Goal: Information Seeking & Learning: Learn about a topic

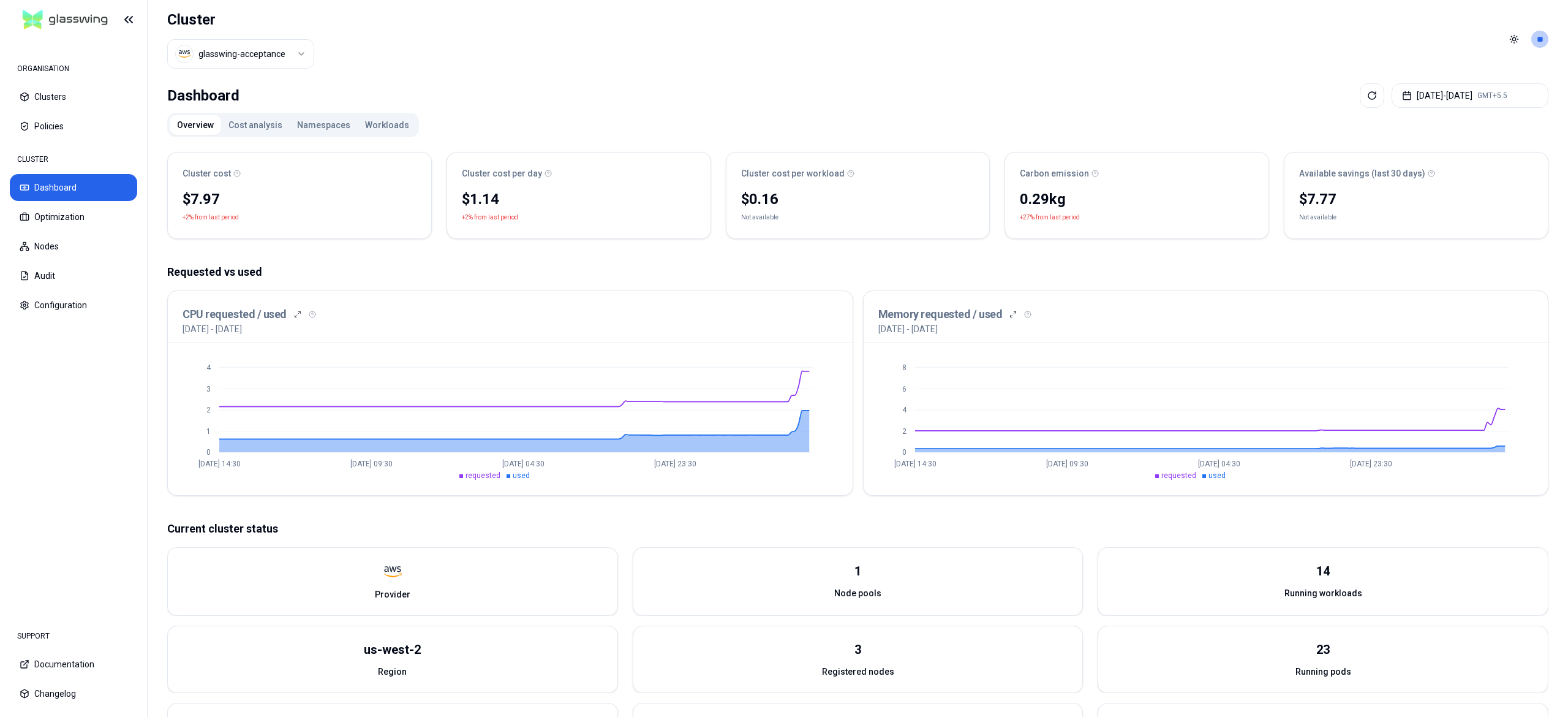
scroll to position [186, 0]
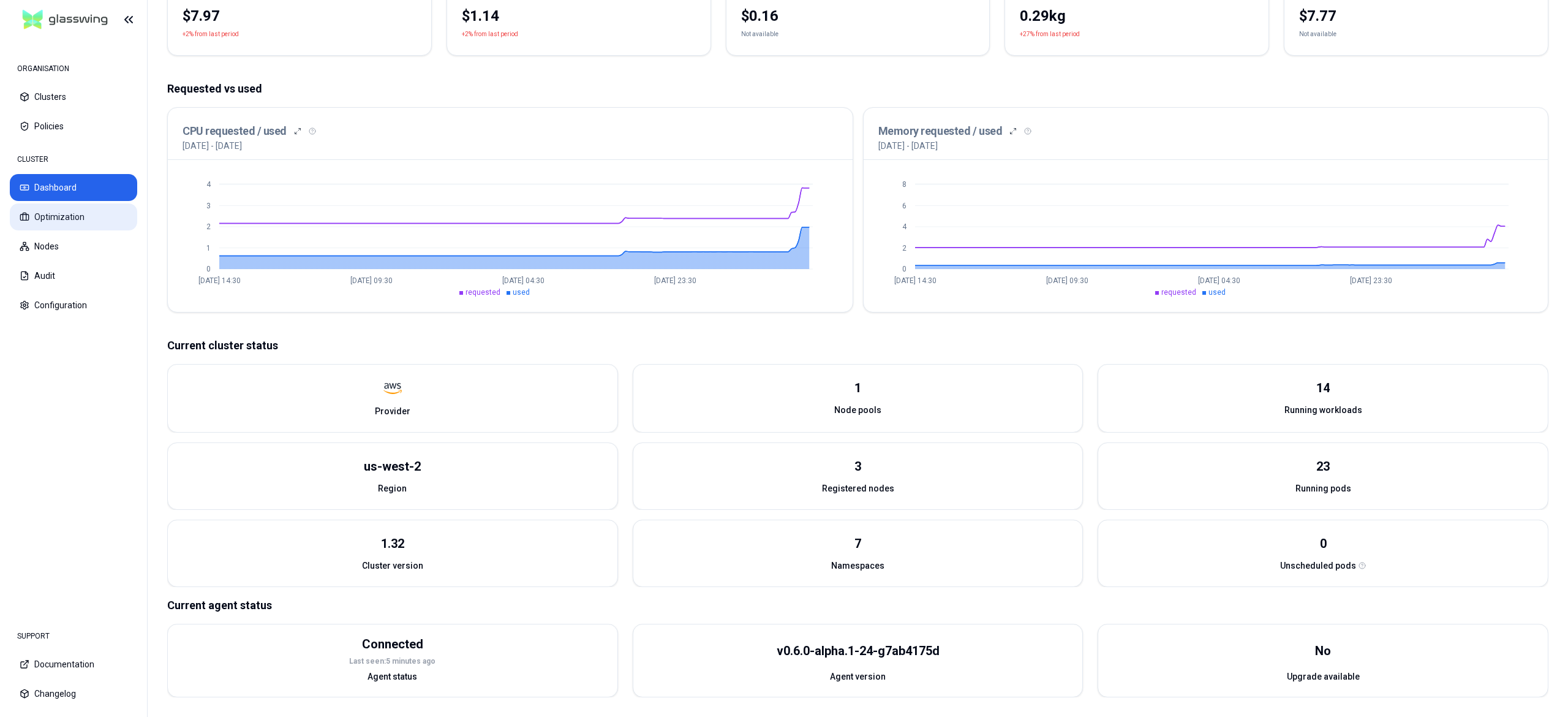
click at [84, 226] on button "Optimization" at bounding box center [73, 216] width 127 height 27
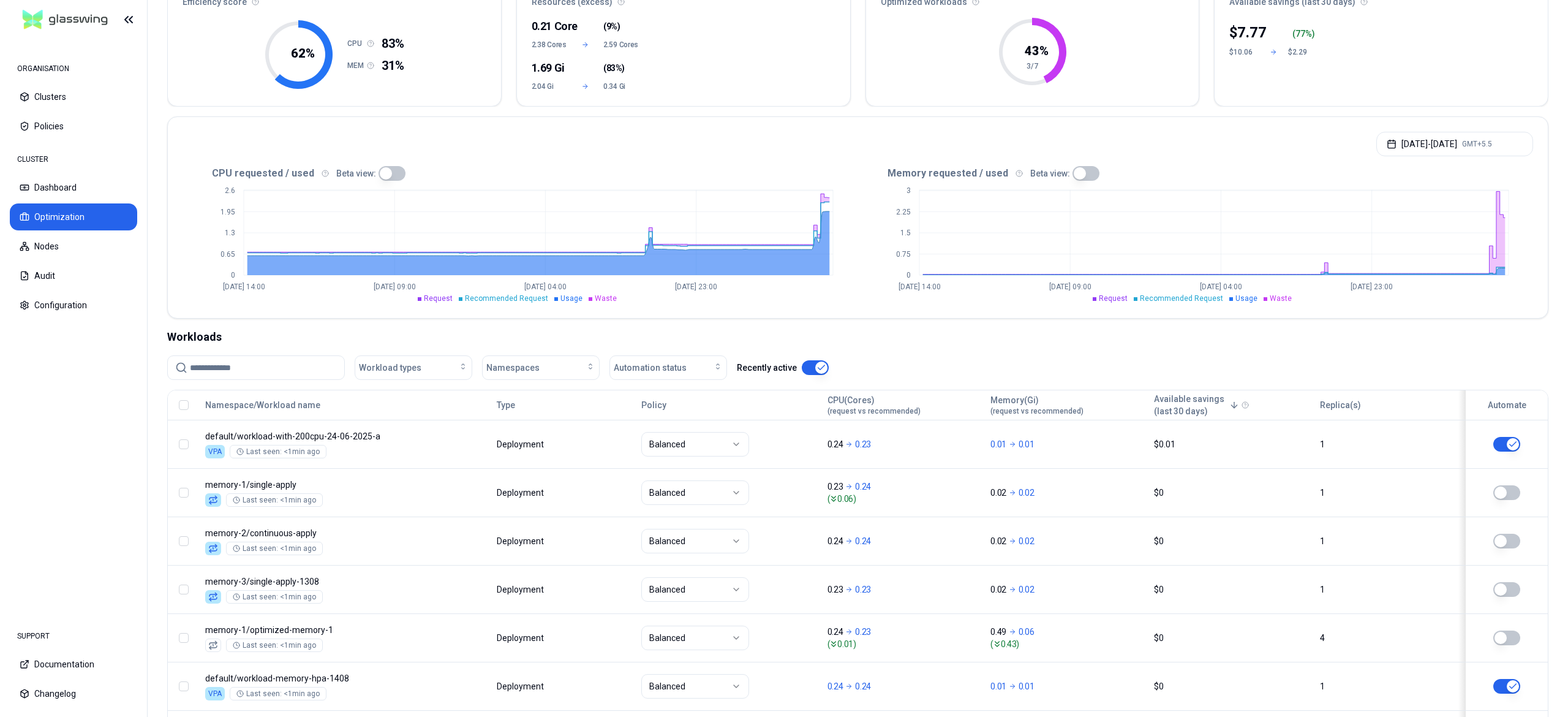
scroll to position [250, 0]
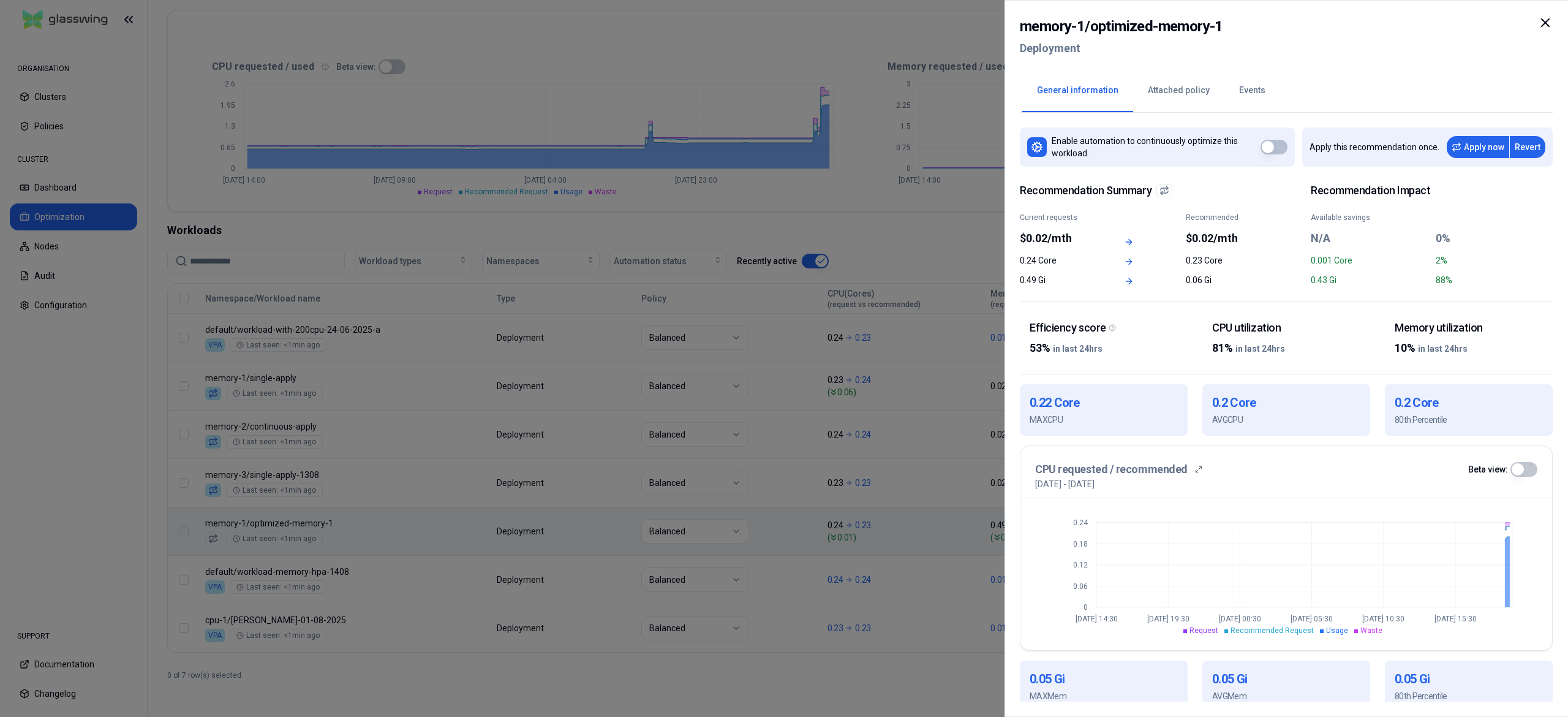
scroll to position [227, 0]
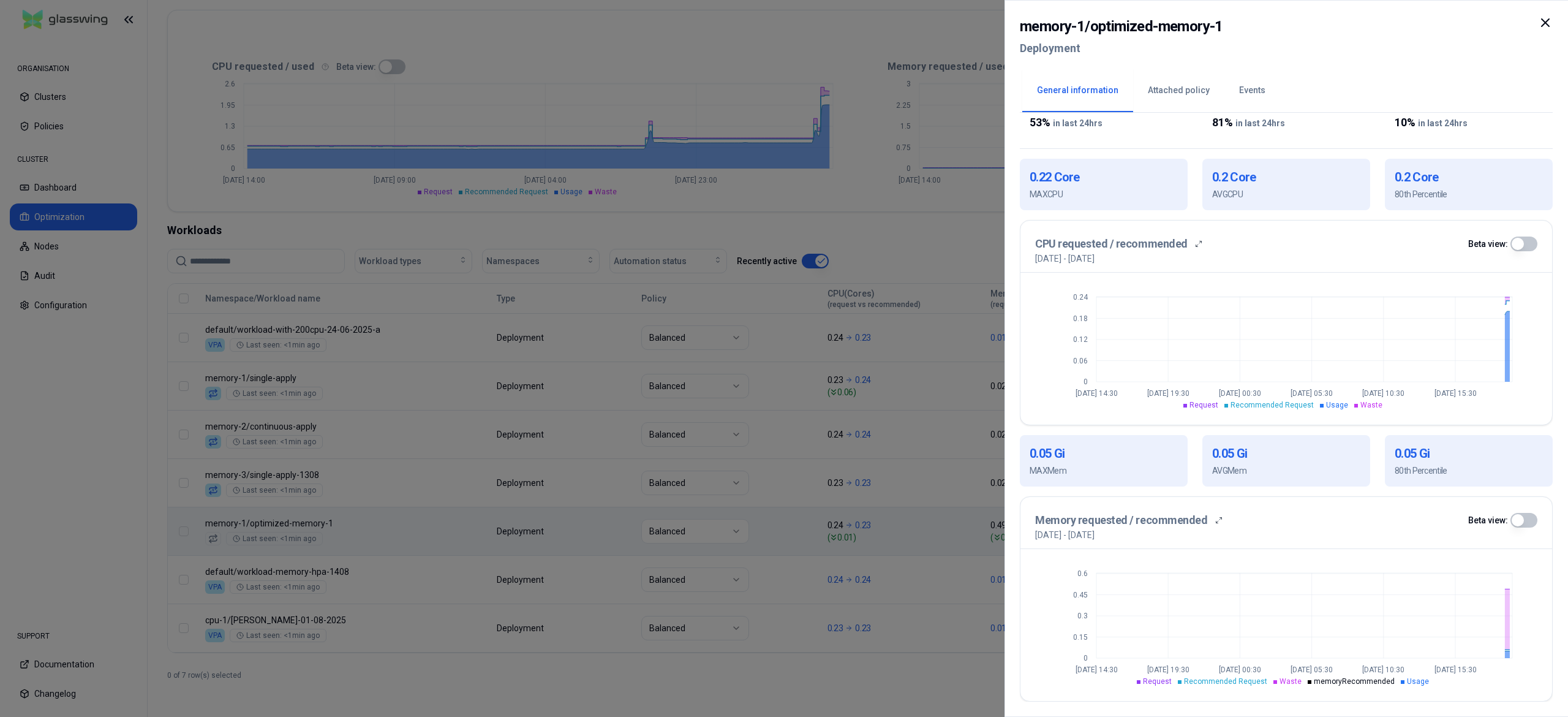
click at [625, 358] on div at bounding box center [784, 358] width 1568 height 717
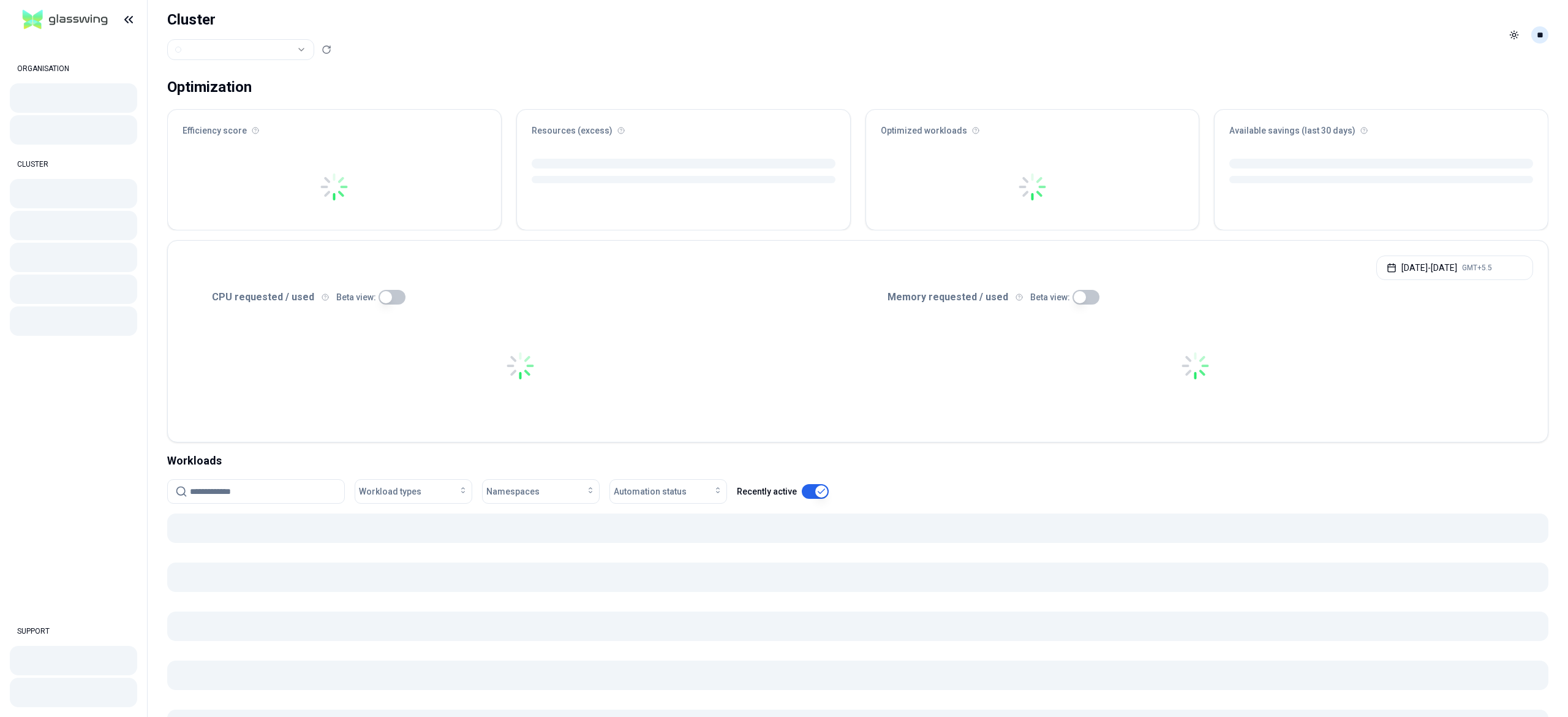
click at [1540, 37] on body "ORGANISATION CLUSTER SUPPORT Cluster Toggle theme ** ORGANISATION CLUSTER Optim…" at bounding box center [784, 358] width 1568 height 717
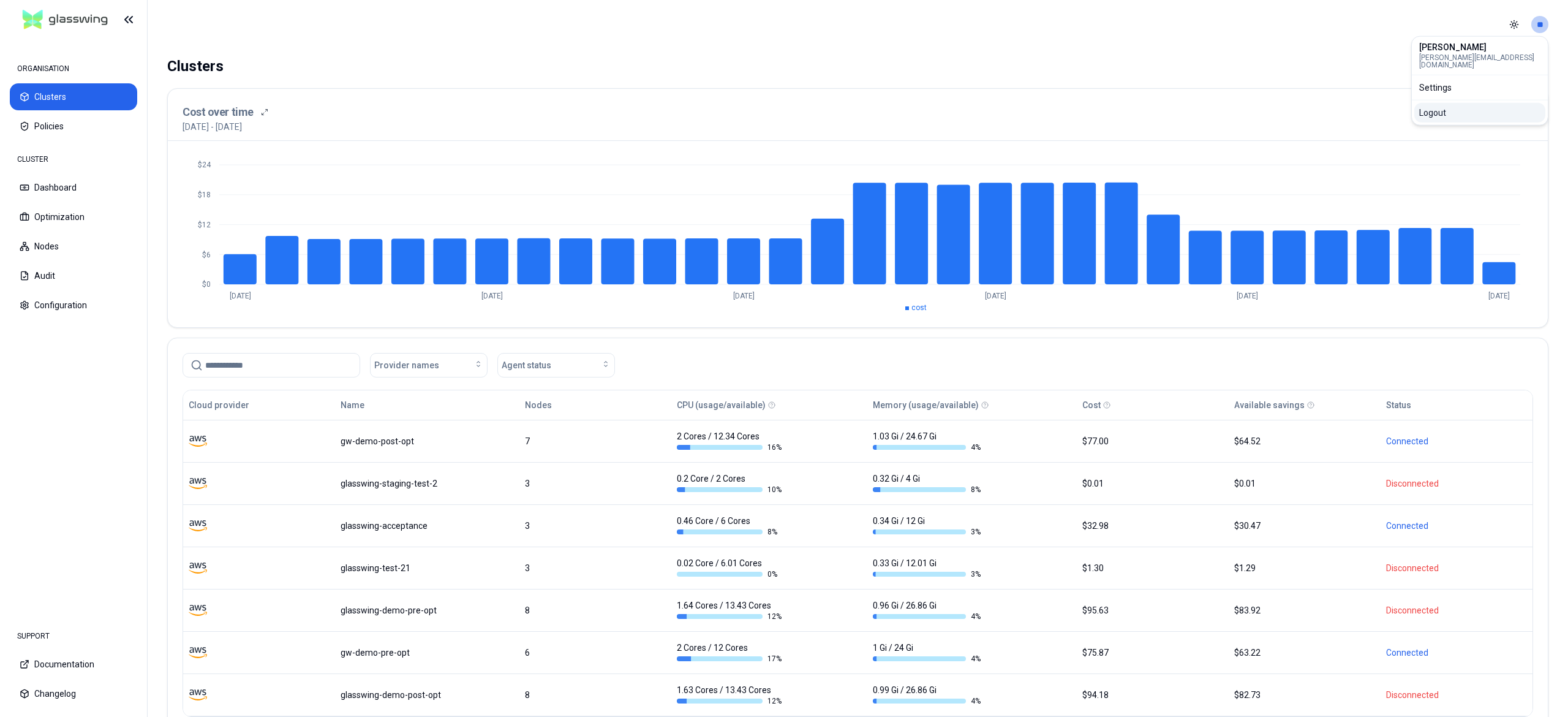
click at [1475, 103] on div "Logout" at bounding box center [1479, 113] width 131 height 19
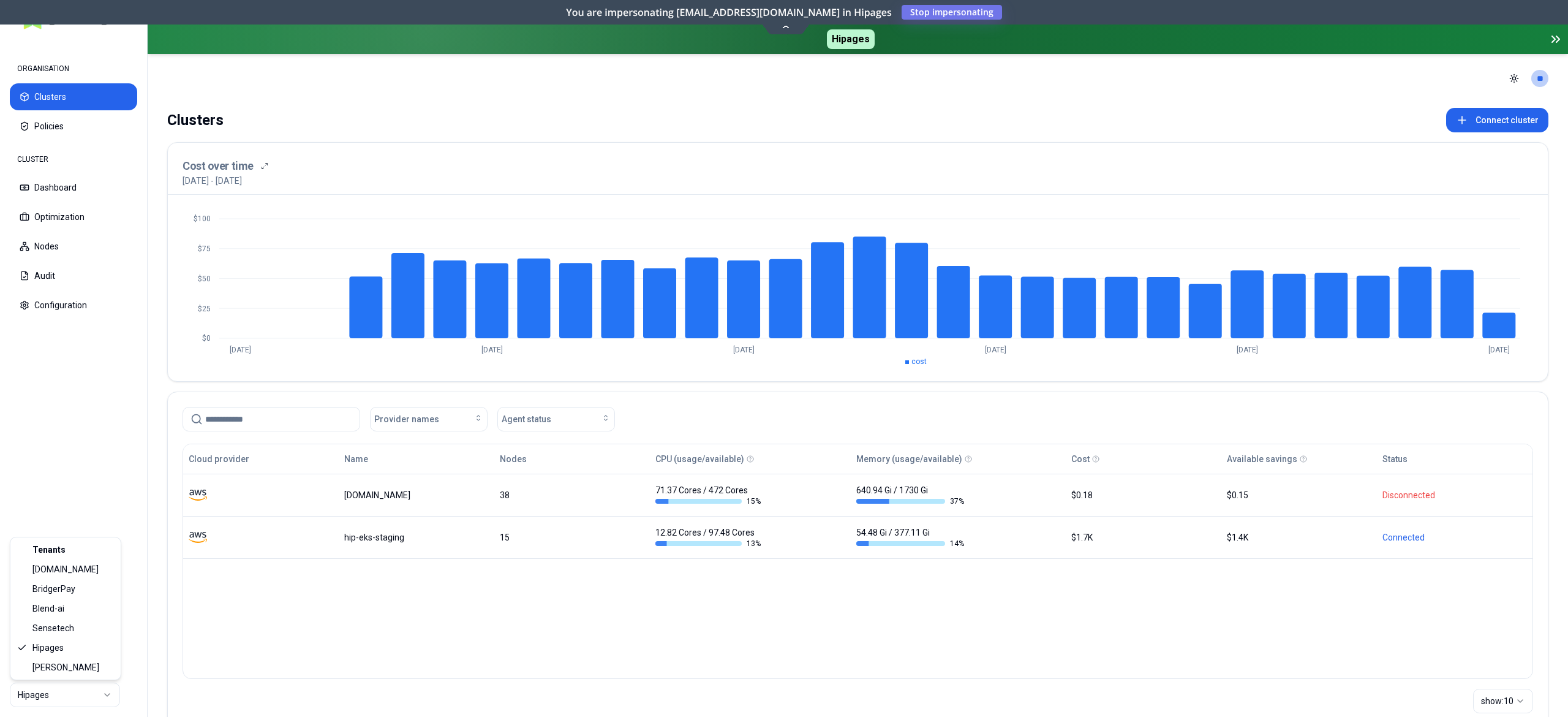
click at [38, 685] on html "ORGANISATION Clusters Policies CLUSTER Dashboard Optimization Nodes Audit Confi…" at bounding box center [784, 358] width 1568 height 717
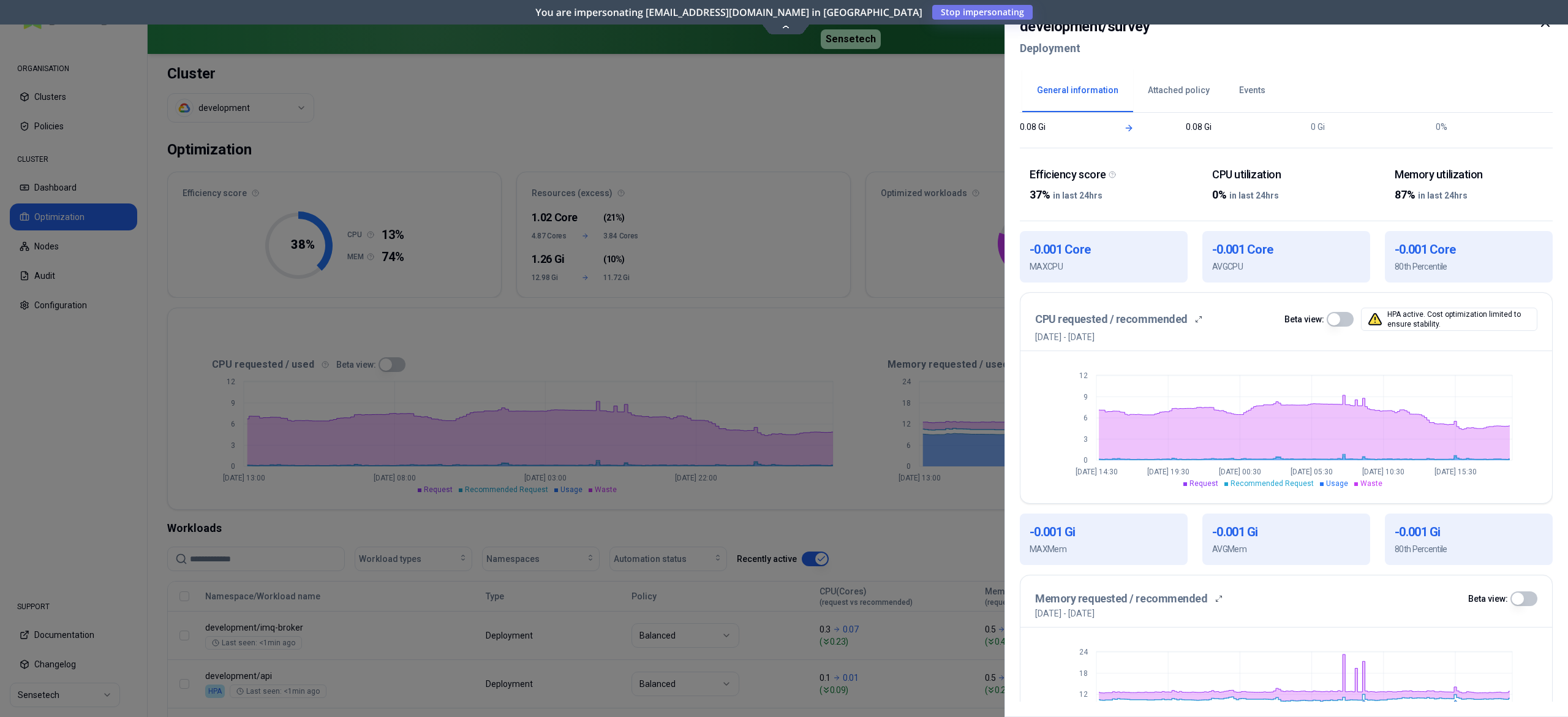
scroll to position [154, 0]
click at [1341, 317] on button "button" at bounding box center [1340, 317] width 27 height 15
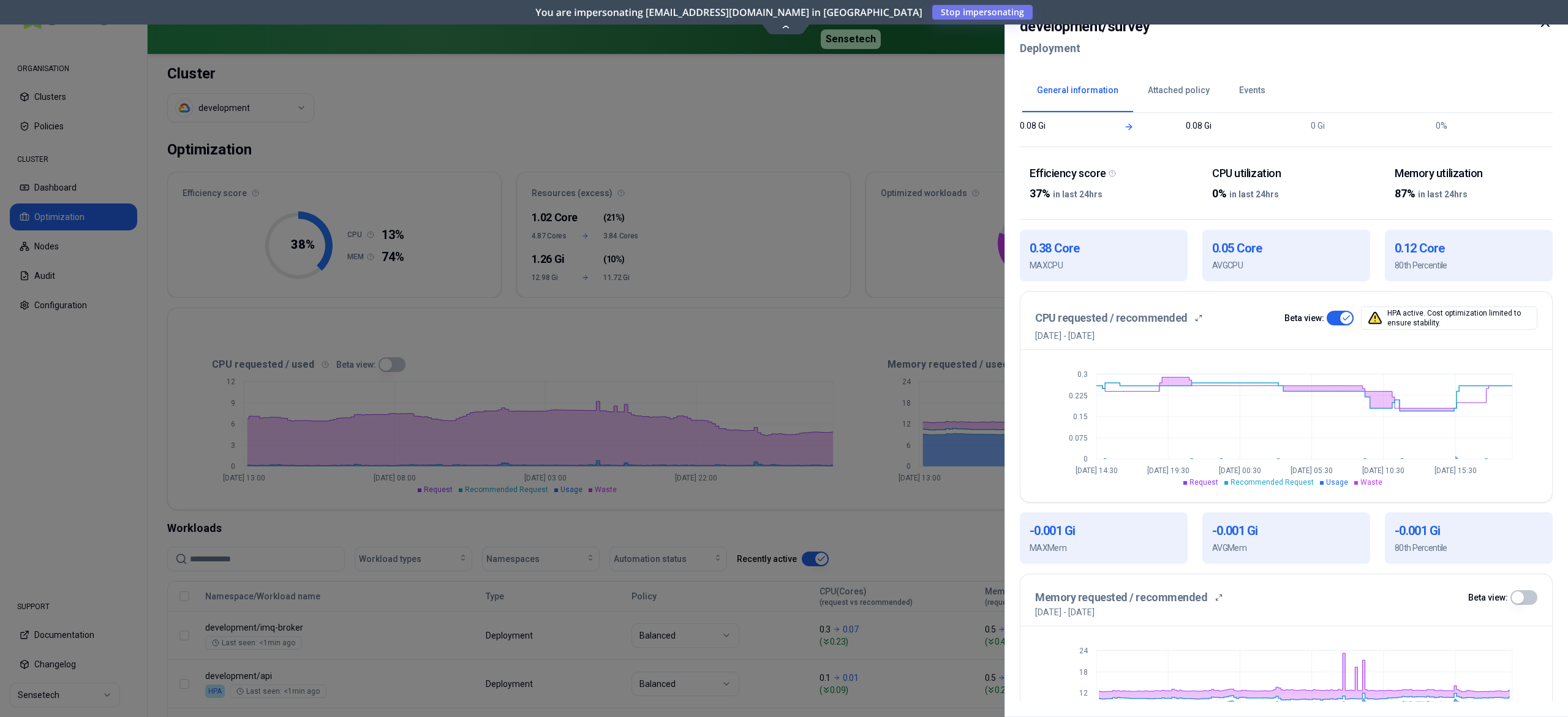
scroll to position [0, 0]
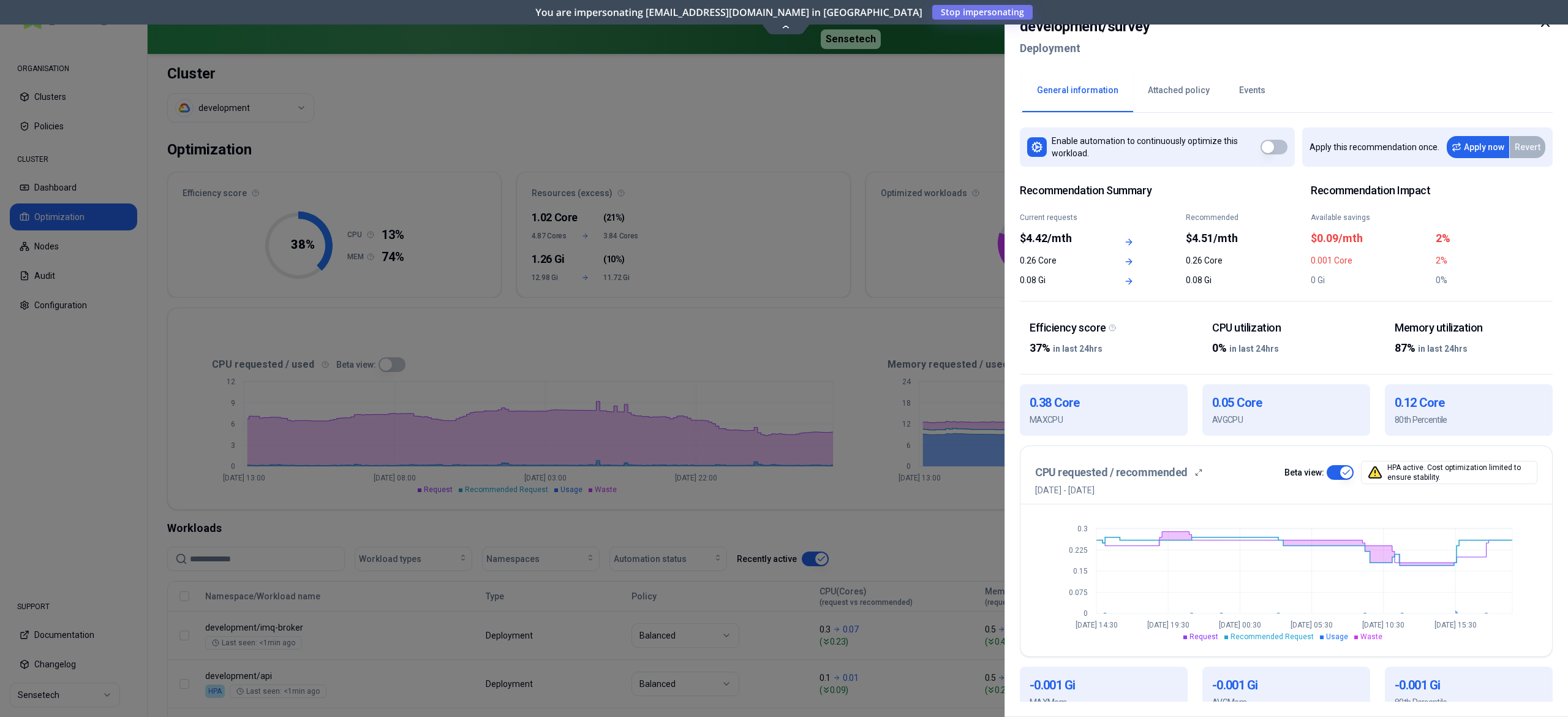
click at [873, 332] on div at bounding box center [784, 358] width 1568 height 717
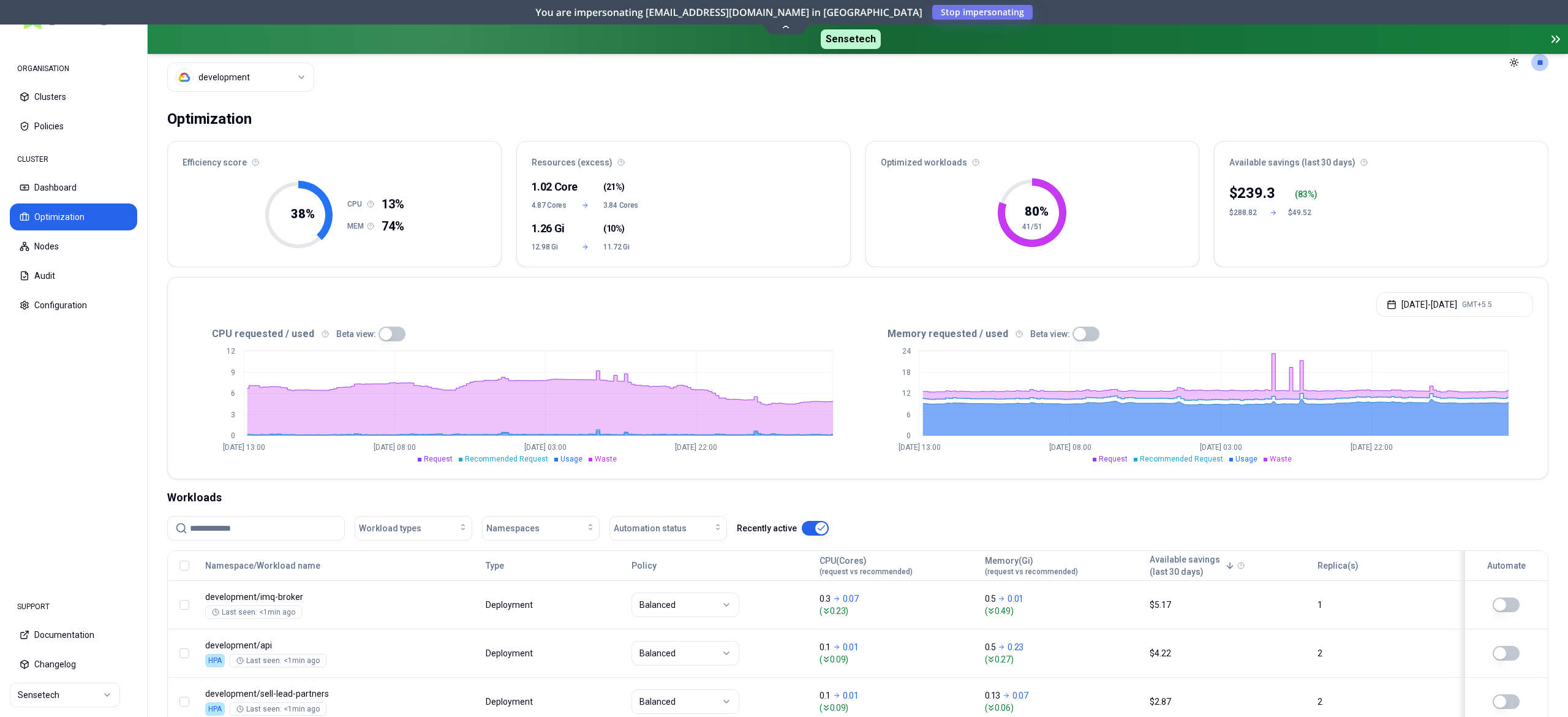
scroll to position [29, 0]
click at [627, 528] on span "Automation status" at bounding box center [650, 529] width 73 height 12
click at [621, 559] on span "on" at bounding box center [623, 558] width 10 height 12
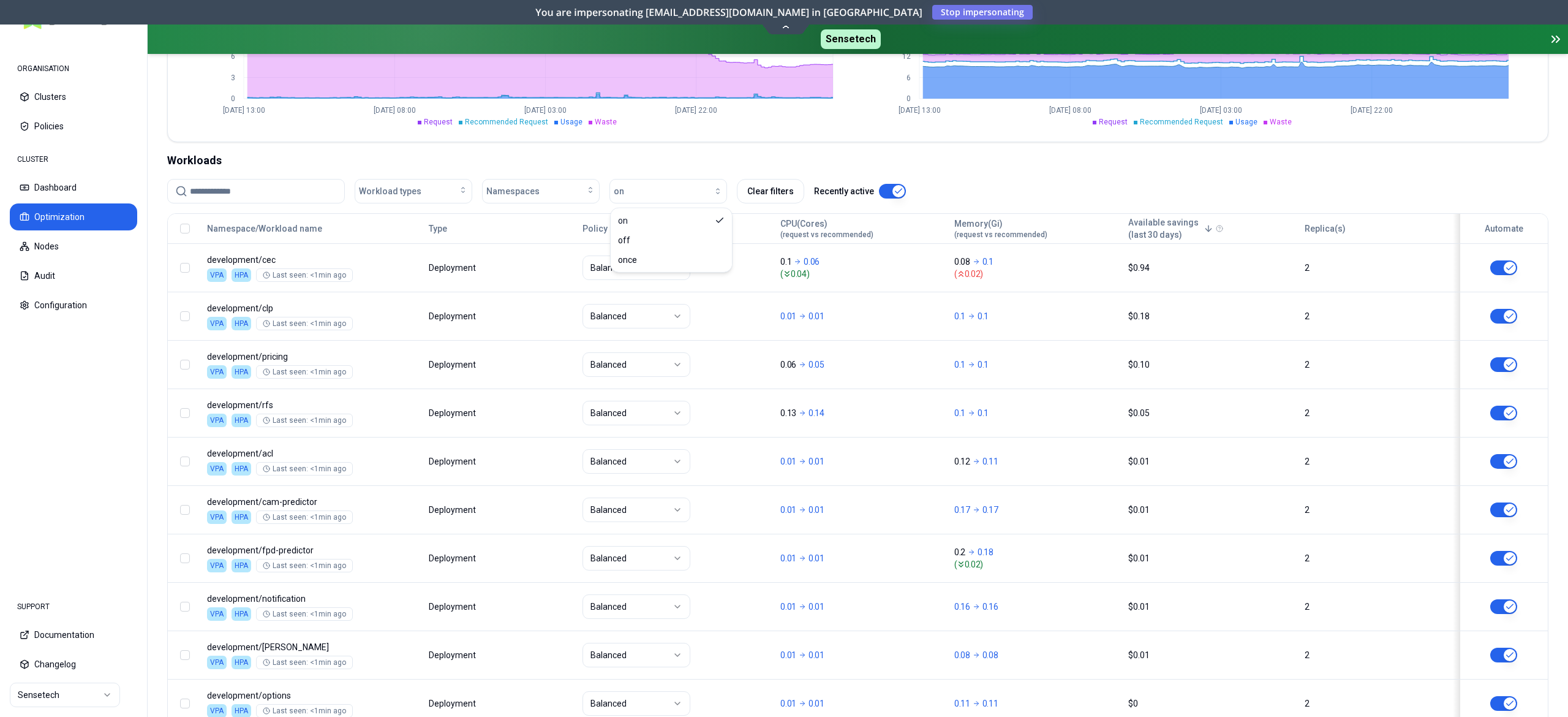
scroll to position [451, 0]
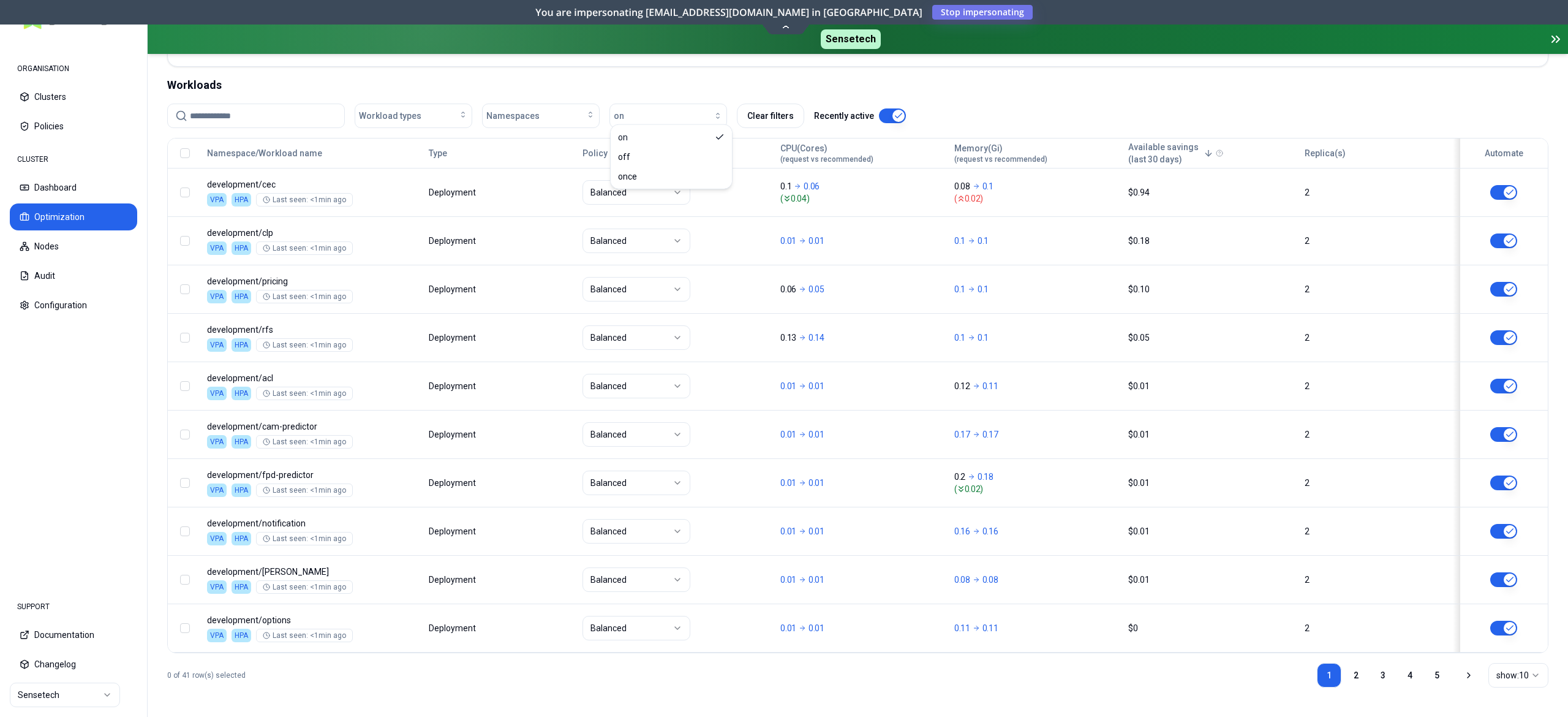
click at [250, 115] on input at bounding box center [263, 115] width 147 height 24
click at [250, 115] on input "*" at bounding box center [263, 115] width 147 height 24
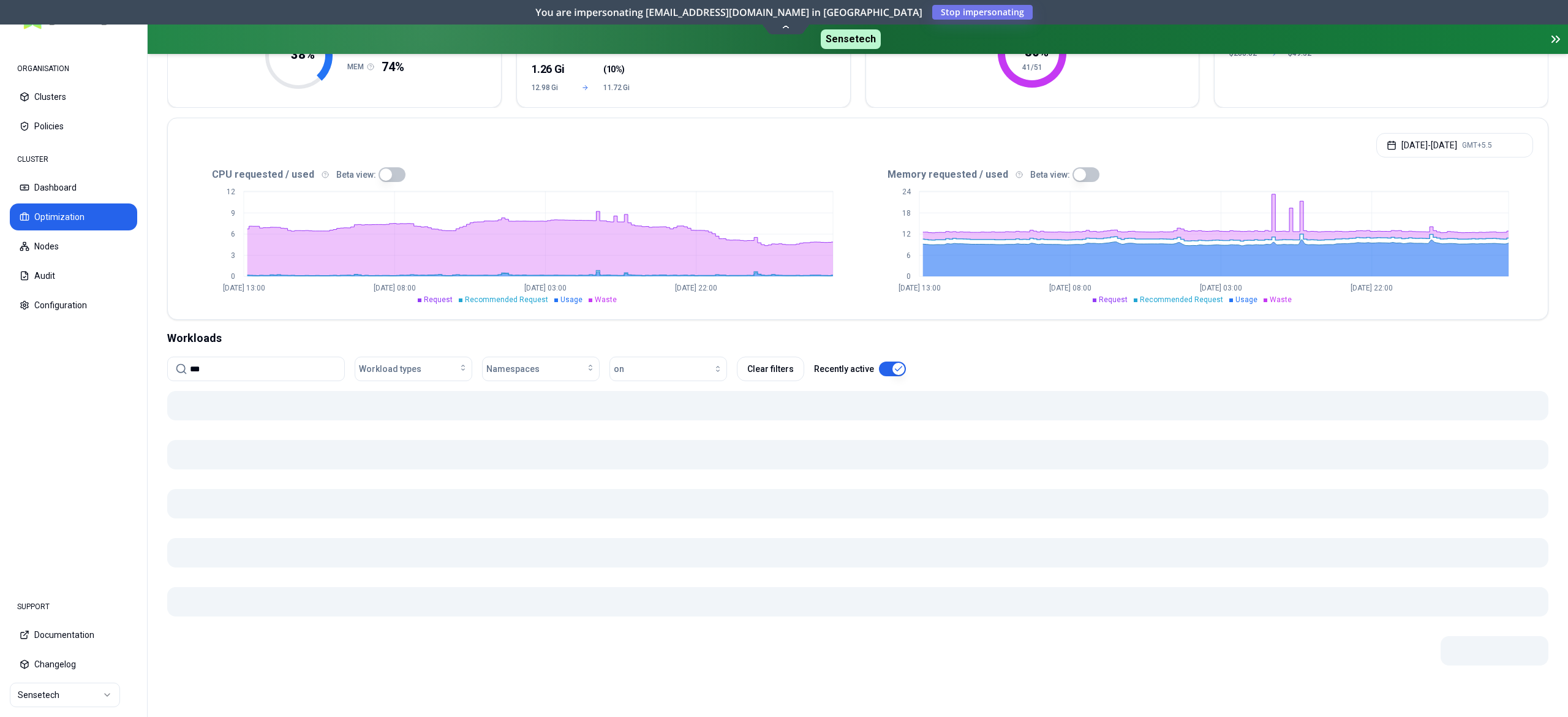
scroll to position [164, 0]
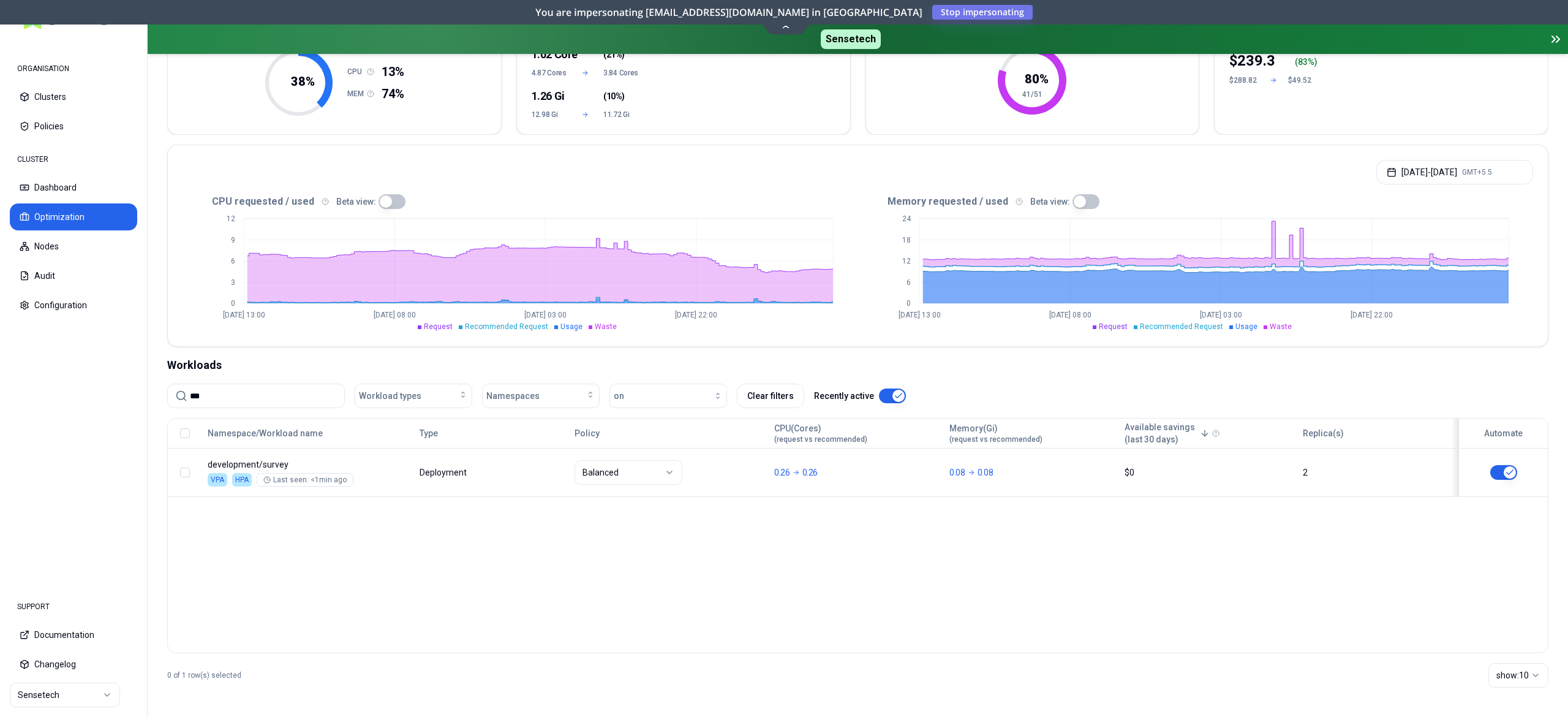
type input "***"
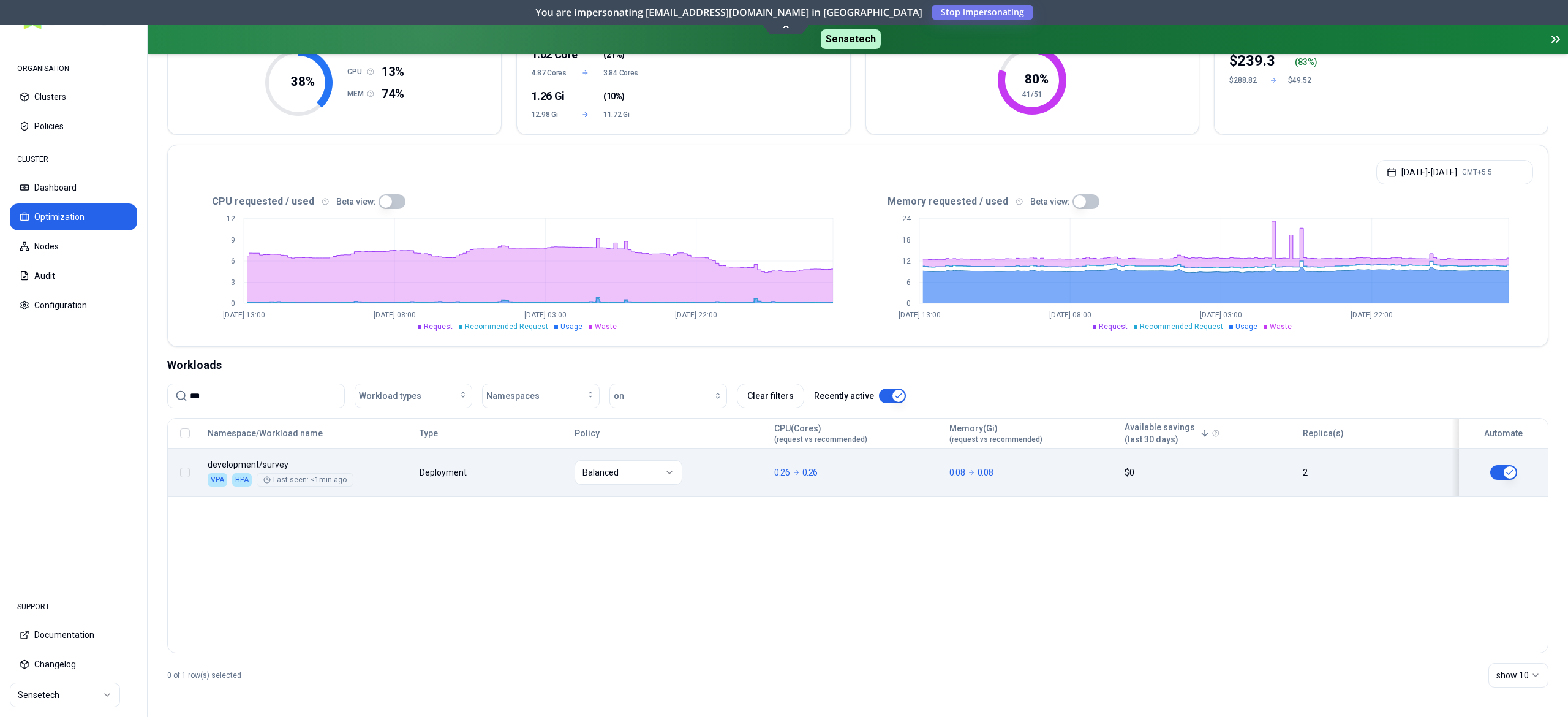
click at [703, 470] on div "Balanced" at bounding box center [669, 473] width 188 height 24
click at [741, 479] on div "Balanced" at bounding box center [669, 473] width 188 height 24
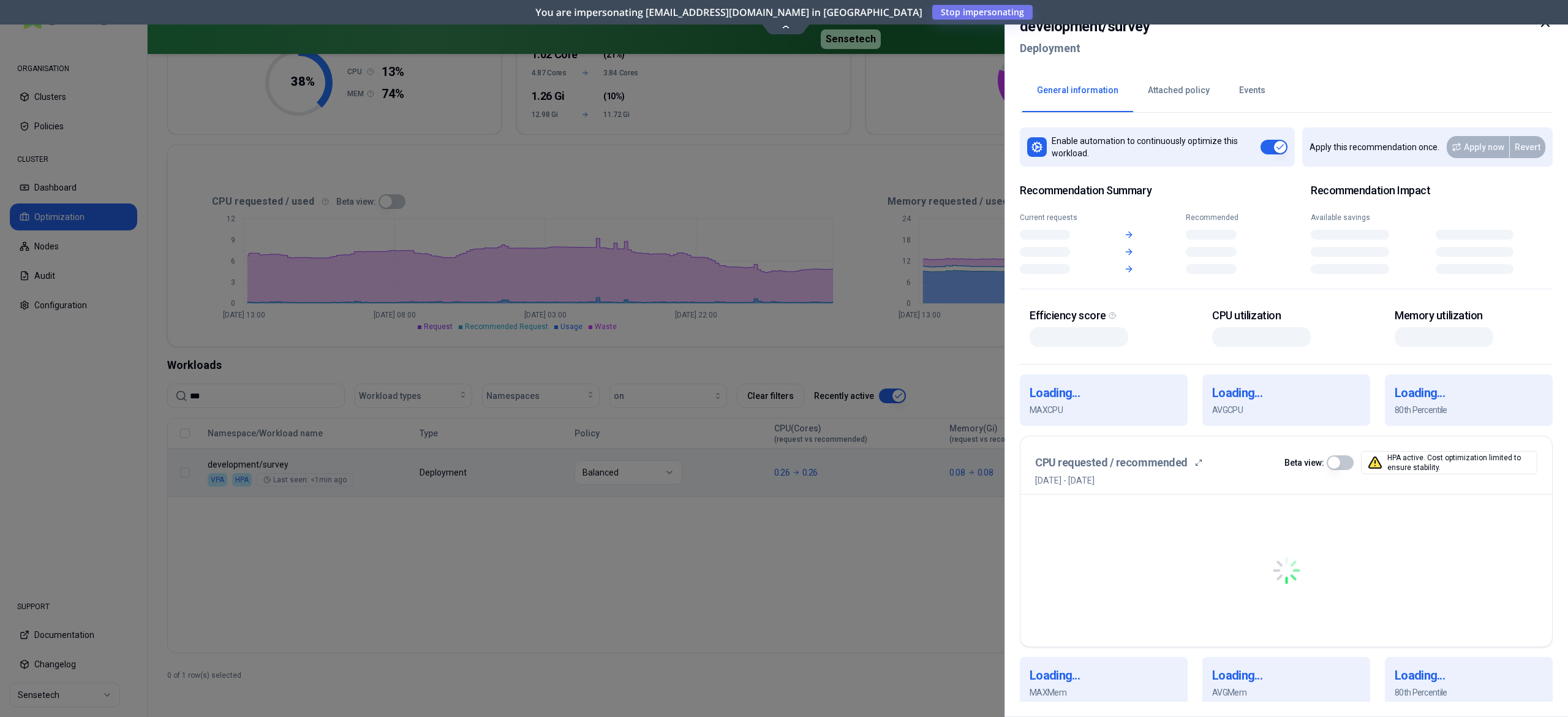
click at [490, 457] on body "ORGANISATION Clusters Policies CLUSTER Dashboard Optimization Nodes Audit Confi…" at bounding box center [784, 358] width 1568 height 717
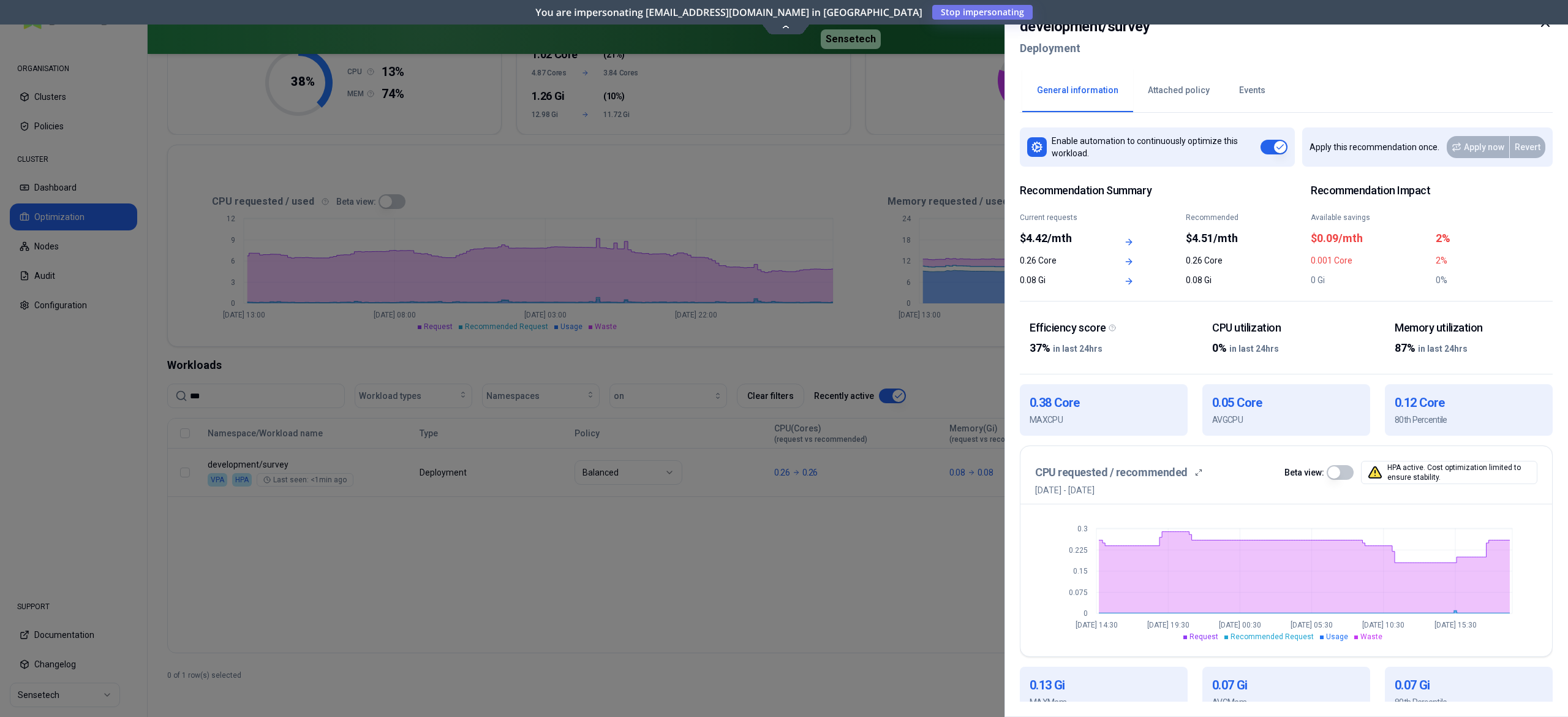
scroll to position [233, 0]
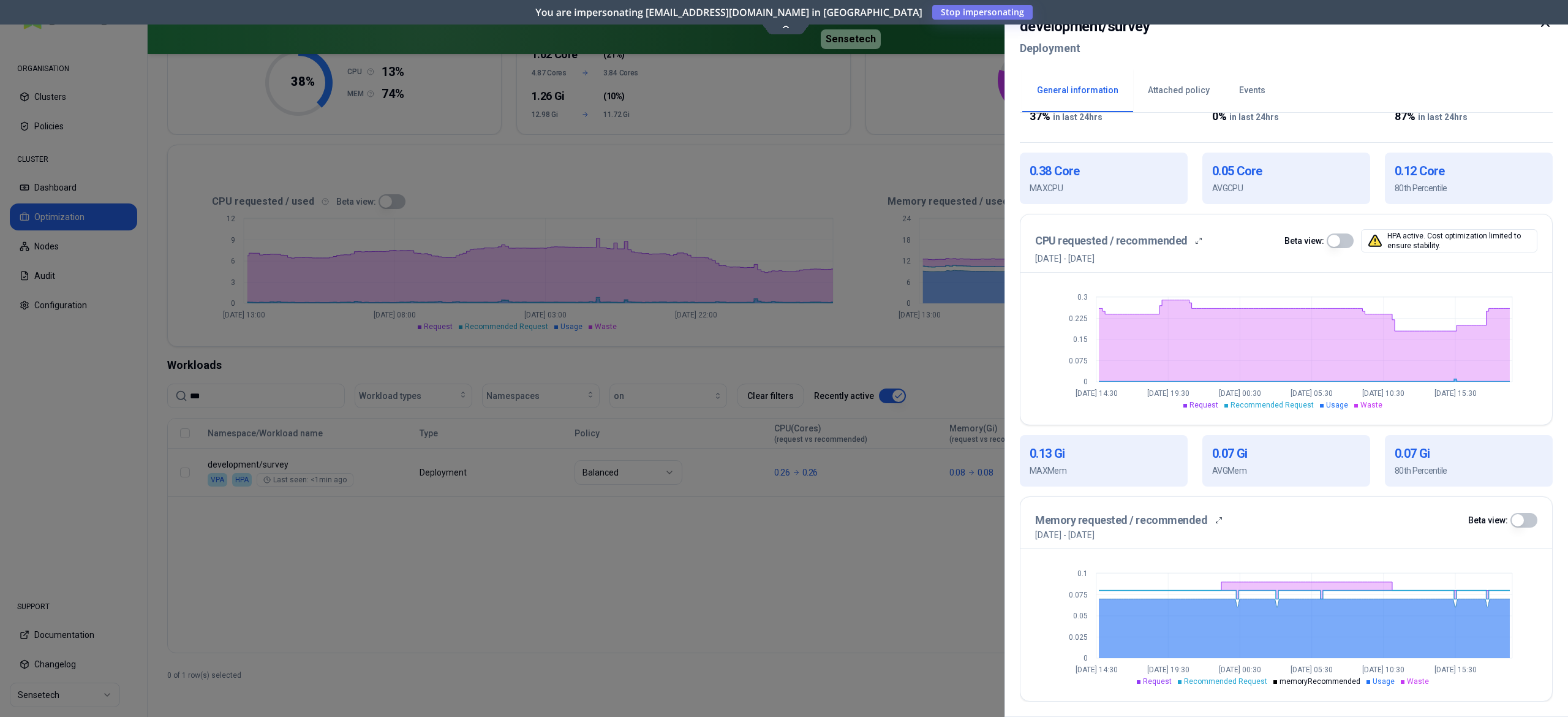
click at [1336, 240] on button "button" at bounding box center [1340, 240] width 27 height 15
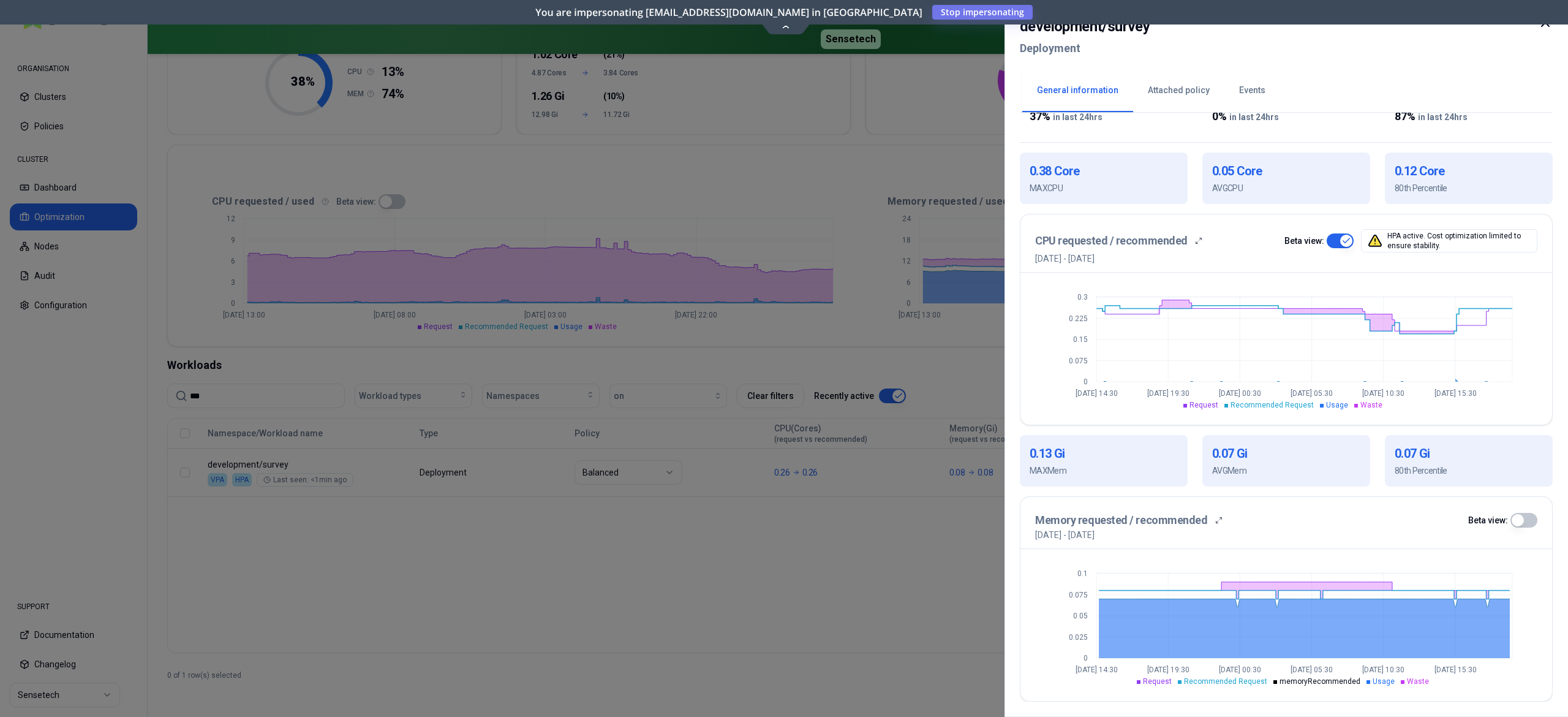
click at [1336, 240] on button "button" at bounding box center [1340, 240] width 27 height 15
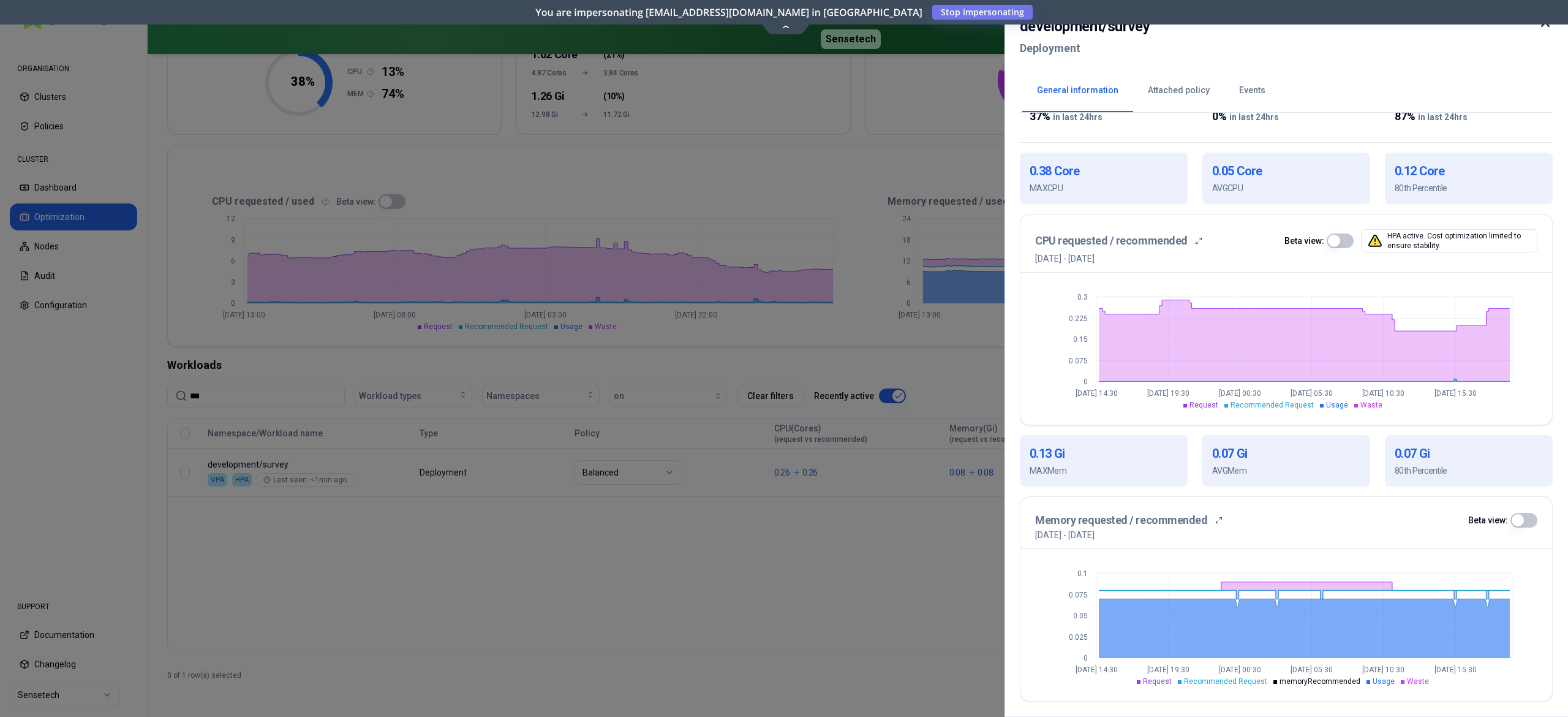
click at [1344, 235] on button "button" at bounding box center [1340, 240] width 27 height 15
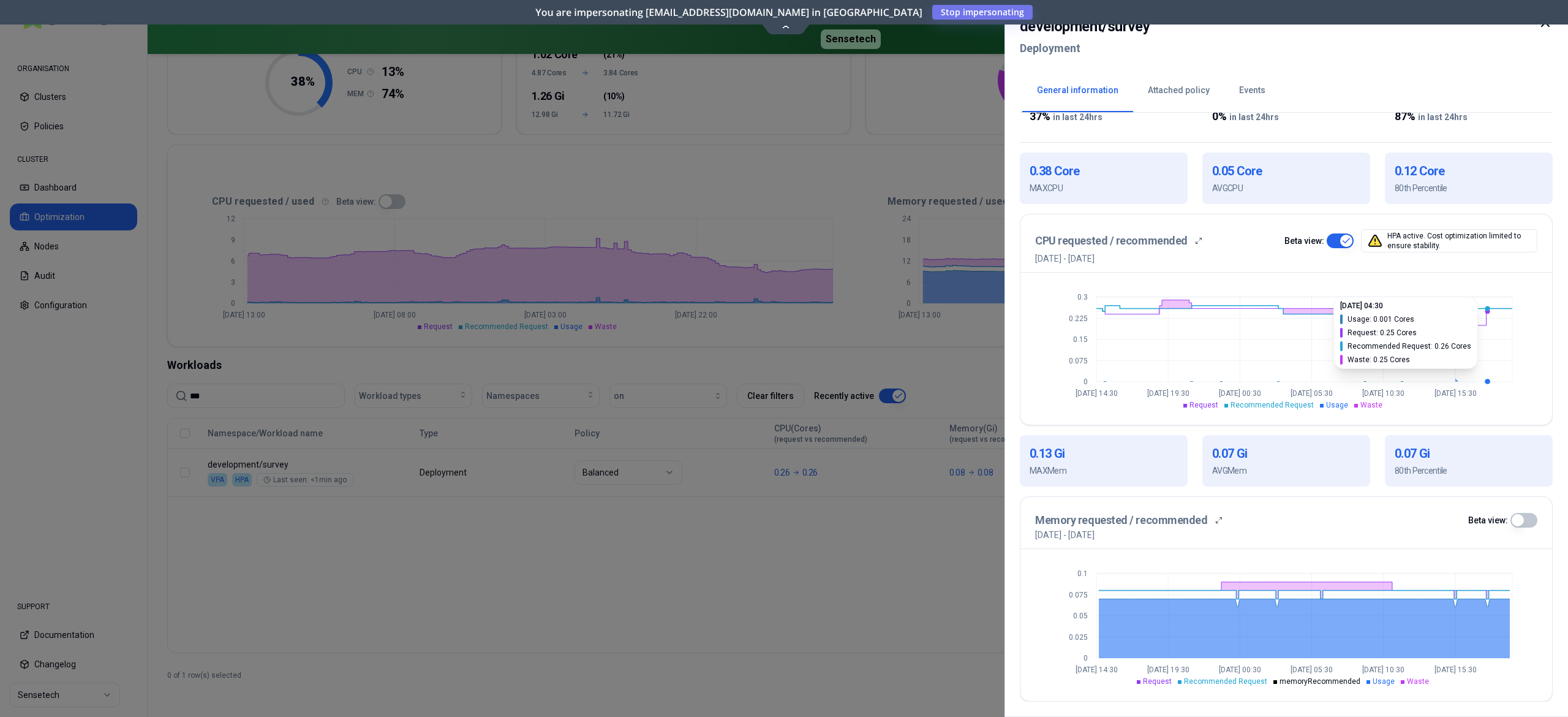
type button "on"
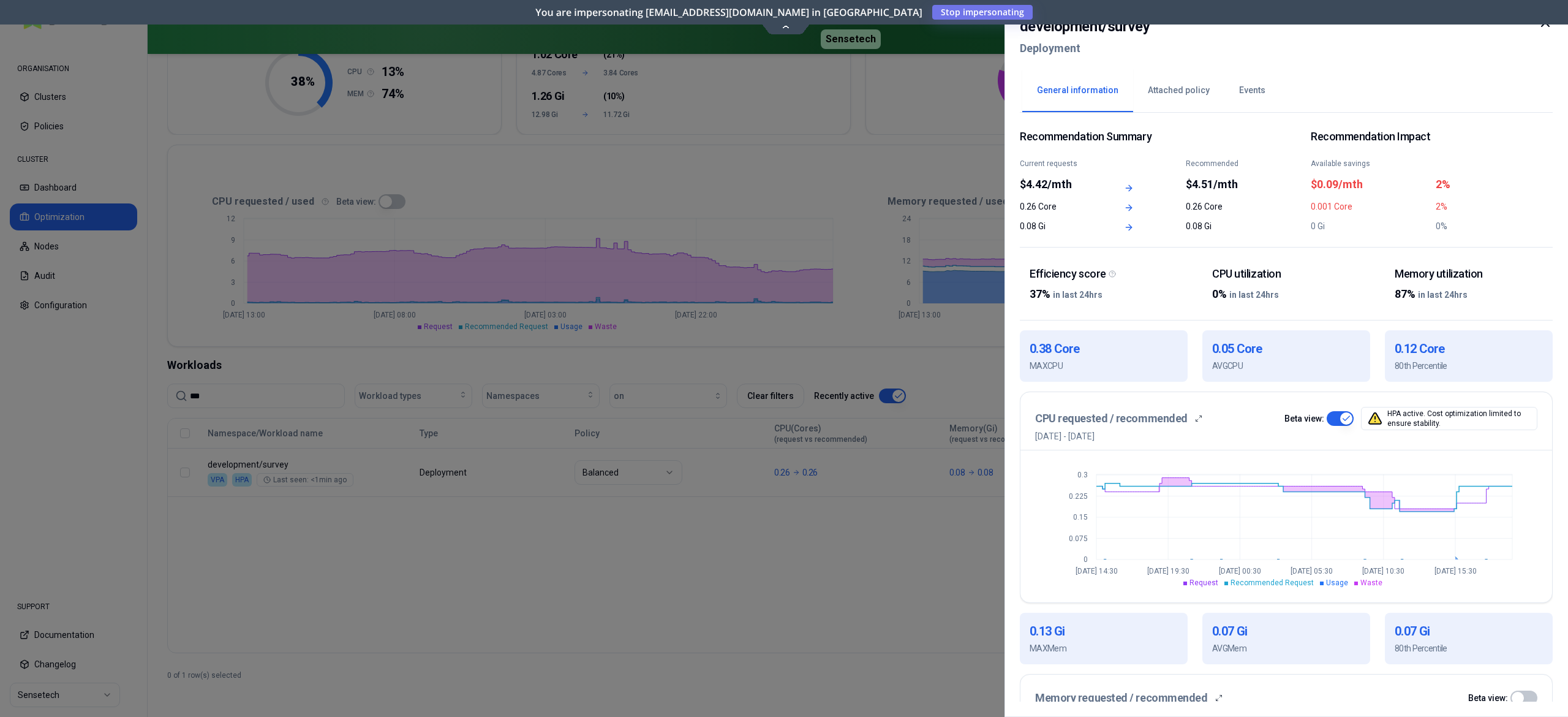
scroll to position [52, 0]
click at [724, 465] on div at bounding box center [784, 358] width 1568 height 717
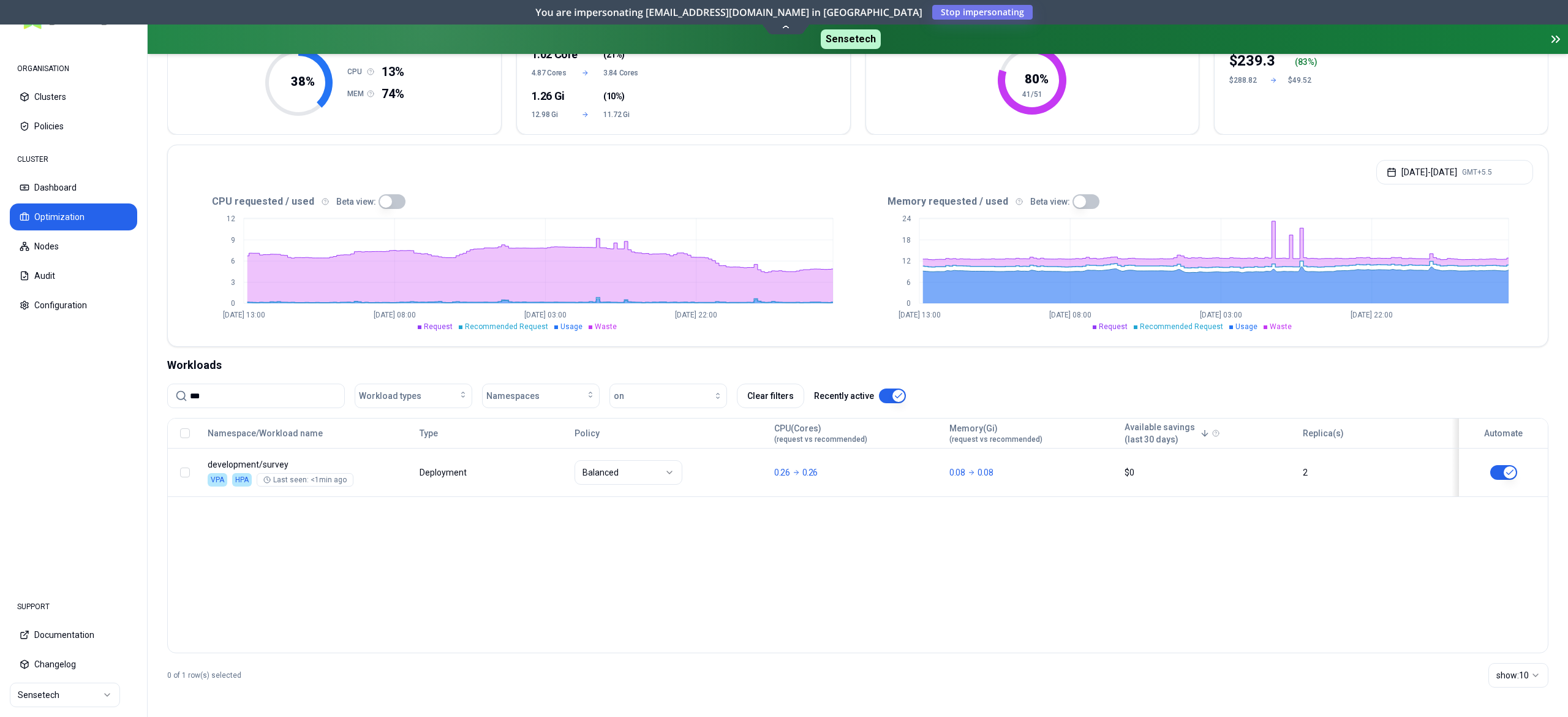
click at [724, 465] on div "Balanced" at bounding box center [669, 473] width 188 height 24
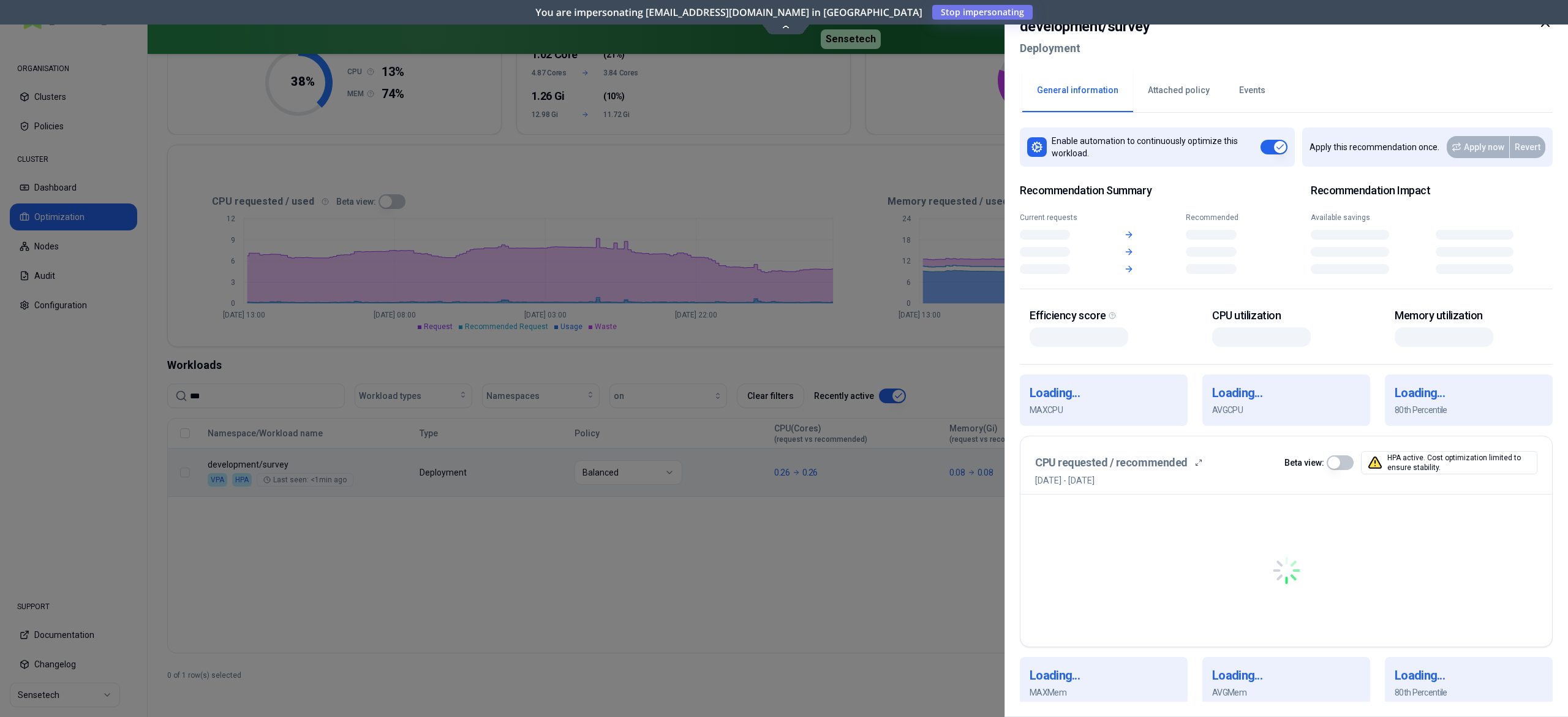
click at [395, 492] on body "ORGANISATION Clusters Policies CLUSTER Dashboard Optimization Nodes Audit Confi…" at bounding box center [784, 358] width 1568 height 717
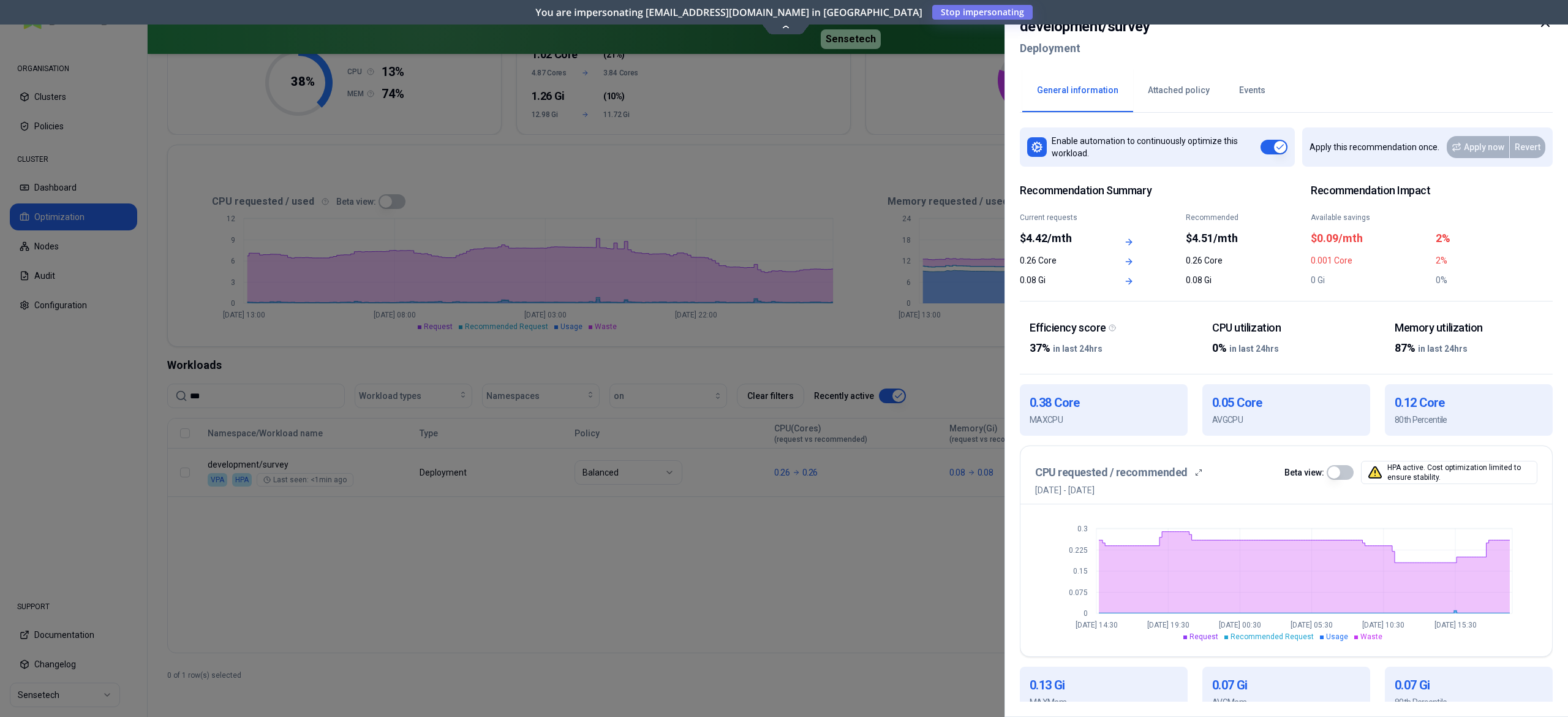
click at [1253, 110] on button "Events" at bounding box center [1252, 90] width 56 height 43
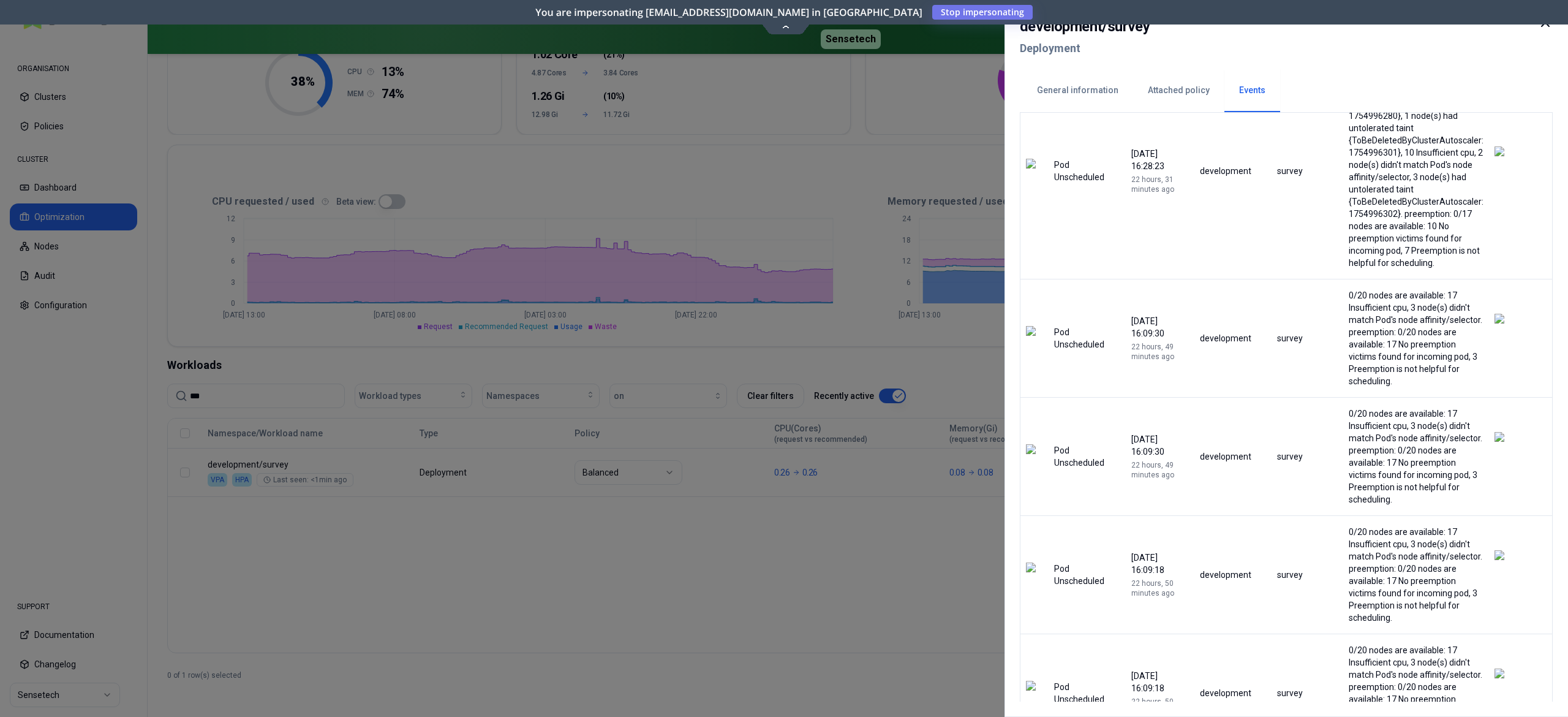
scroll to position [941, 0]
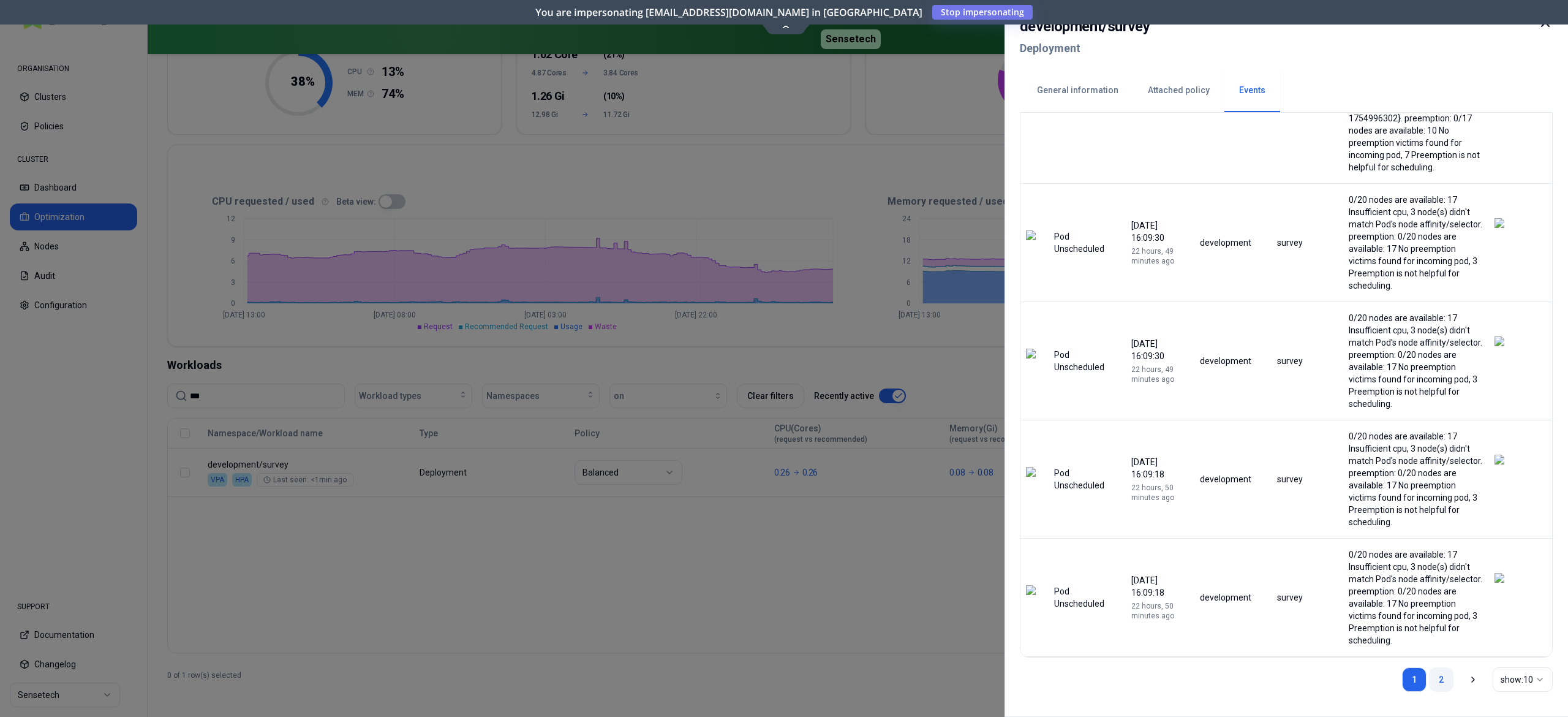
click at [1445, 680] on link "2" at bounding box center [1441, 680] width 24 height 24
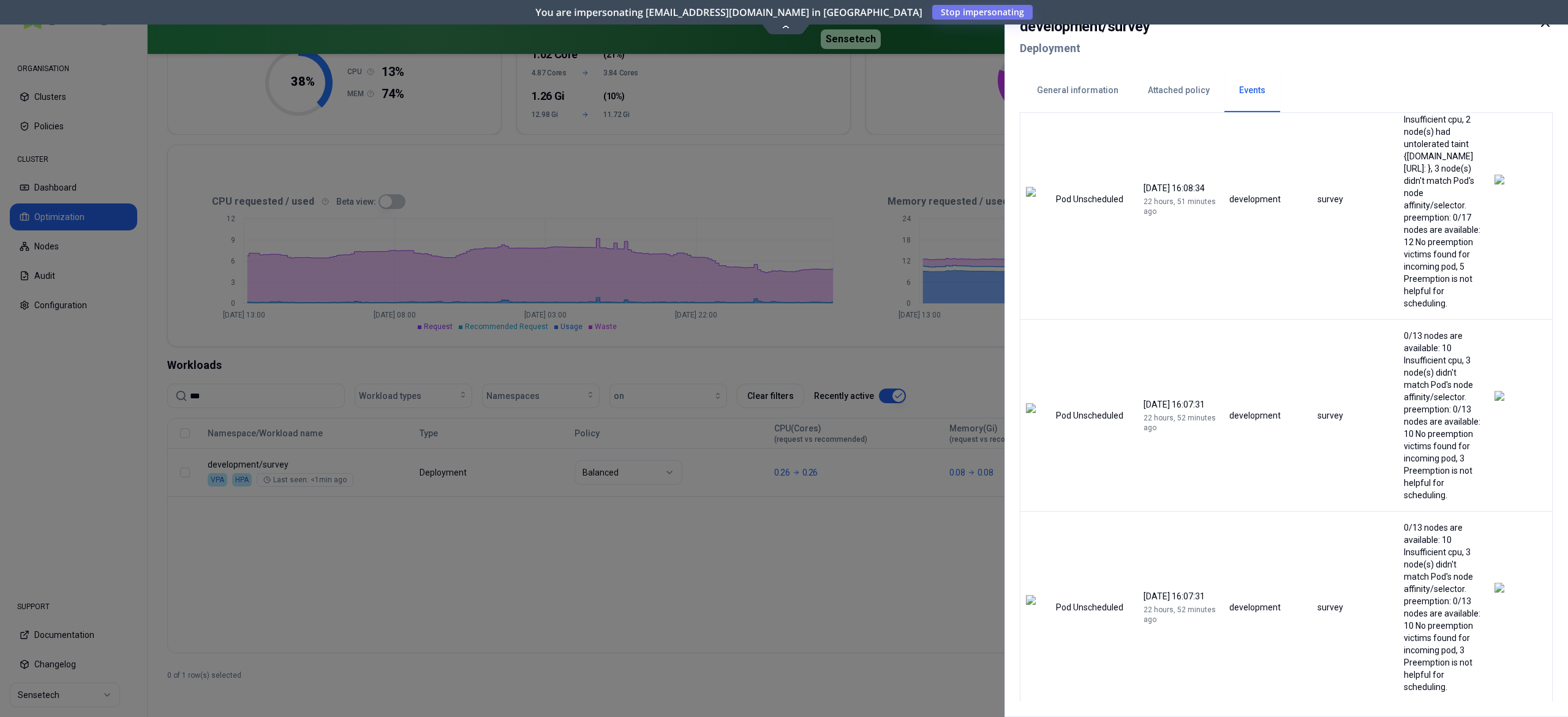
scroll to position [537, 0]
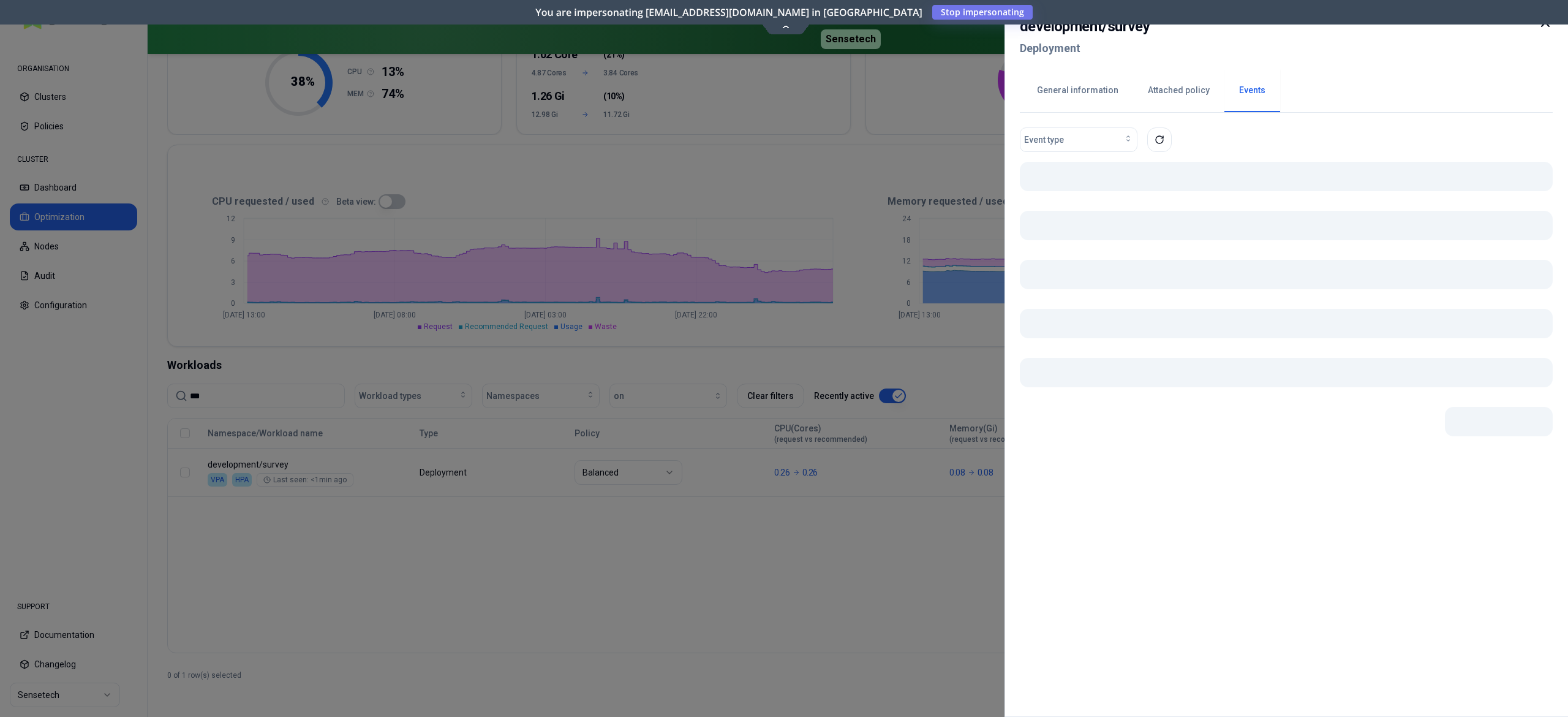
scroll to position [0, 0]
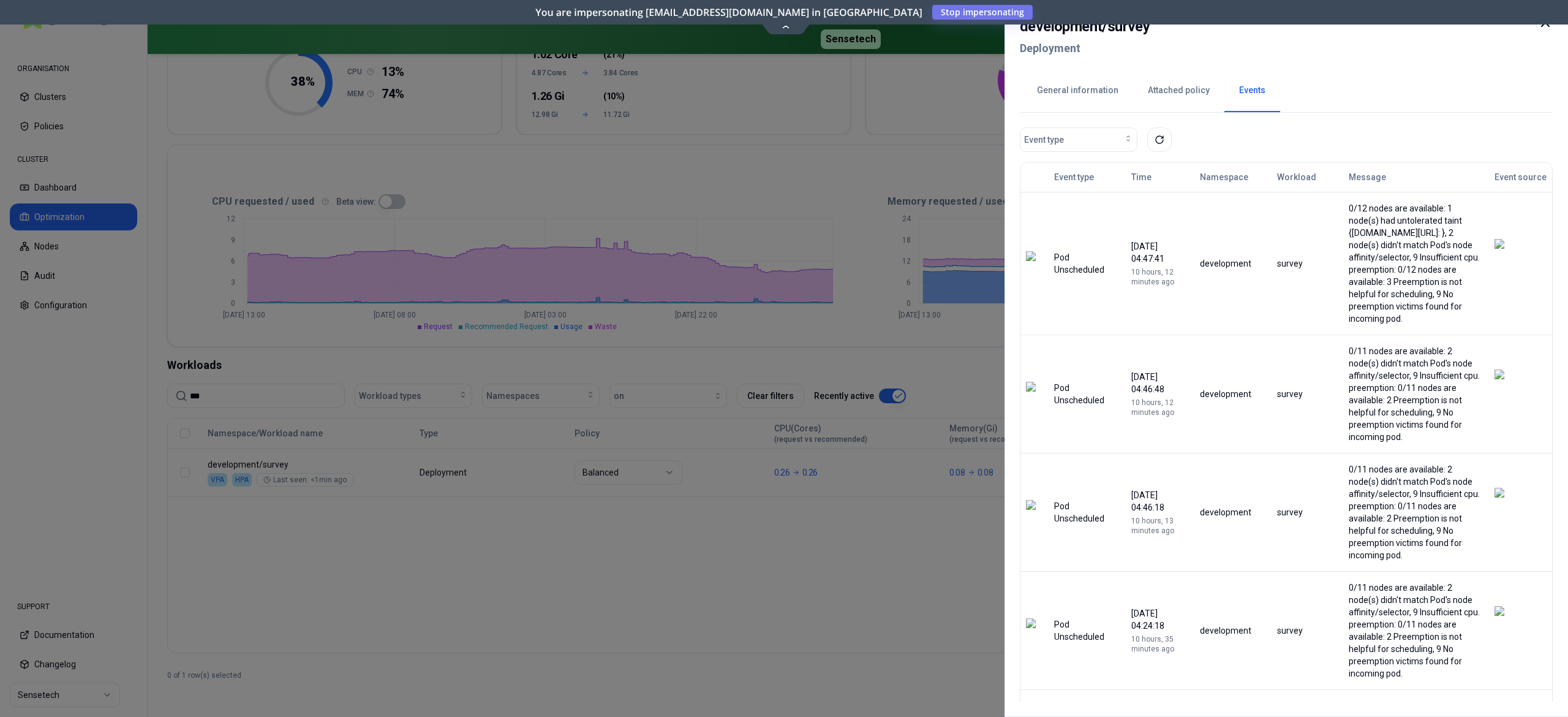
click at [771, 590] on div at bounding box center [784, 358] width 1568 height 717
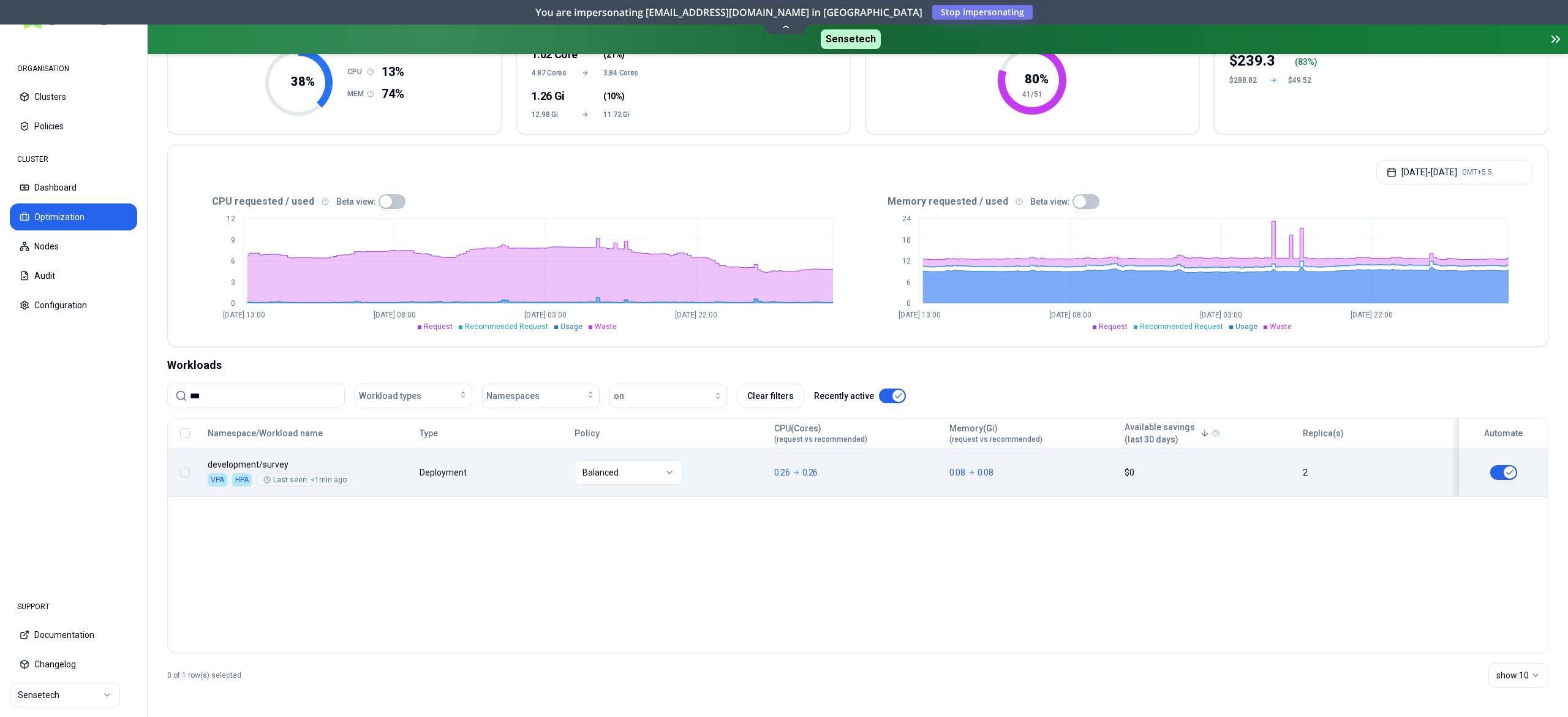
click at [478, 470] on body "ORGANISATION Clusters Policies CLUSTER Dashboard Optimization Nodes Audit Confi…" at bounding box center [784, 358] width 1568 height 717
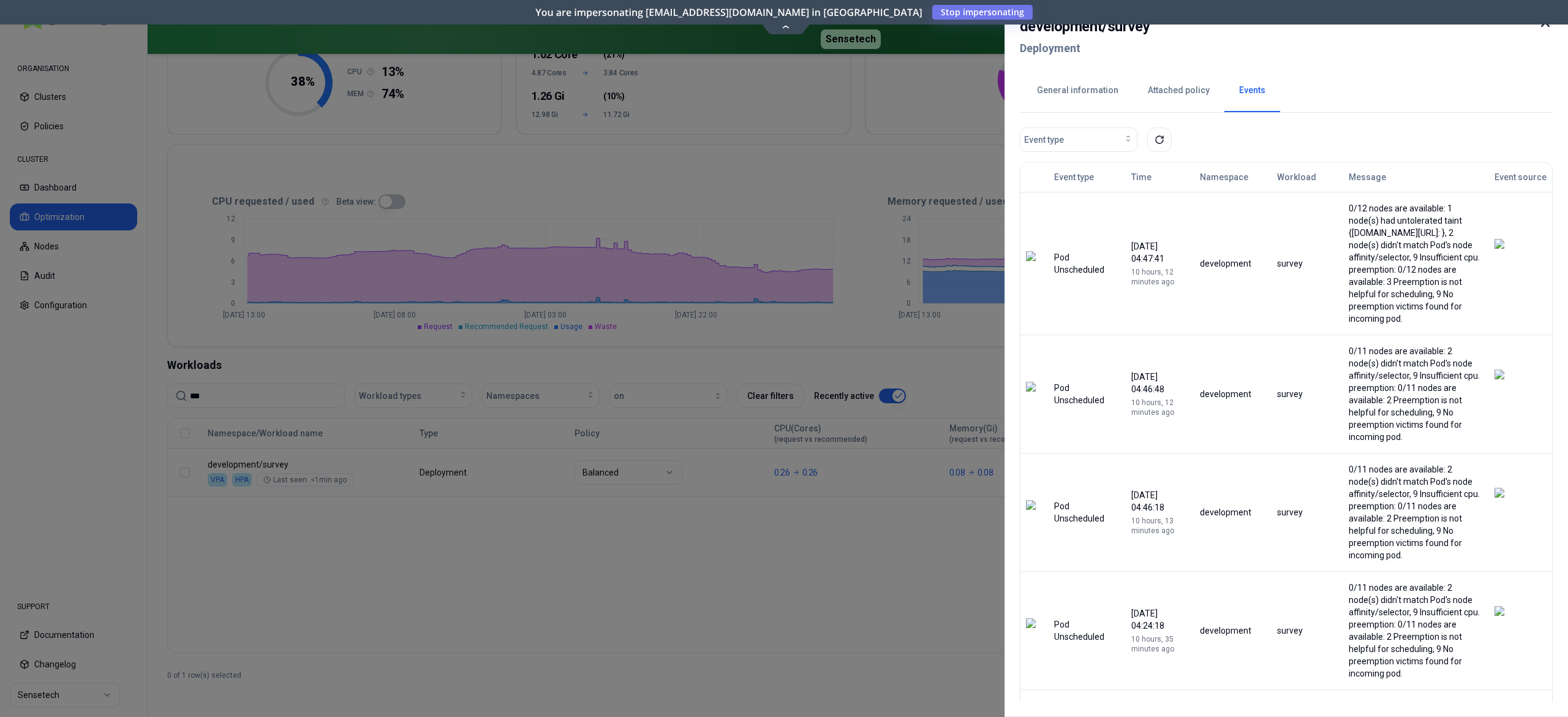
click at [1086, 103] on button "General information" at bounding box center [1078, 90] width 111 height 43
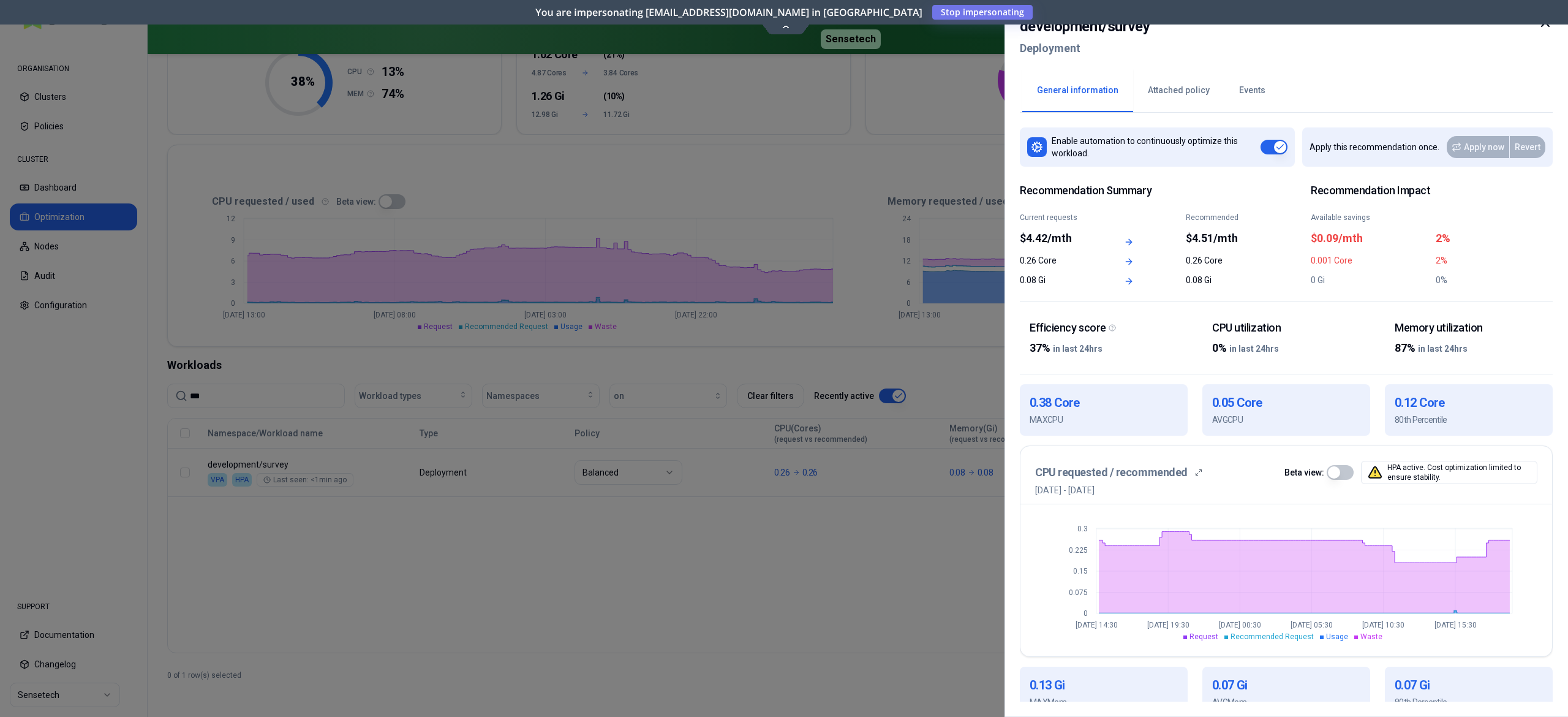
click at [1341, 467] on button "button" at bounding box center [1340, 473] width 27 height 15
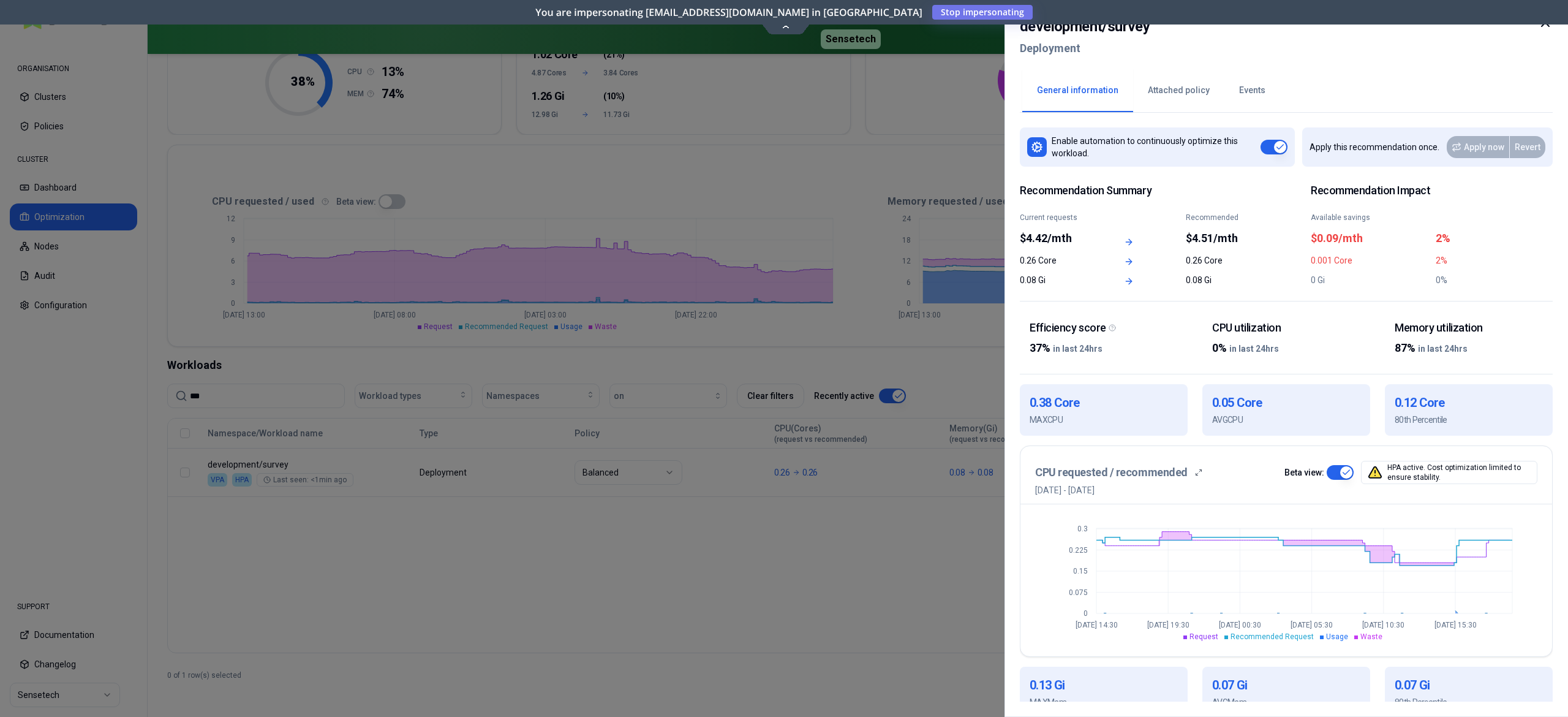
click at [810, 546] on div at bounding box center [784, 358] width 1568 height 717
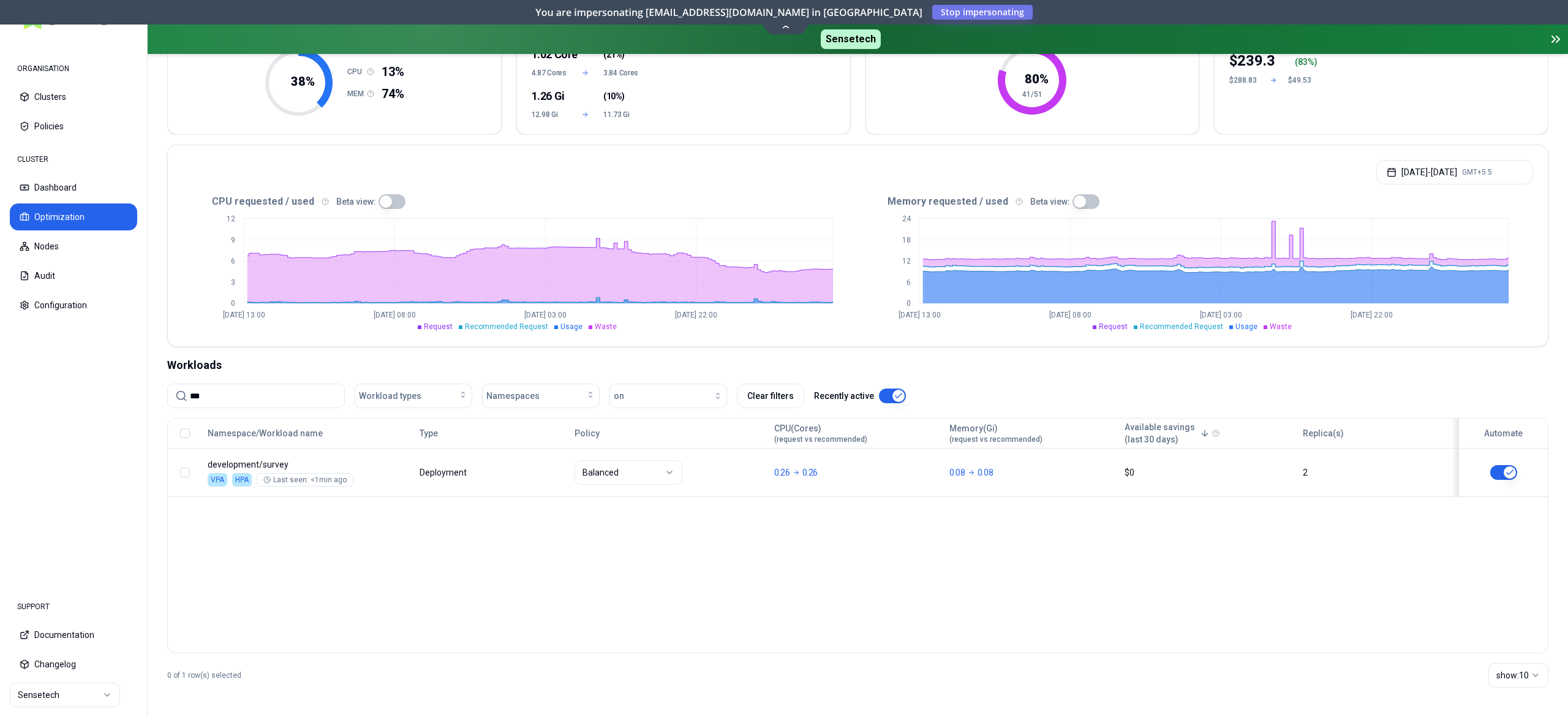
click at [395, 205] on button "button" at bounding box center [391, 201] width 27 height 15
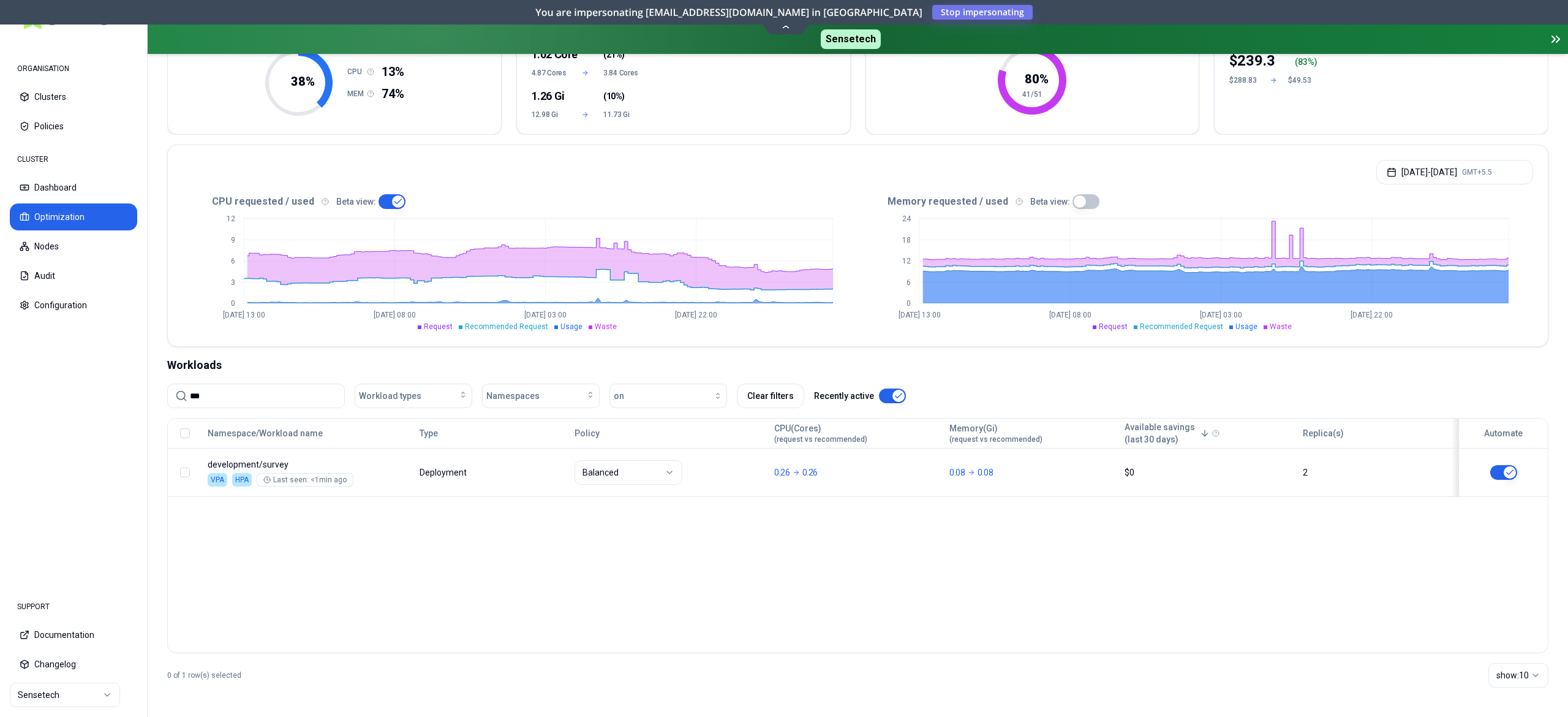
click at [378, 198] on button "button" at bounding box center [391, 201] width 27 height 15
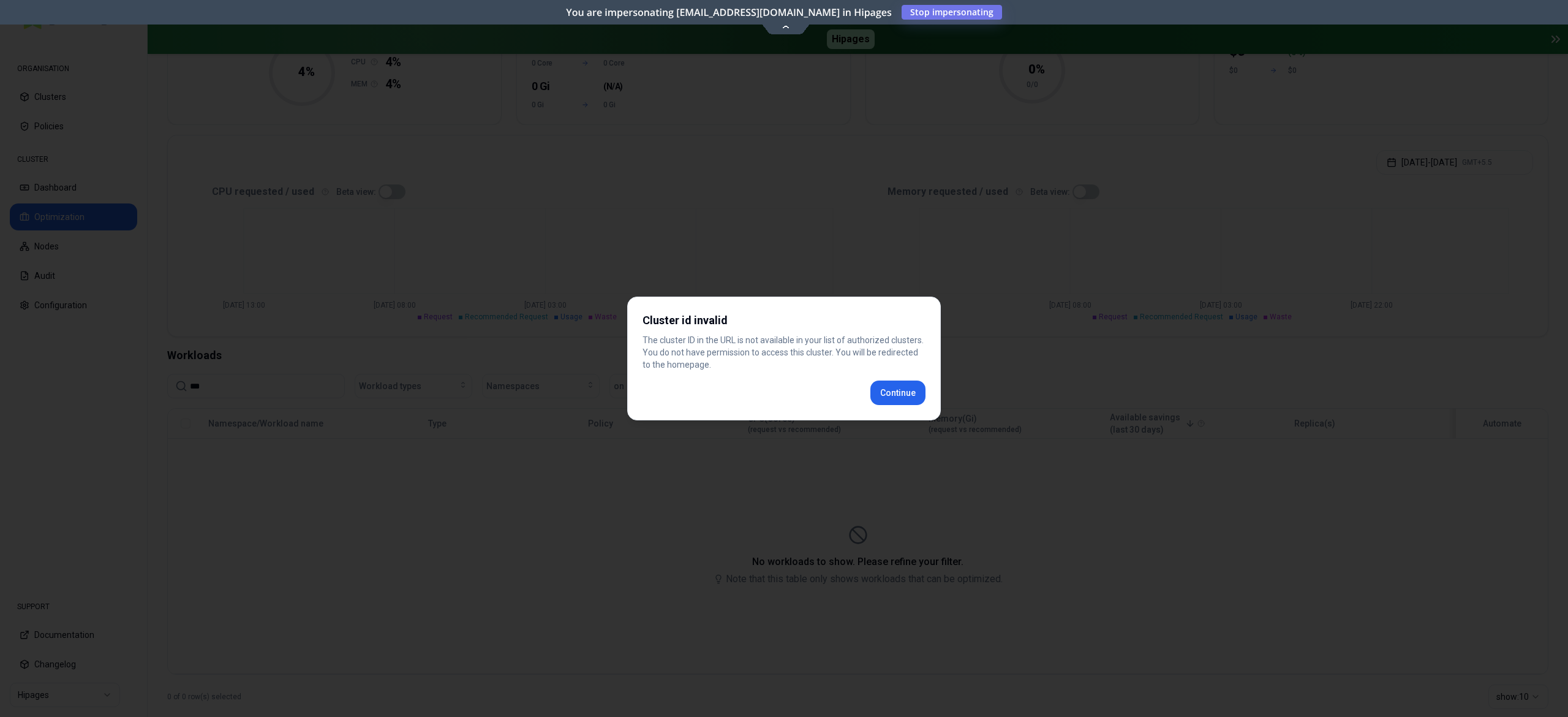
scroll to position [155, 0]
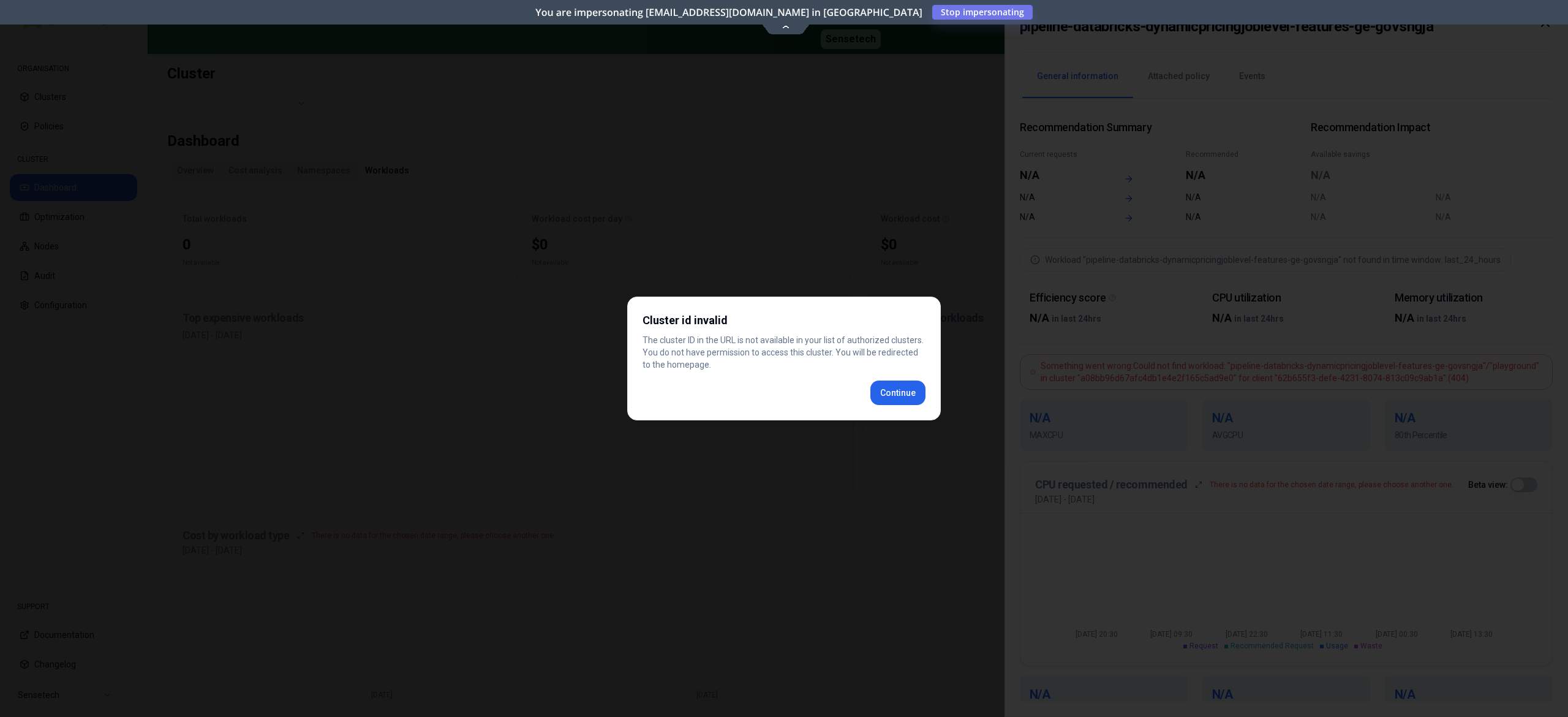
click at [883, 367] on p "The cluster ID in the URL is not available in your list of authorized clusters.…" at bounding box center [784, 352] width 283 height 37
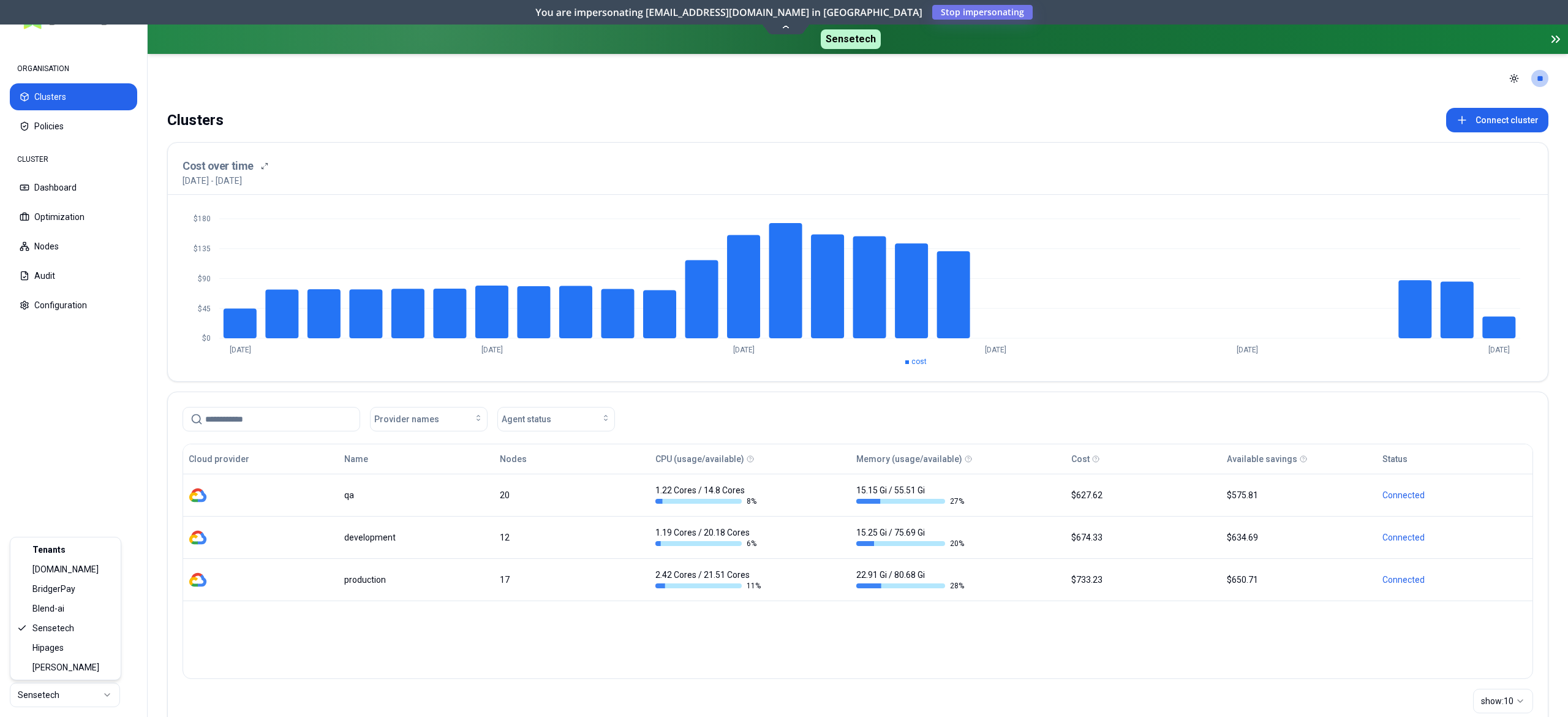
click at [44, 684] on html "ORGANISATION Clusters Policies CLUSTER Dashboard Optimization Nodes Audit Confi…" at bounding box center [784, 358] width 1568 height 717
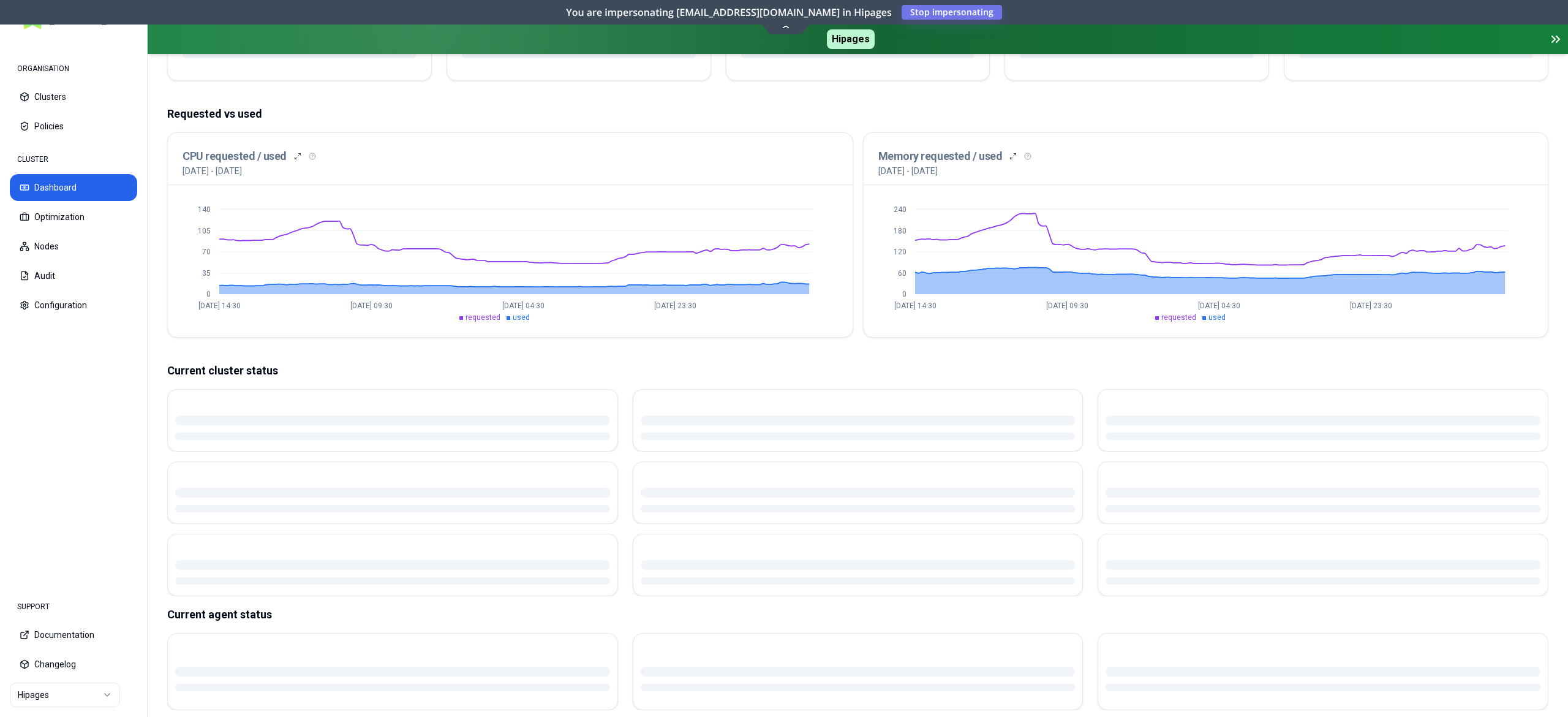
scroll to position [153, 0]
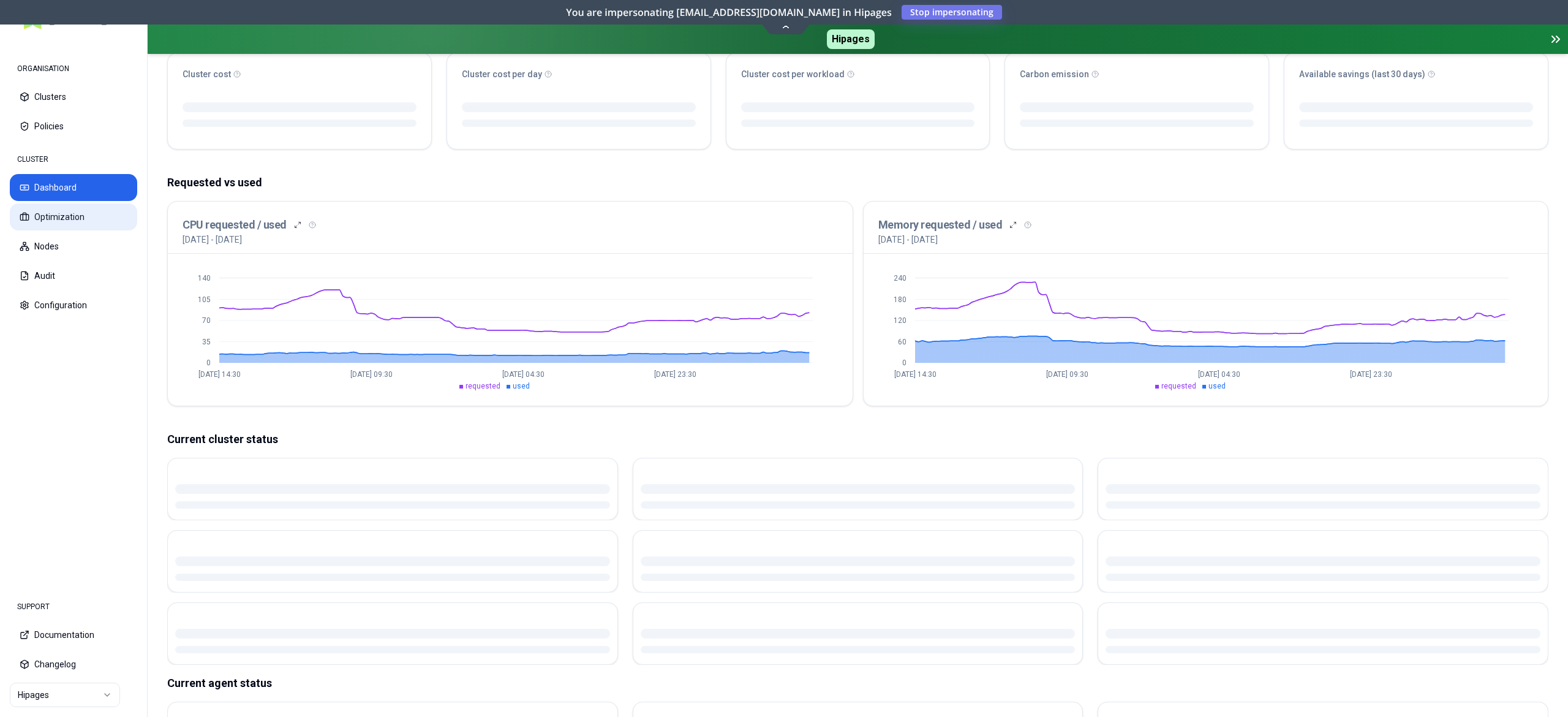
click at [47, 218] on button "Optimization" at bounding box center [73, 216] width 127 height 27
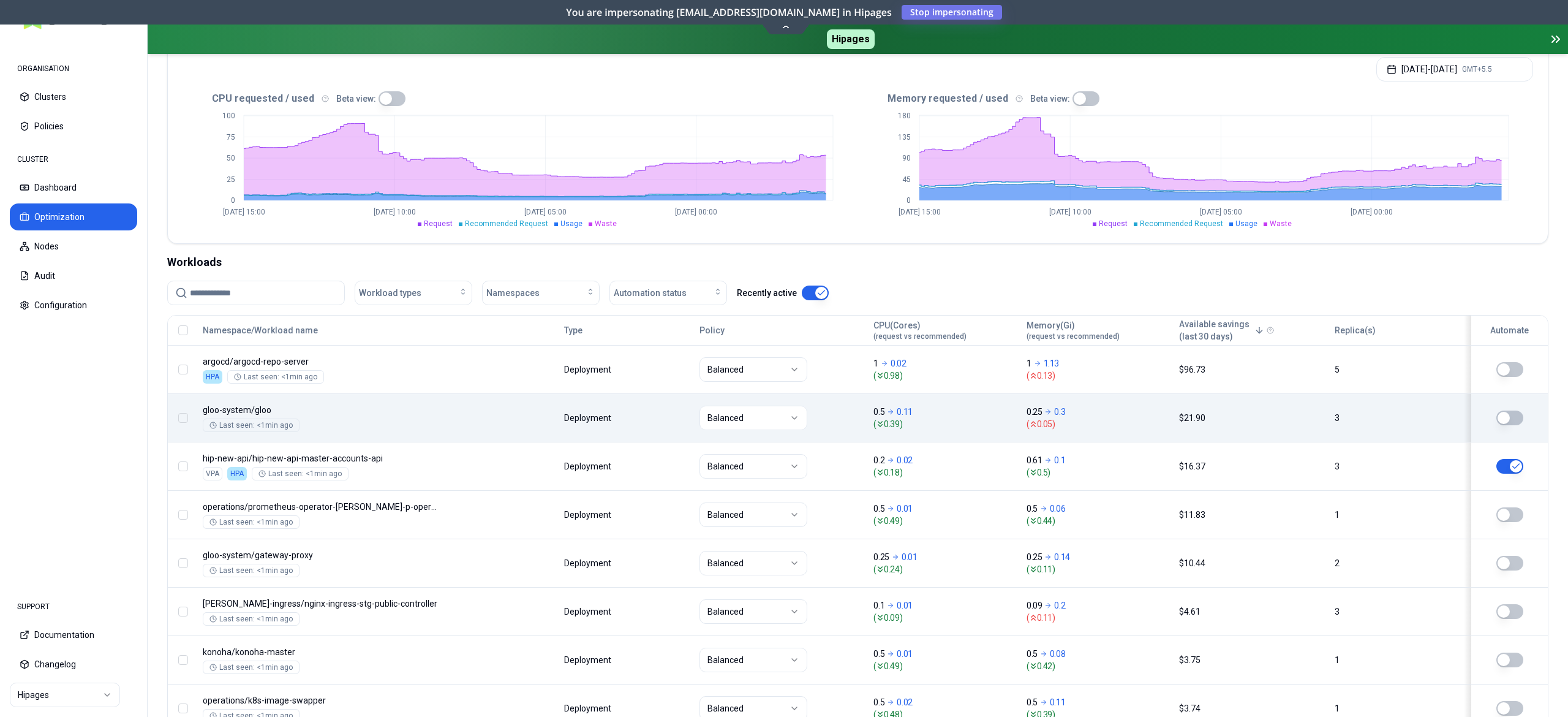
scroll to position [267, 0]
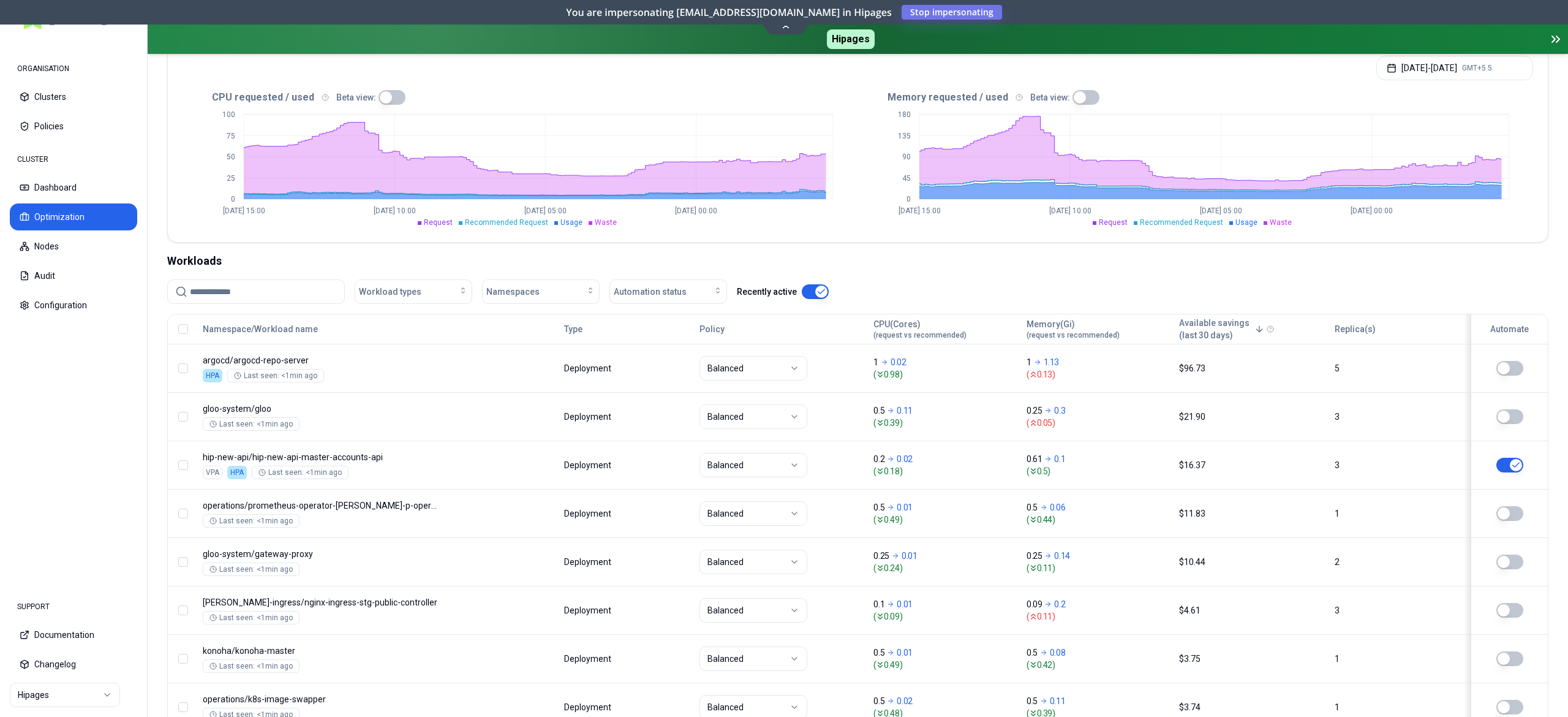
click at [253, 292] on input at bounding box center [263, 292] width 147 height 24
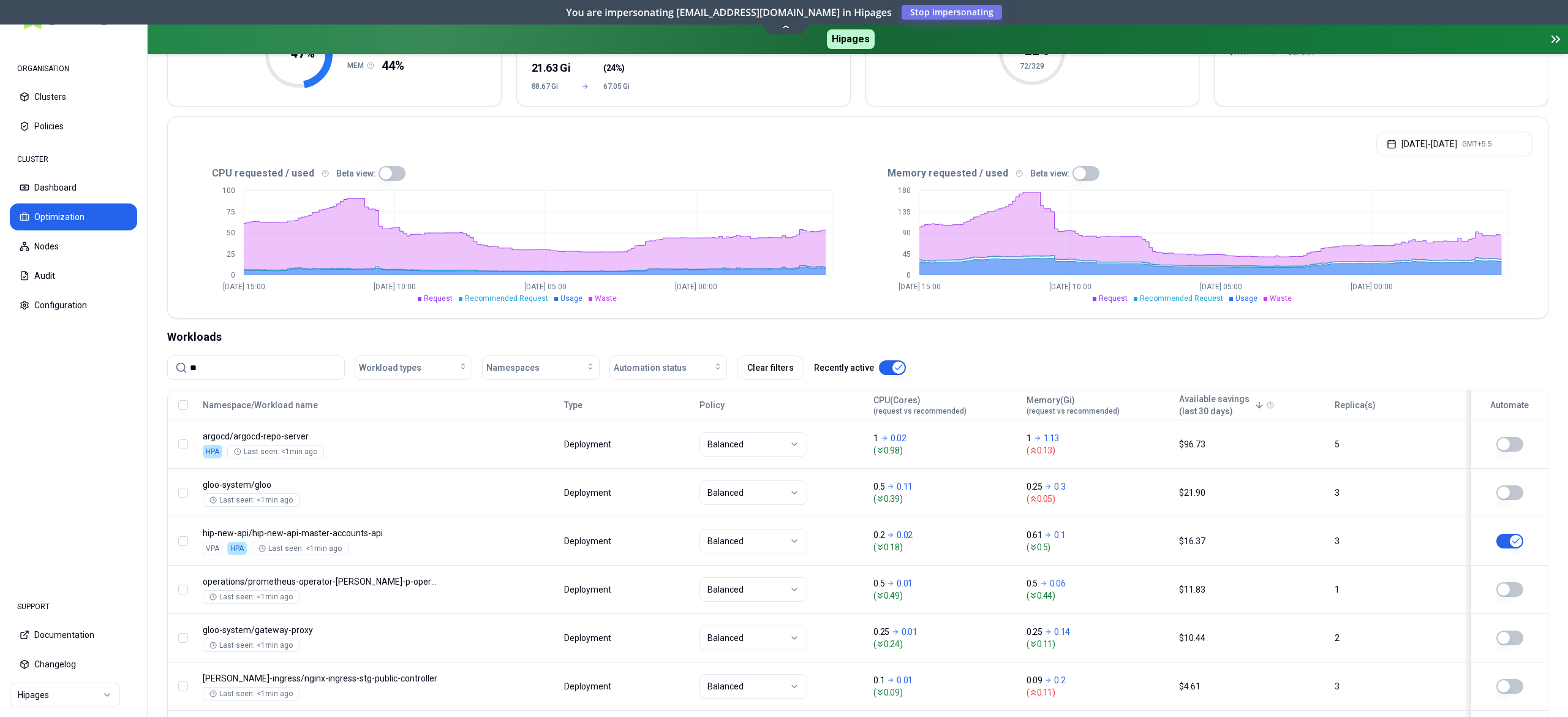
type input "*"
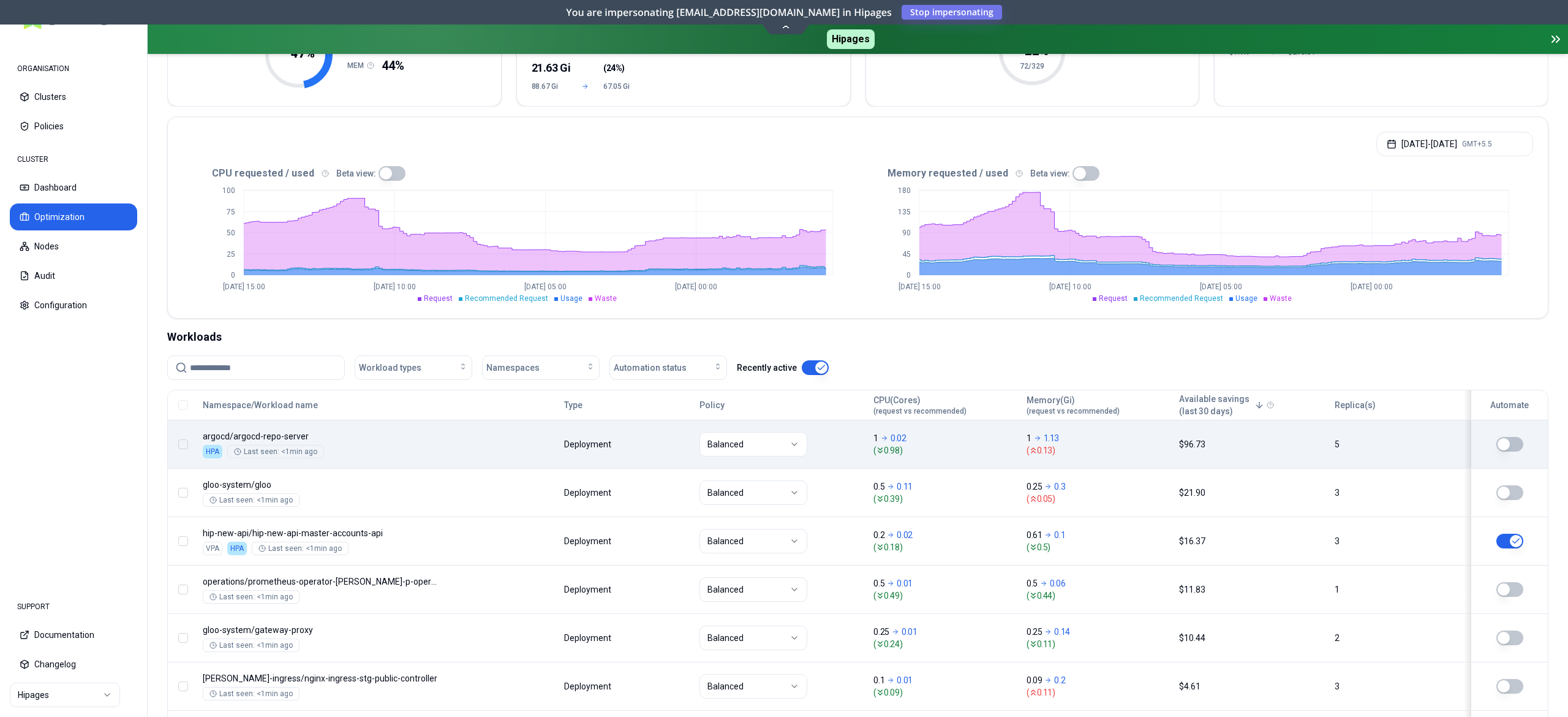
scroll to position [267, 0]
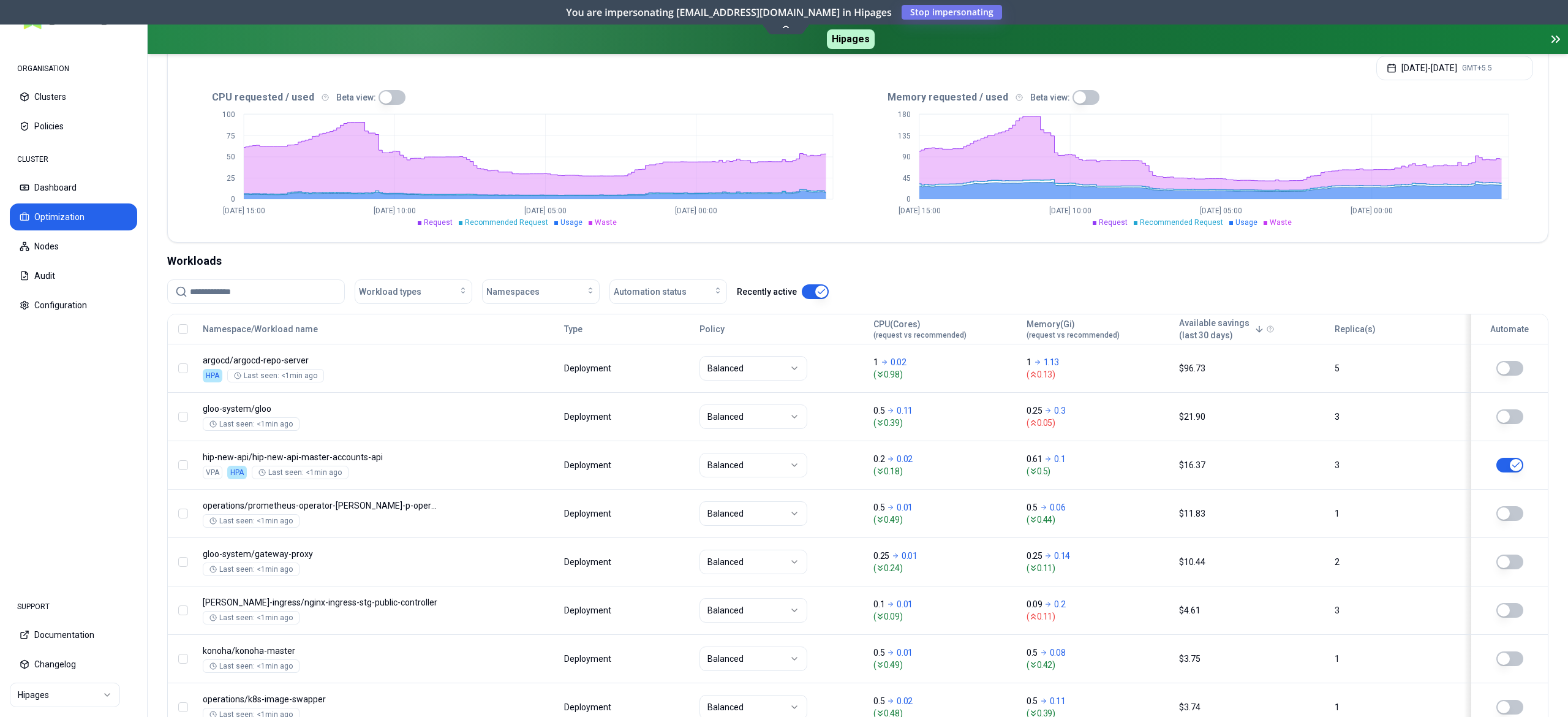
click at [221, 303] on input at bounding box center [263, 292] width 147 height 24
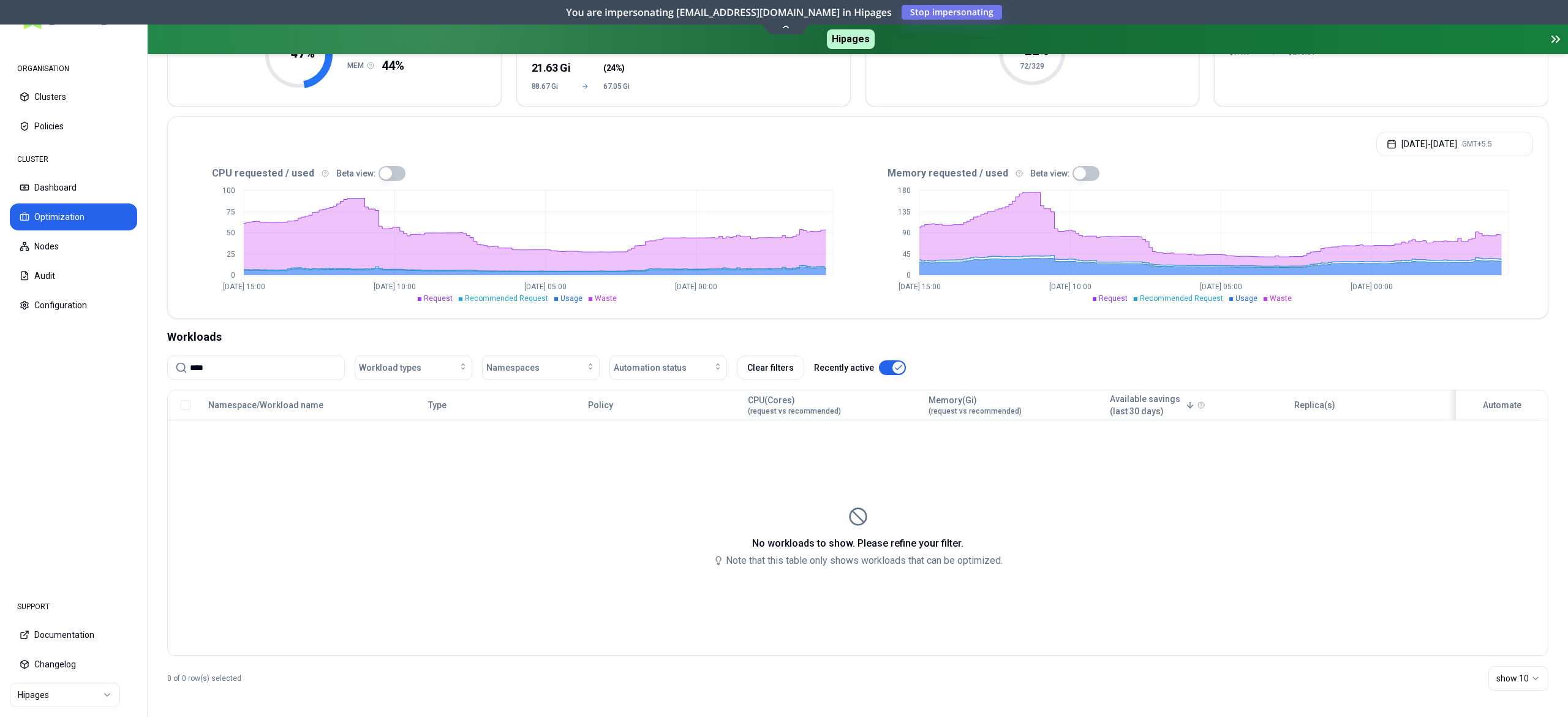
scroll to position [196, 0]
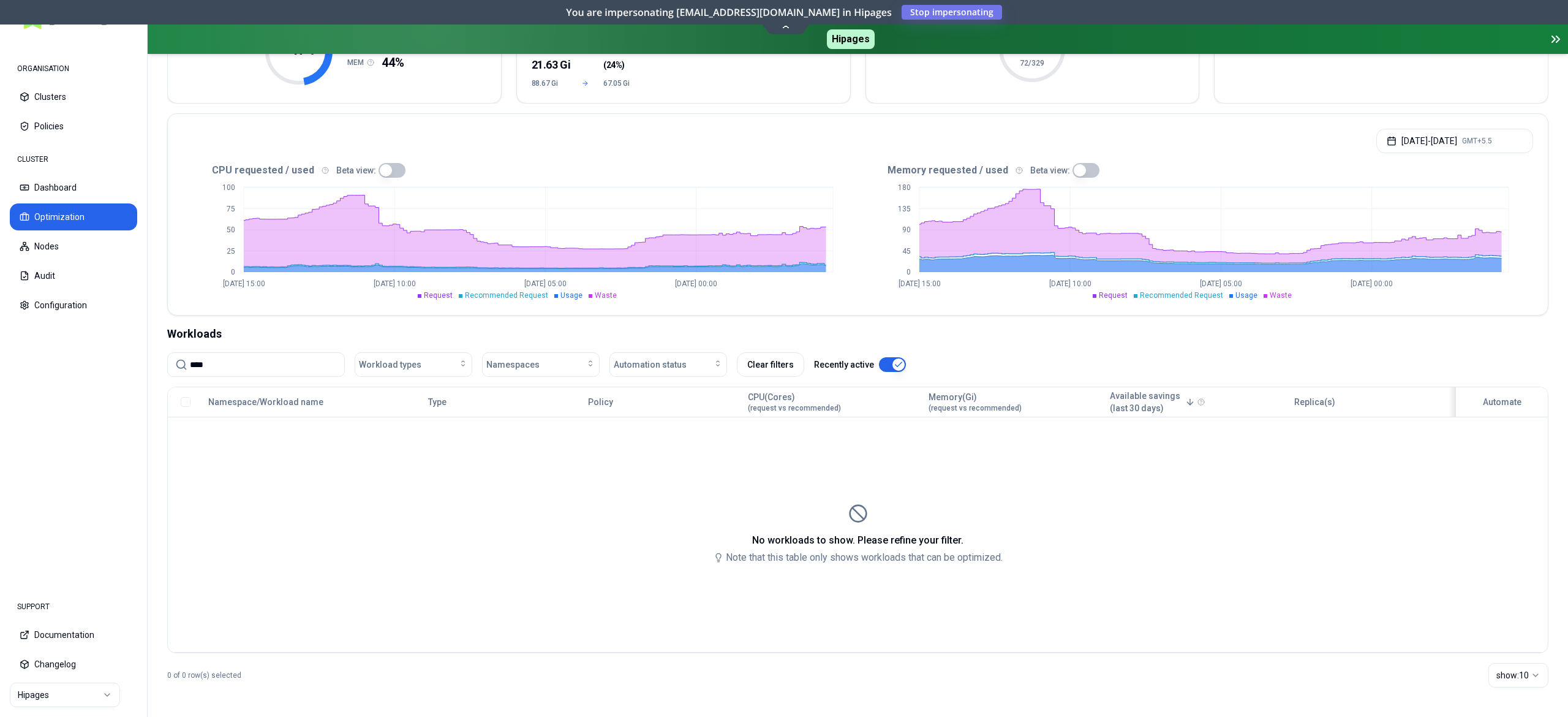
type input "****"
click at [50, 201] on div "CLUSTER Dashboard Optimization Nodes Audit Configuration" at bounding box center [73, 232] width 127 height 171
click at [76, 192] on button "Dashboard" at bounding box center [73, 187] width 127 height 27
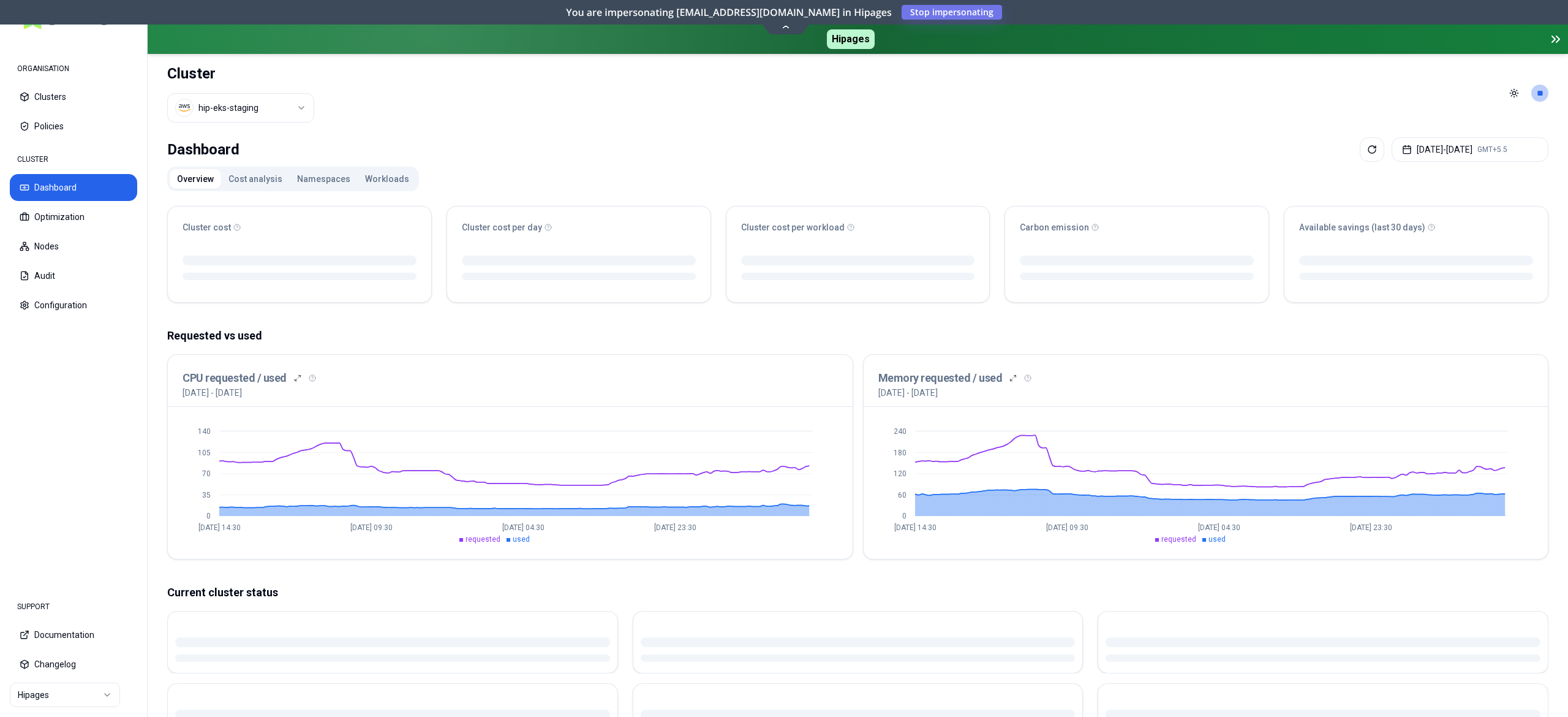
click at [381, 183] on button "Workloads" at bounding box center [387, 179] width 58 height 19
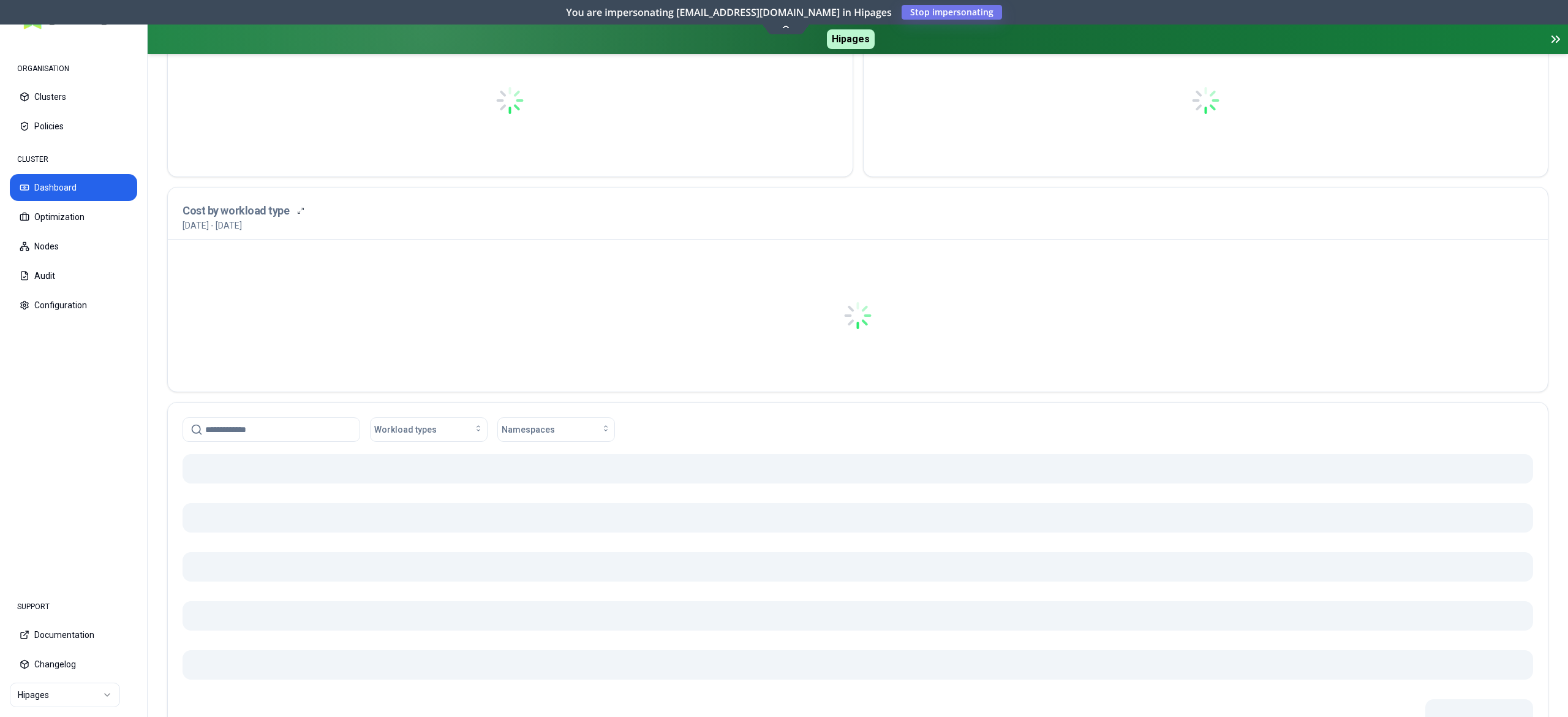
scroll to position [387, 0]
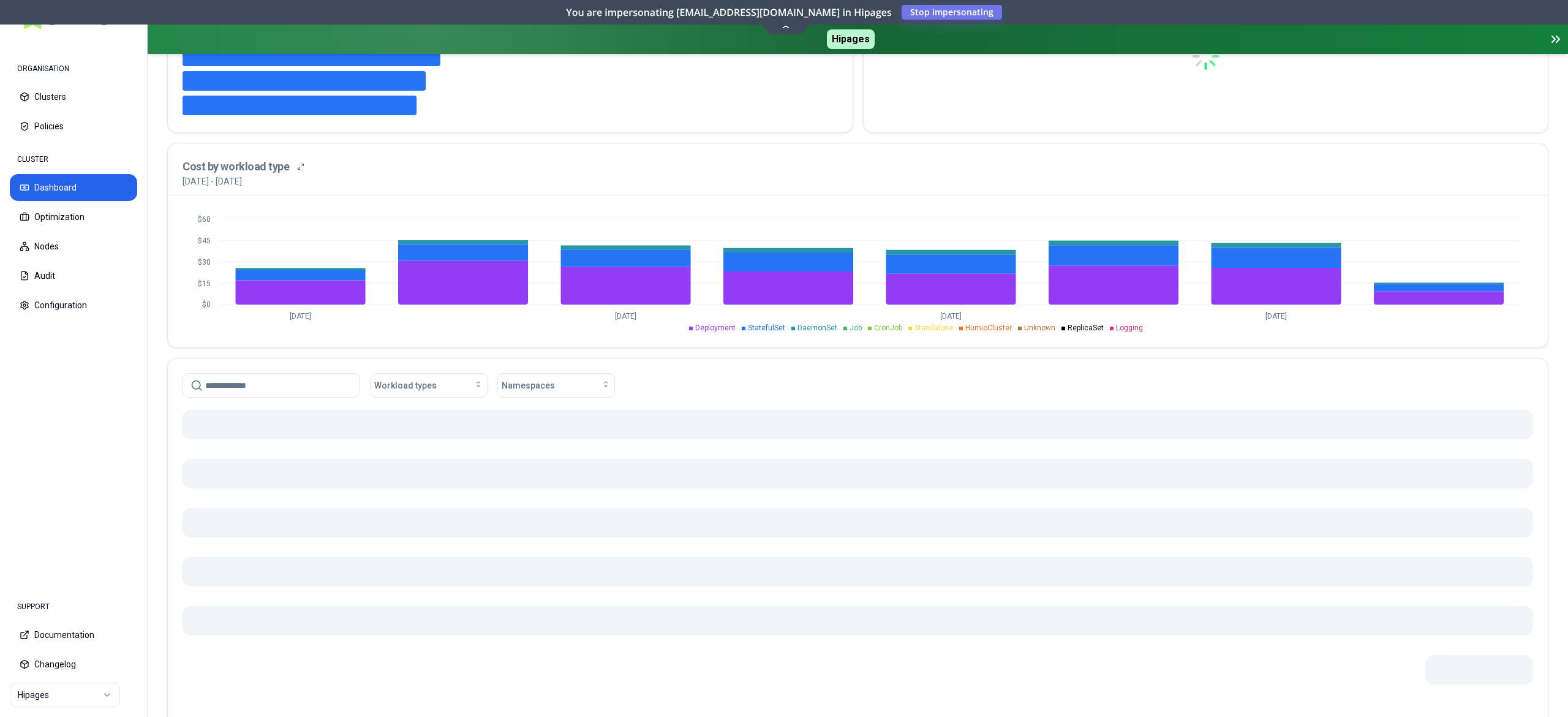
click at [273, 388] on input at bounding box center [279, 385] width 147 height 24
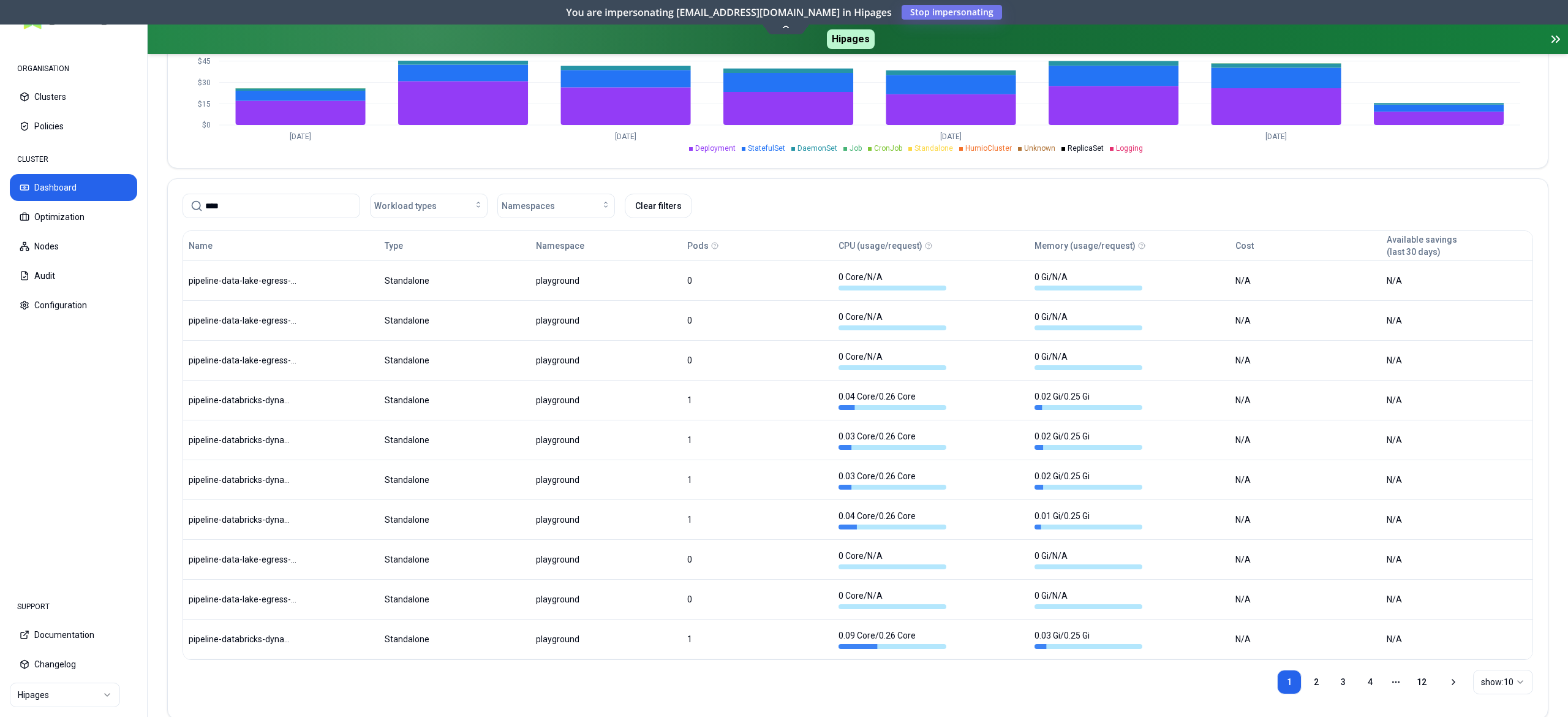
scroll to position [559, 0]
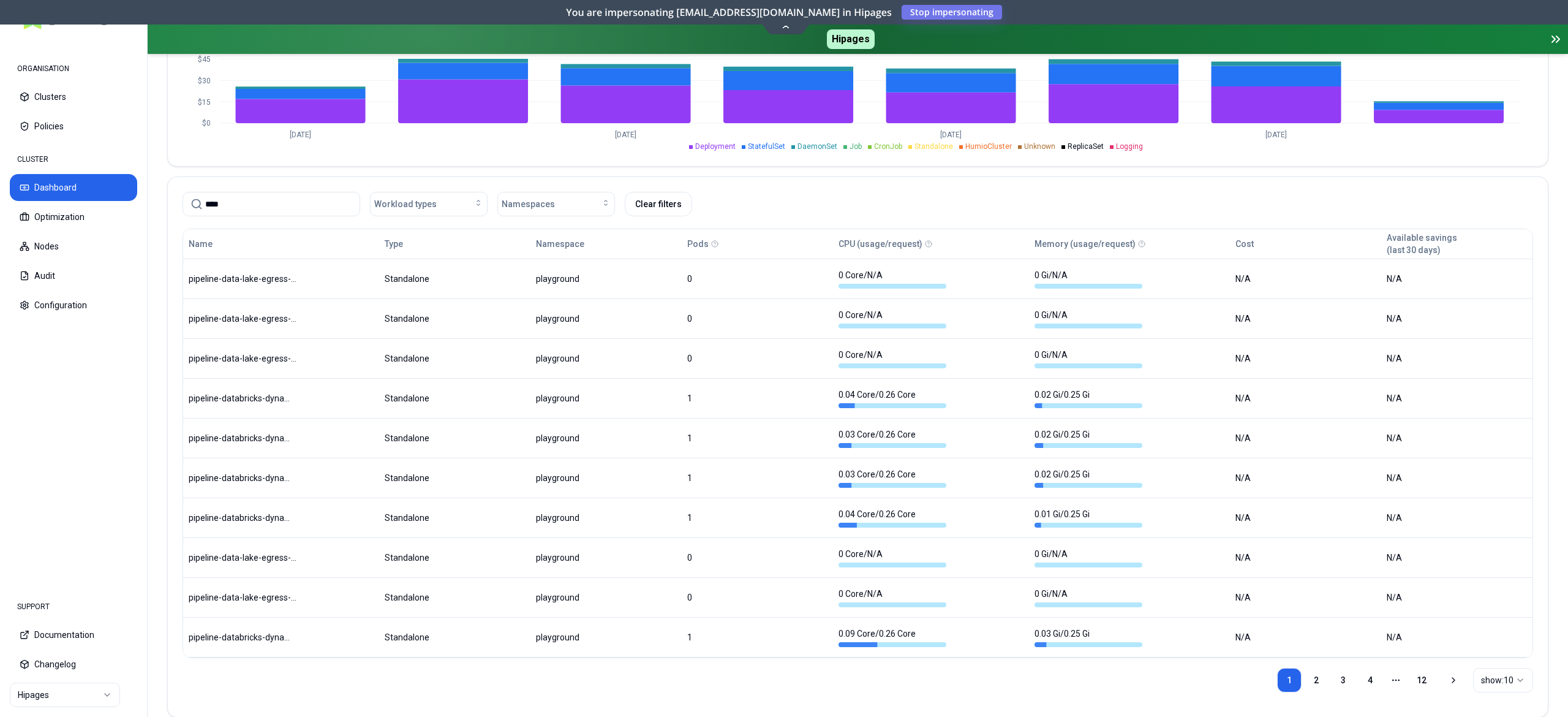
type input "****"
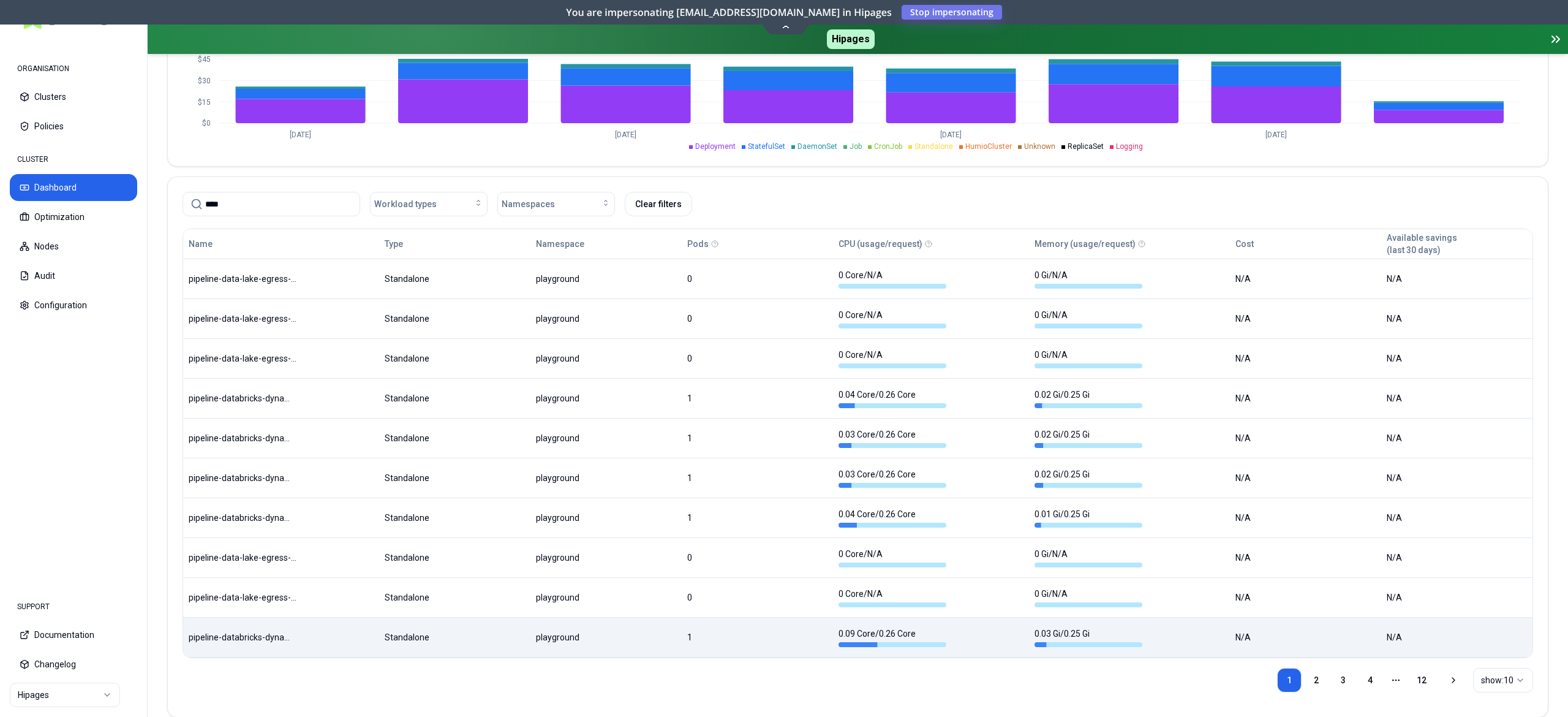
click at [258, 648] on body "ORGANISATION Clusters Policies CLUSTER Dashboard Optimization Nodes Audit Confi…" at bounding box center [784, 358] width 1568 height 717
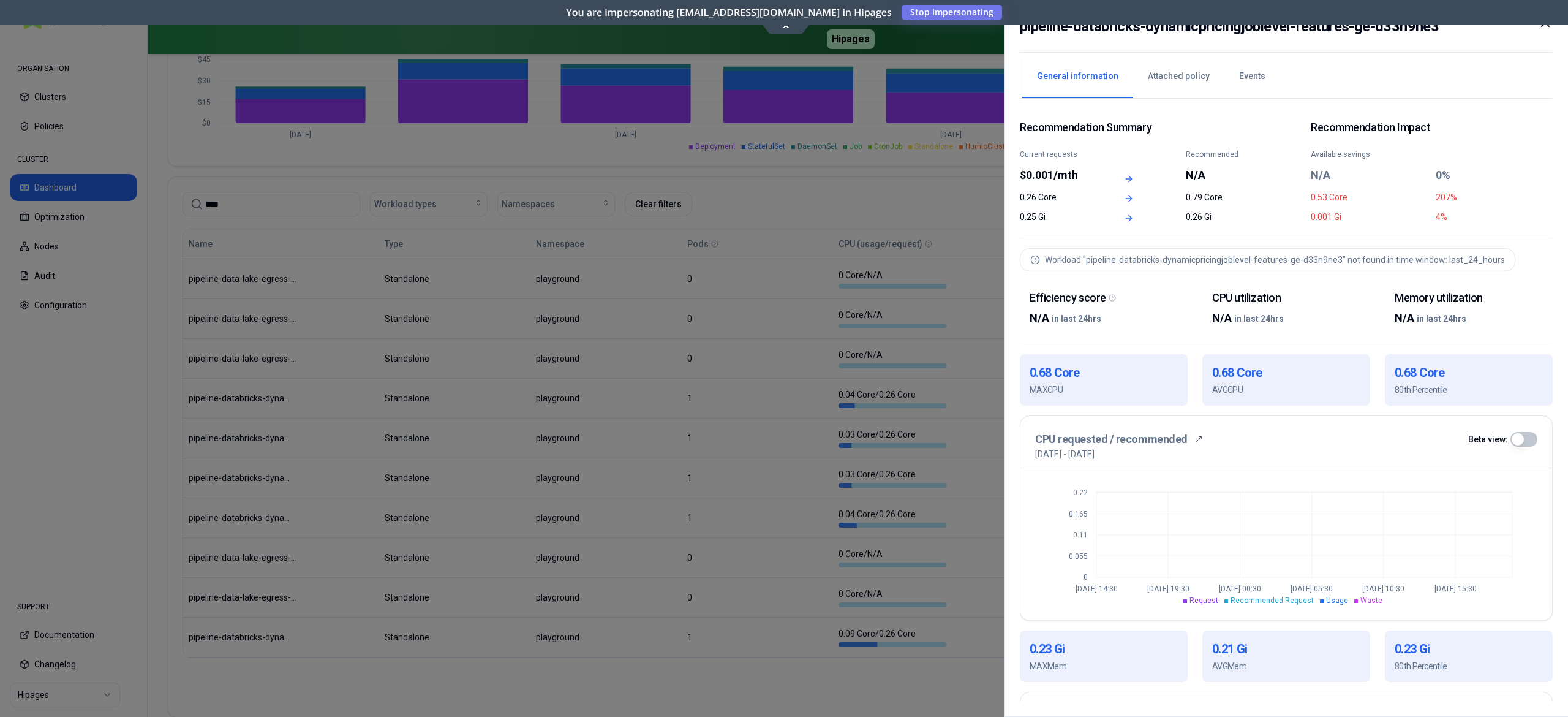
scroll to position [197, 0]
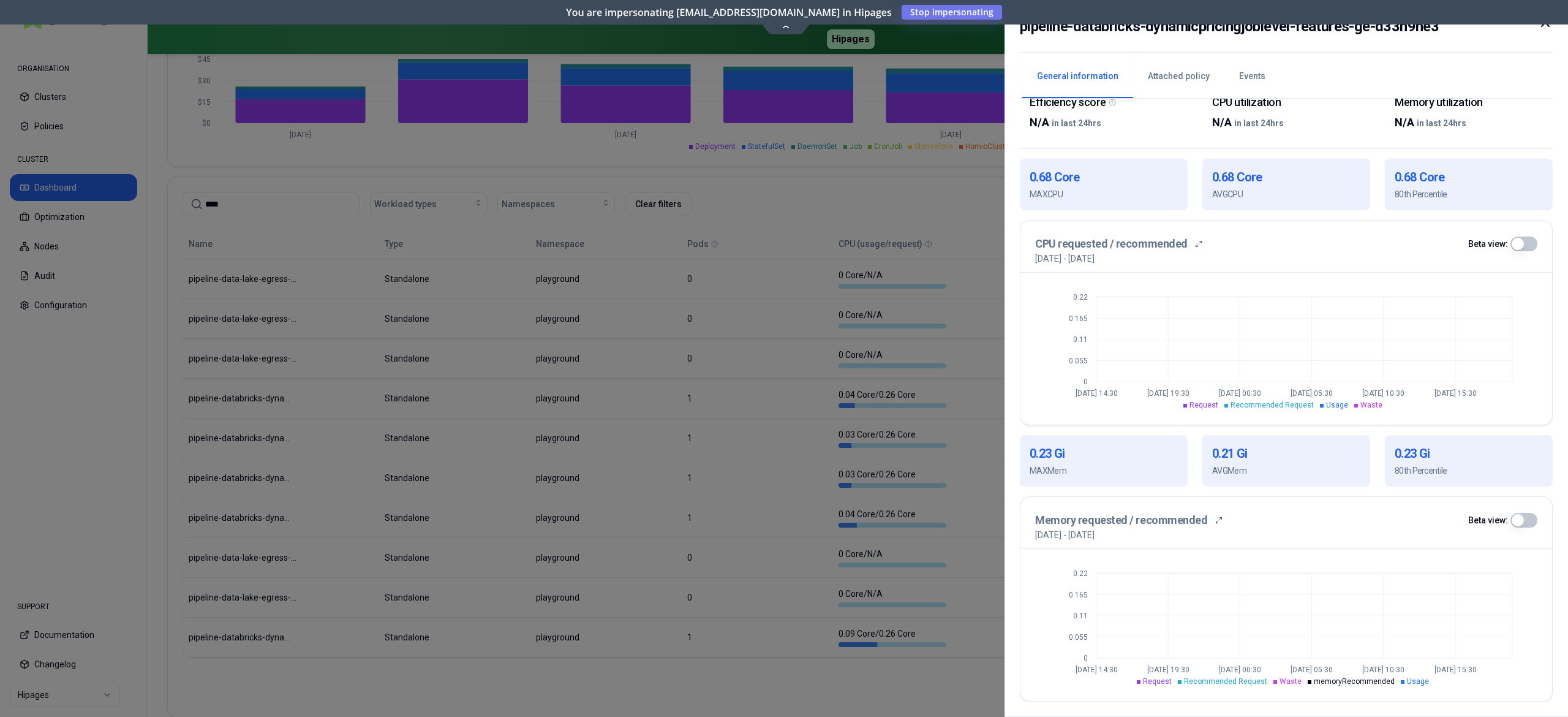
click at [1531, 241] on button "button" at bounding box center [1523, 244] width 27 height 15
click at [1522, 244] on button "button" at bounding box center [1523, 244] width 27 height 15
click at [1520, 520] on button "button" at bounding box center [1523, 520] width 27 height 15
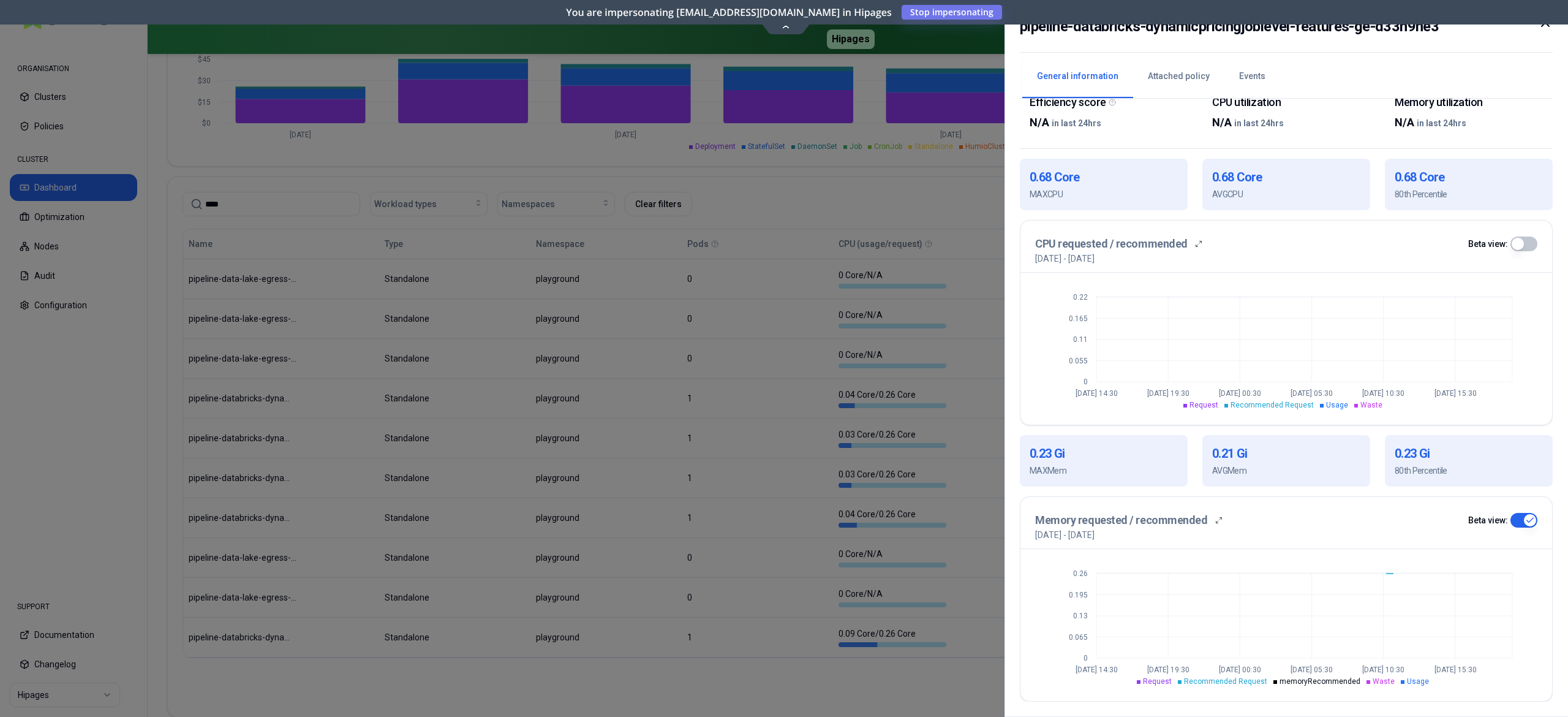
click at [1527, 242] on button "button" at bounding box center [1523, 244] width 27 height 15
click at [1520, 517] on button "button" at bounding box center [1523, 520] width 27 height 15
click at [598, 553] on div at bounding box center [784, 358] width 1568 height 717
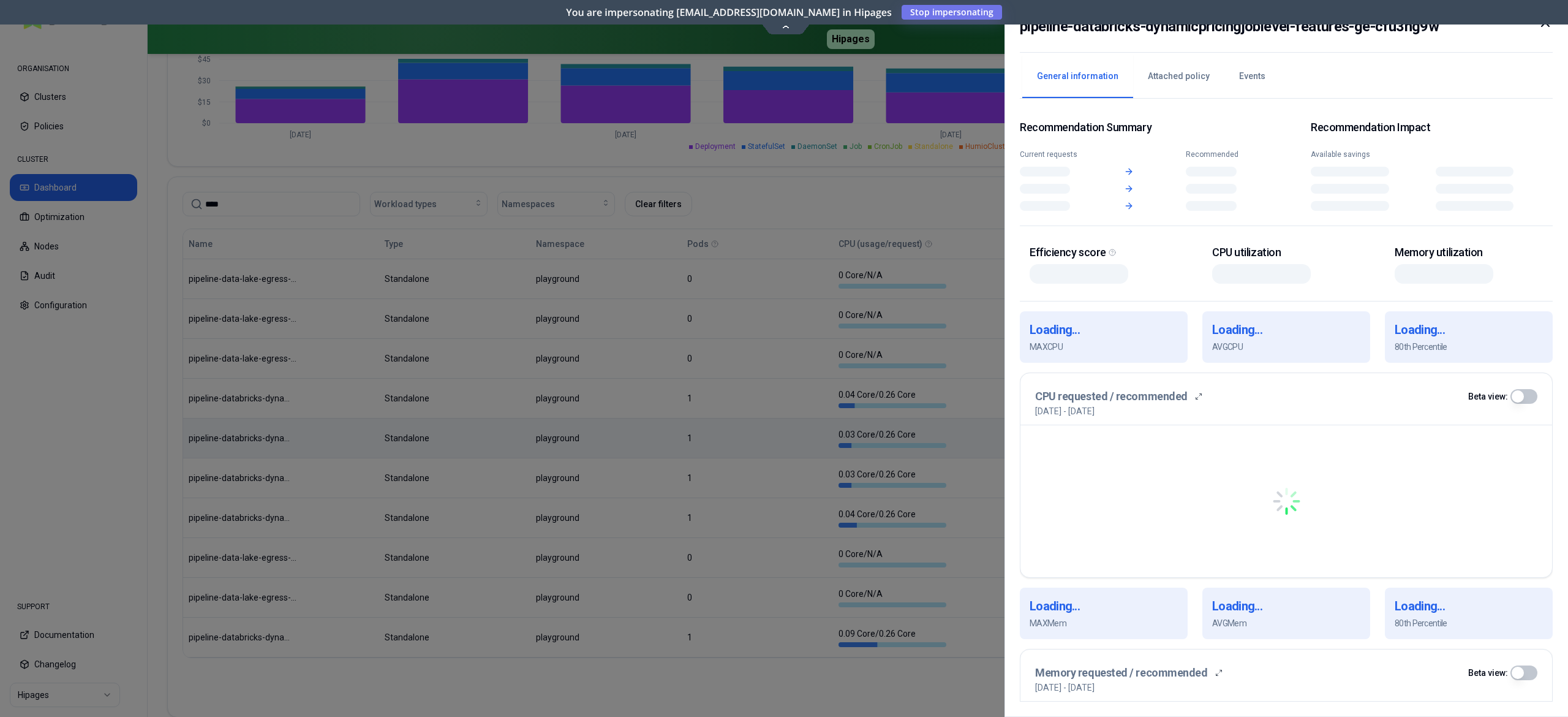
click at [354, 443] on body "ORGANISATION Clusters Policies CLUSTER Dashboard Optimization Nodes Audit Confi…" at bounding box center [784, 358] width 1568 height 717
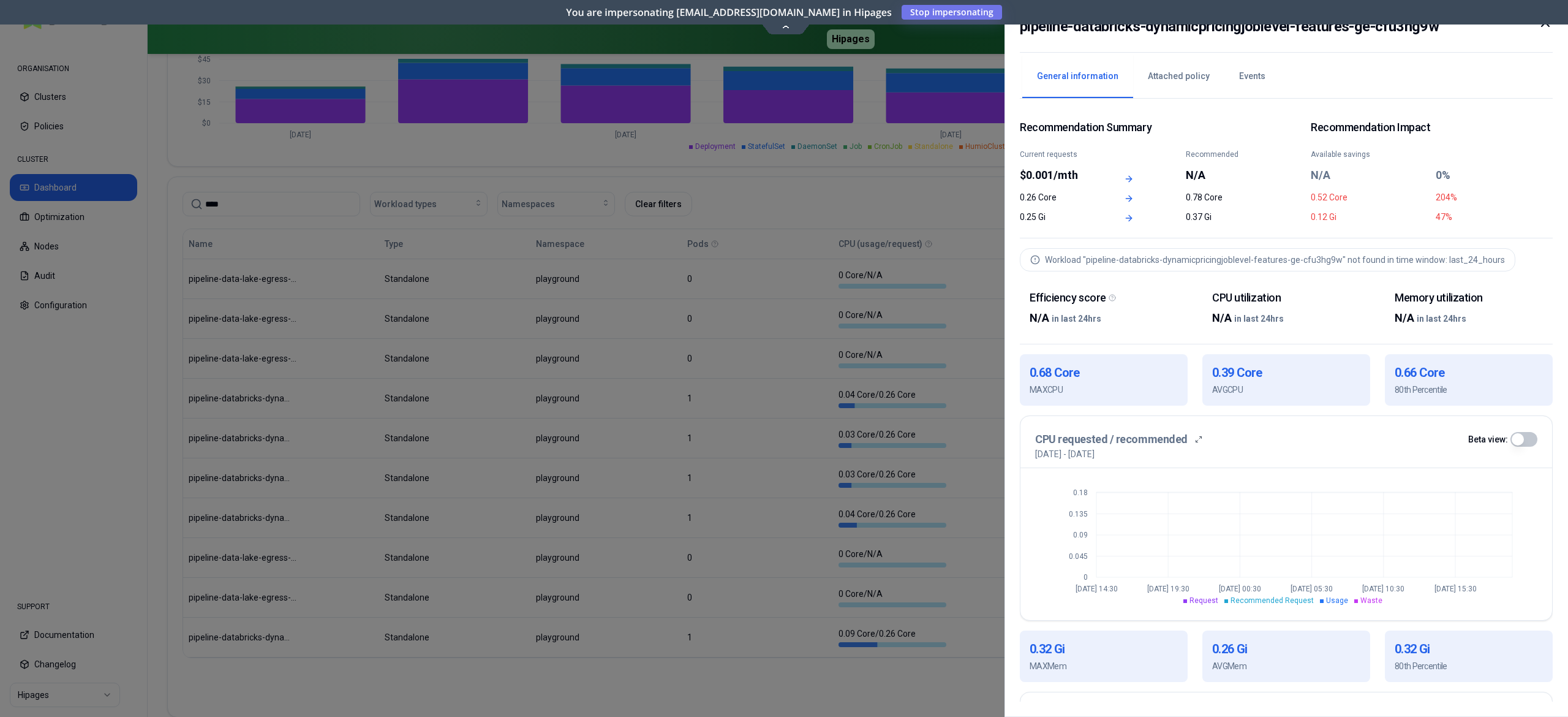
click at [895, 335] on div at bounding box center [784, 358] width 1568 height 717
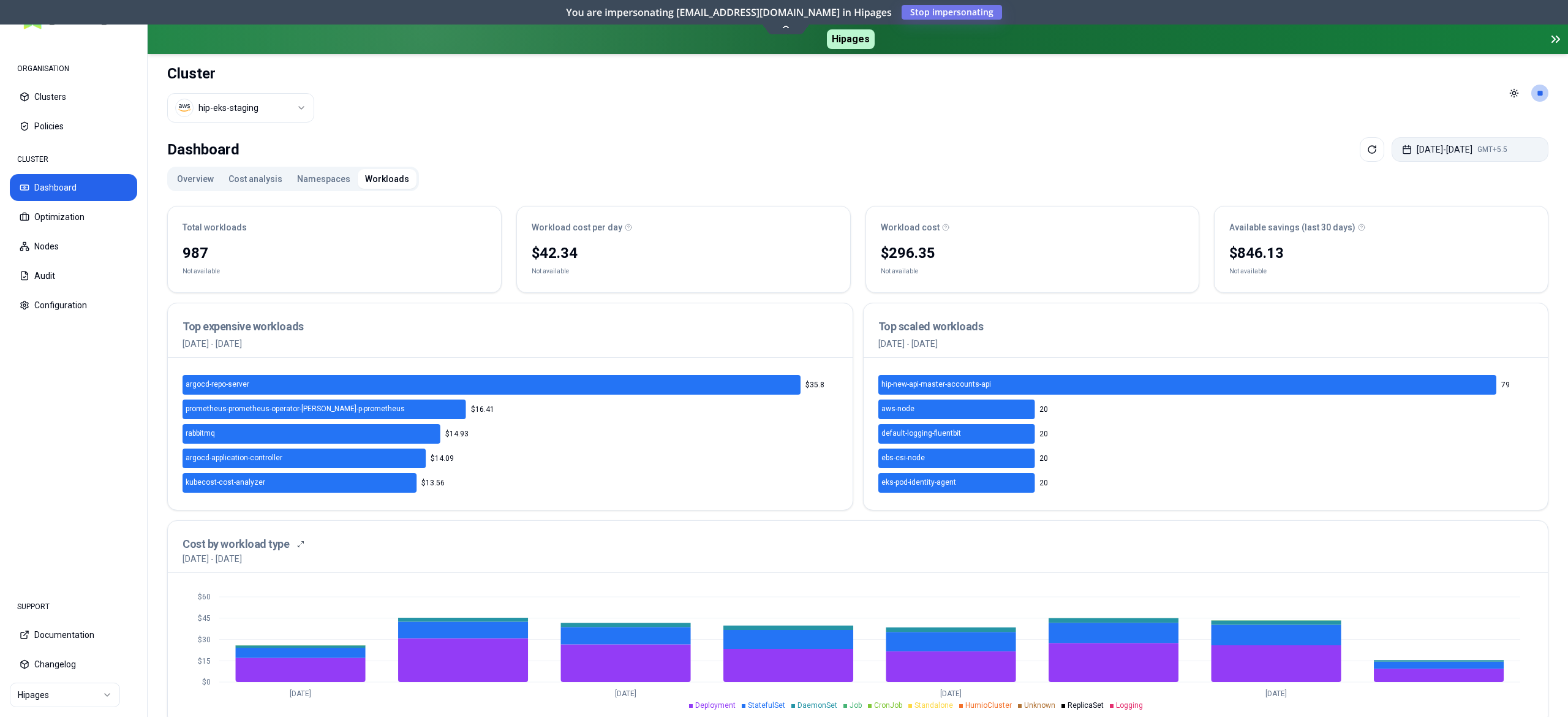
click at [1431, 141] on button "Aug 06, 2025 - Aug 13, 2025 GMT+5.5" at bounding box center [1470, 149] width 157 height 24
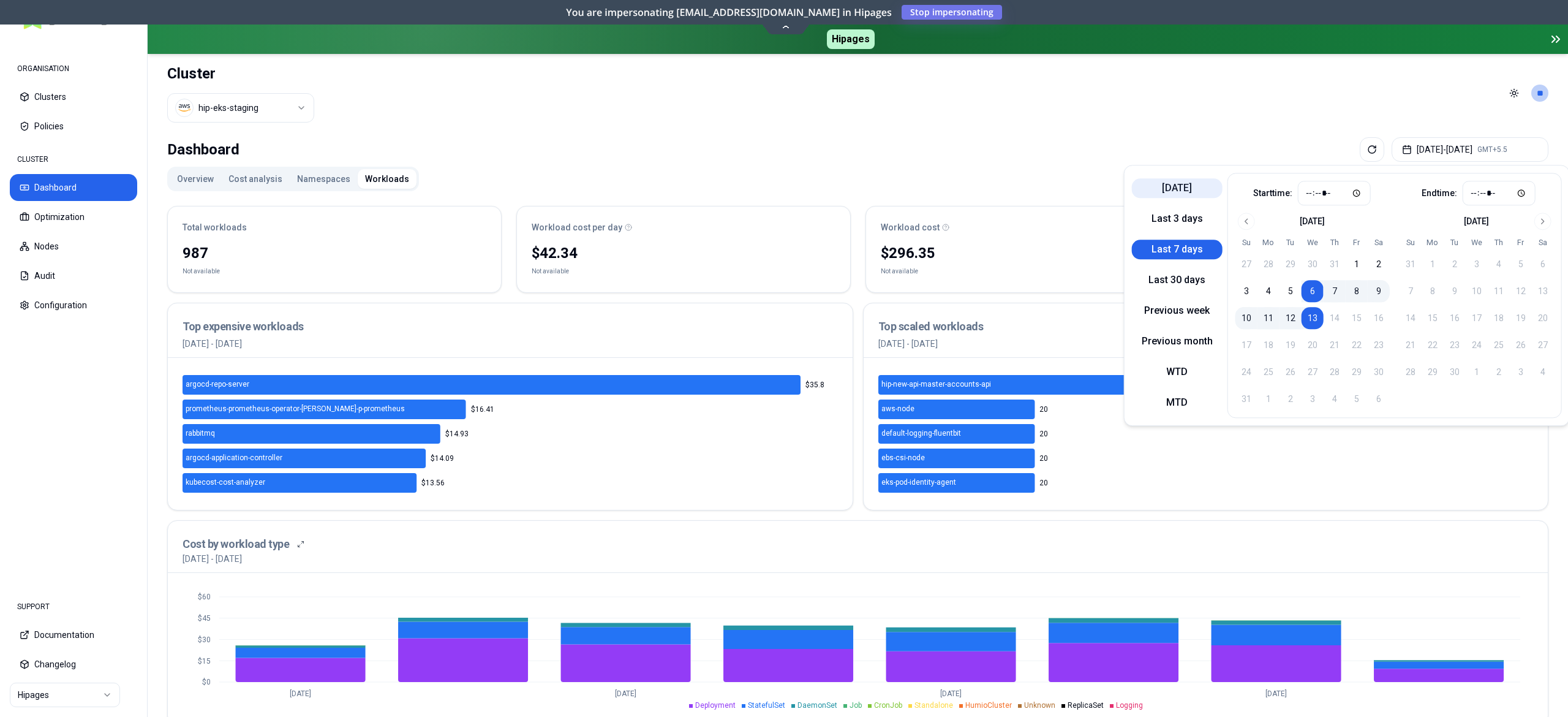
click at [1184, 180] on button "Today" at bounding box center [1177, 188] width 91 height 19
type input "*****"
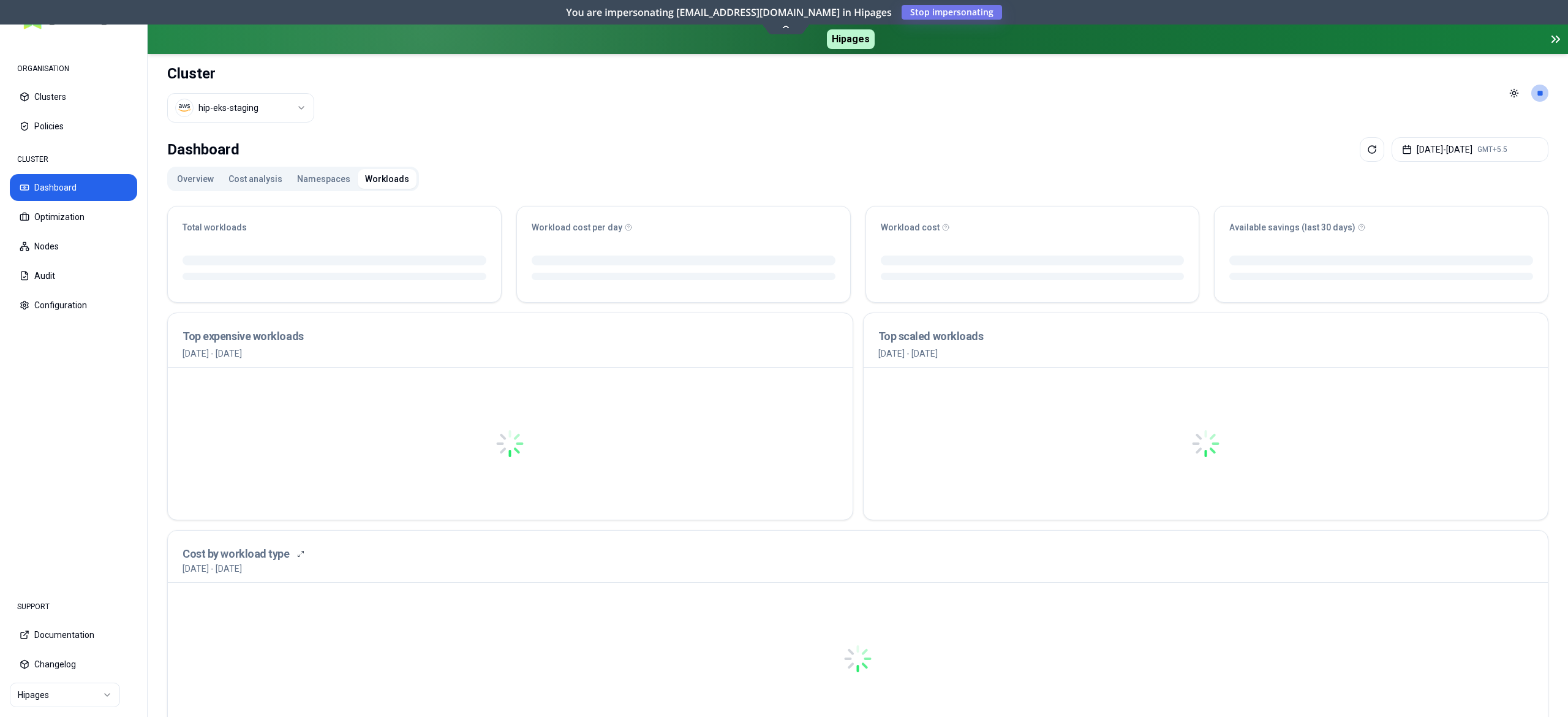
click at [947, 88] on header "Cluster hip-eks-staging Toggle theme **" at bounding box center [857, 93] width 1420 height 79
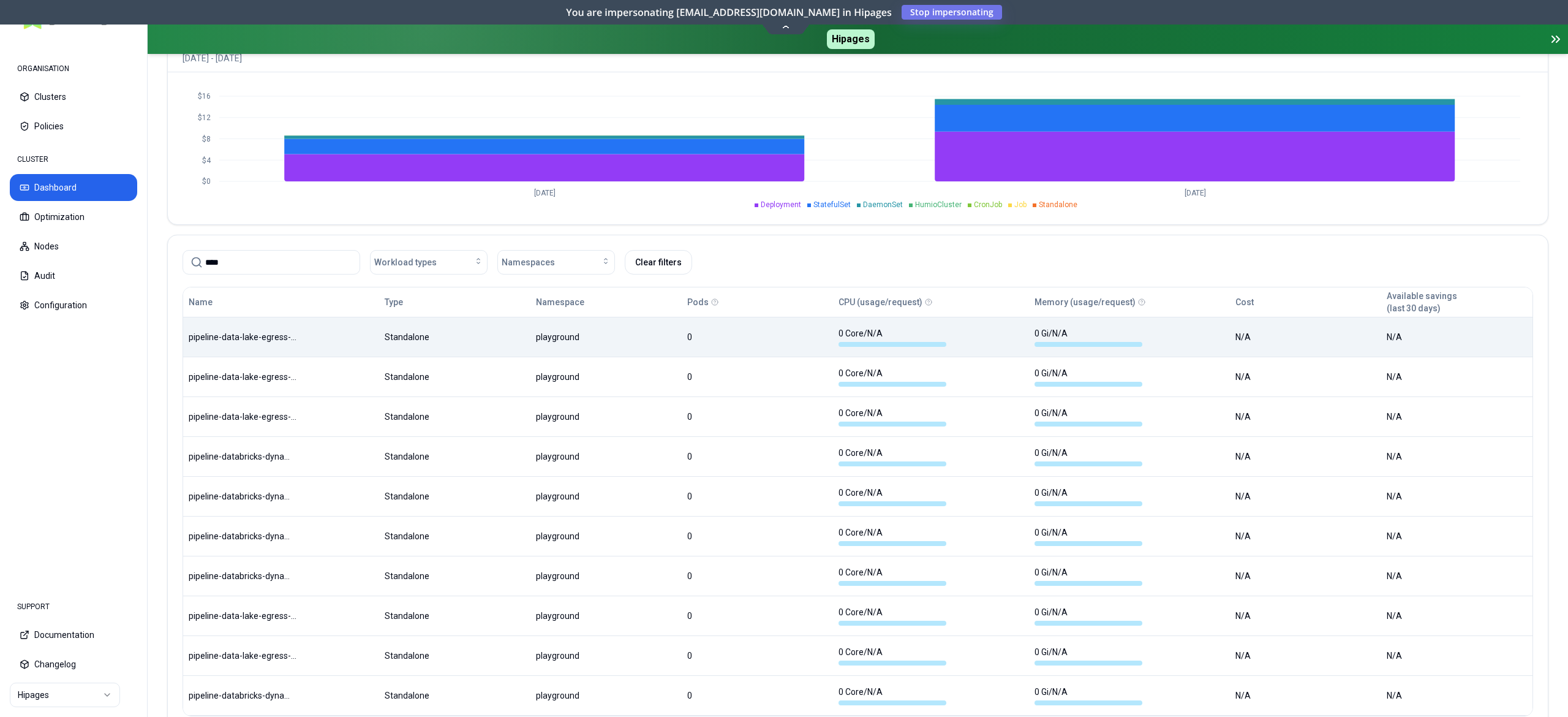
scroll to position [584, 0]
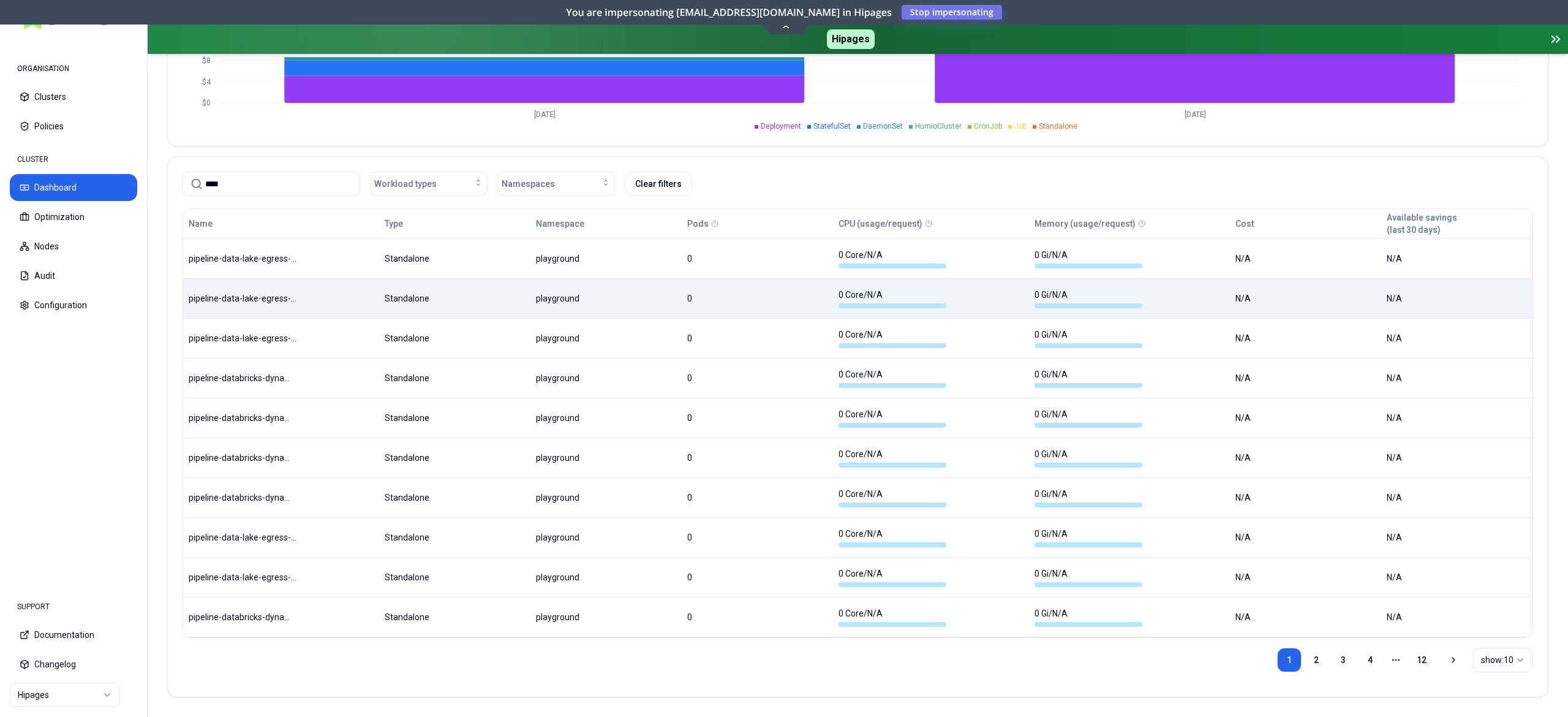
click at [409, 287] on body "ORGANISATION Clusters Policies CLUSTER Dashboard Optimization Nodes Audit Confi…" at bounding box center [784, 358] width 1568 height 717
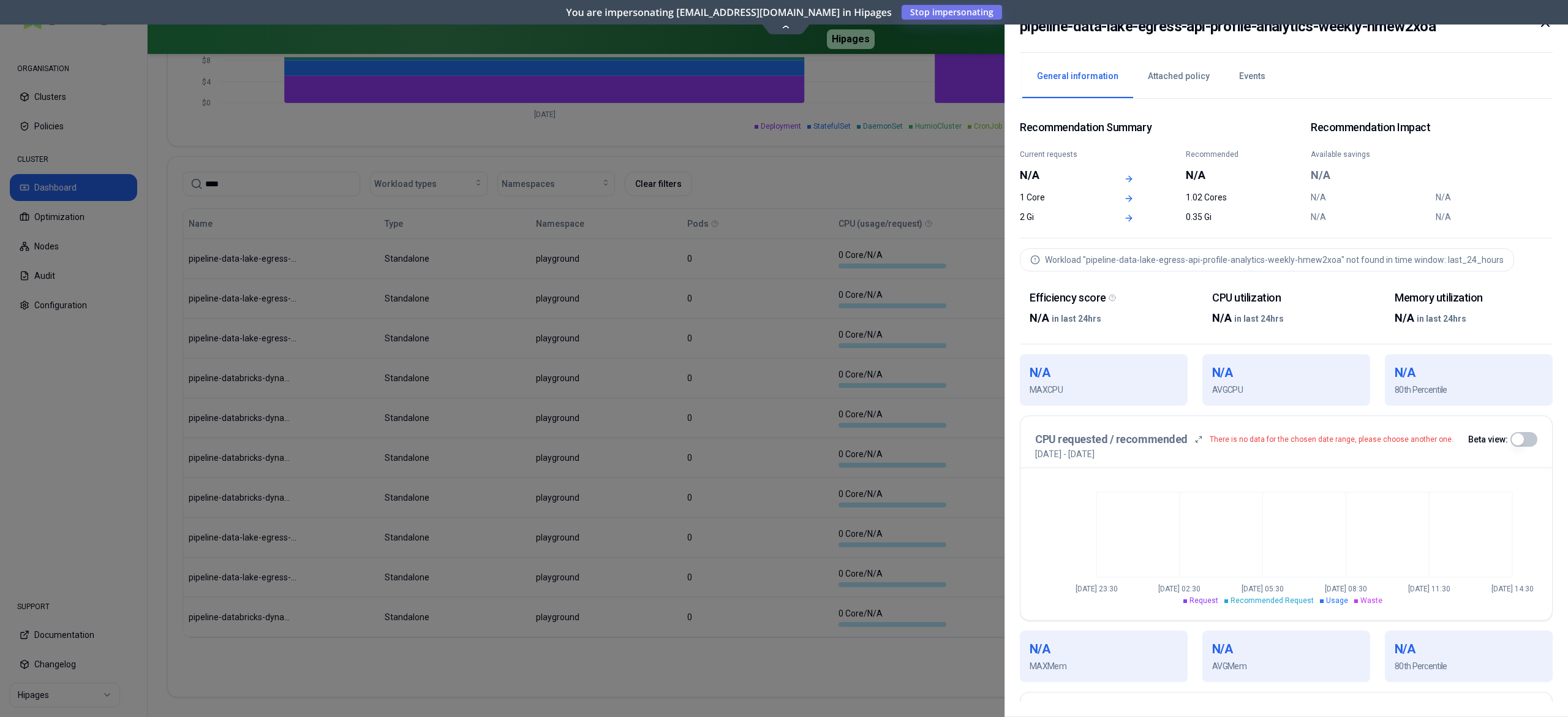
click at [819, 400] on div at bounding box center [784, 358] width 1568 height 717
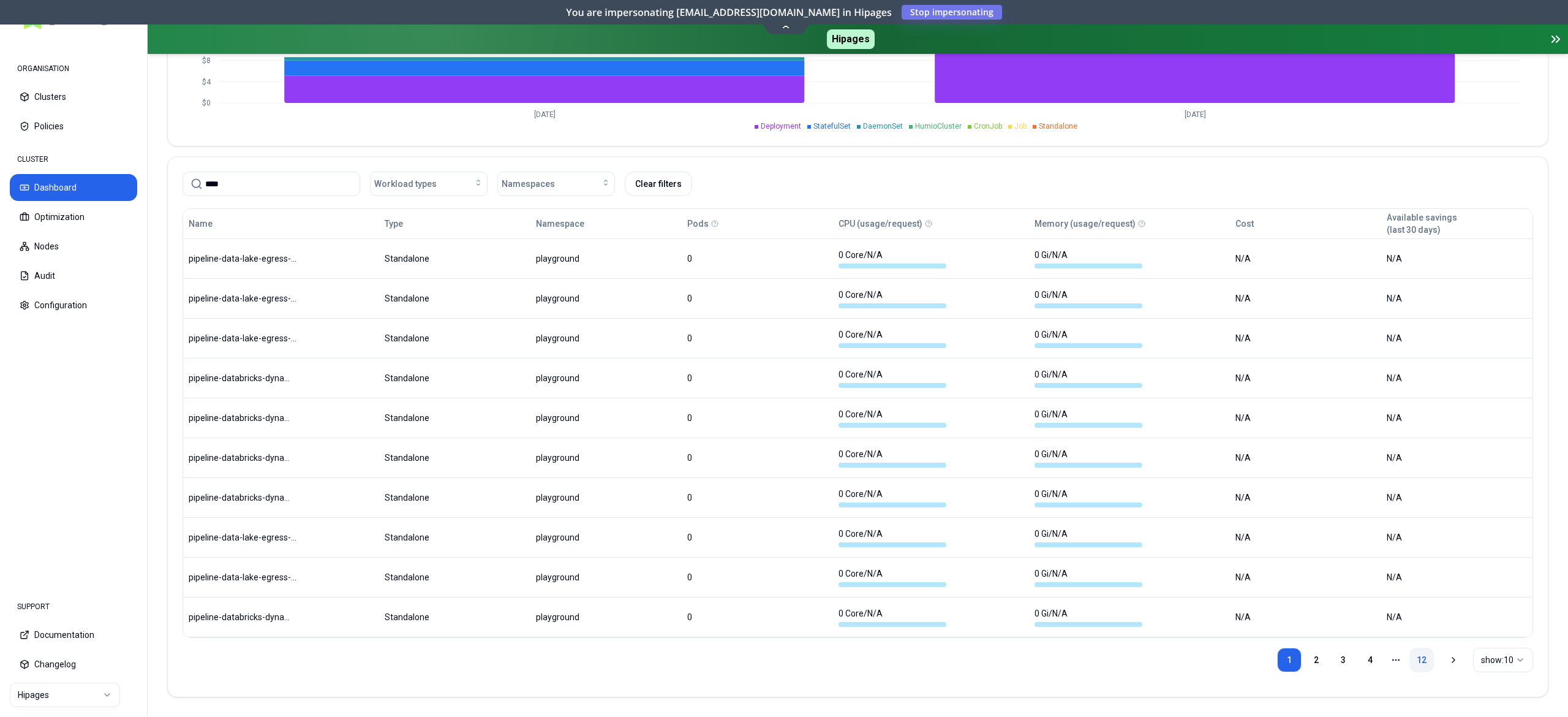
click at [1414, 655] on link "12" at bounding box center [1422, 659] width 24 height 24
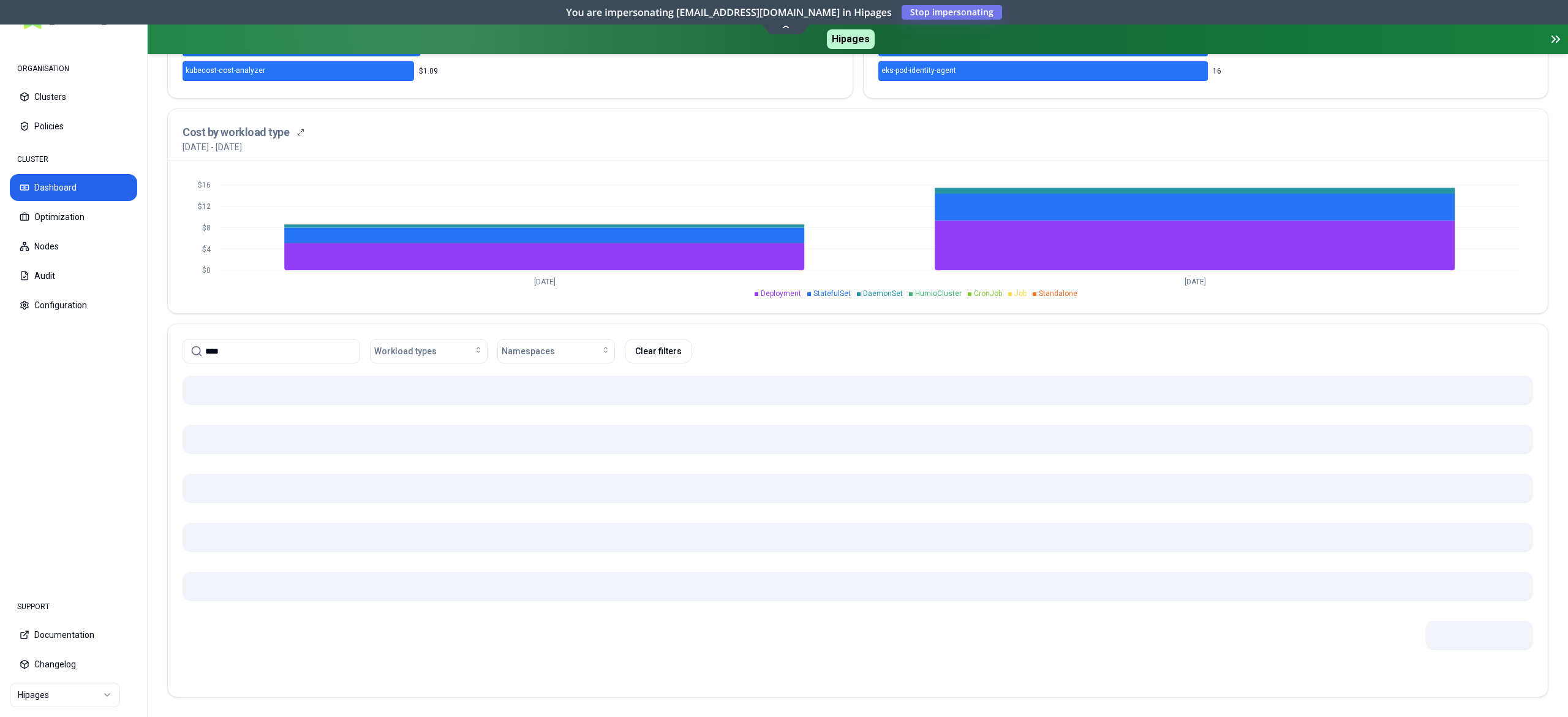
scroll to position [544, 0]
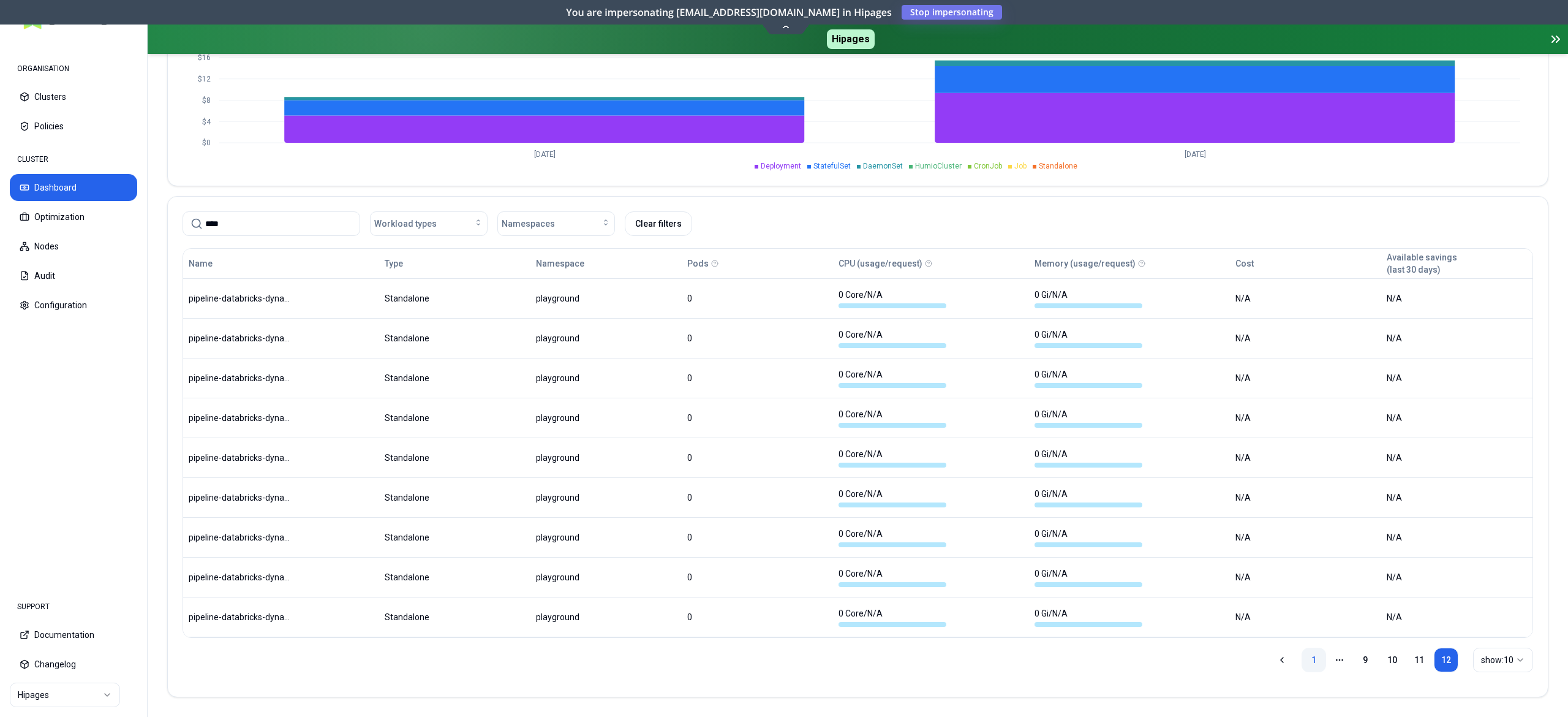
click at [1311, 662] on link "1" at bounding box center [1314, 659] width 24 height 24
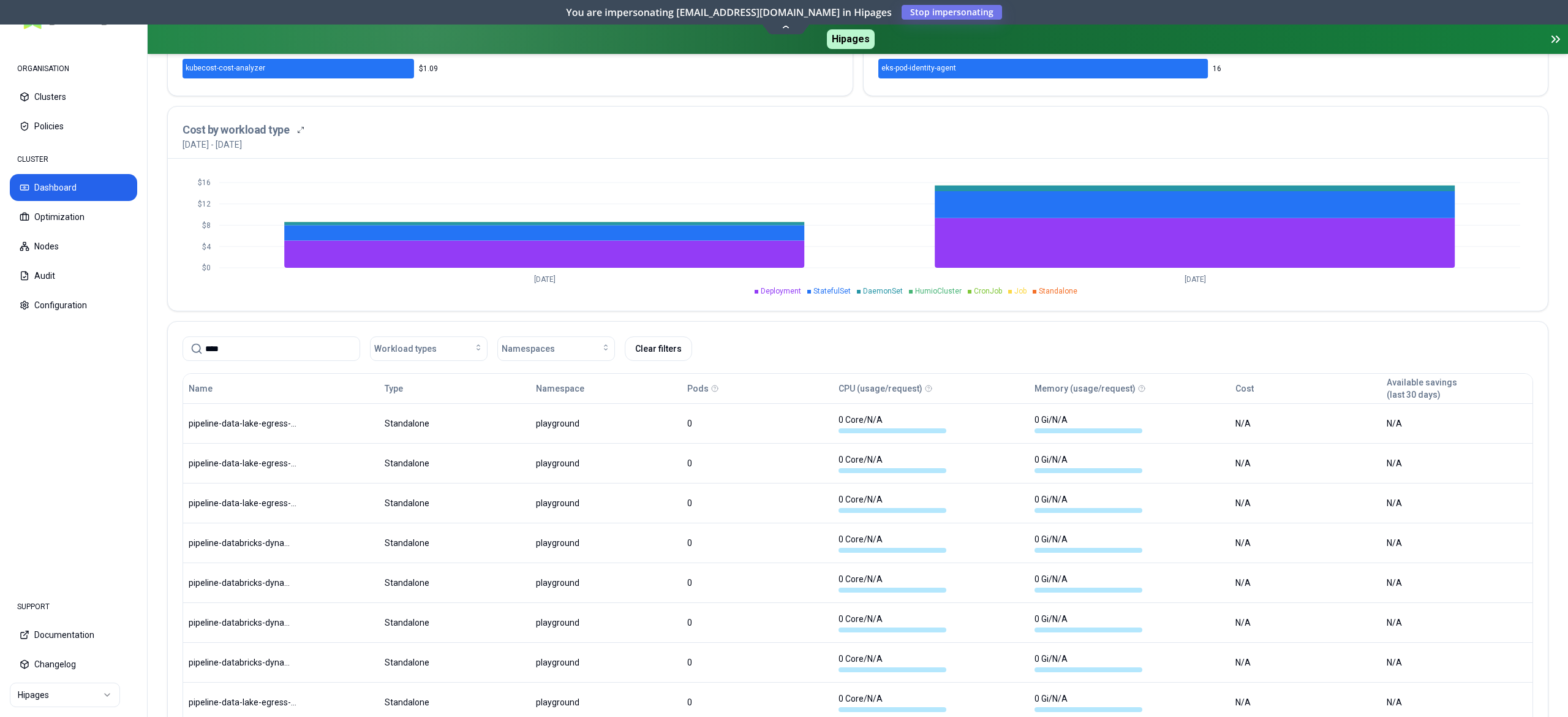
scroll to position [584, 0]
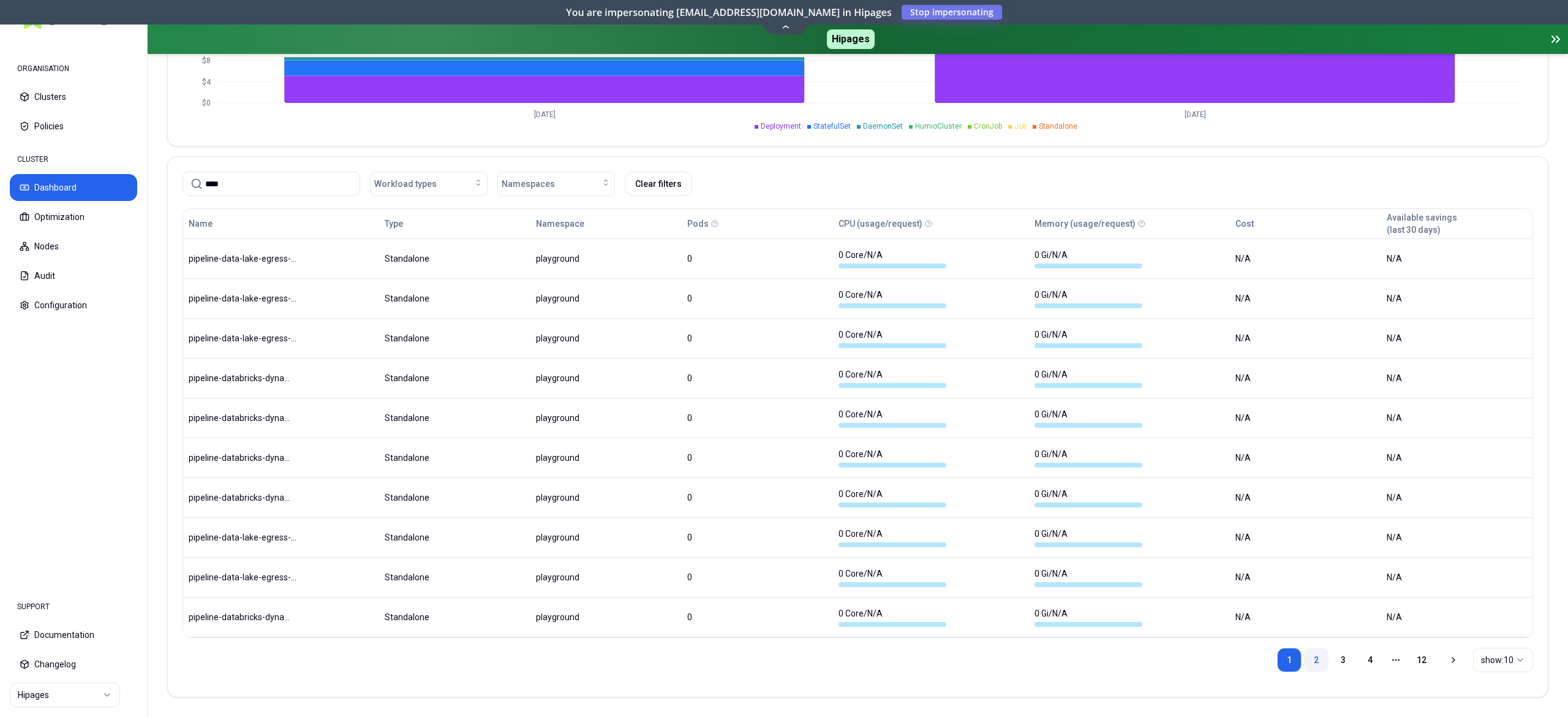
click at [1304, 655] on link "2" at bounding box center [1316, 659] width 24 height 24
click at [1348, 657] on link "3" at bounding box center [1343, 659] width 24 height 24
click at [1371, 660] on link "4" at bounding box center [1370, 659] width 24 height 24
click at [1370, 662] on link "5" at bounding box center [1370, 659] width 24 height 24
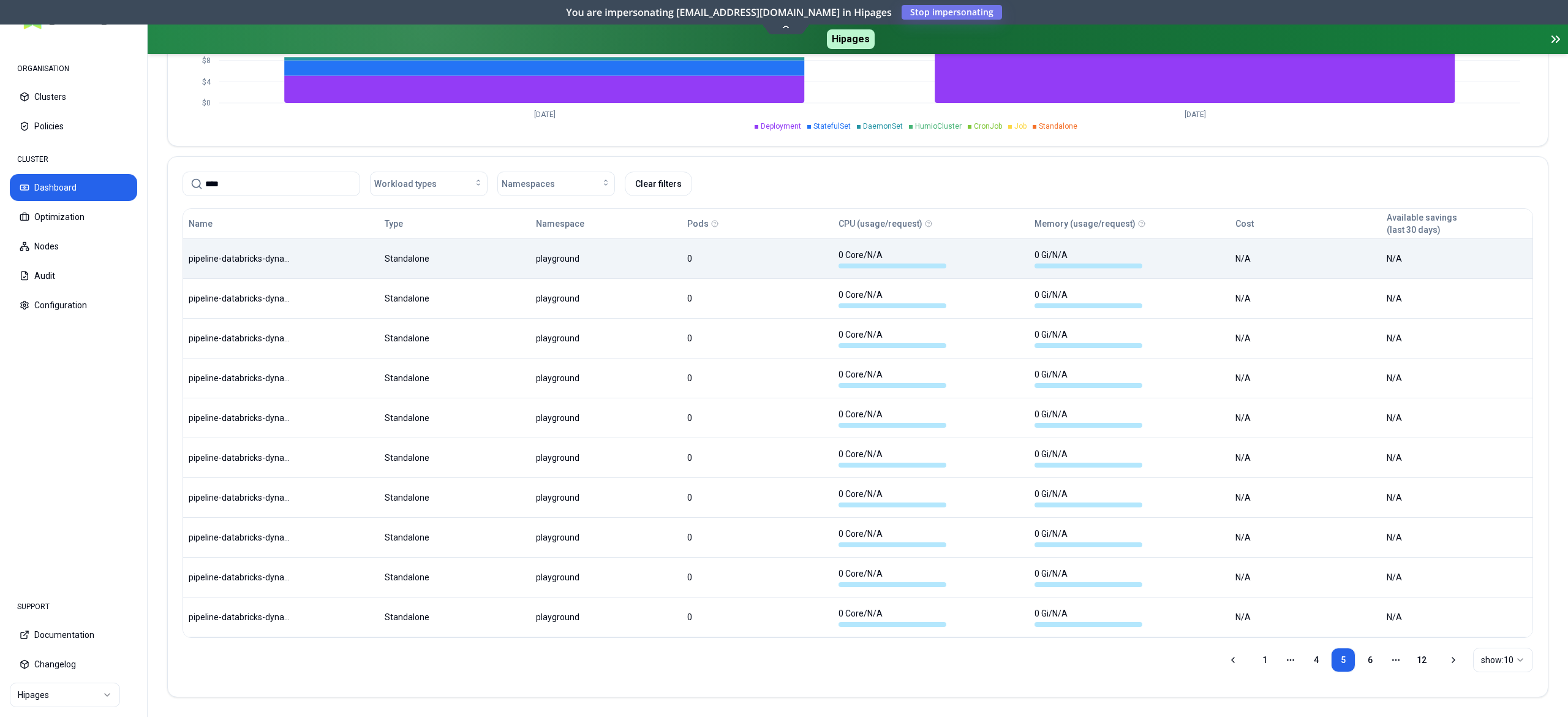
click at [335, 258] on body "ORGANISATION Clusters Policies CLUSTER Dashboard Optimization Nodes Audit Confi…" at bounding box center [784, 358] width 1568 height 717
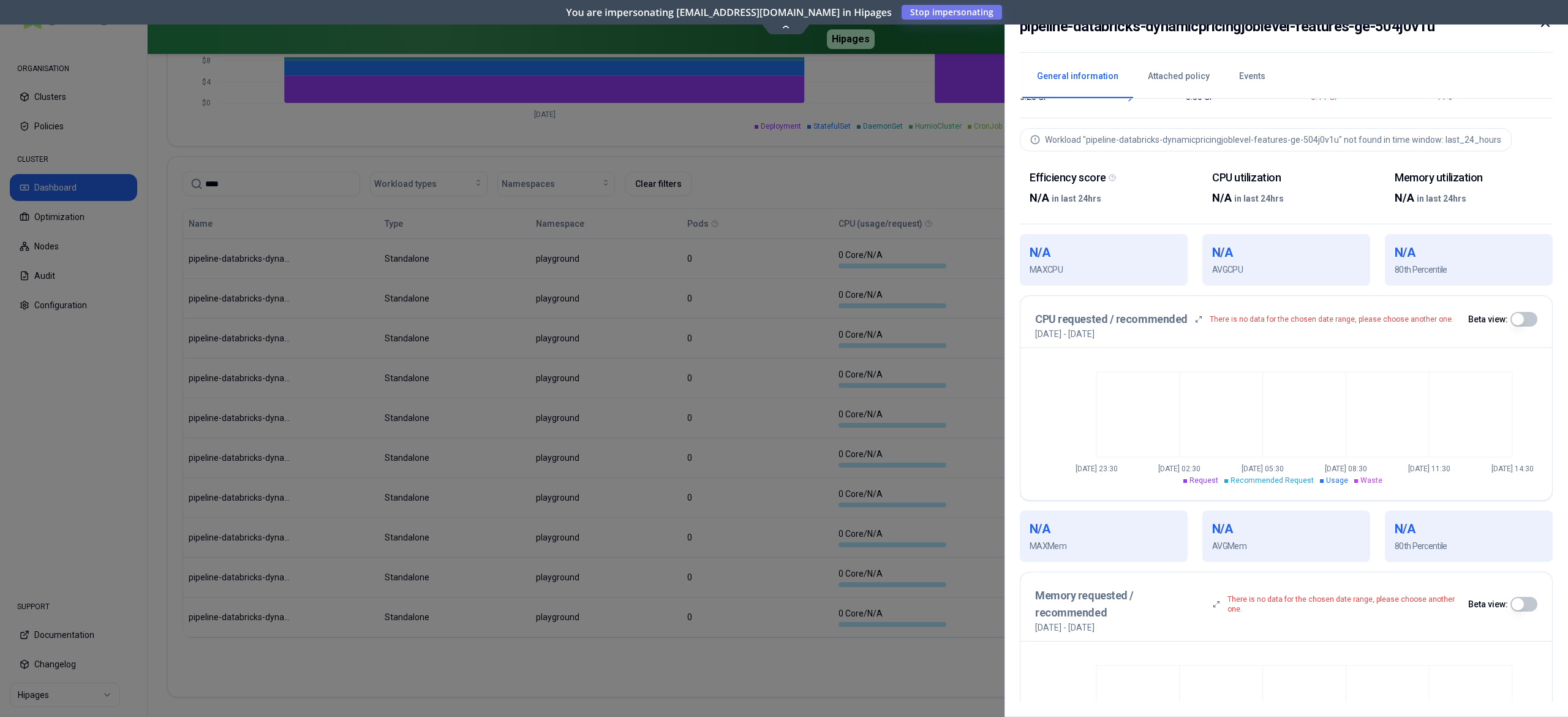
scroll to position [116, 0]
click at [817, 649] on div at bounding box center [784, 358] width 1568 height 717
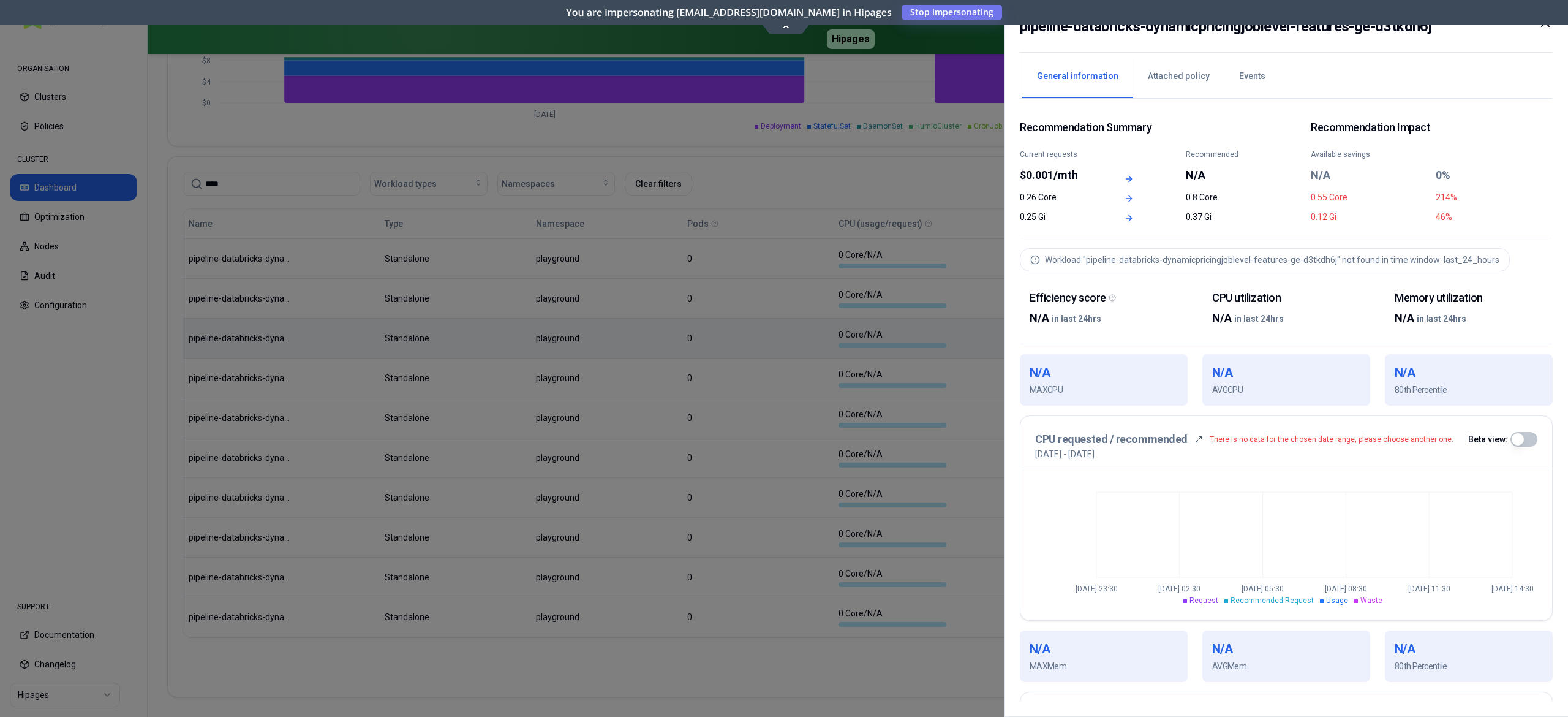
click at [500, 330] on div at bounding box center [784, 358] width 1568 height 717
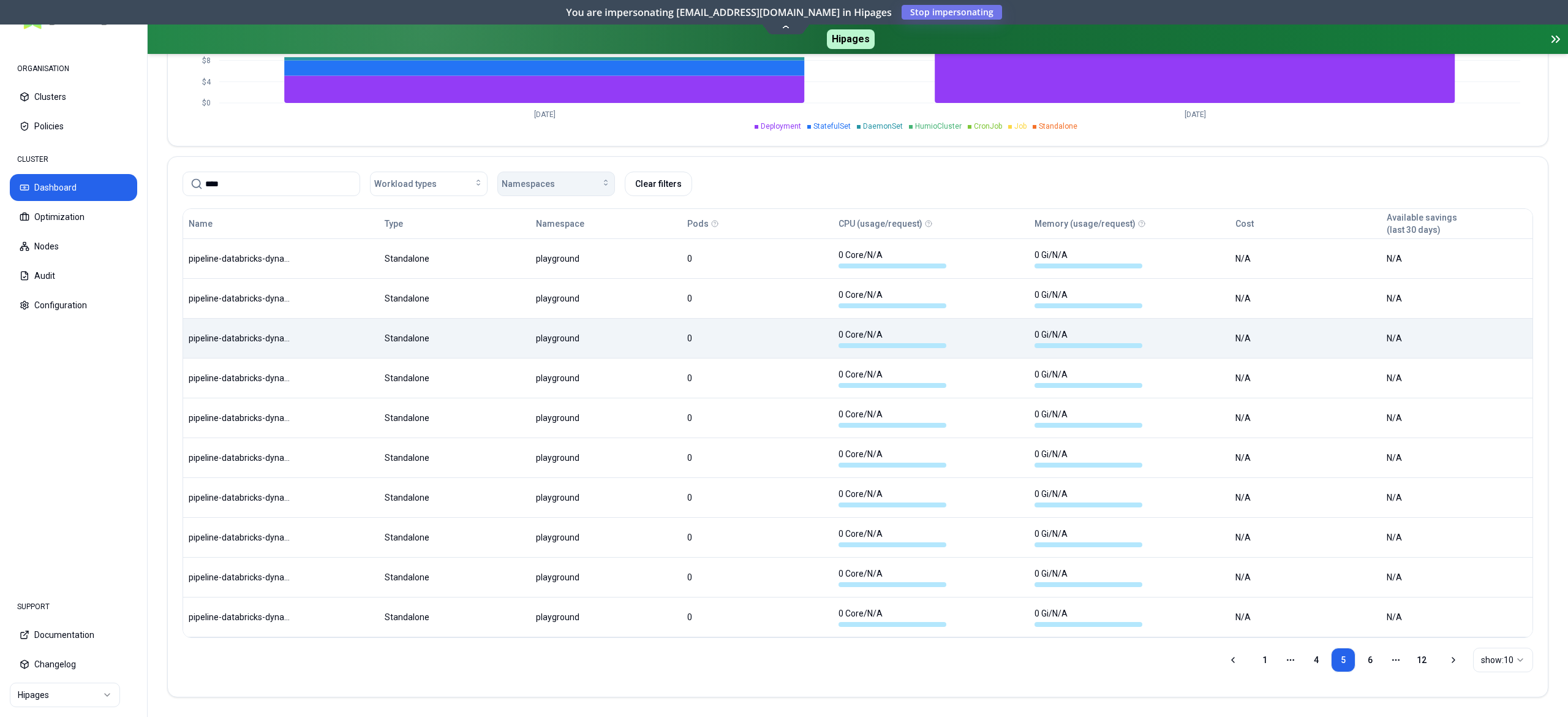
click at [528, 178] on span "Namespaces" at bounding box center [529, 184] width 54 height 12
click at [555, 328] on span "sendbird-bridge" at bounding box center [536, 324] width 61 height 12
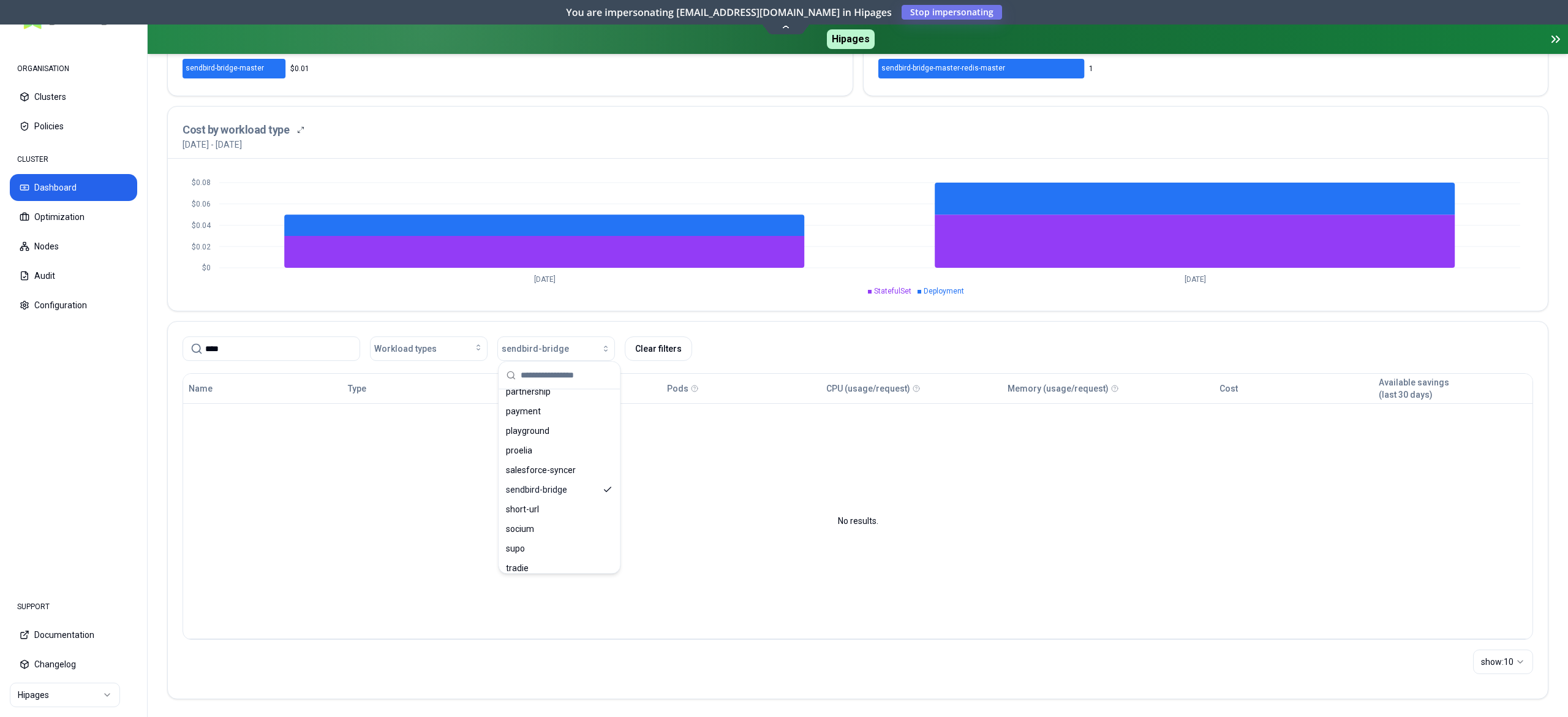
scroll to position [419, 0]
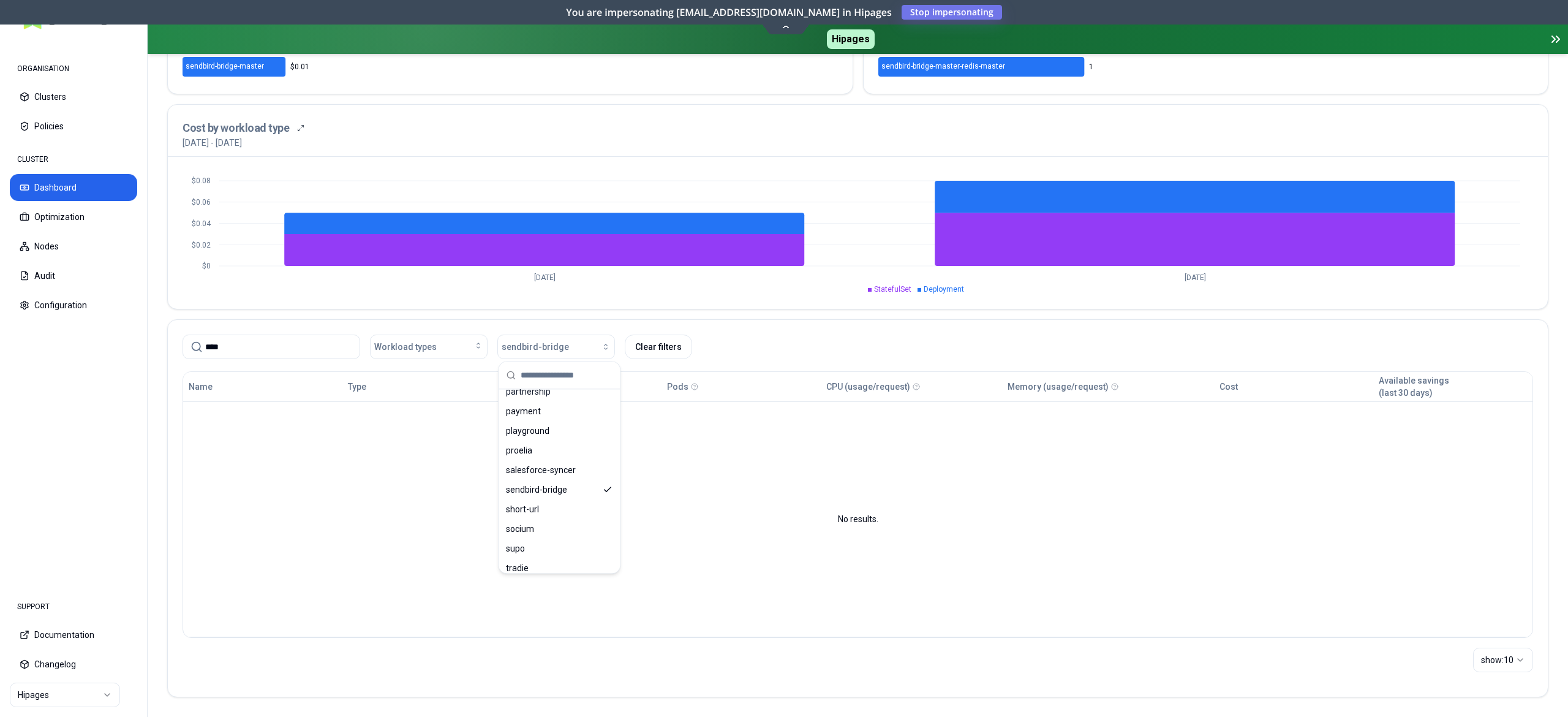
click at [540, 375] on input "text" at bounding box center [566, 374] width 92 height 27
type input "***"
click at [547, 438] on span "playground" at bounding box center [528, 440] width 44 height 12
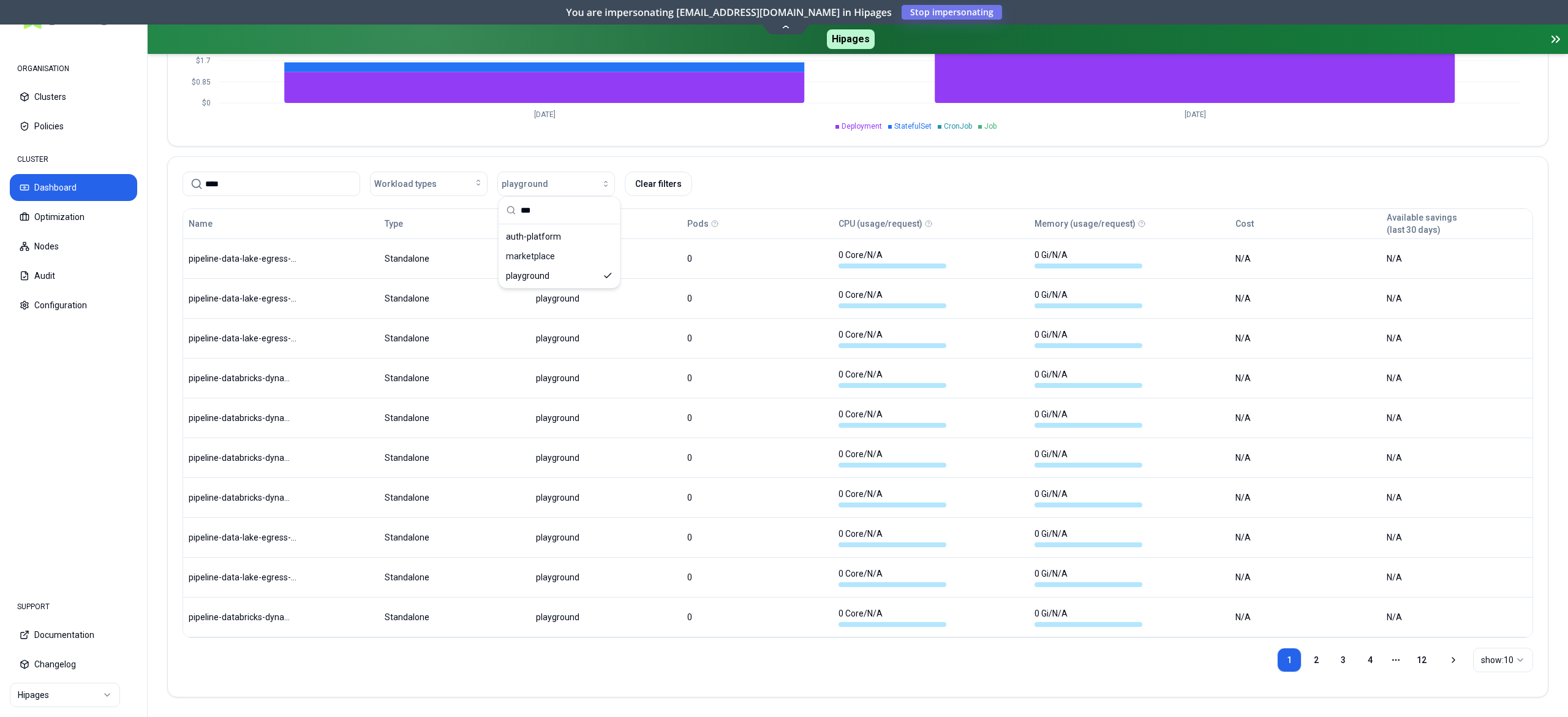
scroll to position [584, 0]
drag, startPoint x: 246, startPoint y: 181, endPoint x: 0, endPoint y: 171, distance: 246.2
click at [0, 171] on div "ORGANISATION Clusters Policies CLUSTER Dashboard Optimization Nodes Audit Confi…" at bounding box center [784, 358] width 1568 height 717
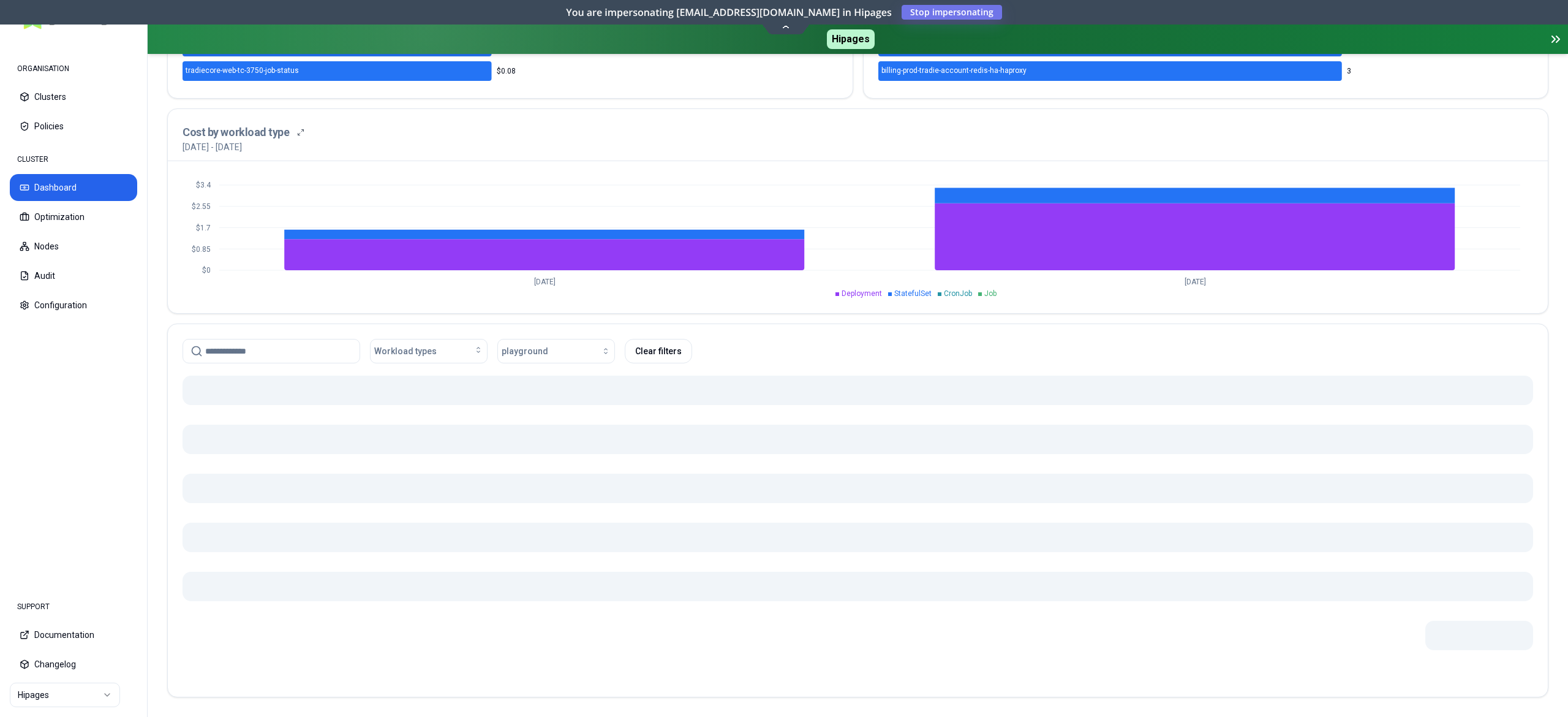
scroll to position [414, 0]
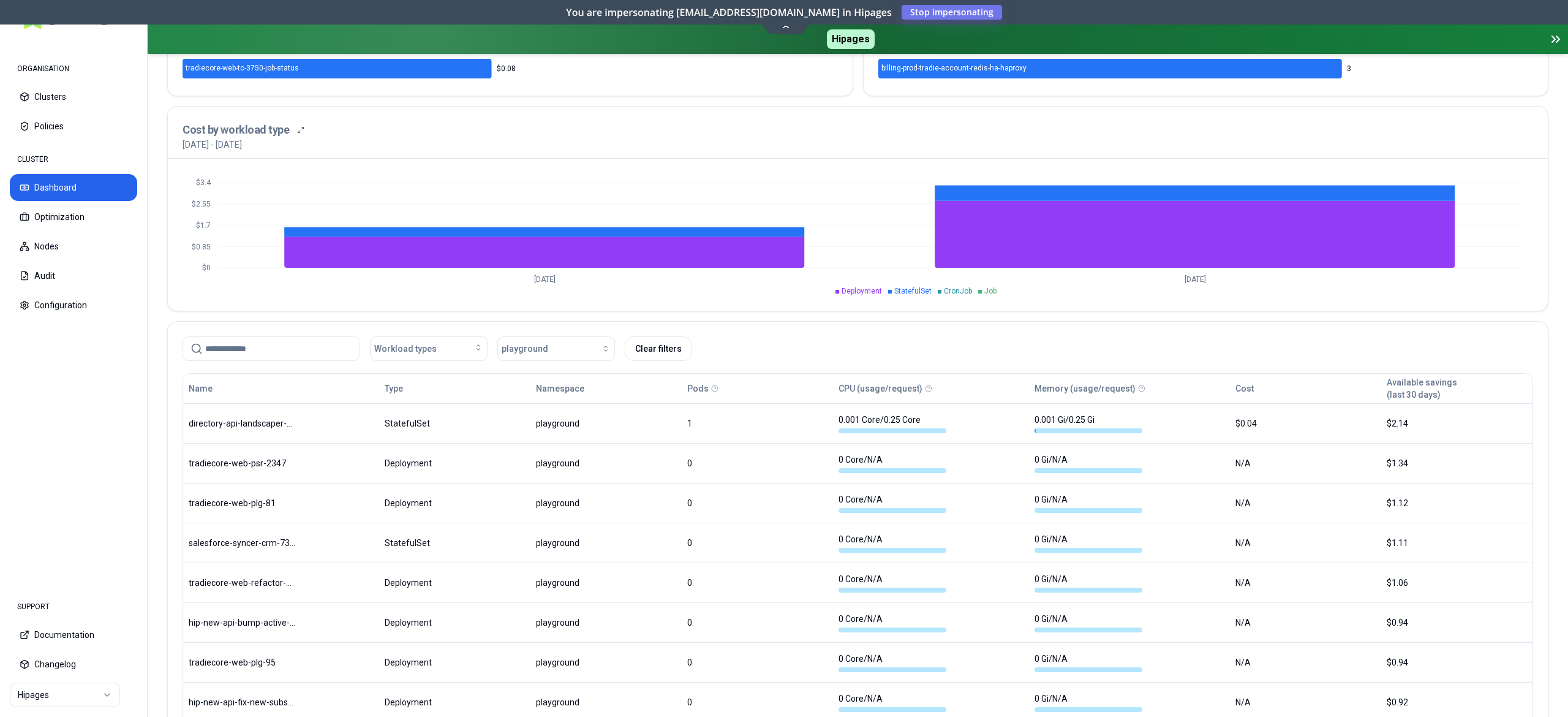
scroll to position [584, 0]
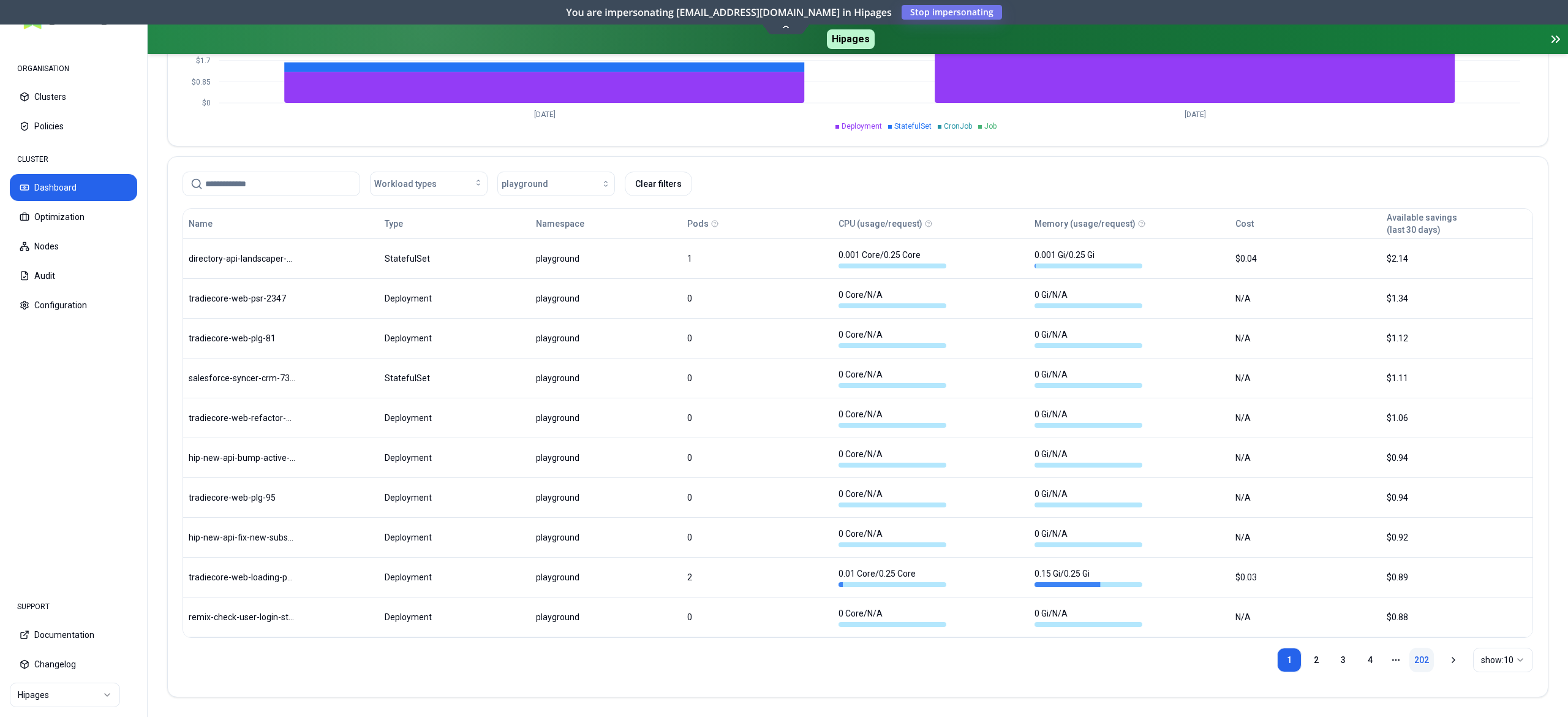
click at [1416, 657] on link "202" at bounding box center [1422, 659] width 24 height 24
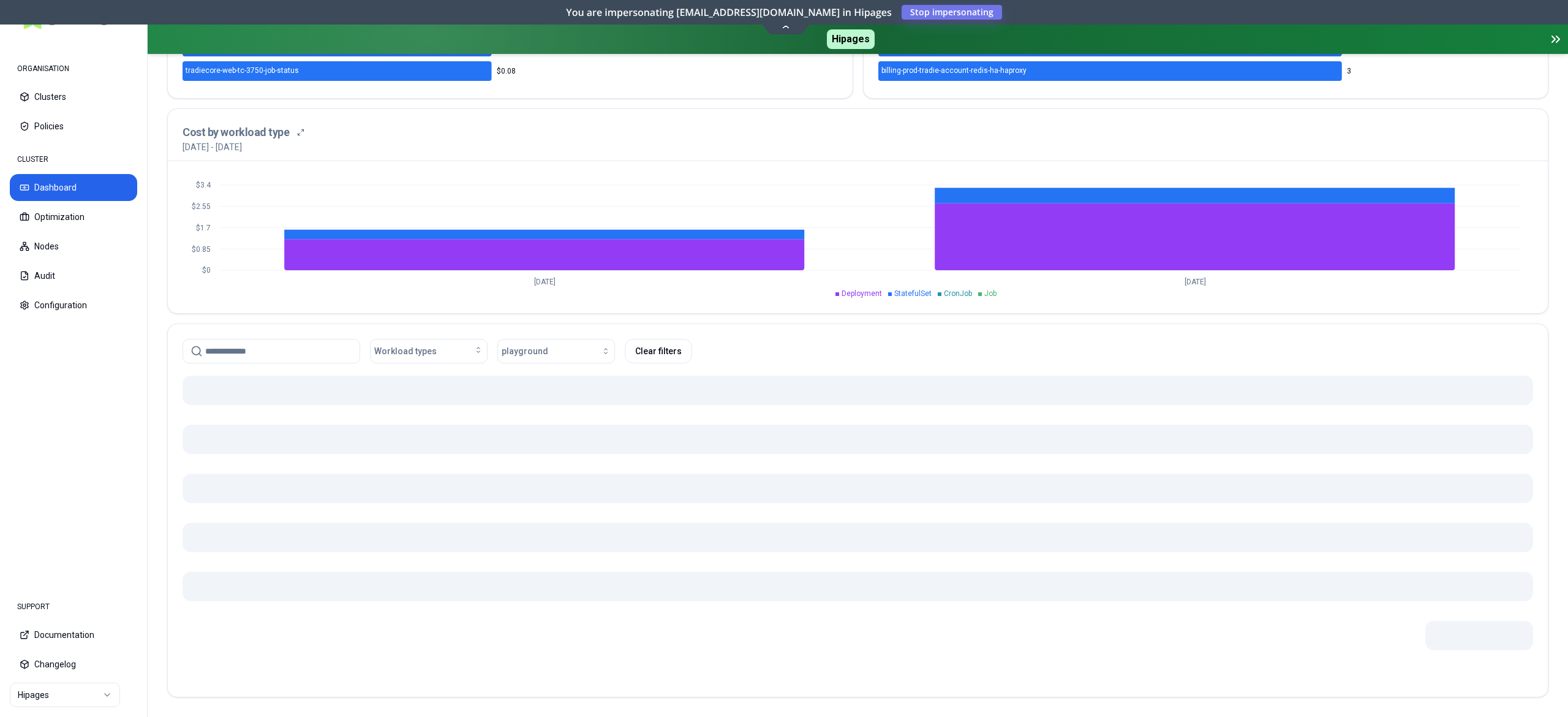
scroll to position [387, 0]
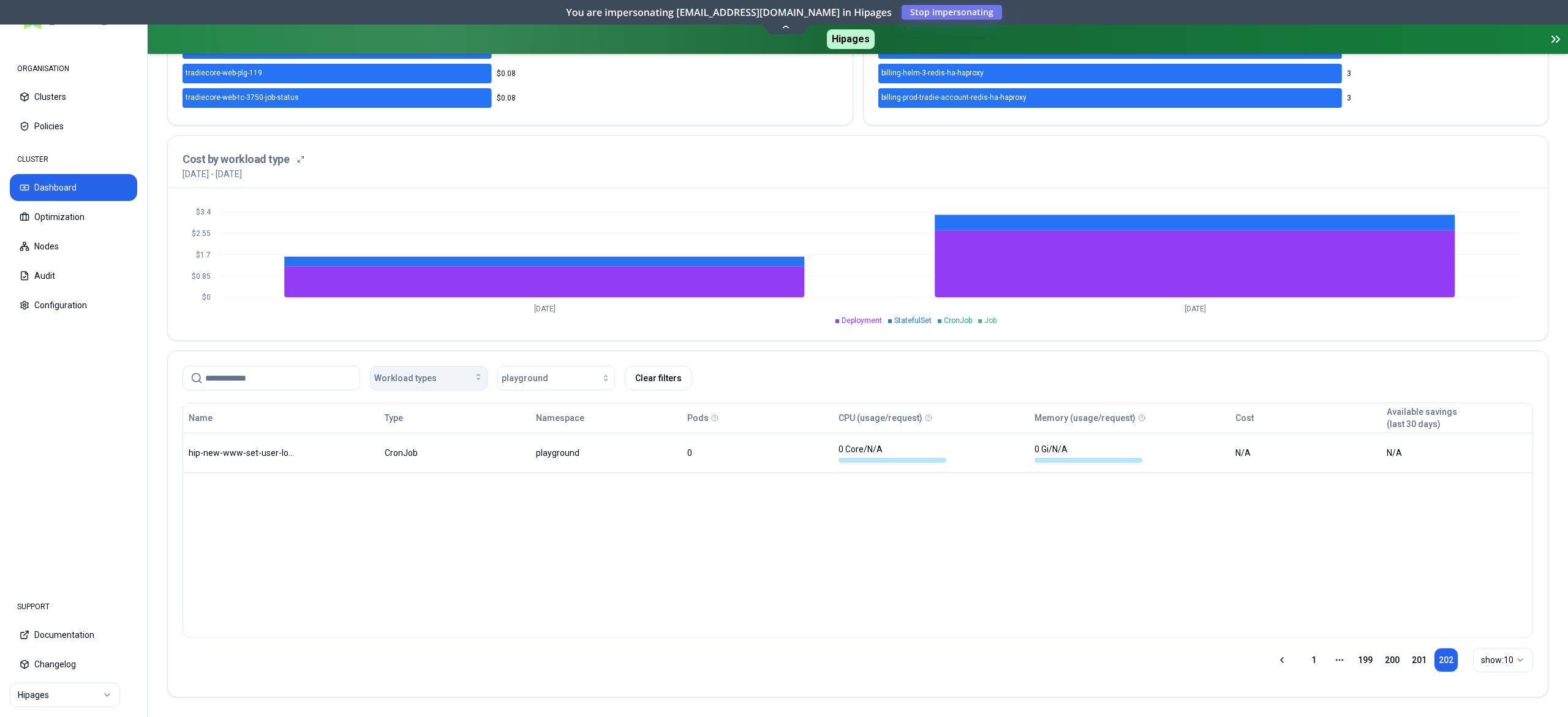
click at [417, 366] on button "Workload types" at bounding box center [429, 378] width 118 height 24
click at [841, 519] on div "Name Type Namespace Pods CPU (usage/request) Memory (usage/request) Cost Availa…" at bounding box center [857, 520] width 1350 height 235
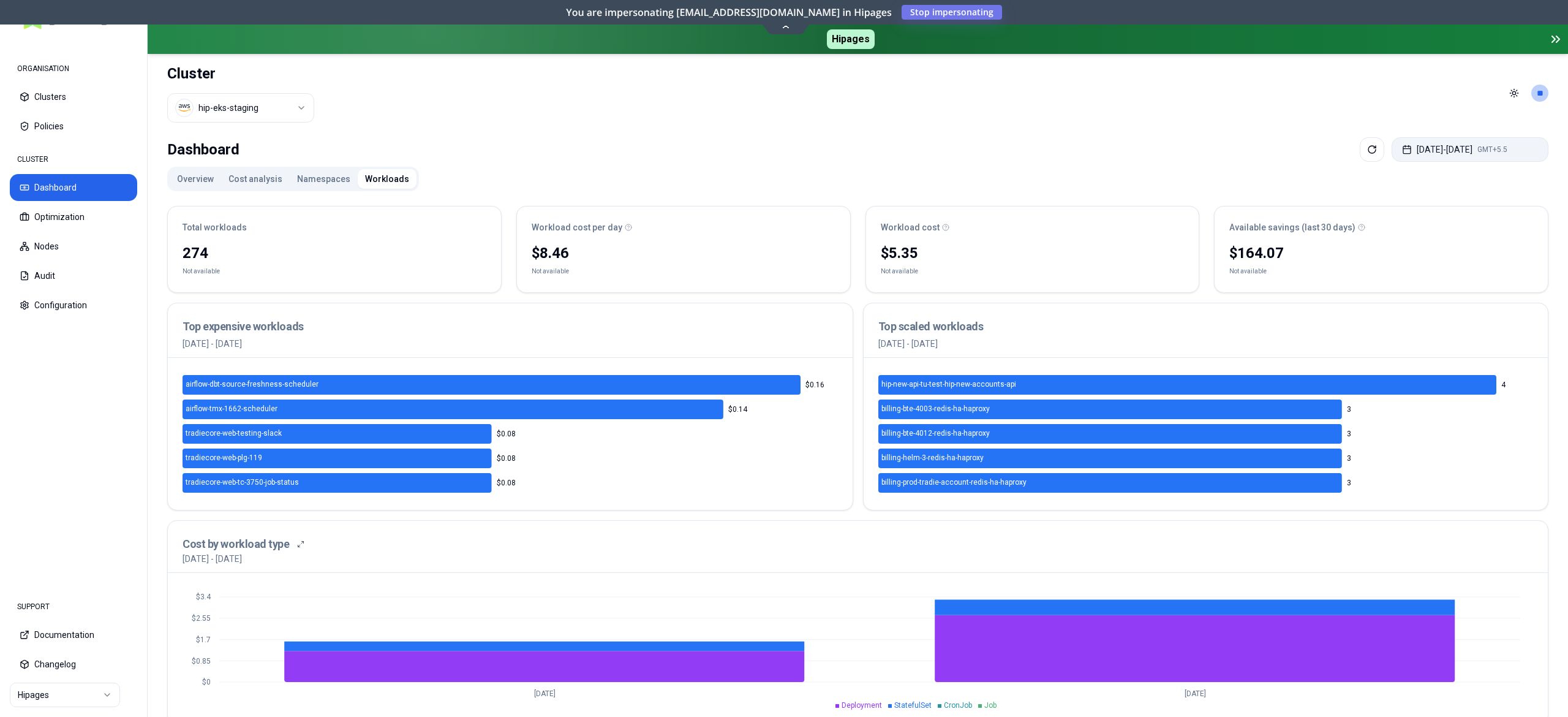
click at [1419, 149] on button "Aug 13, 2025 - Aug 13, 2025 GMT+5.5" at bounding box center [1470, 149] width 157 height 24
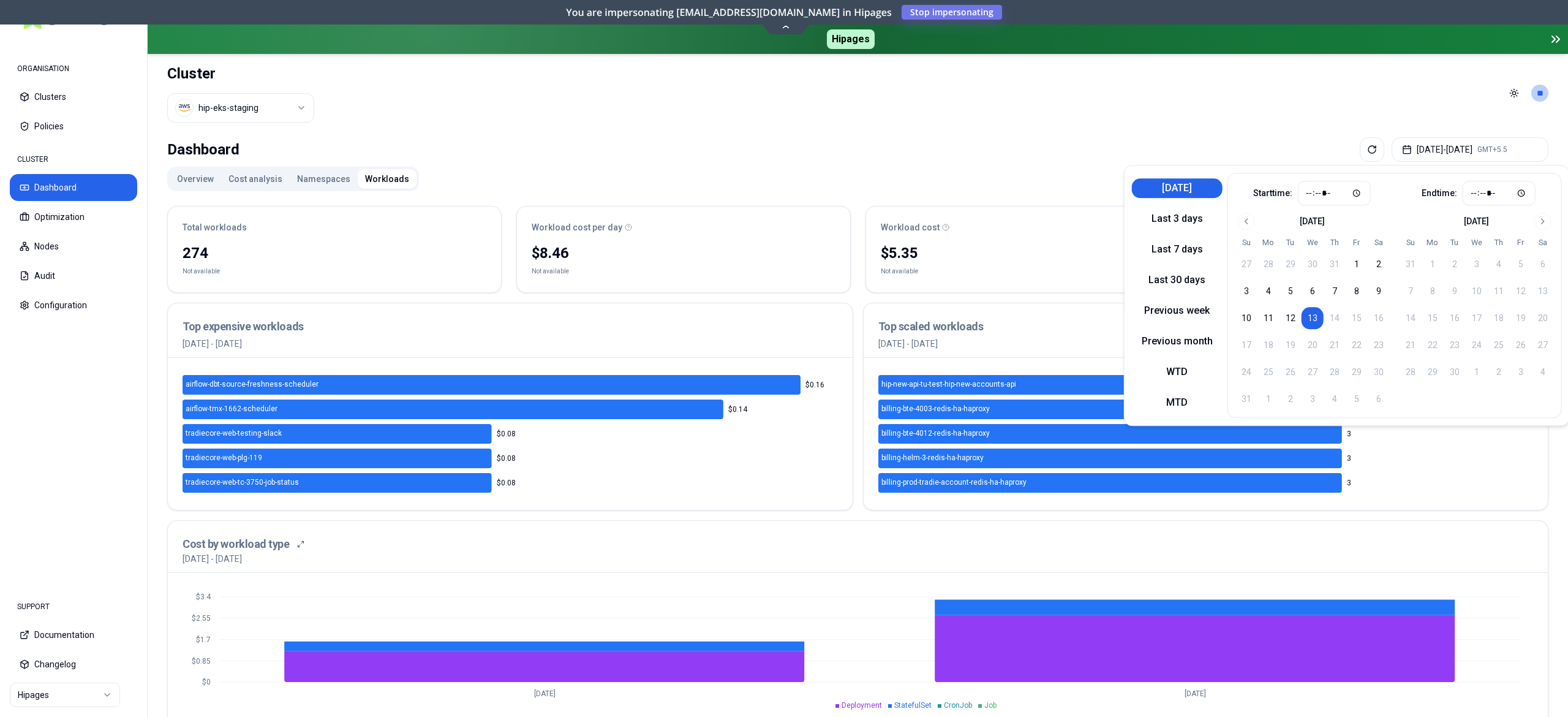
click at [1199, 184] on button "Today" at bounding box center [1177, 188] width 91 height 19
type input "*****"
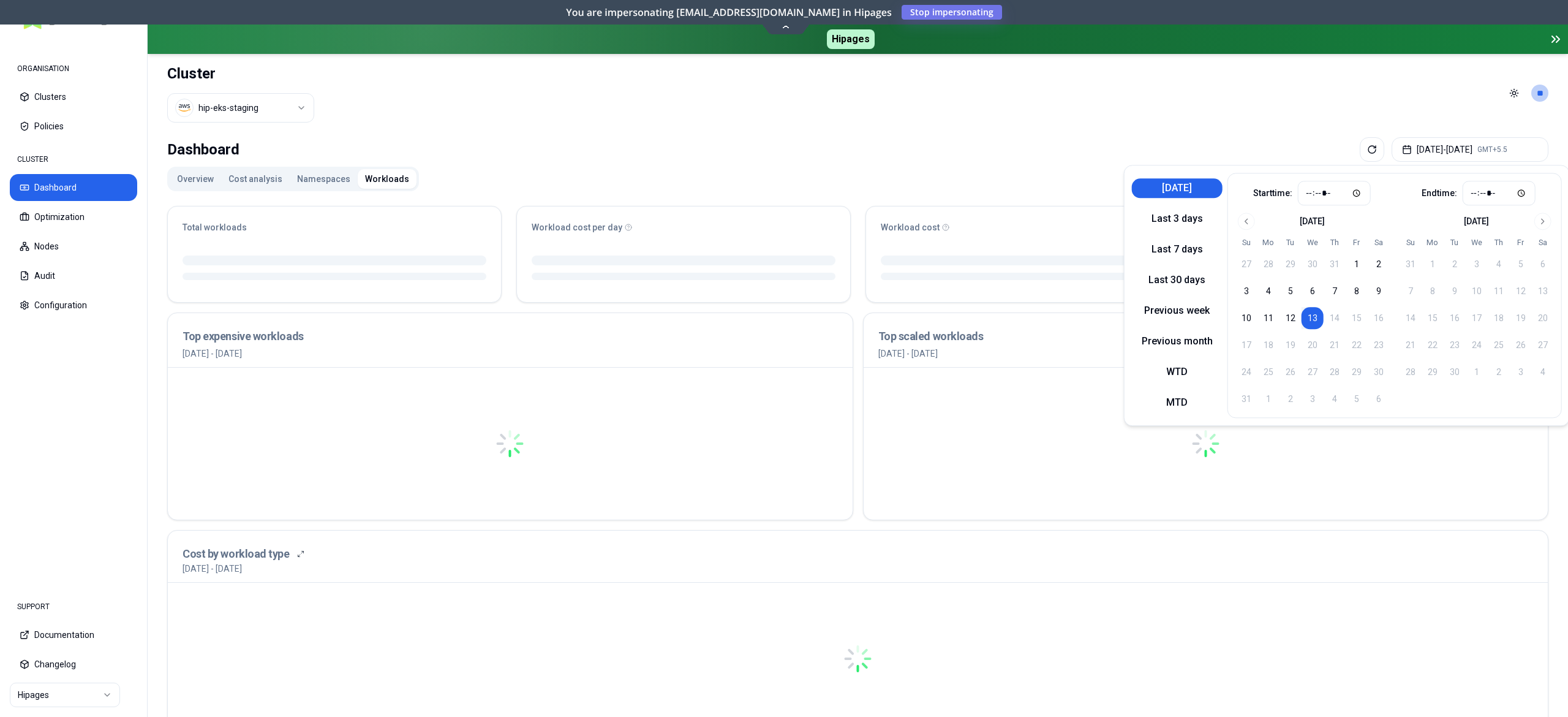
click at [986, 123] on header "Cluster hip-eks-staging Toggle theme **" at bounding box center [857, 93] width 1420 height 79
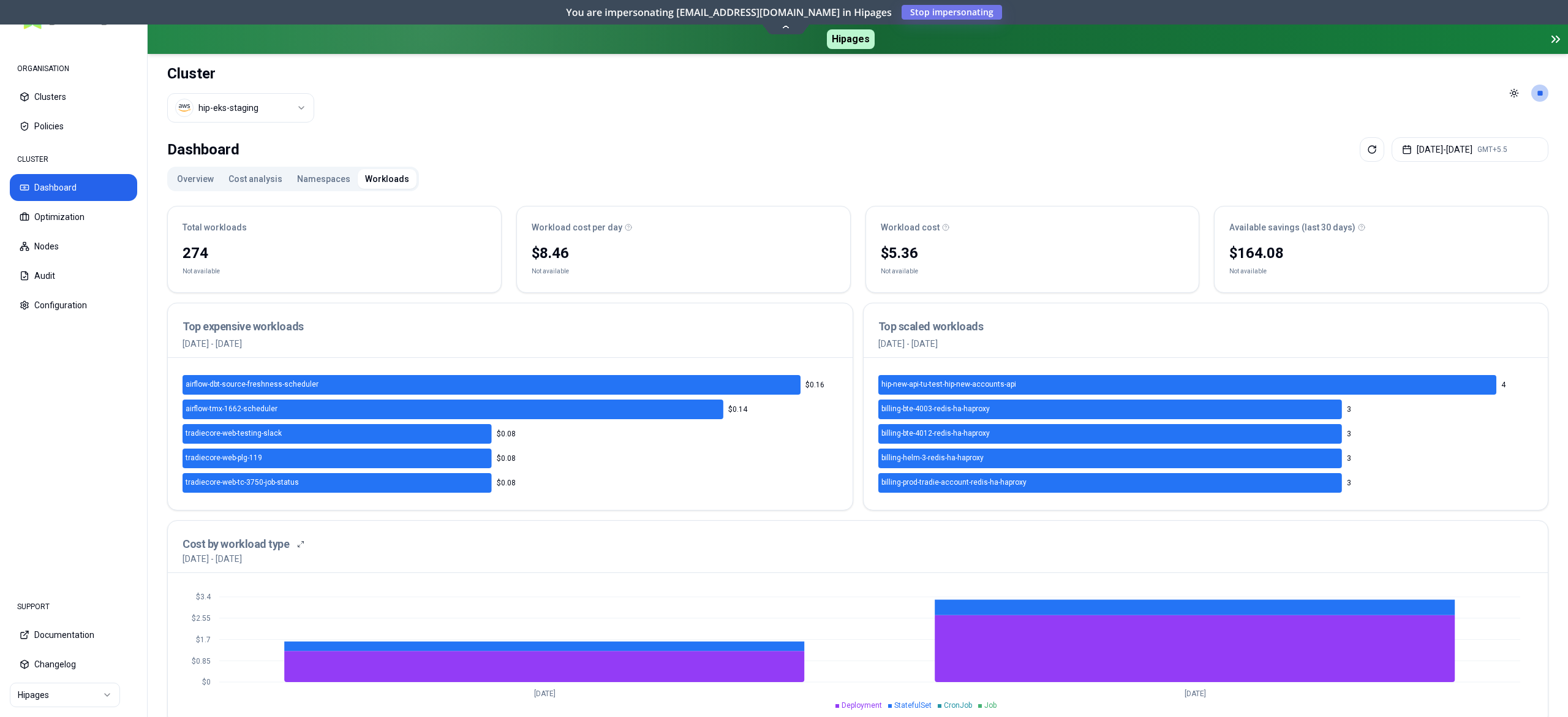
scroll to position [387, 0]
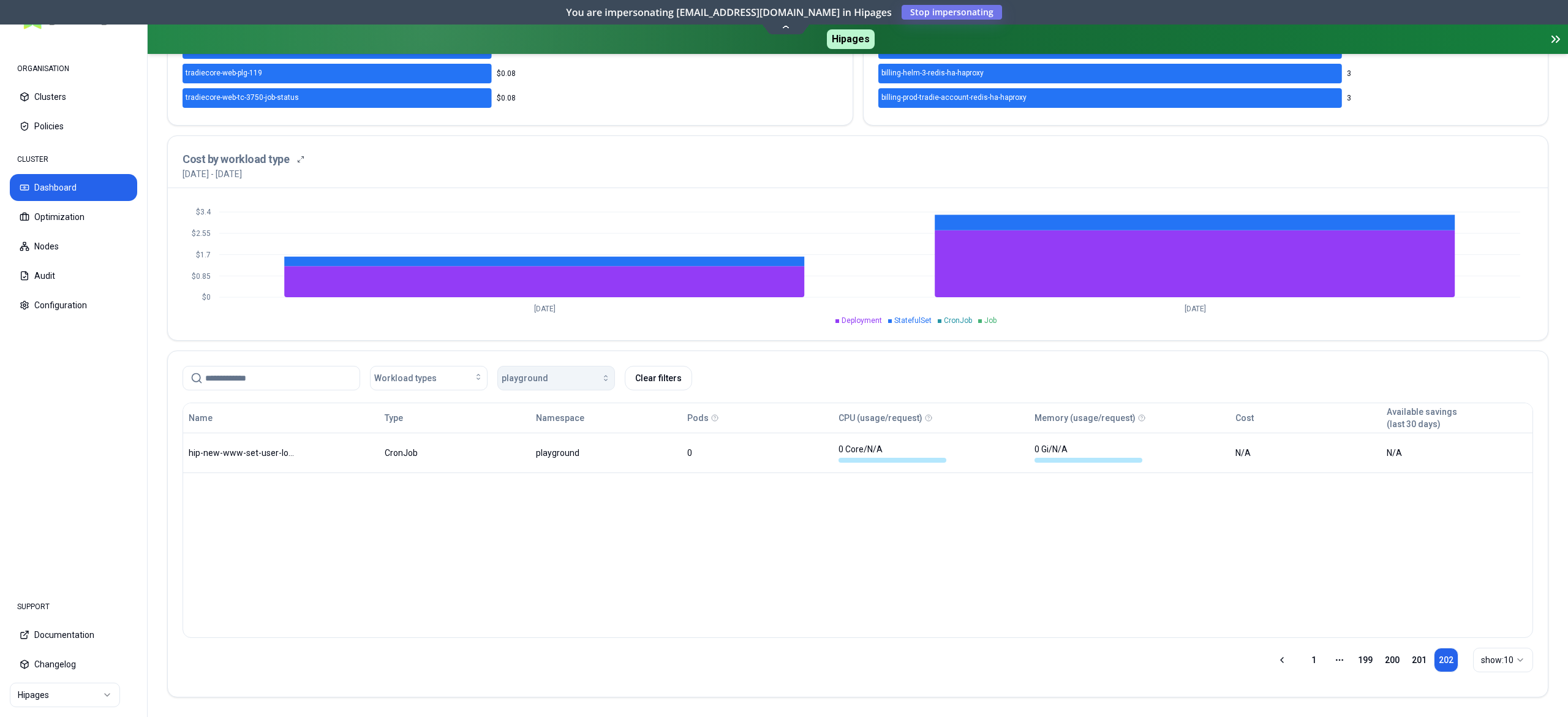
click at [523, 374] on span "playground" at bounding box center [525, 378] width 46 height 12
click at [415, 365] on button "Workload types" at bounding box center [429, 378] width 118 height 24
click at [403, 531] on div "Standalone" at bounding box center [431, 523] width 116 height 19
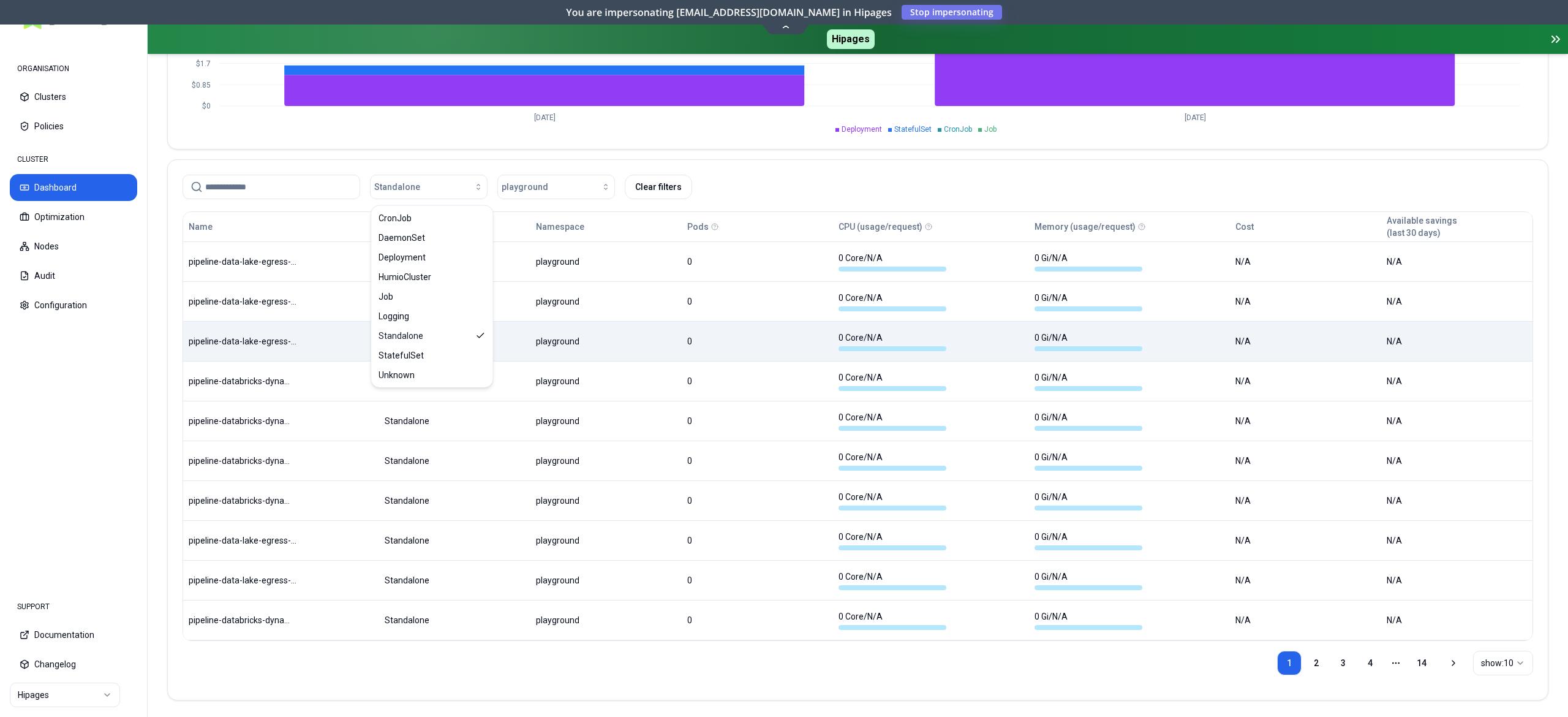
scroll to position [575, 0]
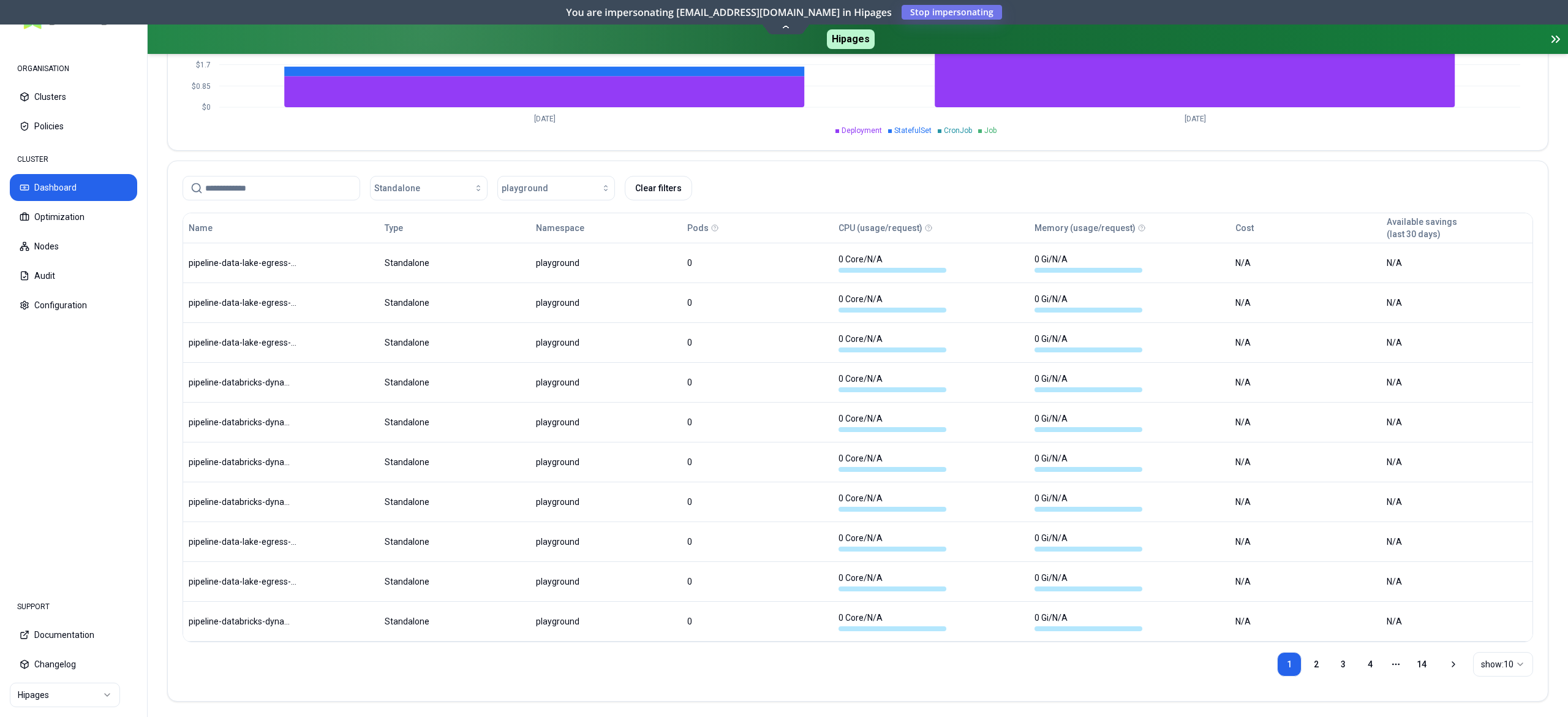
click at [611, 666] on div "1 2 3 4 More pages 14 show: 10" at bounding box center [857, 664] width 1350 height 44
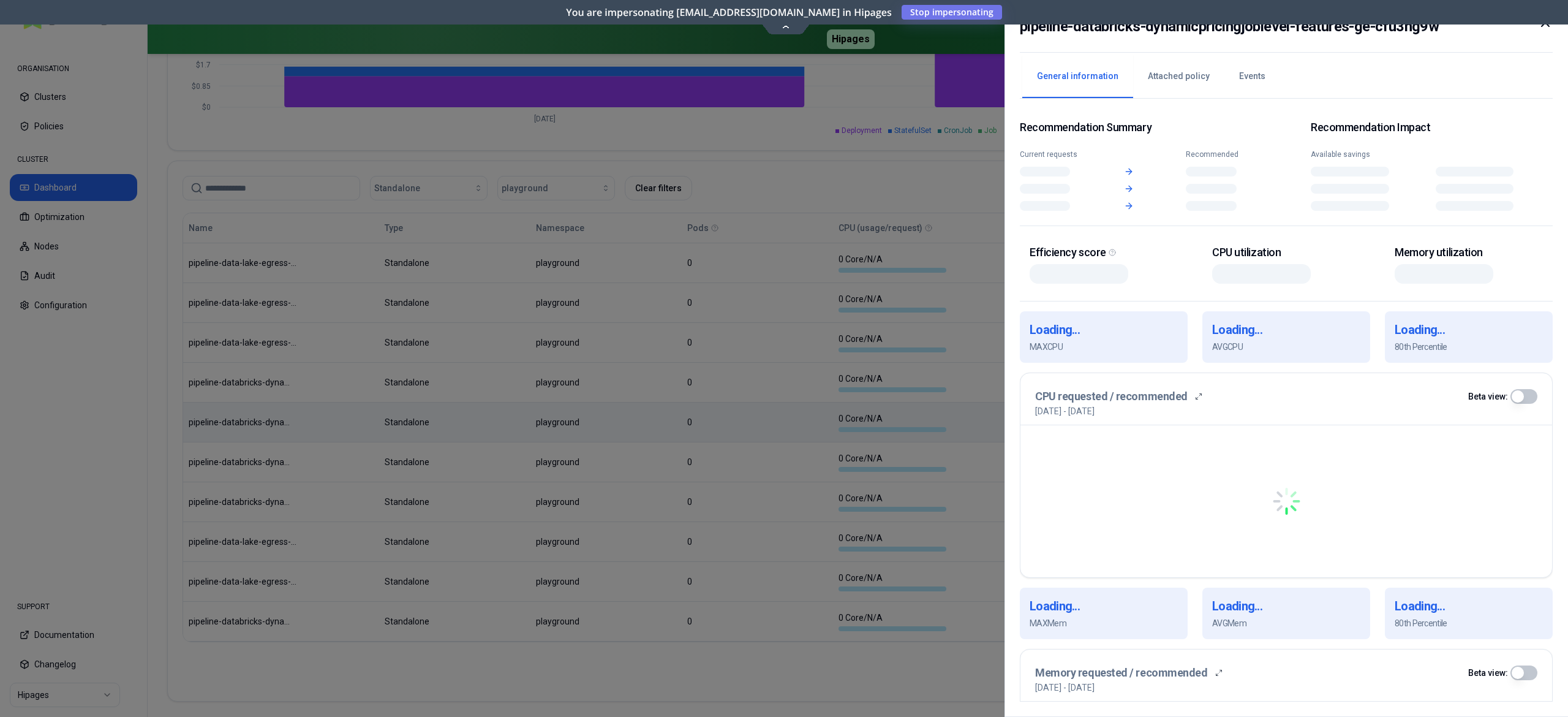
click at [745, 412] on body "ORGANISATION Clusters Policies CLUSTER Dashboard Optimization Nodes Audit Confi…" at bounding box center [784, 358] width 1568 height 717
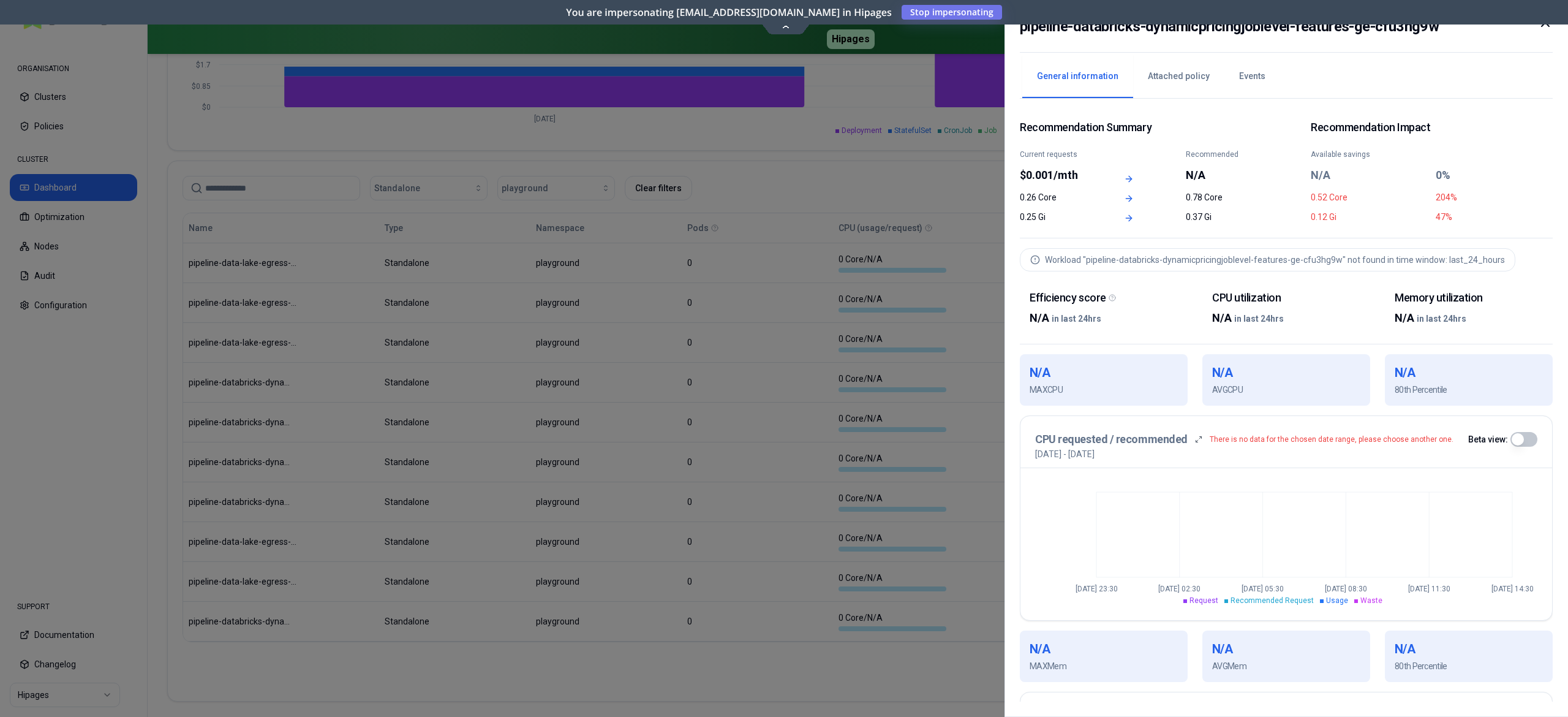
click at [993, 423] on div at bounding box center [784, 358] width 1568 height 717
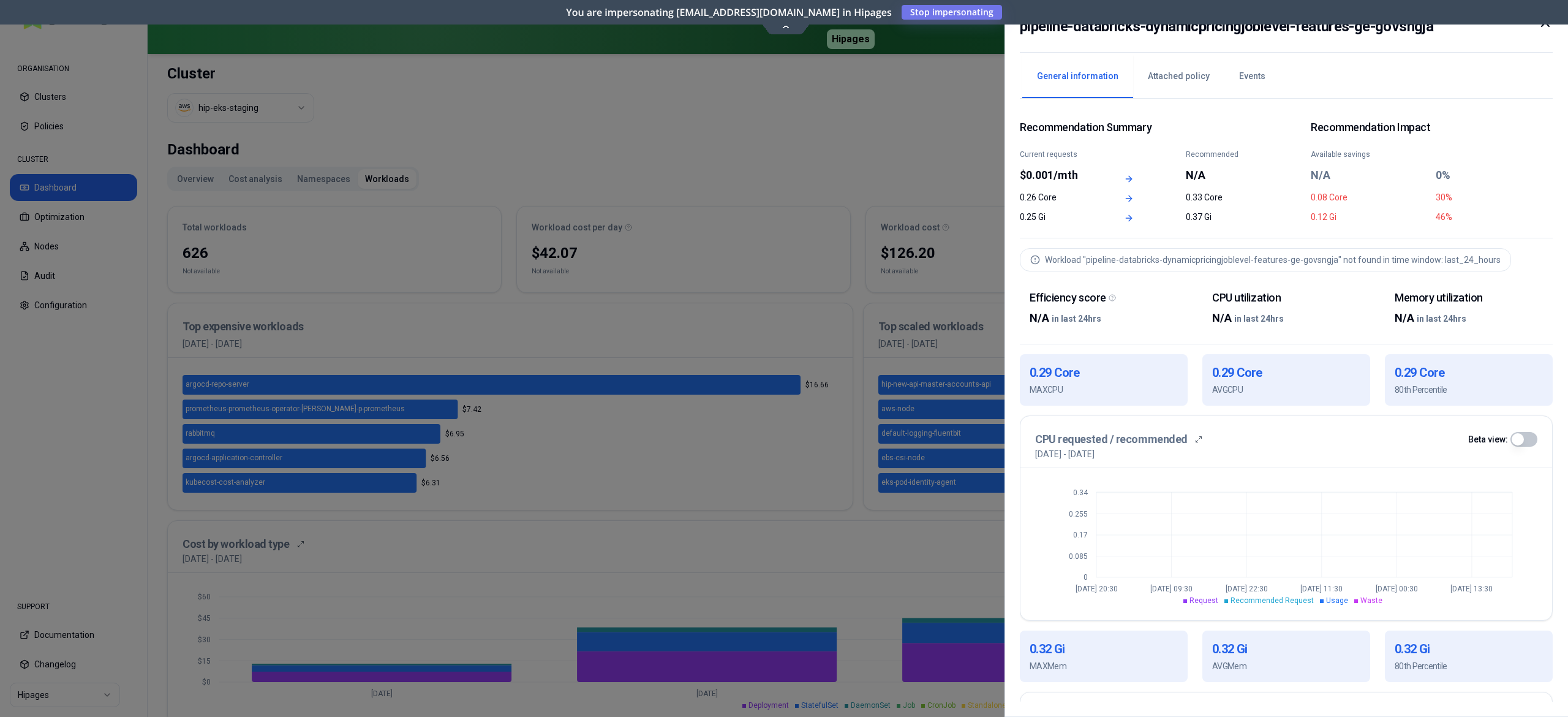
click at [994, 390] on div at bounding box center [784, 358] width 1568 height 717
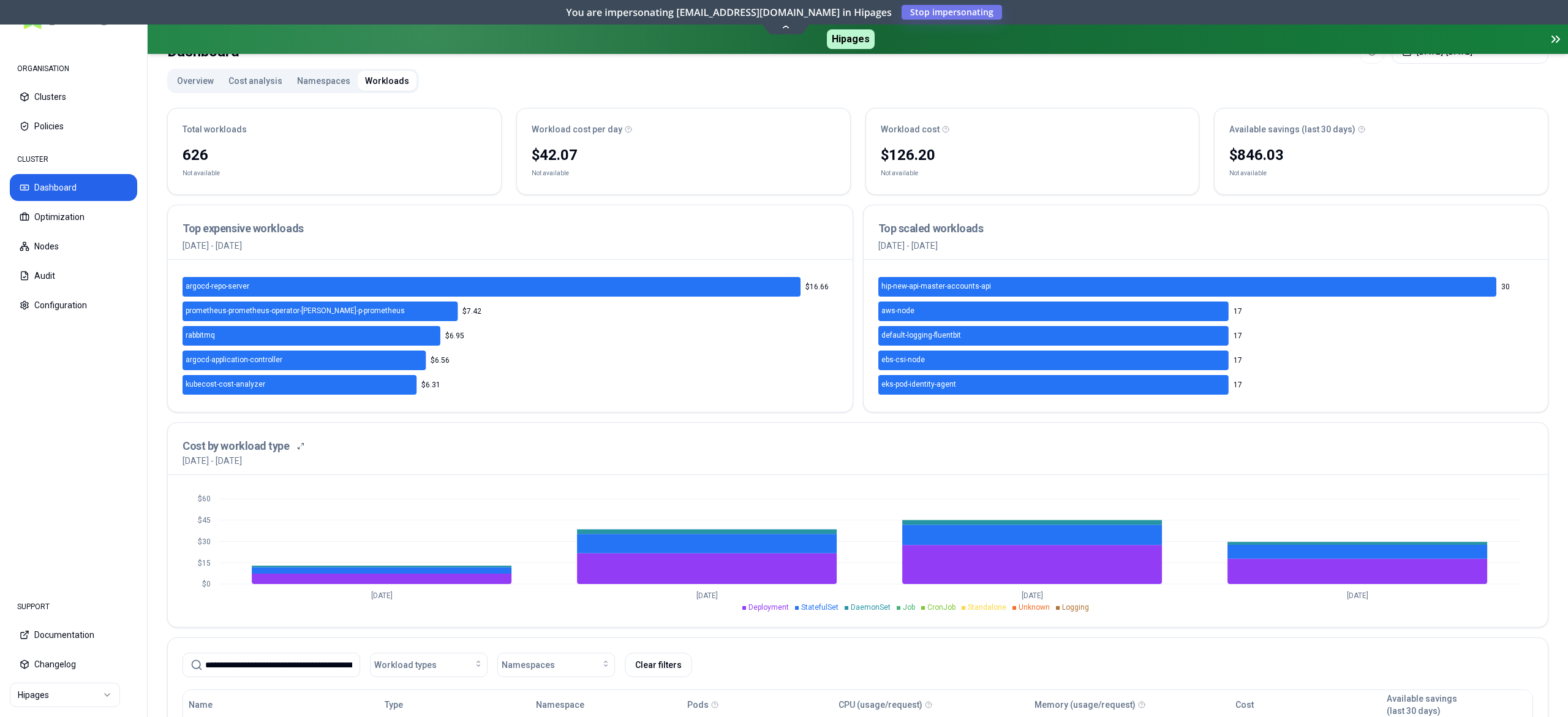
scroll to position [387, 0]
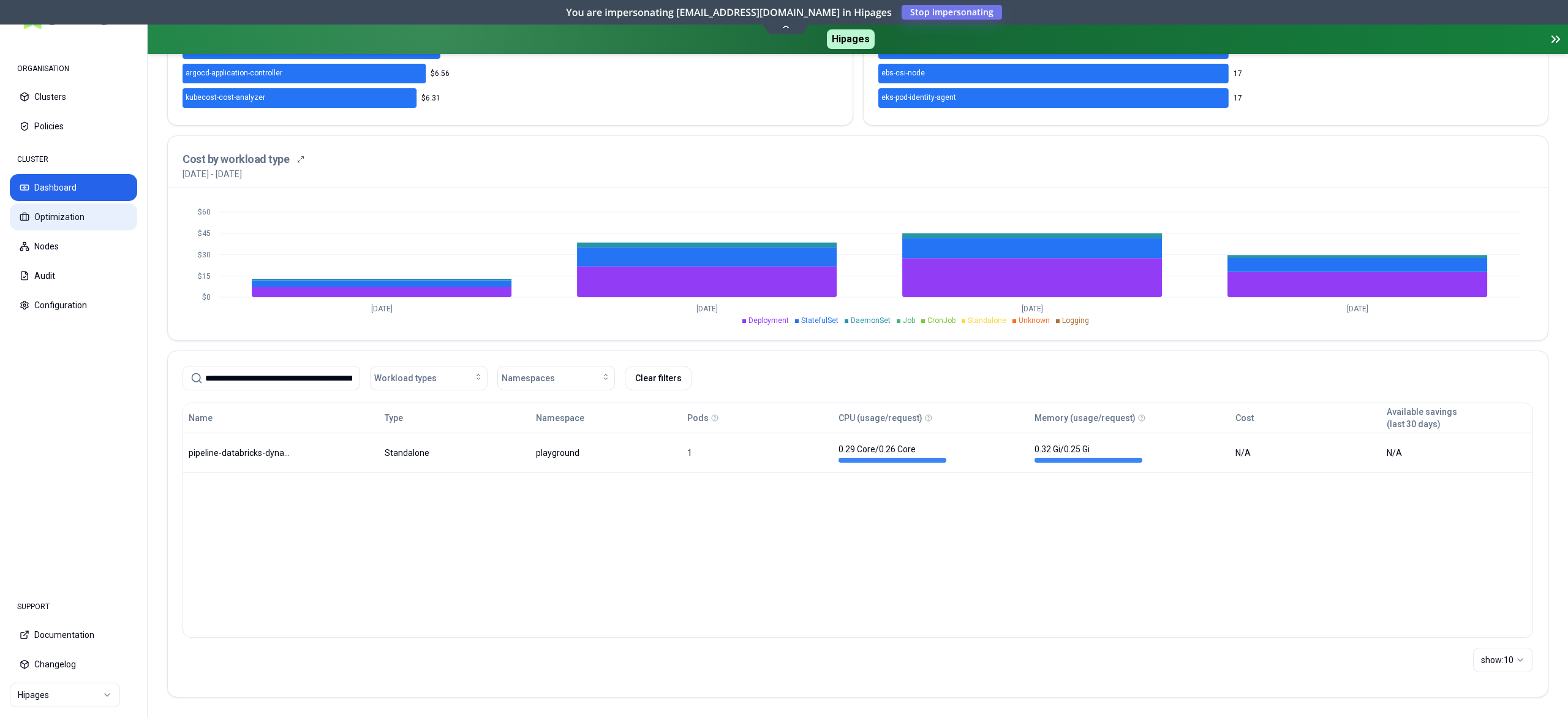
click at [74, 218] on button "Optimization" at bounding box center [73, 216] width 127 height 27
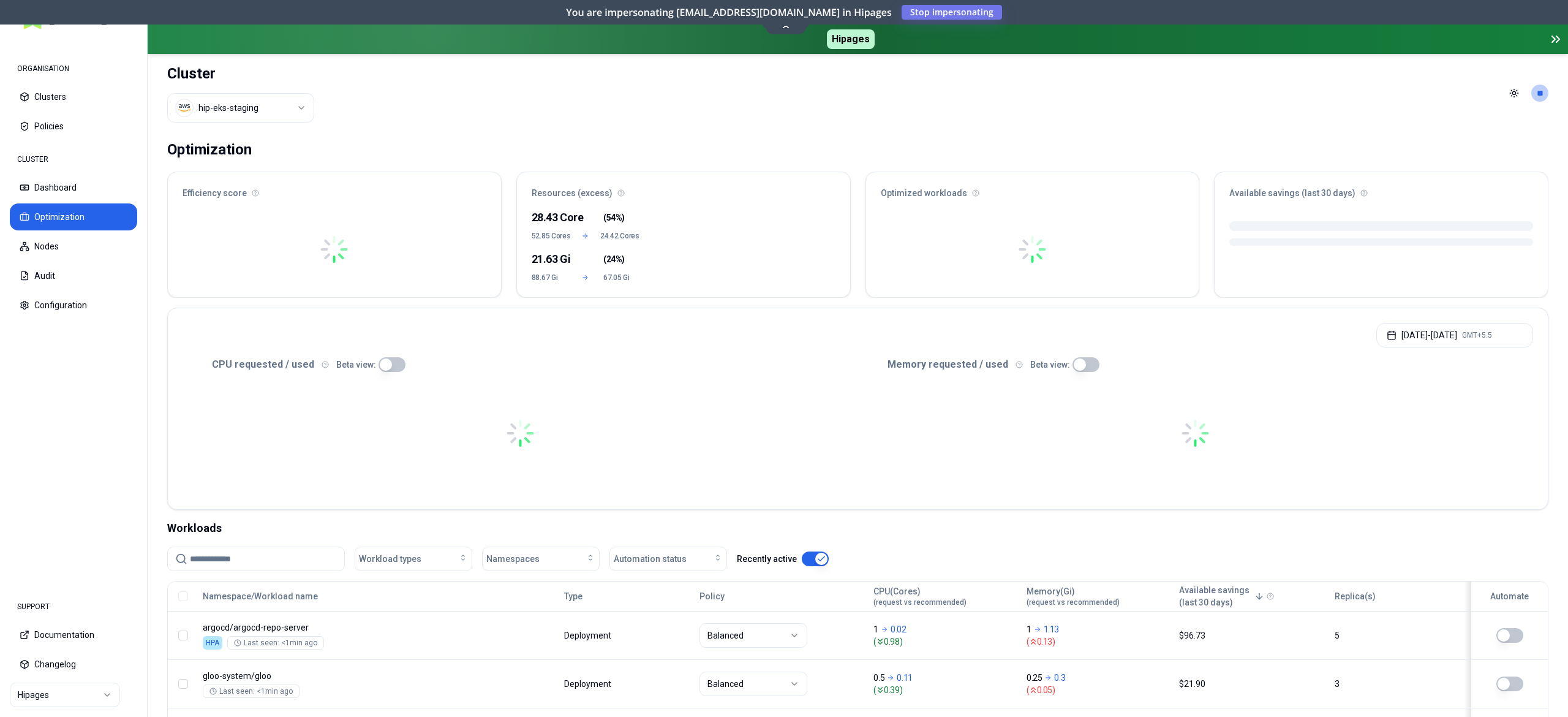
scroll to position [217, 0]
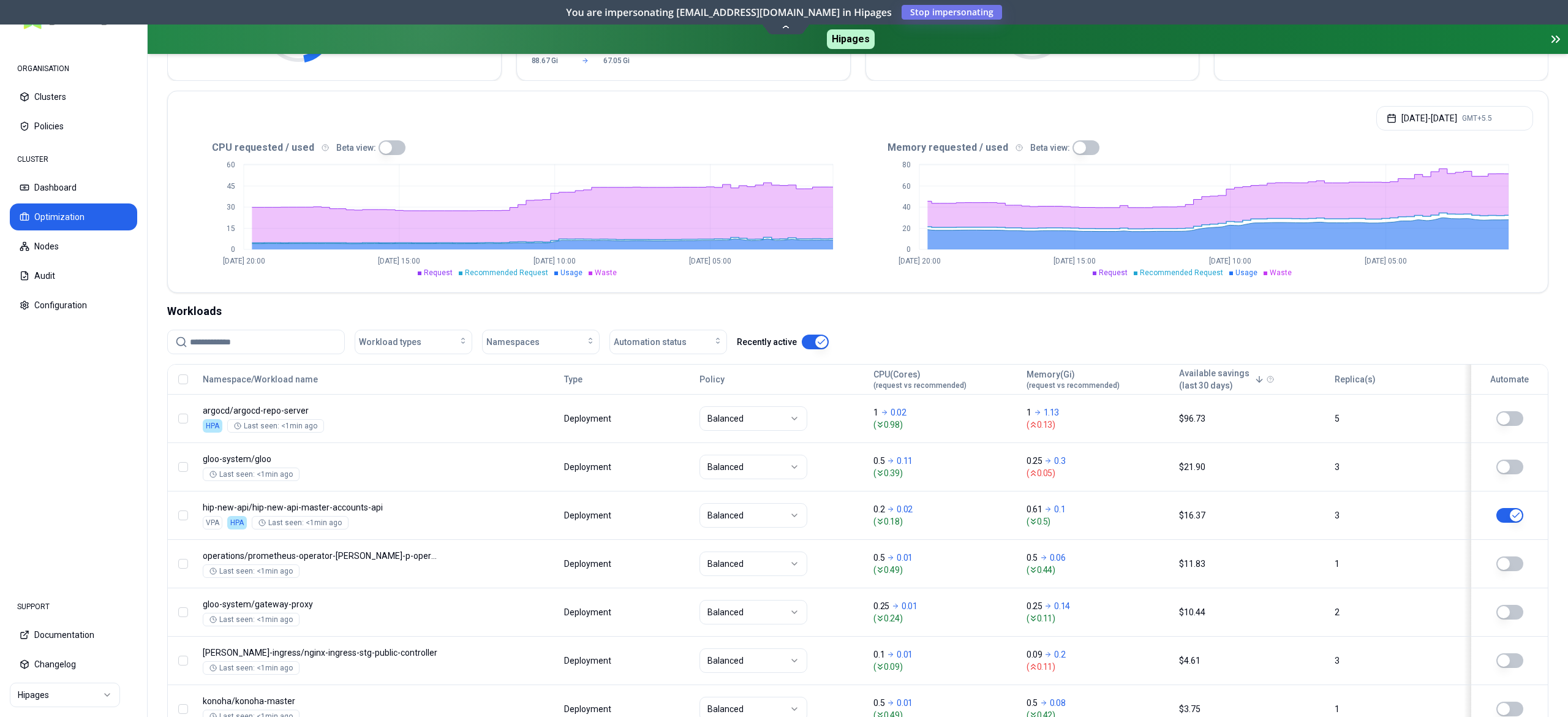
click at [261, 350] on input at bounding box center [263, 342] width 147 height 24
paste input "**********"
type input "**********"
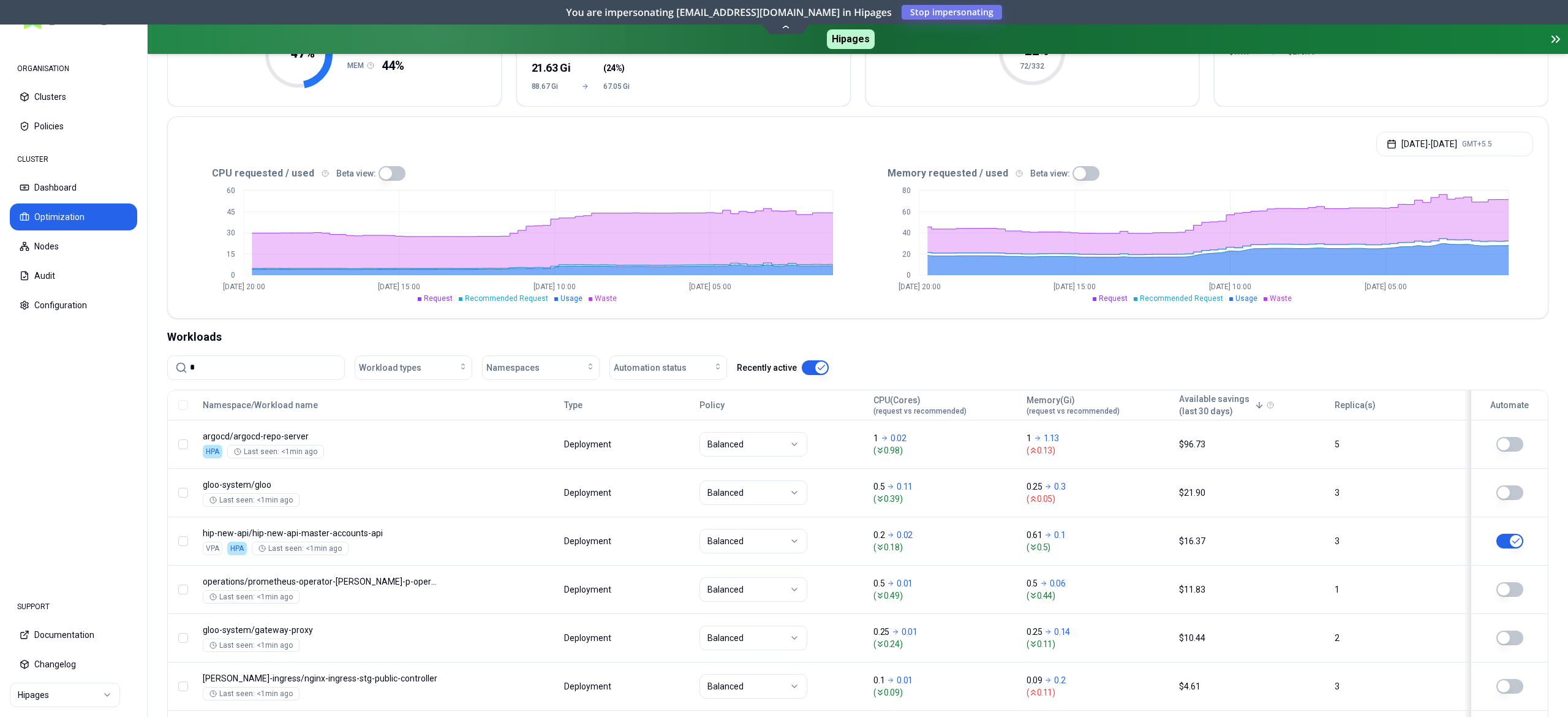
scroll to position [217, 0]
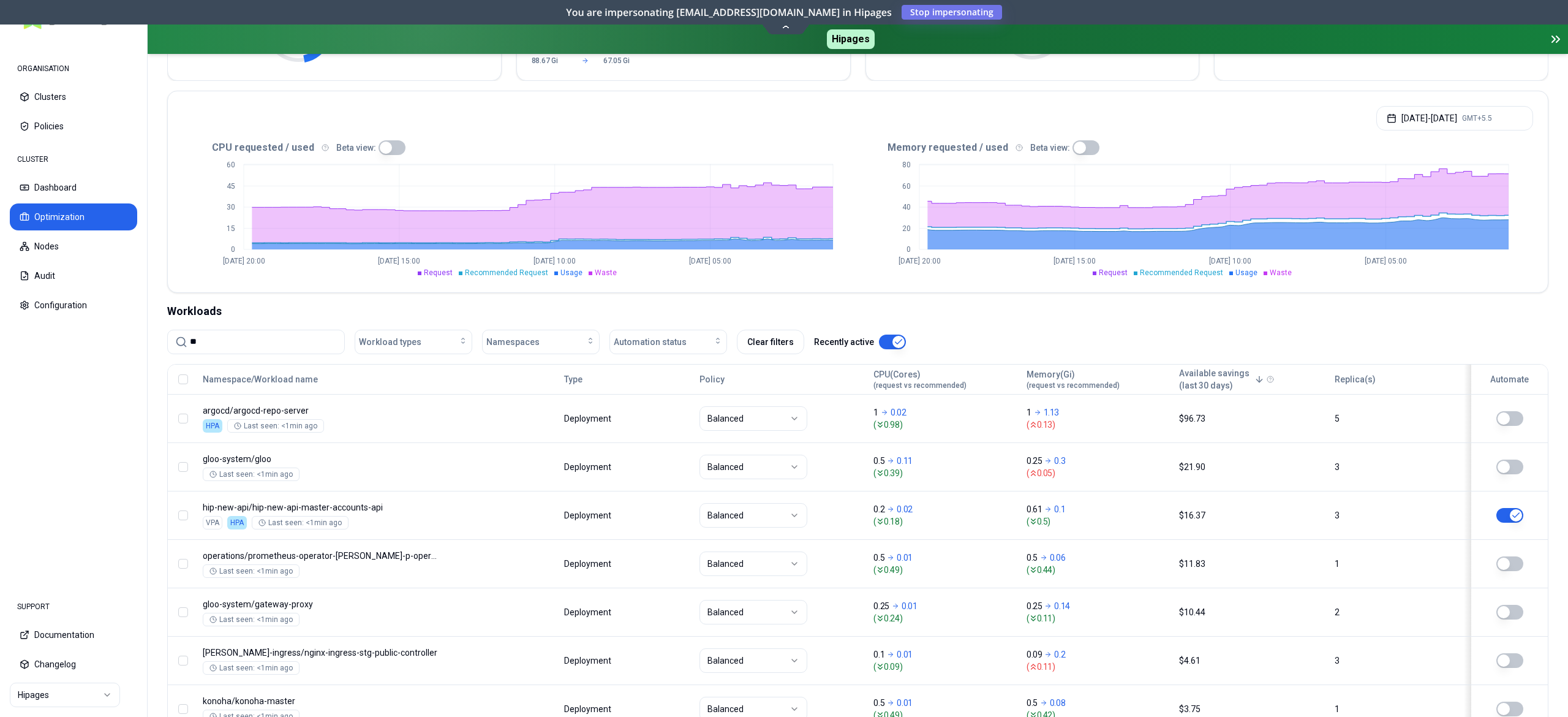
type input "*"
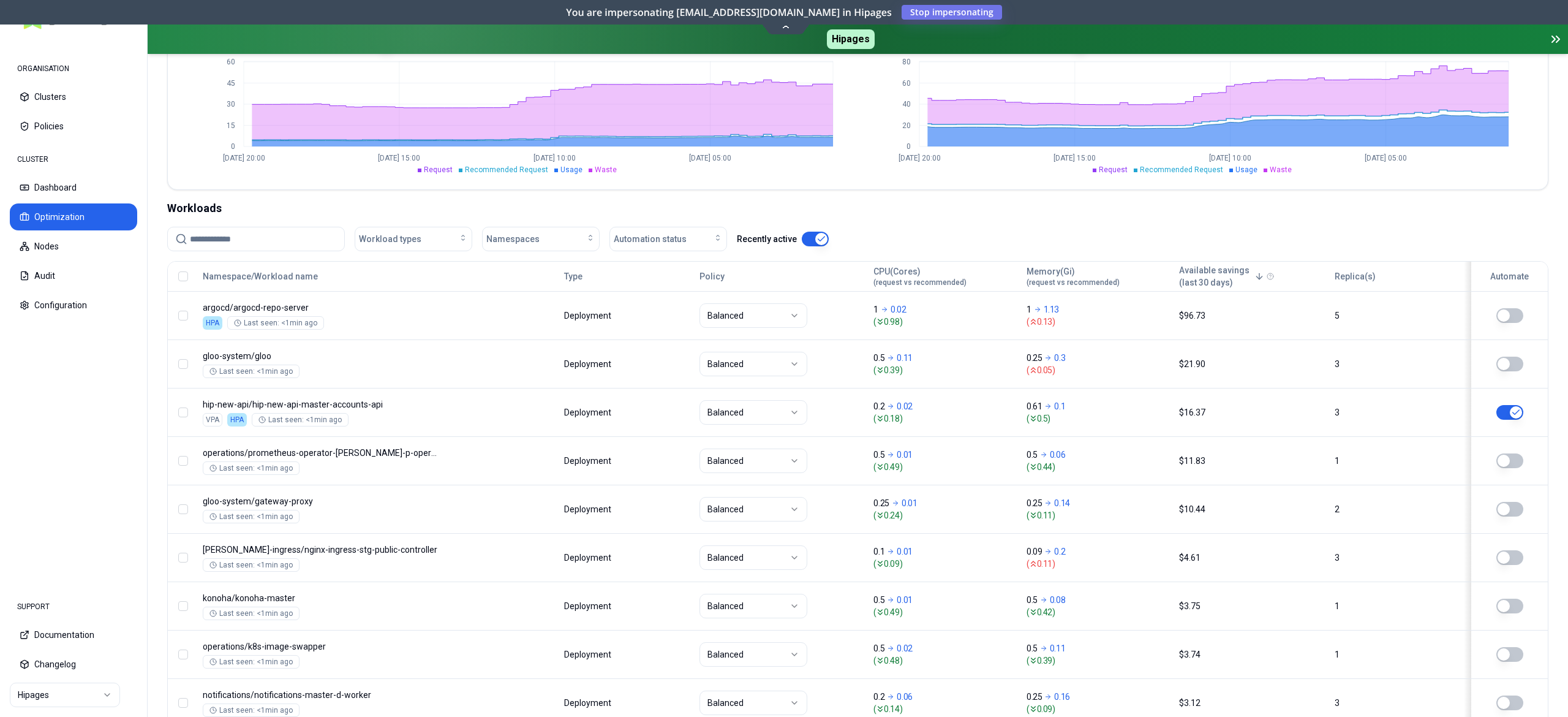
scroll to position [318, 0]
click at [420, 249] on button "Workload types" at bounding box center [413, 240] width 118 height 24
click at [391, 286] on span "Deployment" at bounding box center [387, 289] width 47 height 12
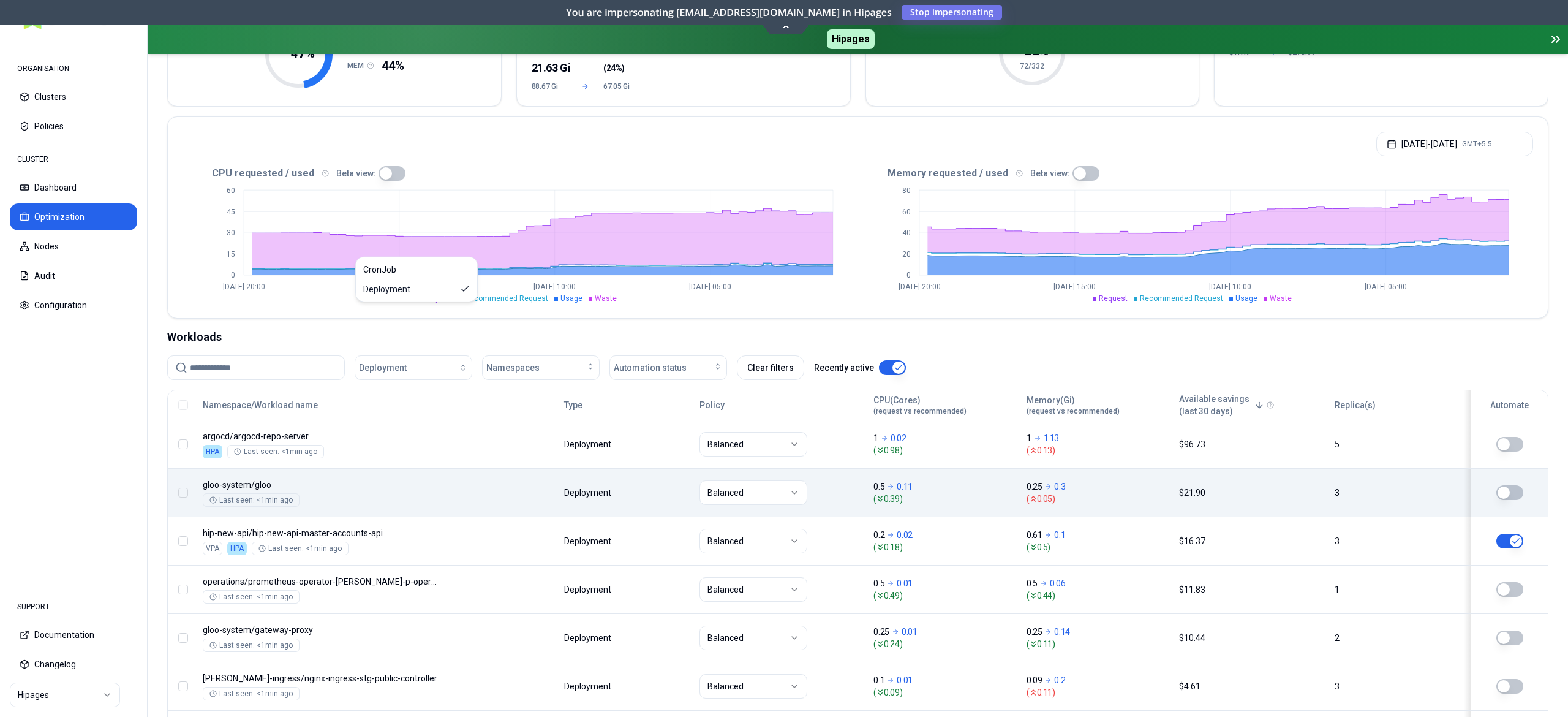
scroll to position [318, 0]
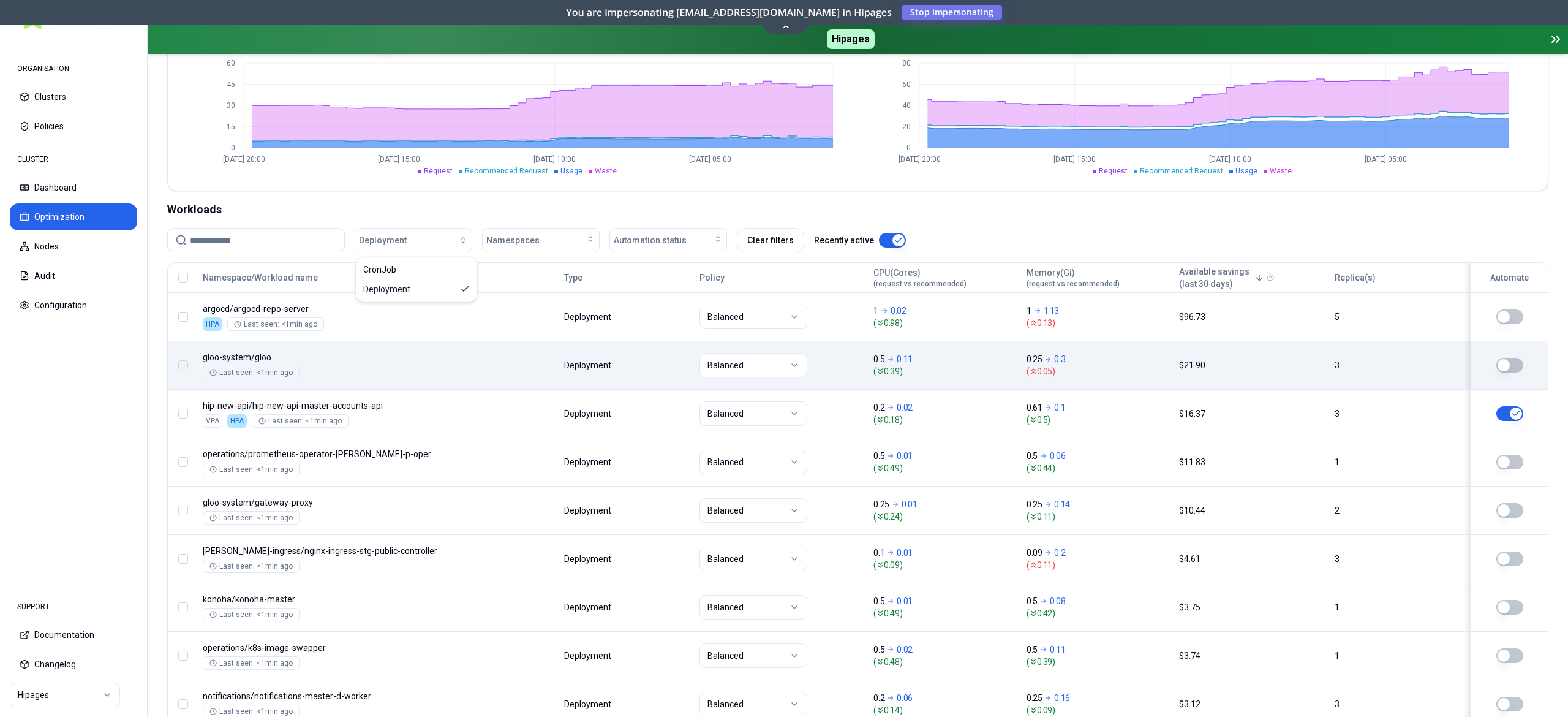
click at [233, 242] on input at bounding box center [263, 240] width 147 height 24
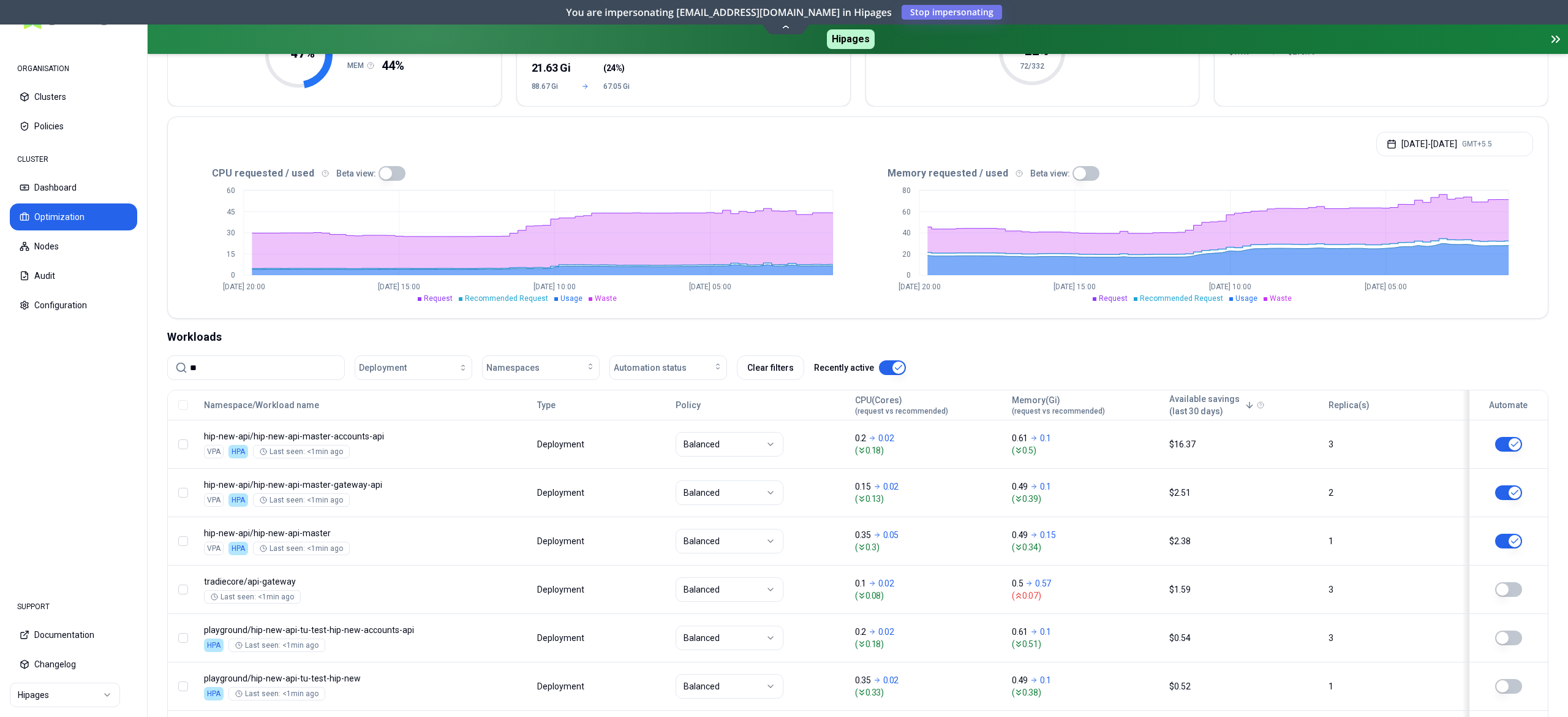
scroll to position [318, 0]
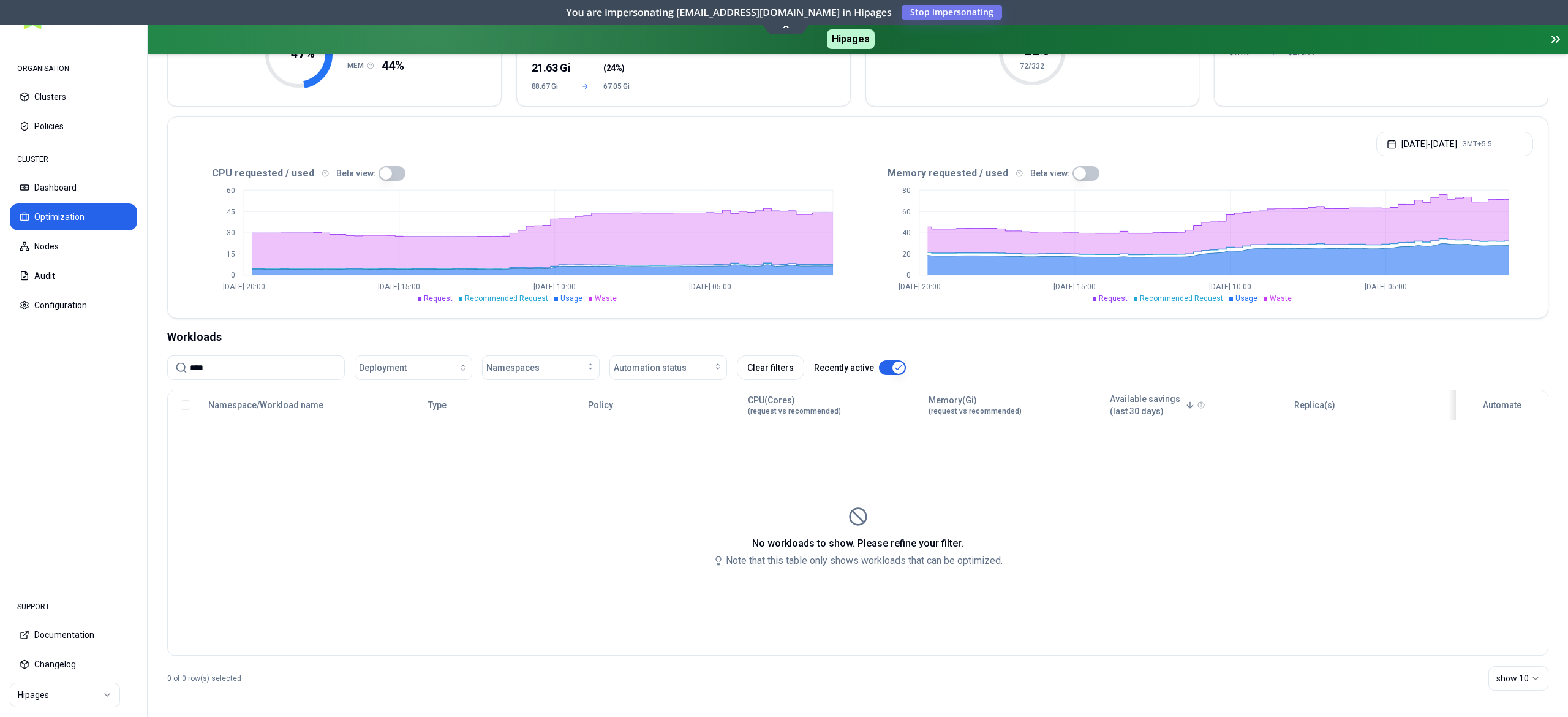
scroll to position [196, 0]
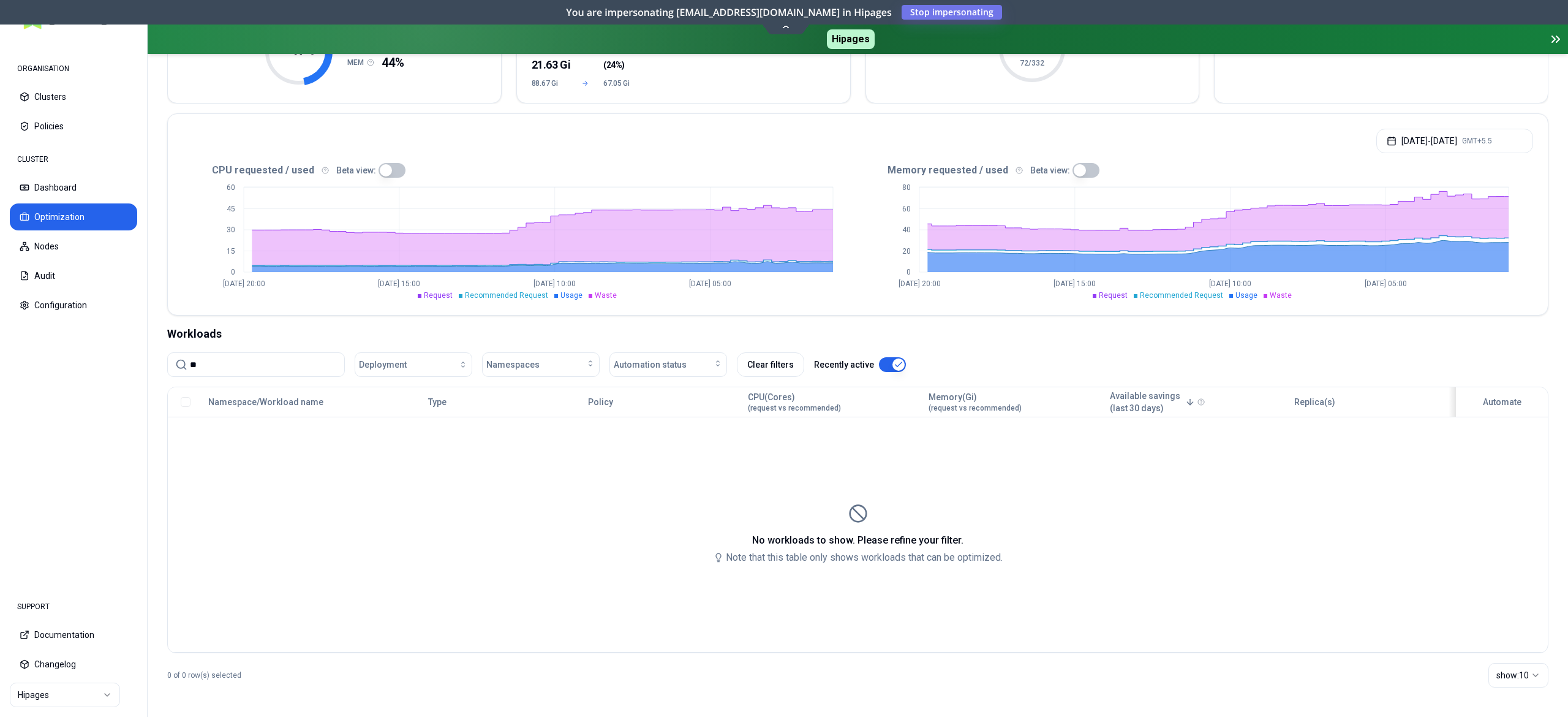
type input "*"
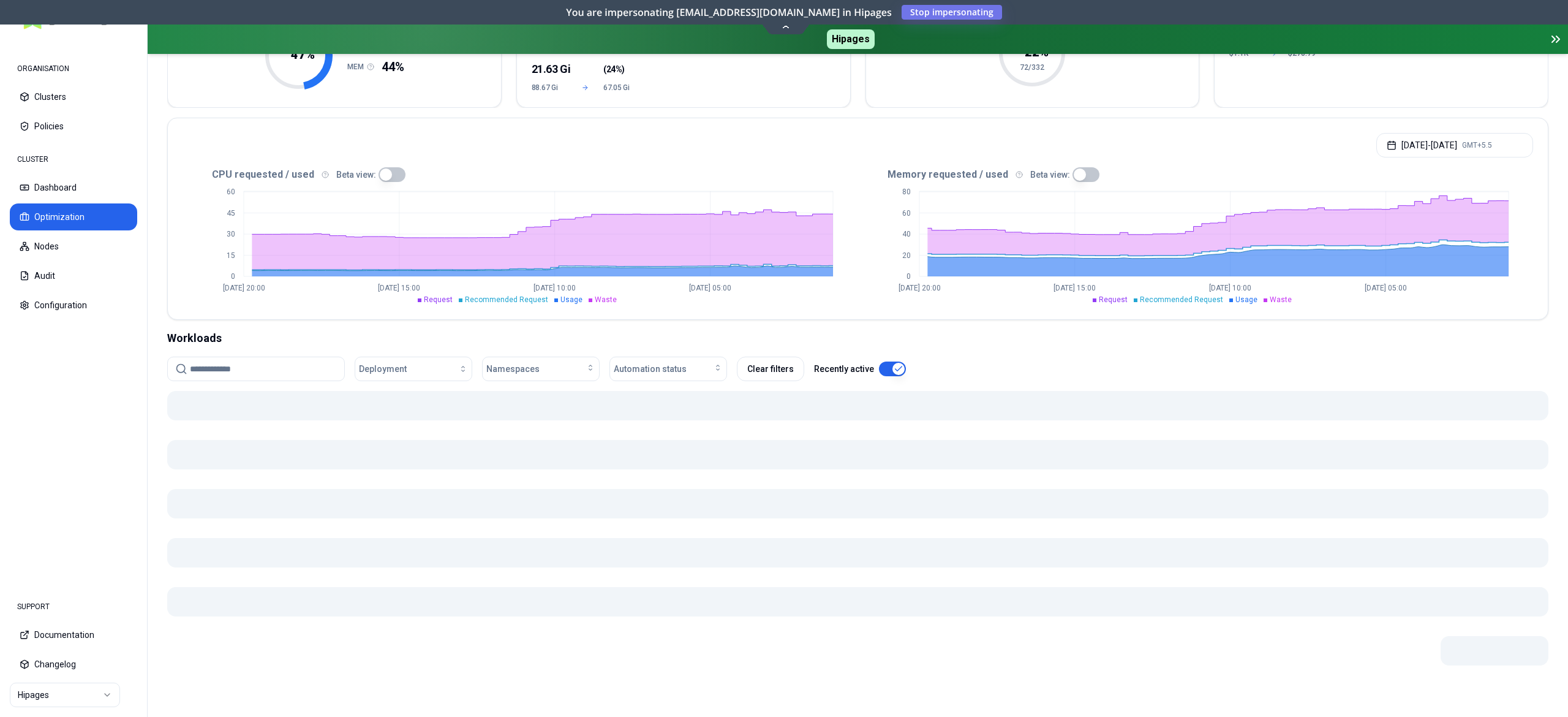
scroll to position [191, 0]
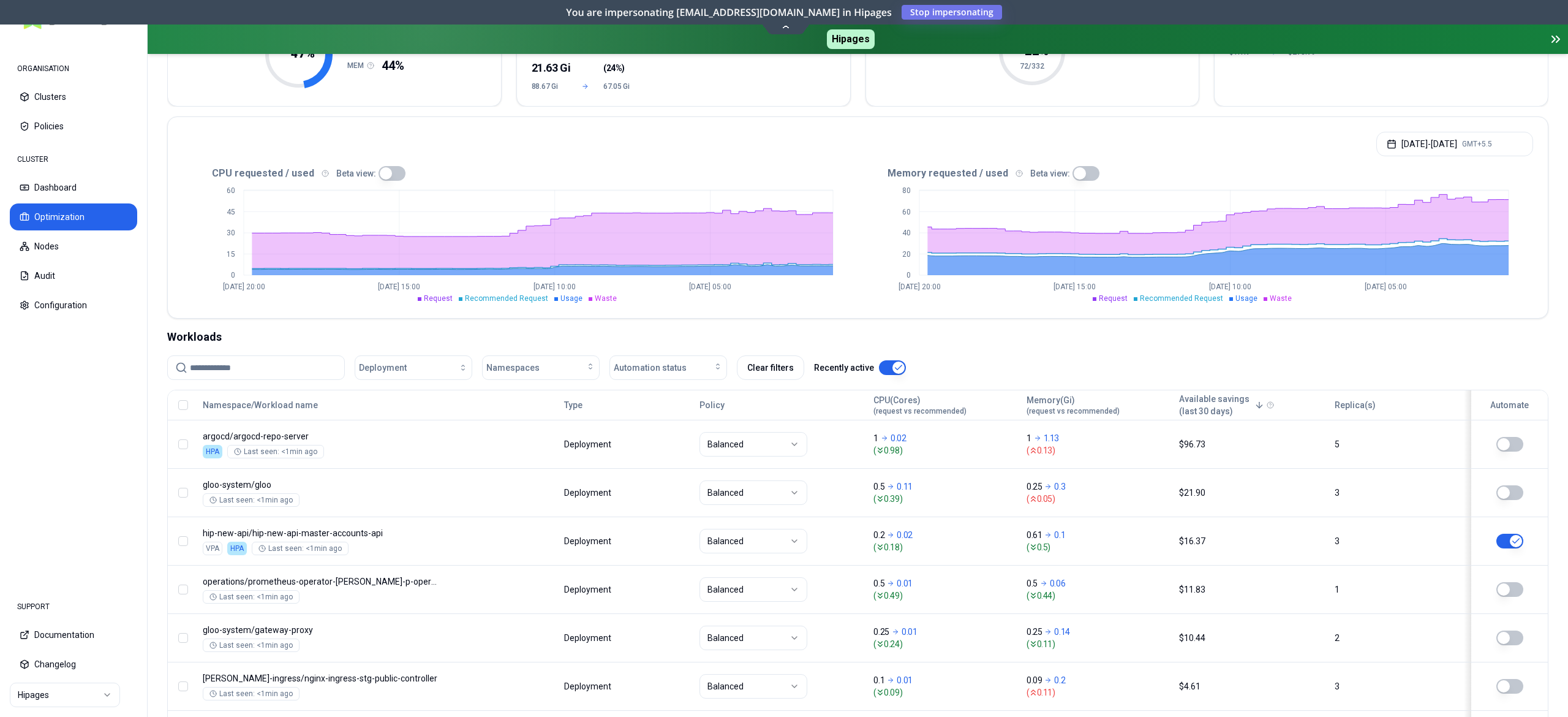
scroll to position [318, 0]
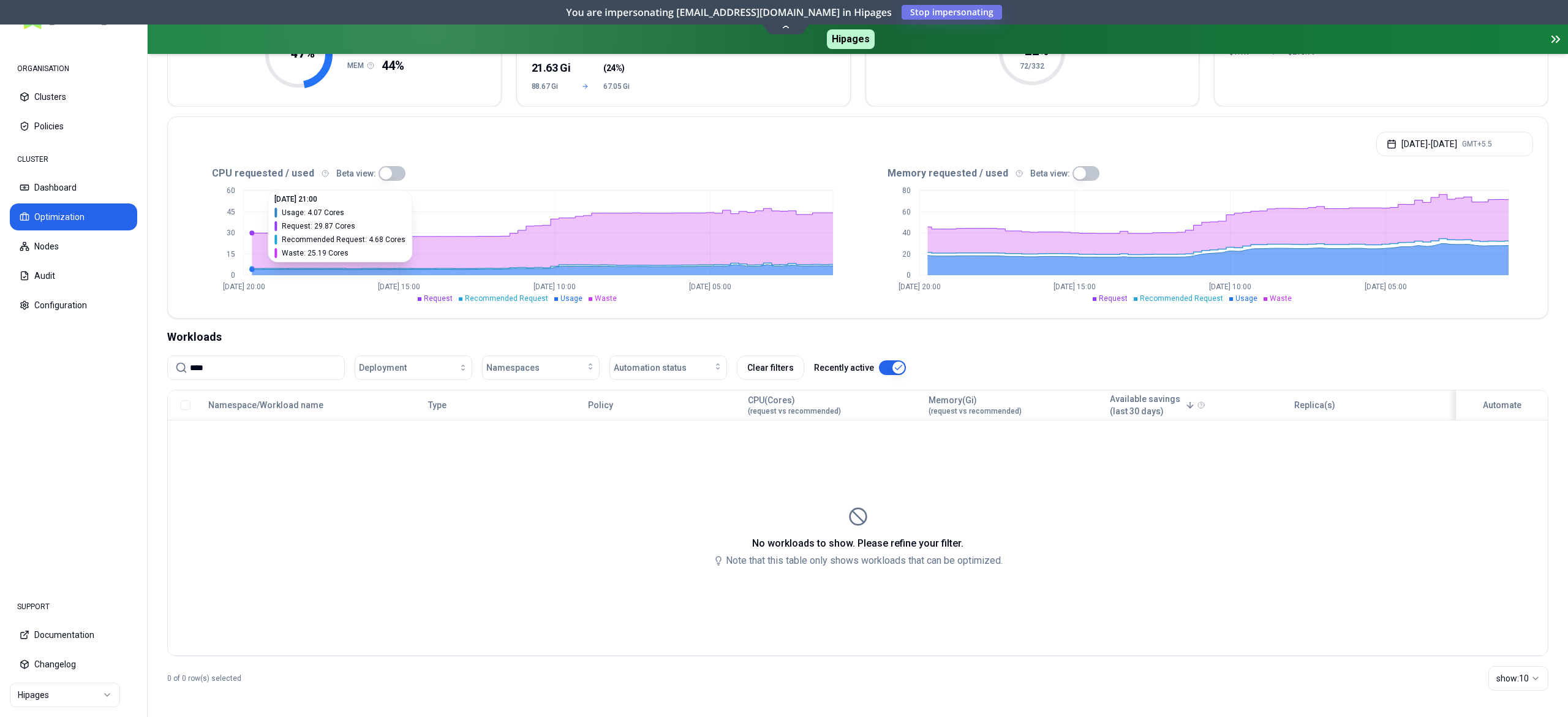
scroll to position [196, 0]
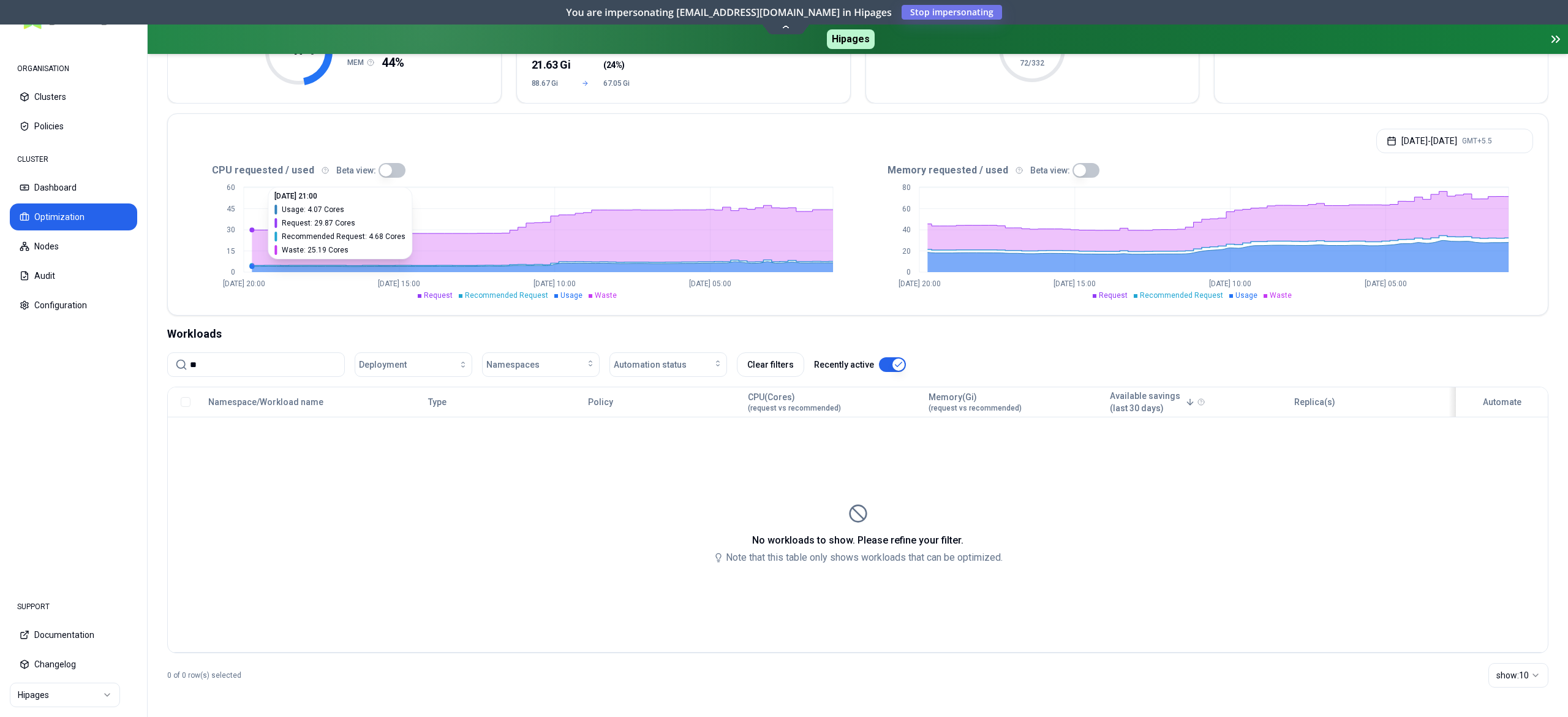
type input "*"
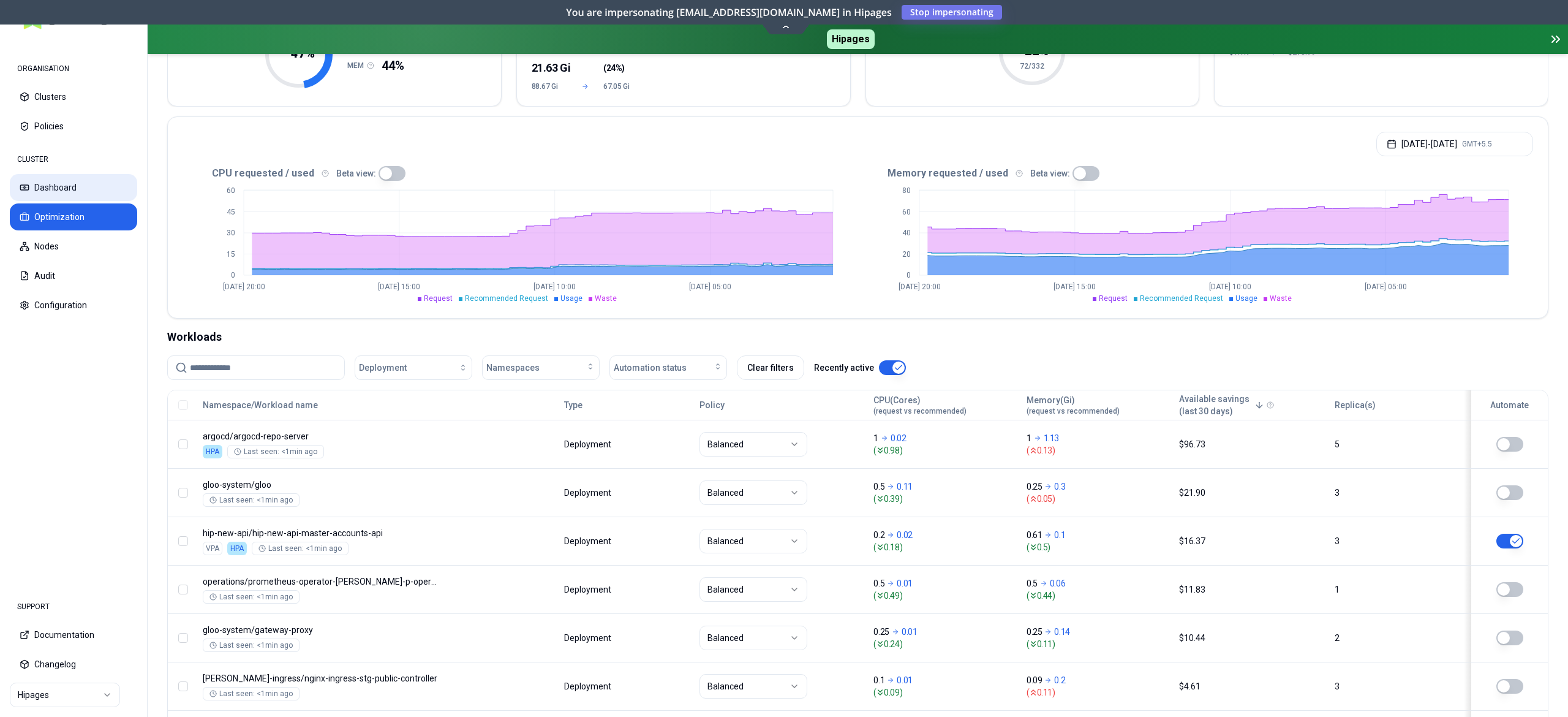
scroll to position [318, 0]
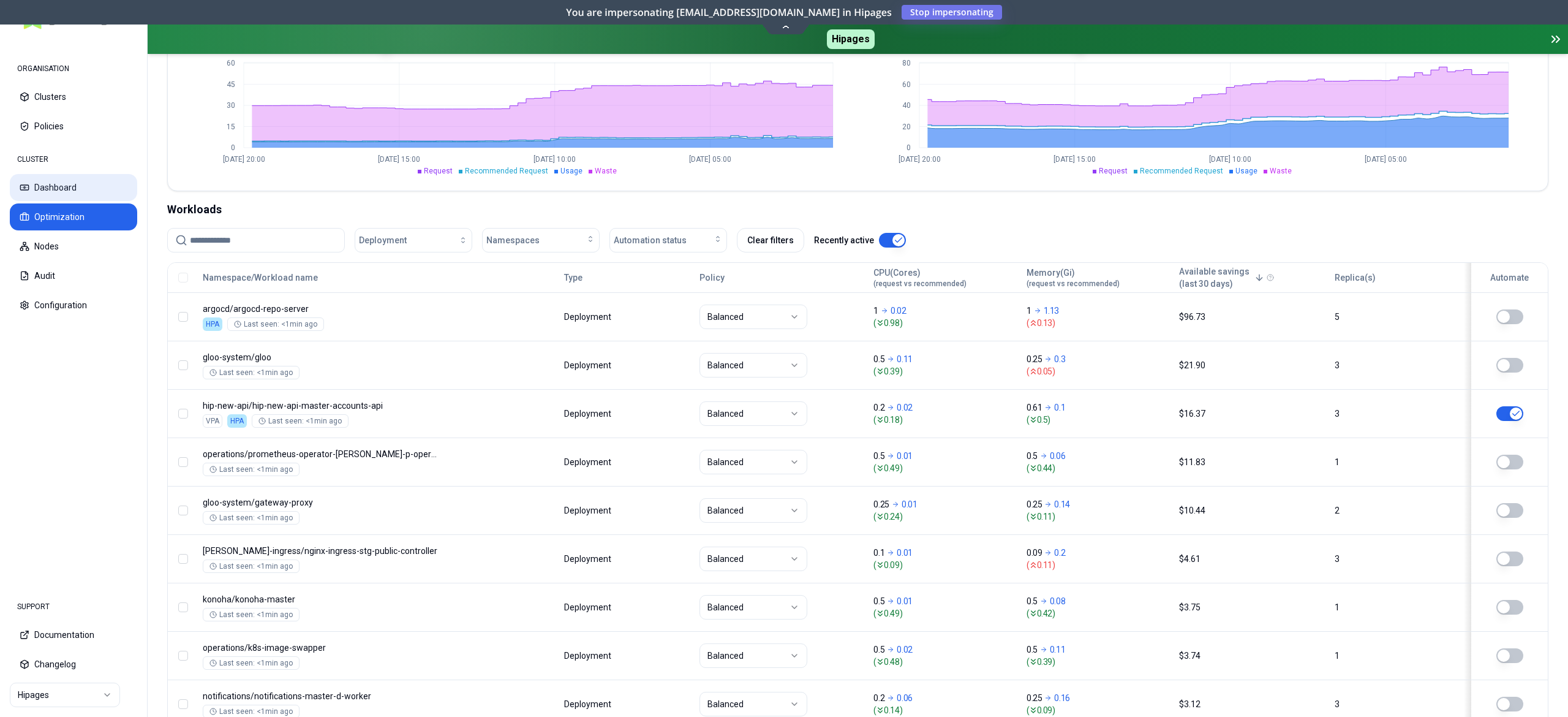
click at [61, 188] on button "Dashboard" at bounding box center [73, 187] width 127 height 27
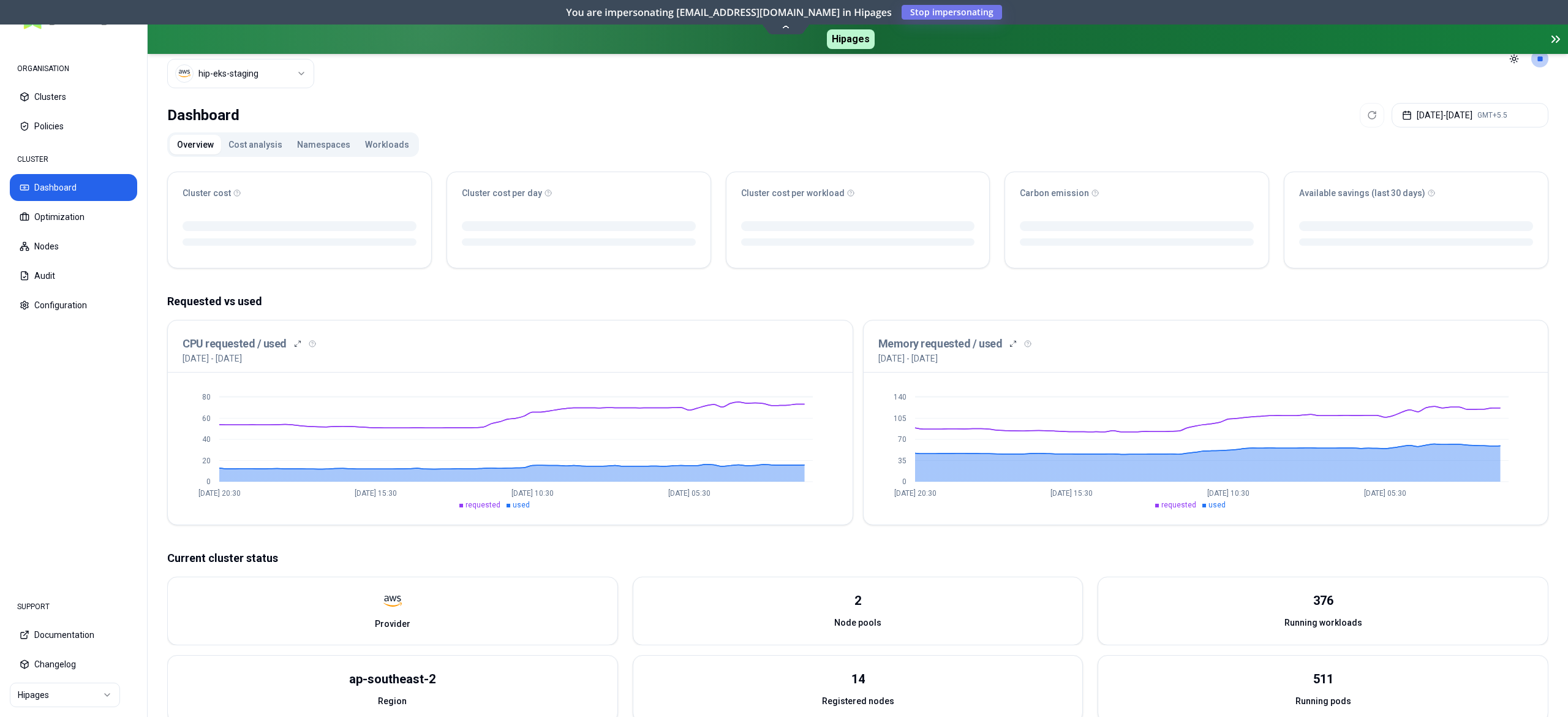
scroll to position [10, 0]
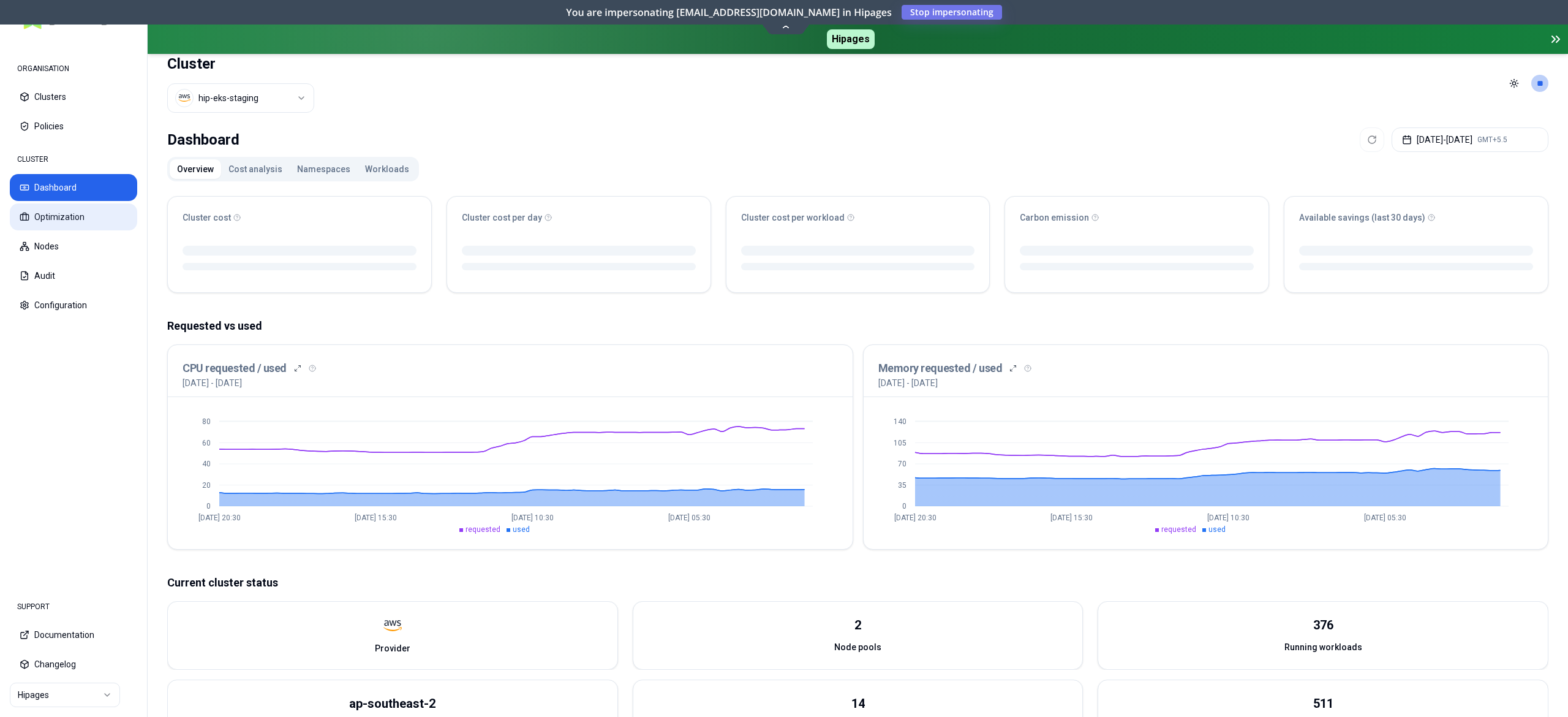
click at [75, 217] on button "Optimization" at bounding box center [73, 216] width 127 height 27
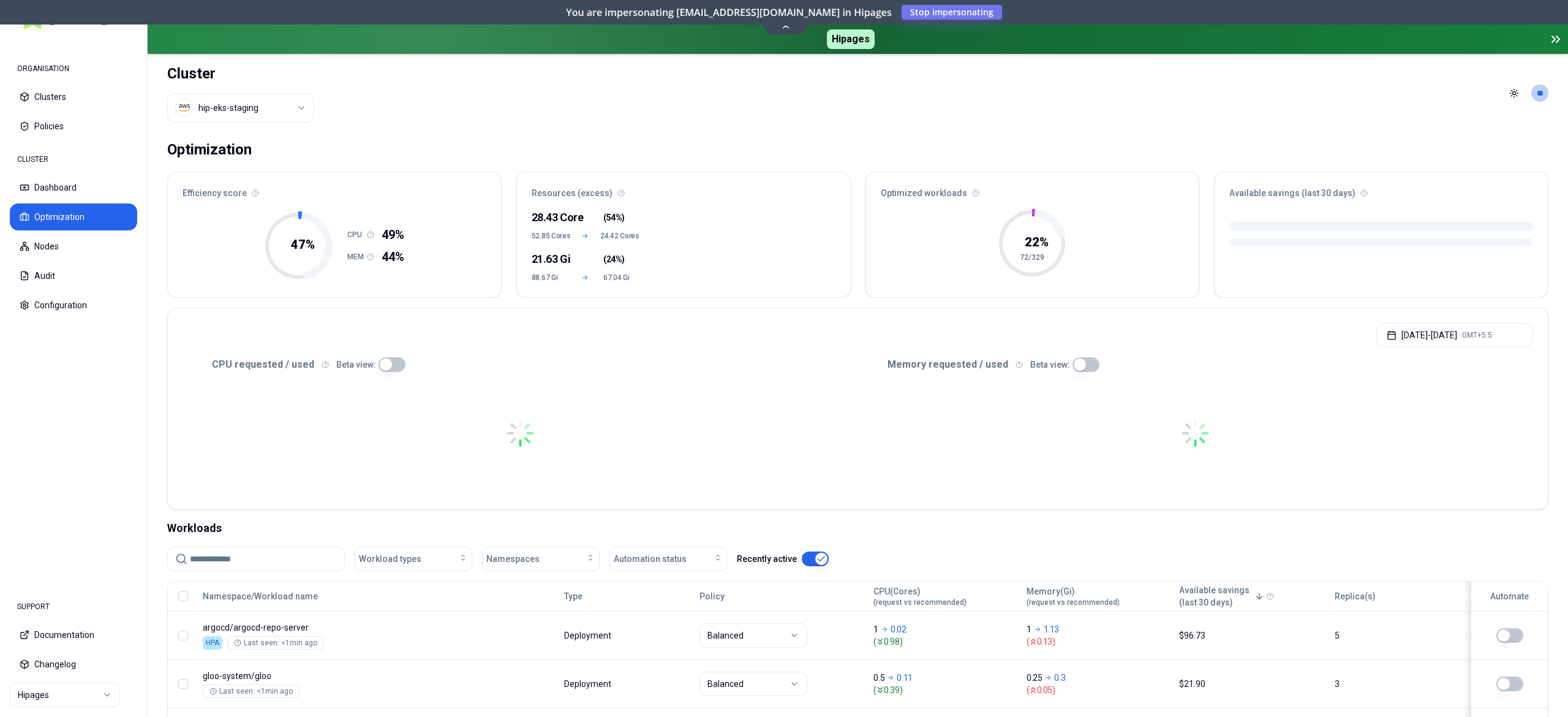
click at [807, 559] on button "button" at bounding box center [814, 559] width 27 height 15
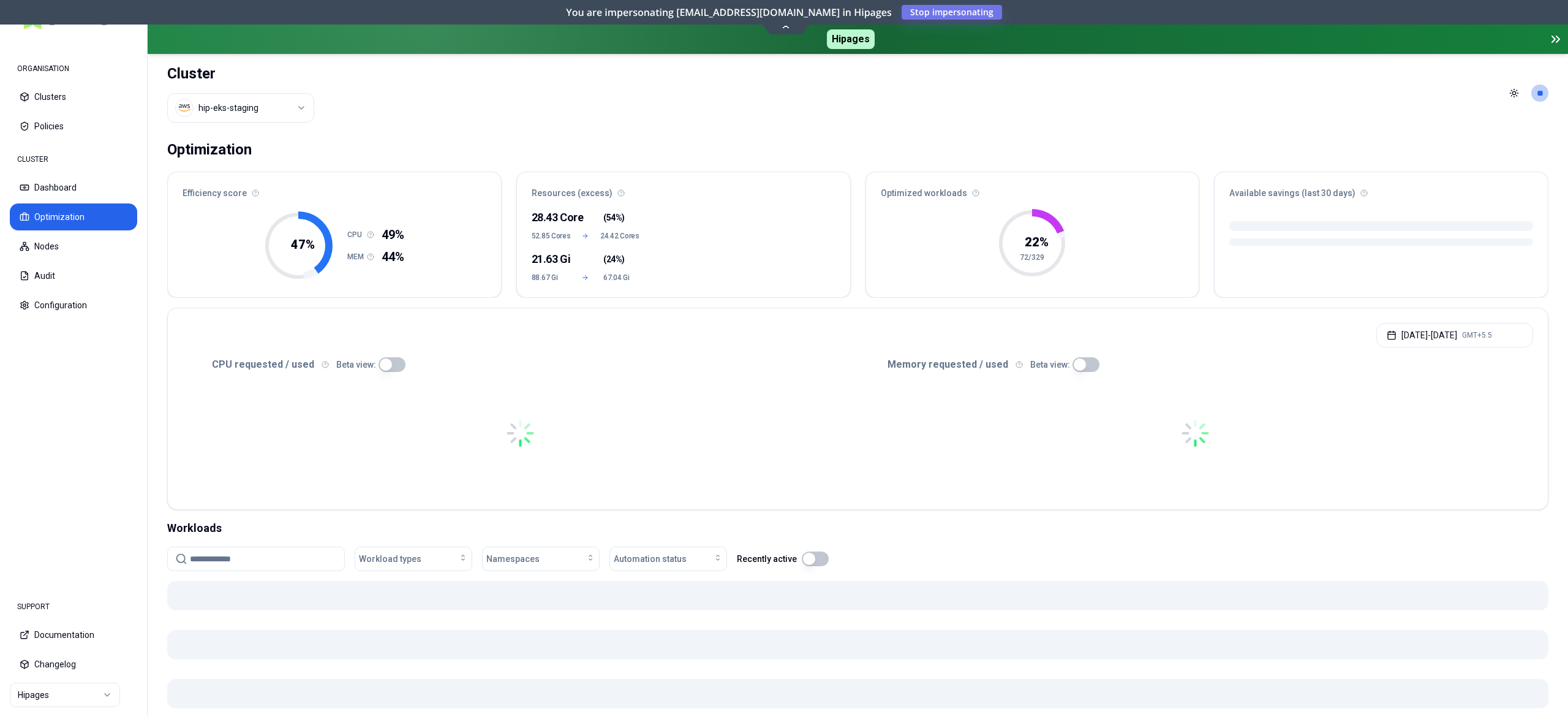
scroll to position [191, 0]
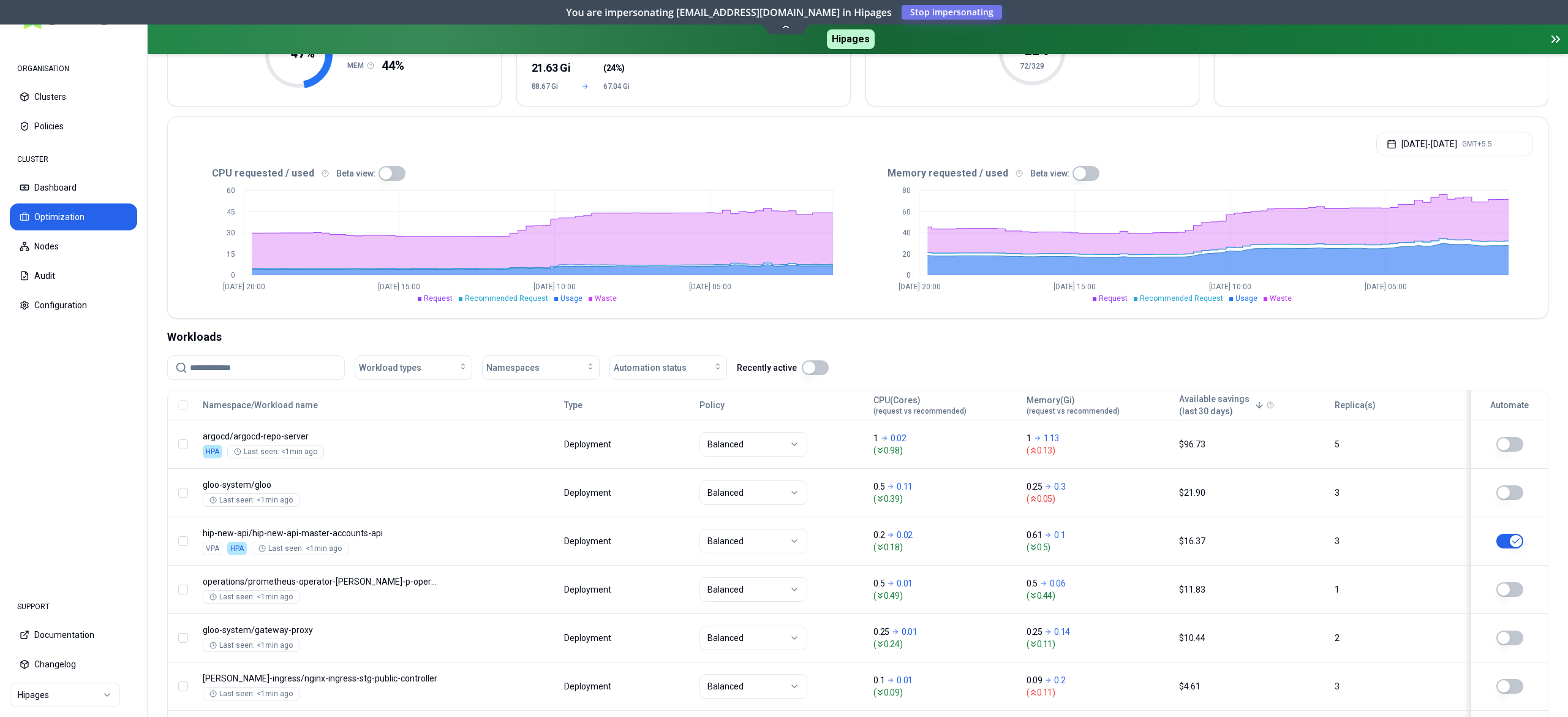
click at [233, 361] on input at bounding box center [263, 367] width 147 height 24
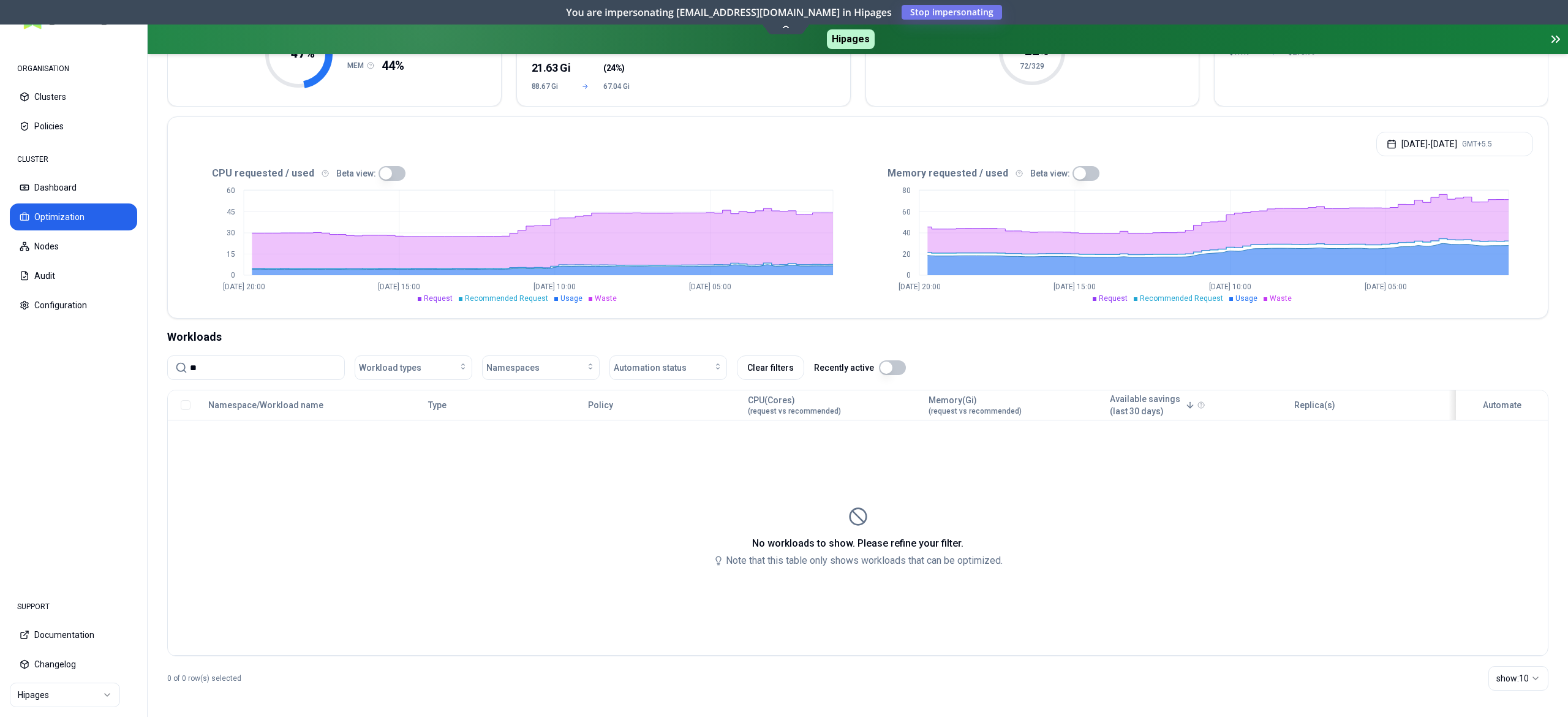
type input "*"
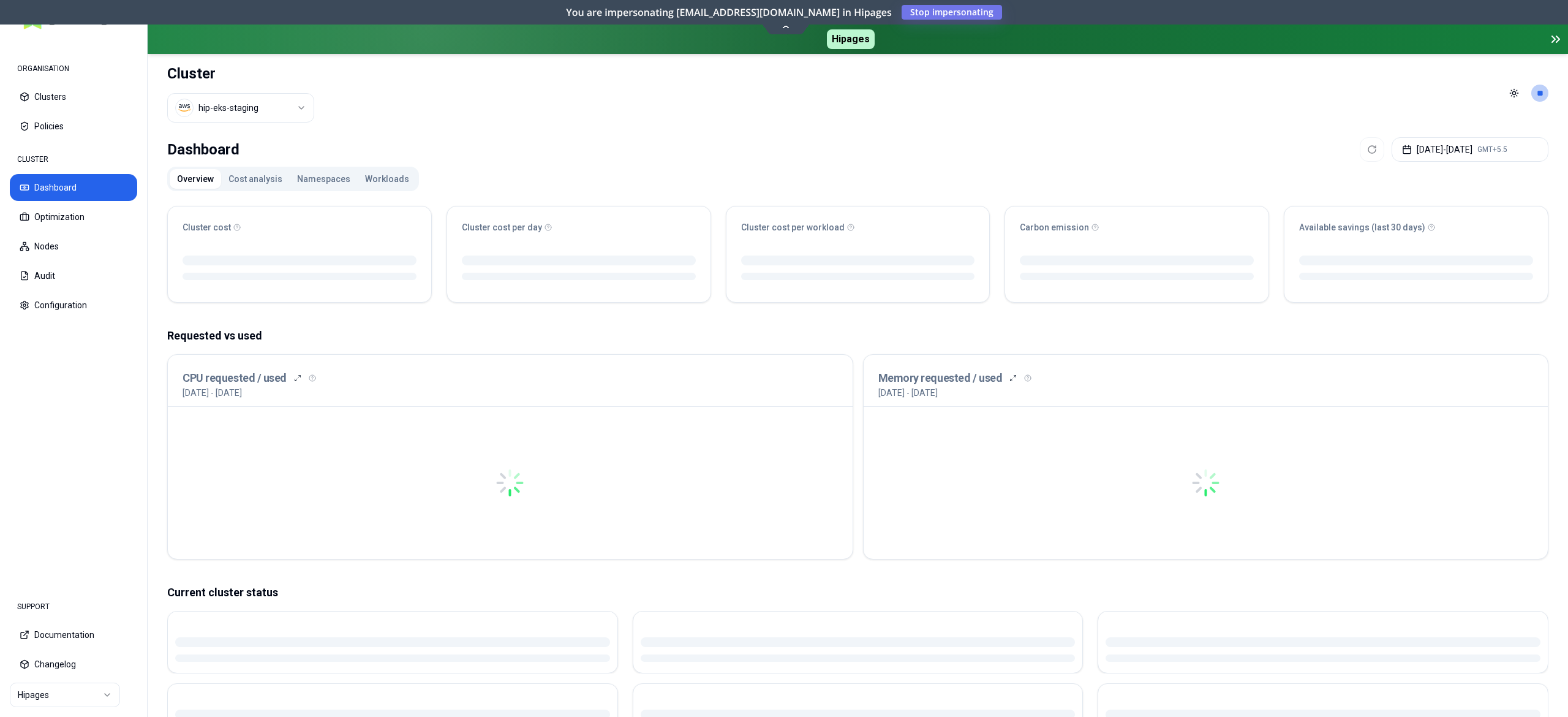
click at [378, 188] on button "Workloads" at bounding box center [387, 179] width 58 height 19
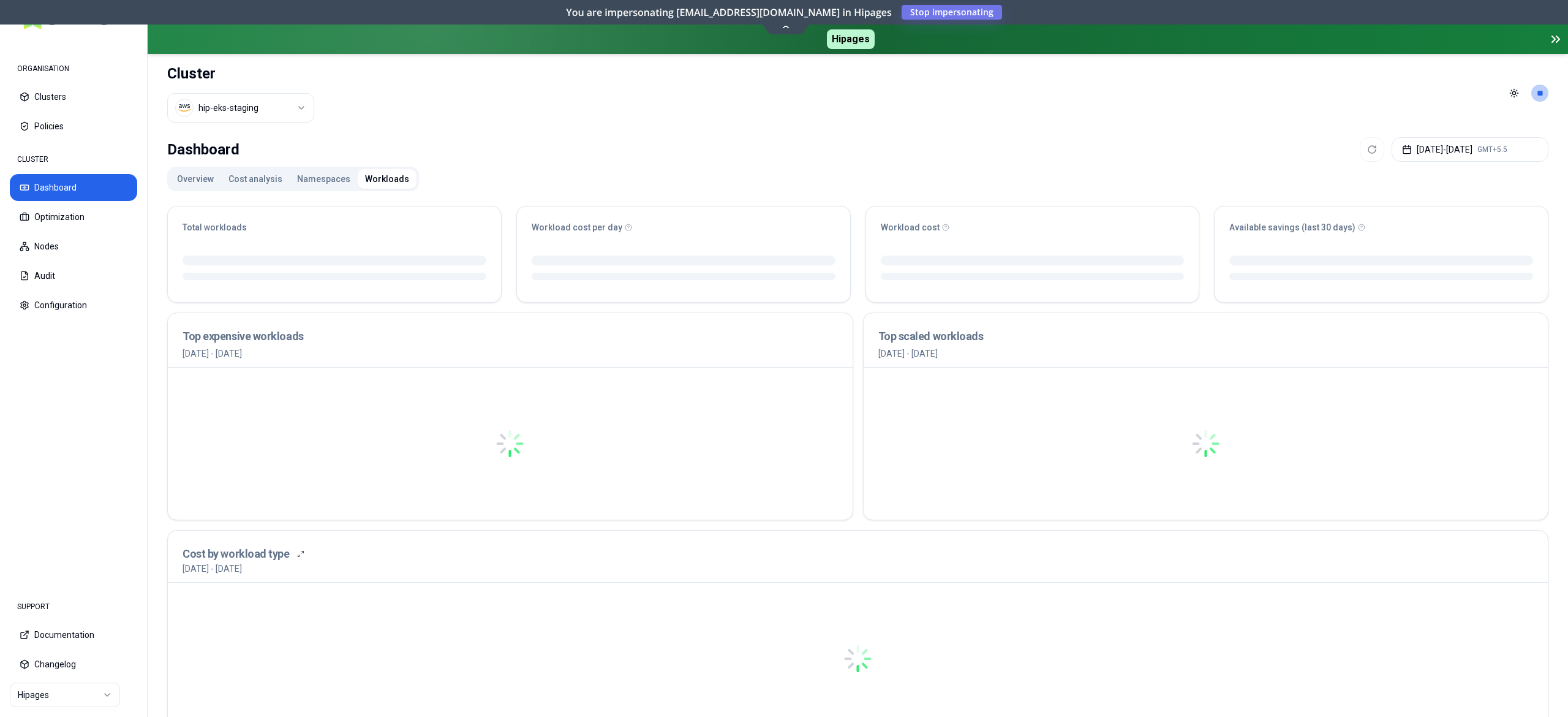
scroll to position [424, 0]
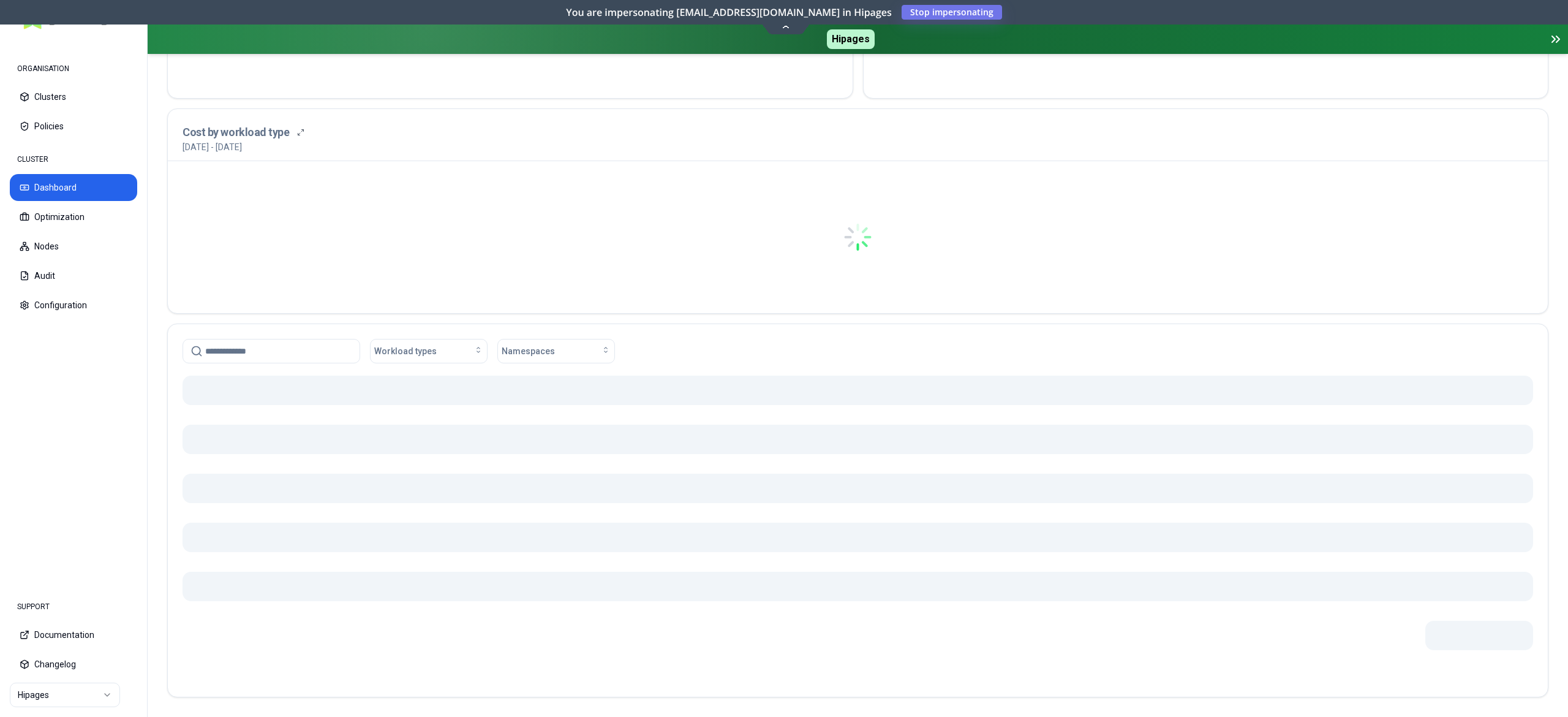
click at [234, 356] on input at bounding box center [279, 351] width 147 height 24
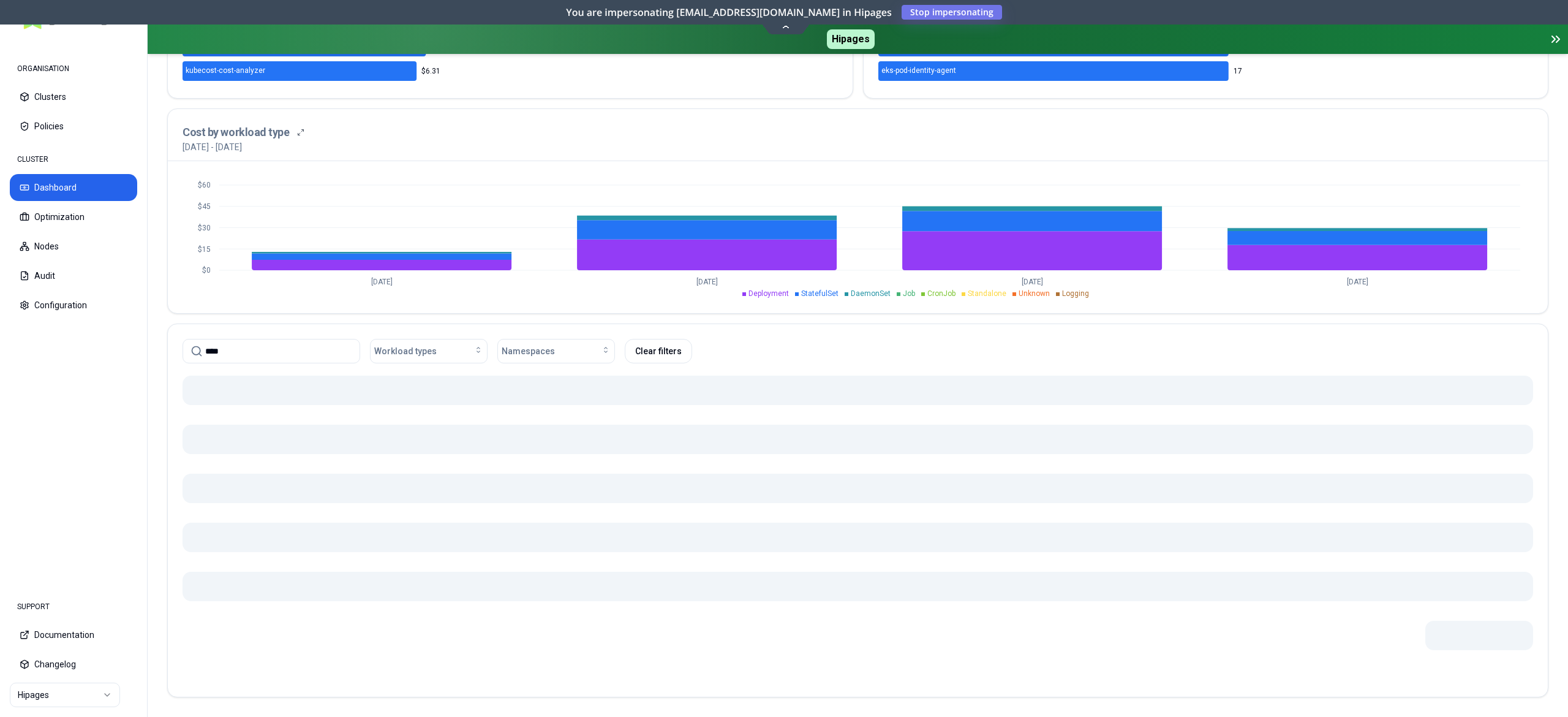
scroll to position [414, 0]
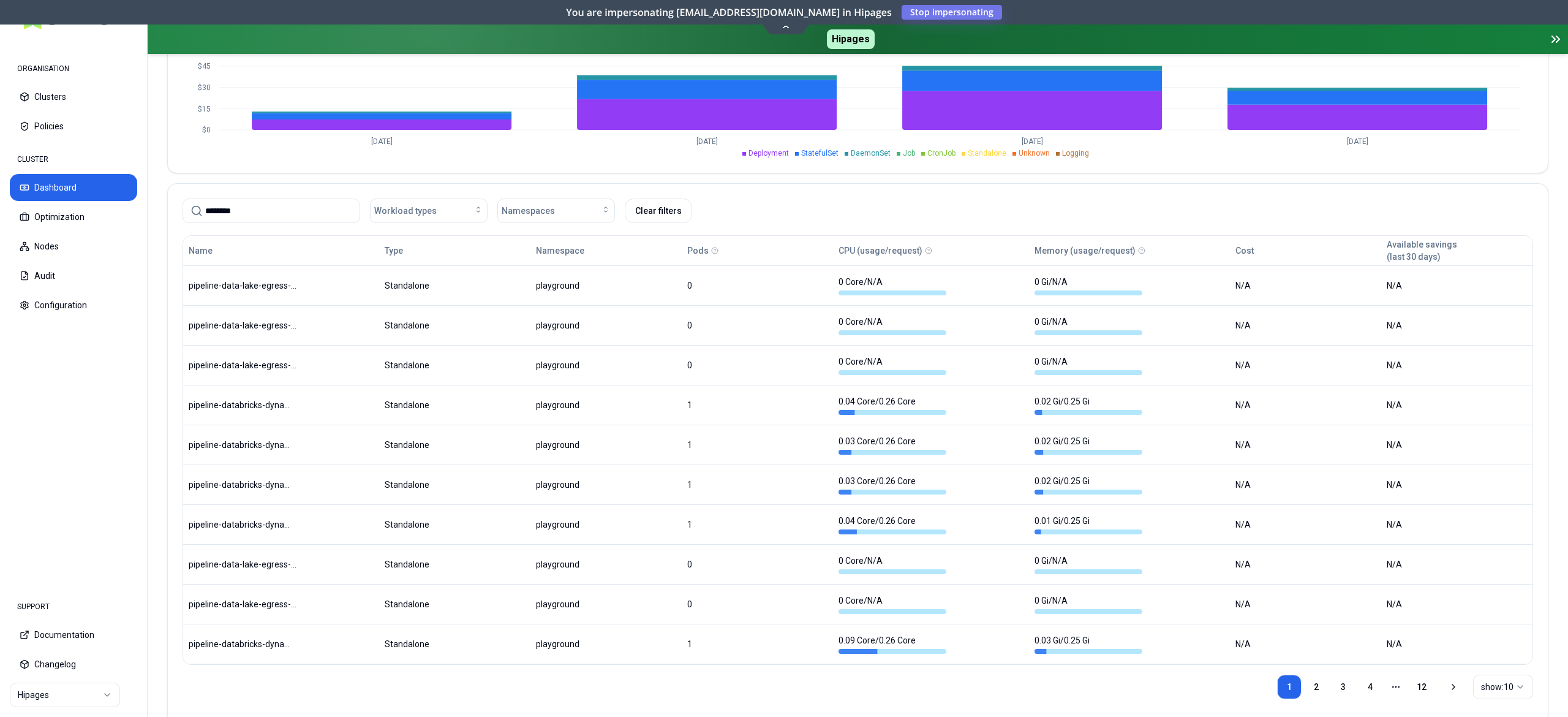
scroll to position [551, 0]
click at [438, 218] on div "Workload types" at bounding box center [429, 211] width 109 height 12
click at [35, 408] on nav "ORGANISATION Clusters Policies CLUSTER Dashboard Optimization Nodes Audit Confi…" at bounding box center [73, 311] width 147 height 545
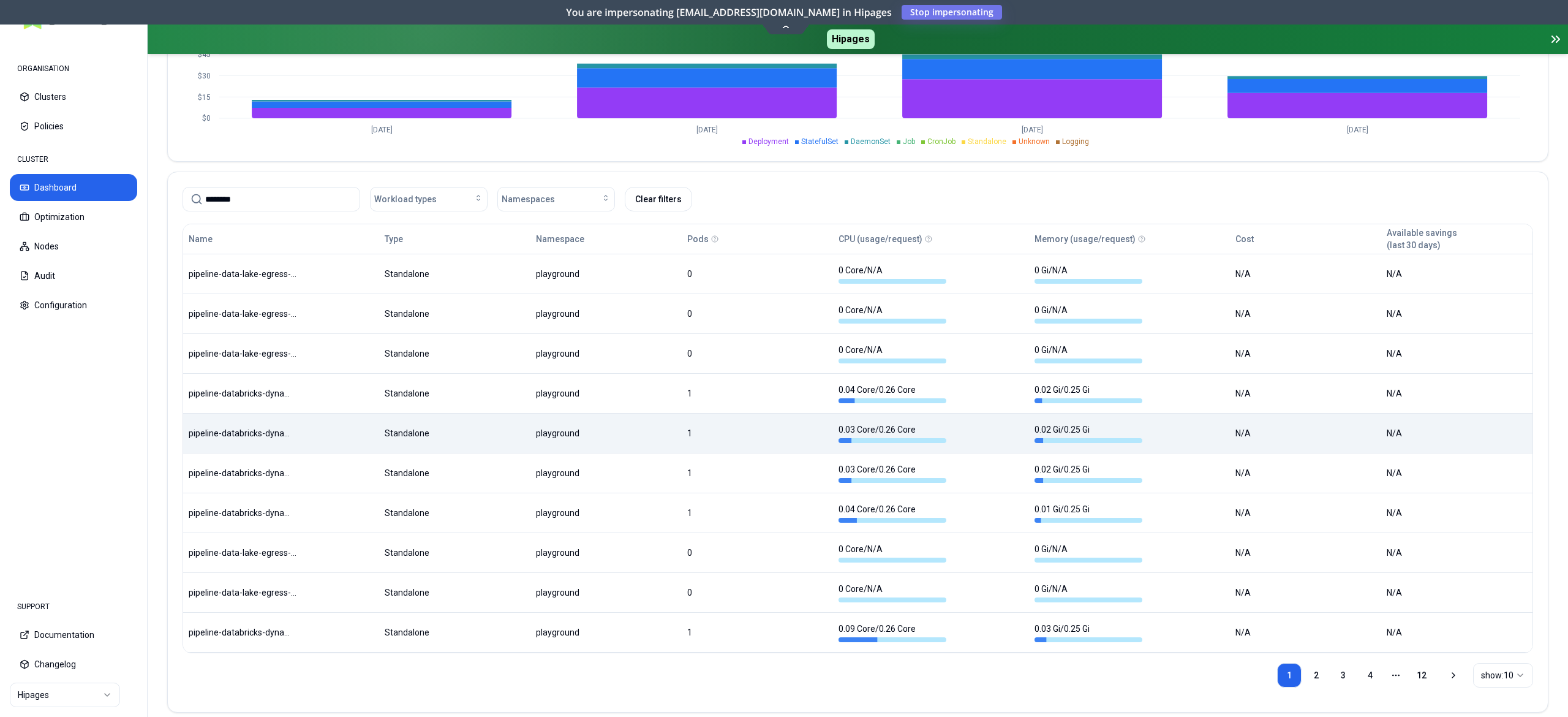
scroll to position [564, 0]
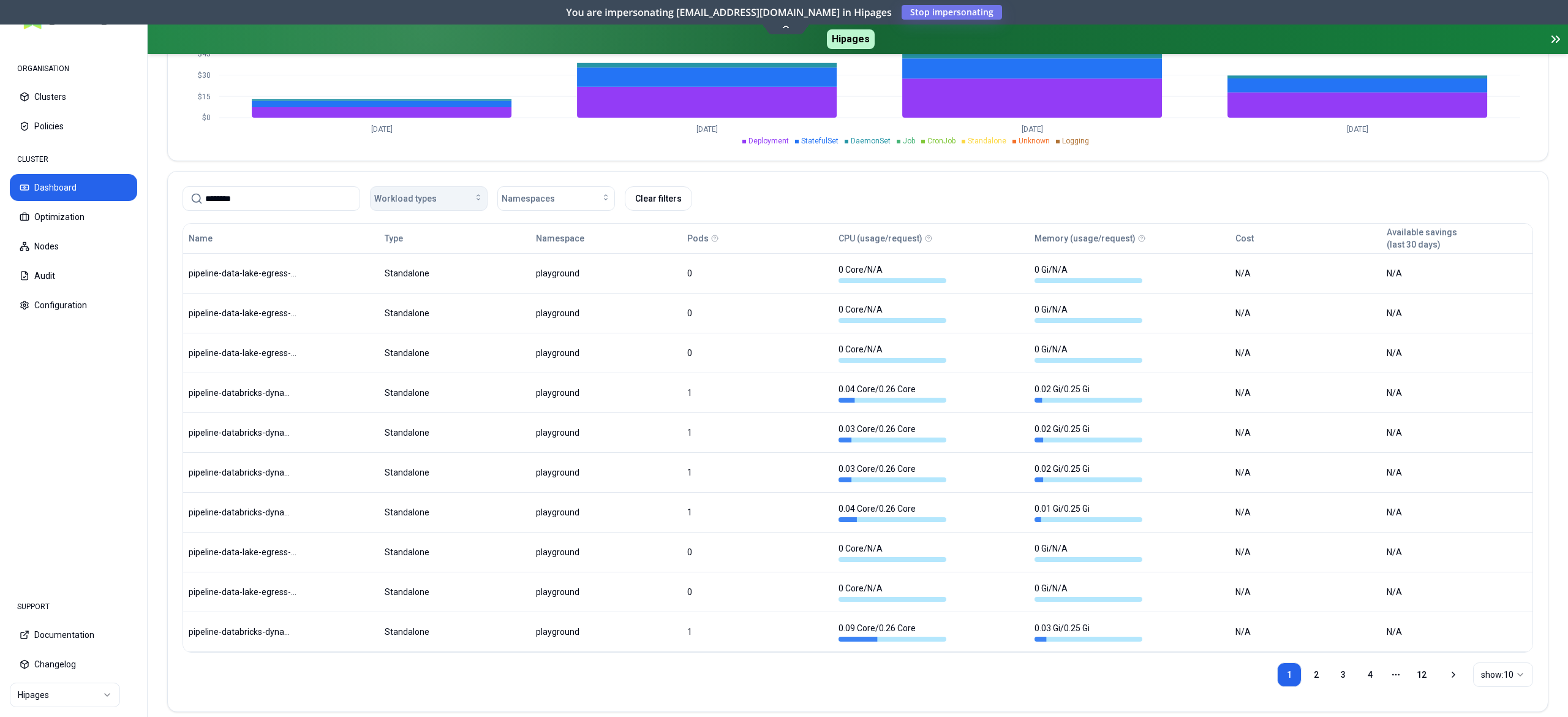
click at [403, 201] on span "Workload types" at bounding box center [405, 198] width 63 height 12
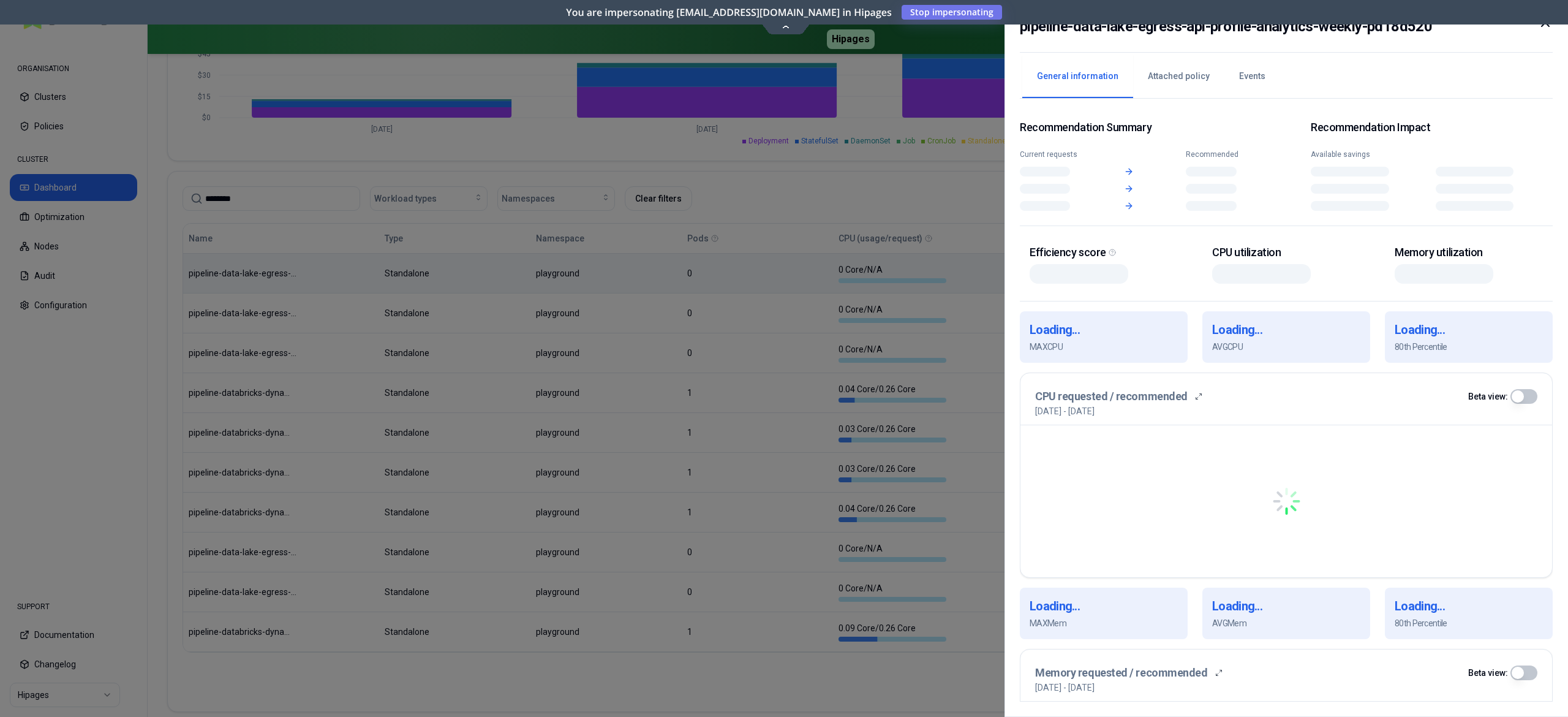
click at [351, 279] on body "ORGANISATION Clusters Policies CLUSTER Dashboard Optimization Nodes Audit Confi…" at bounding box center [784, 358] width 1568 height 717
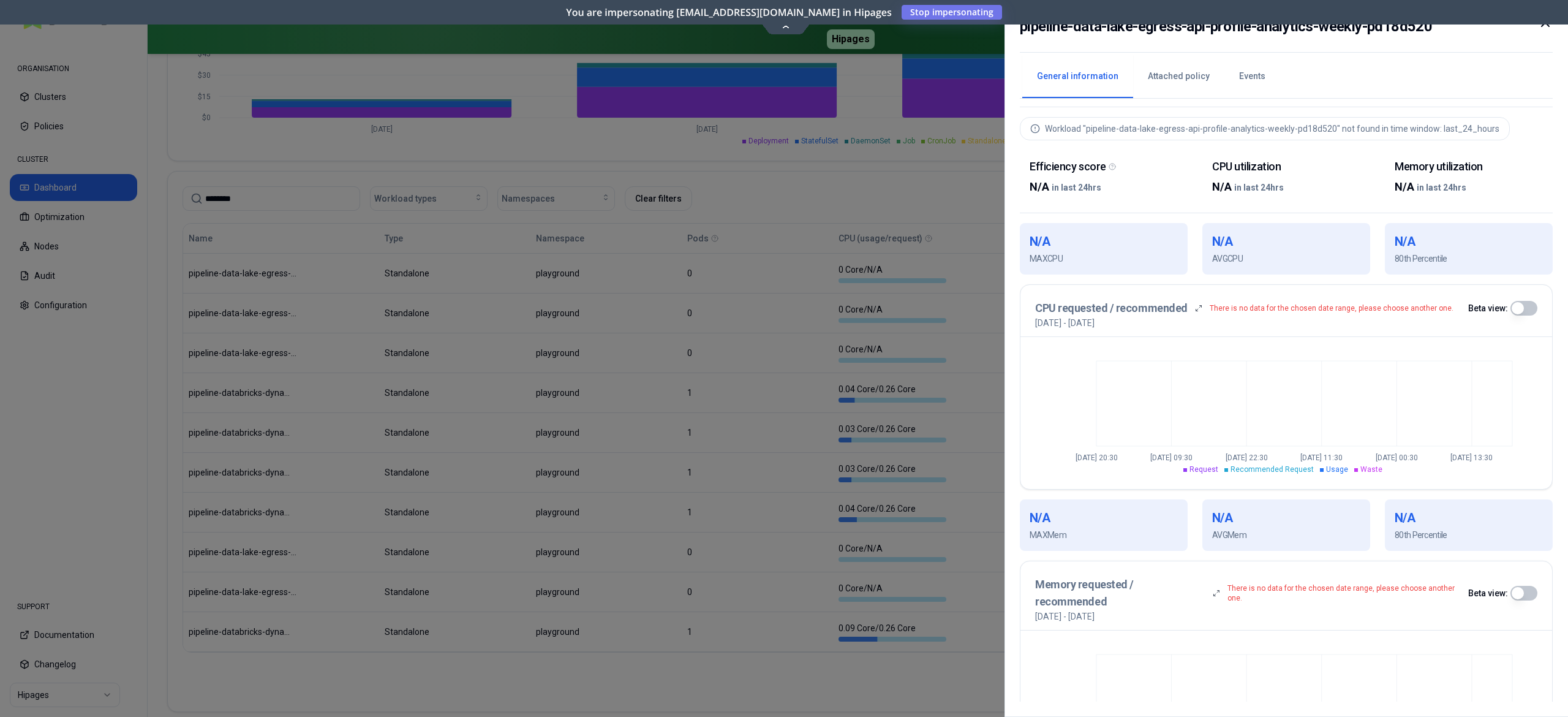
scroll to position [197, 0]
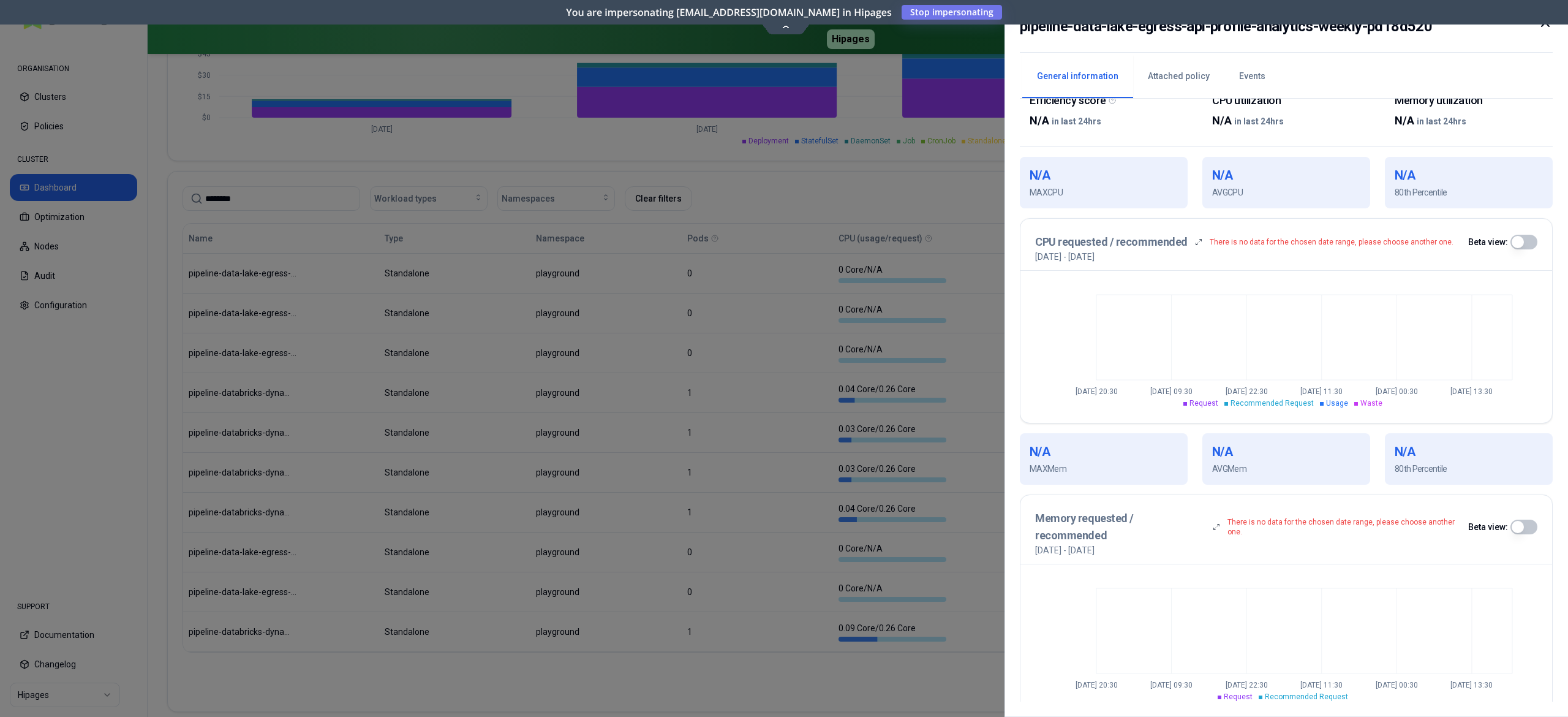
click at [657, 685] on div at bounding box center [784, 358] width 1568 height 717
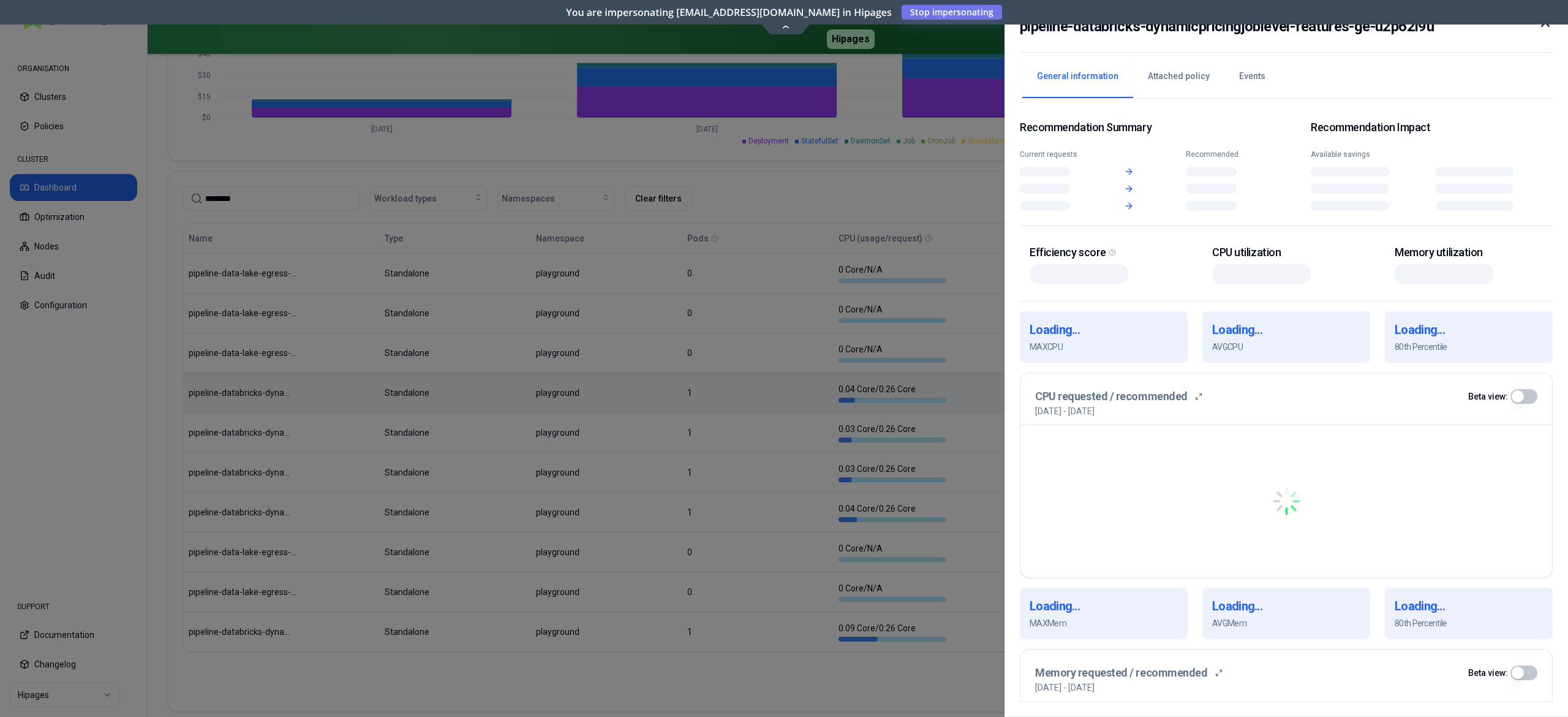
click at [226, 376] on body "ORGANISATION Clusters Policies CLUSTER Dashboard Optimization Nodes Audit Confi…" at bounding box center [784, 358] width 1568 height 717
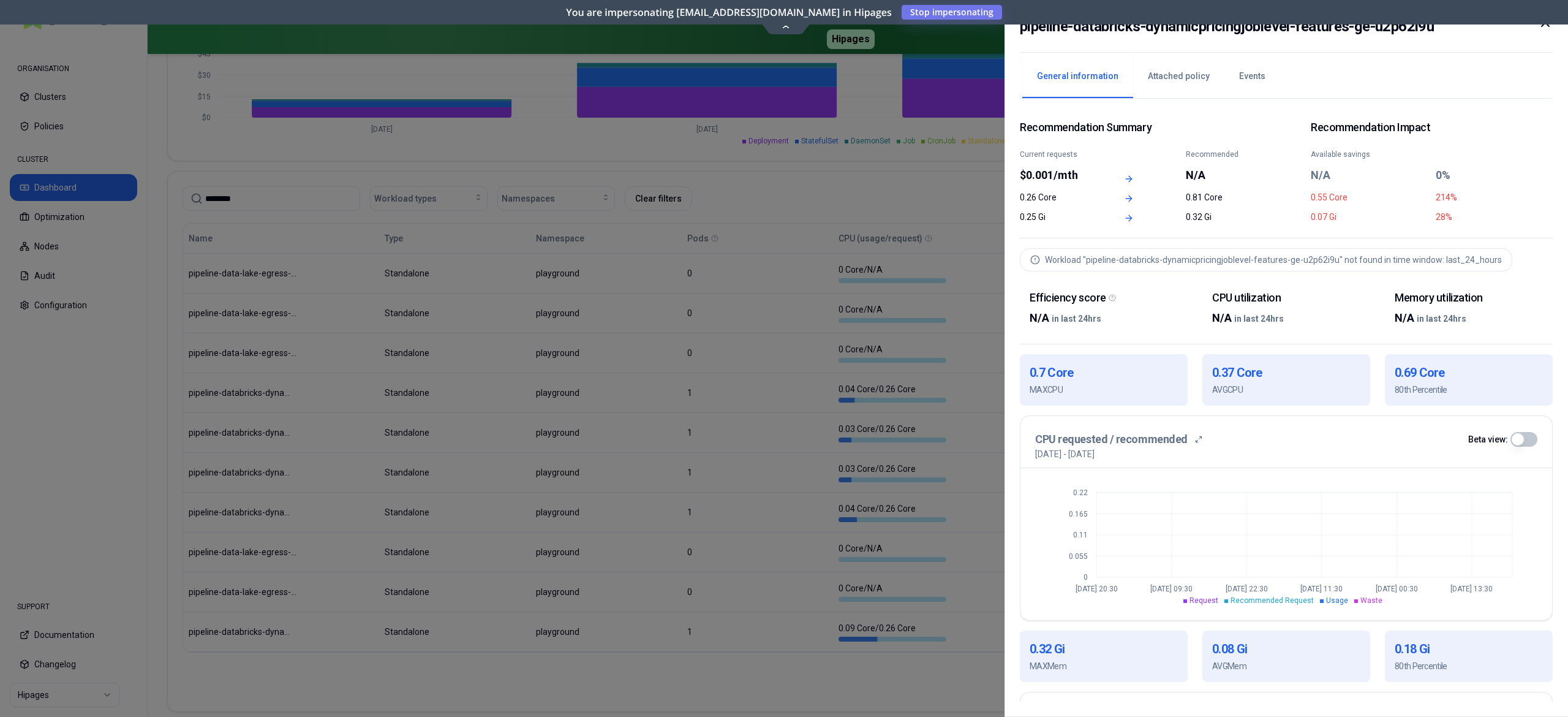
scroll to position [197, 0]
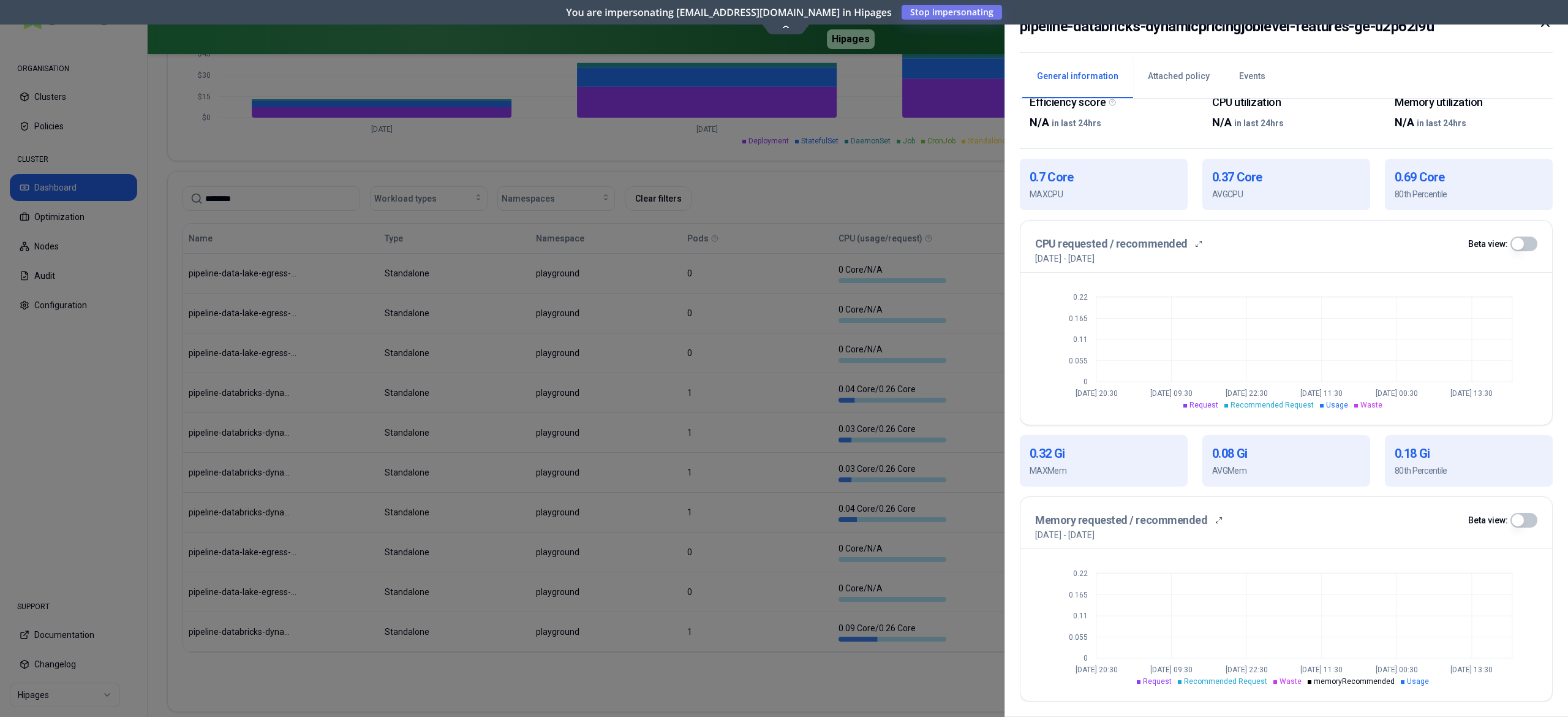
click at [777, 676] on div at bounding box center [784, 358] width 1568 height 717
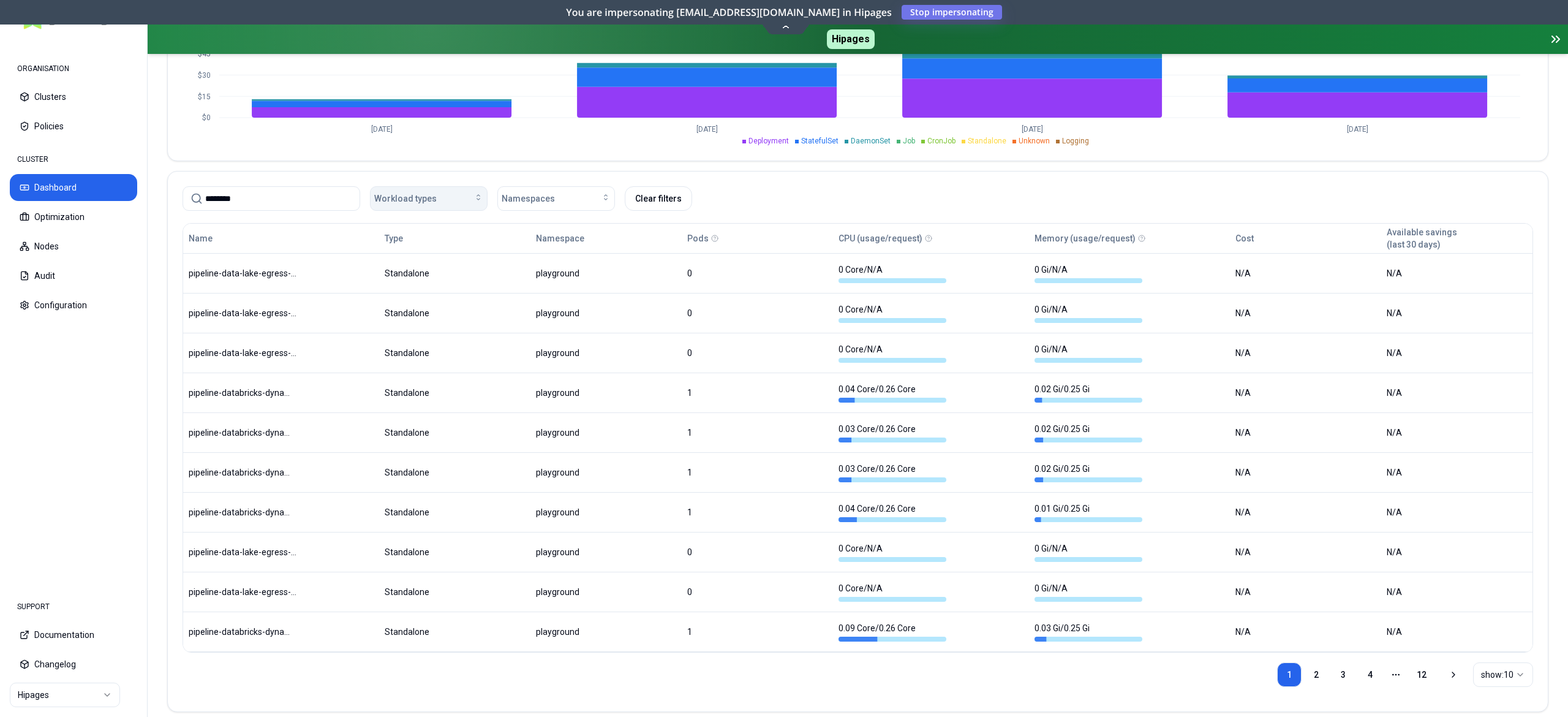
click at [405, 198] on span "Workload types" at bounding box center [405, 198] width 63 height 12
click at [420, 294] on div "Deployment" at bounding box center [431, 287] width 116 height 19
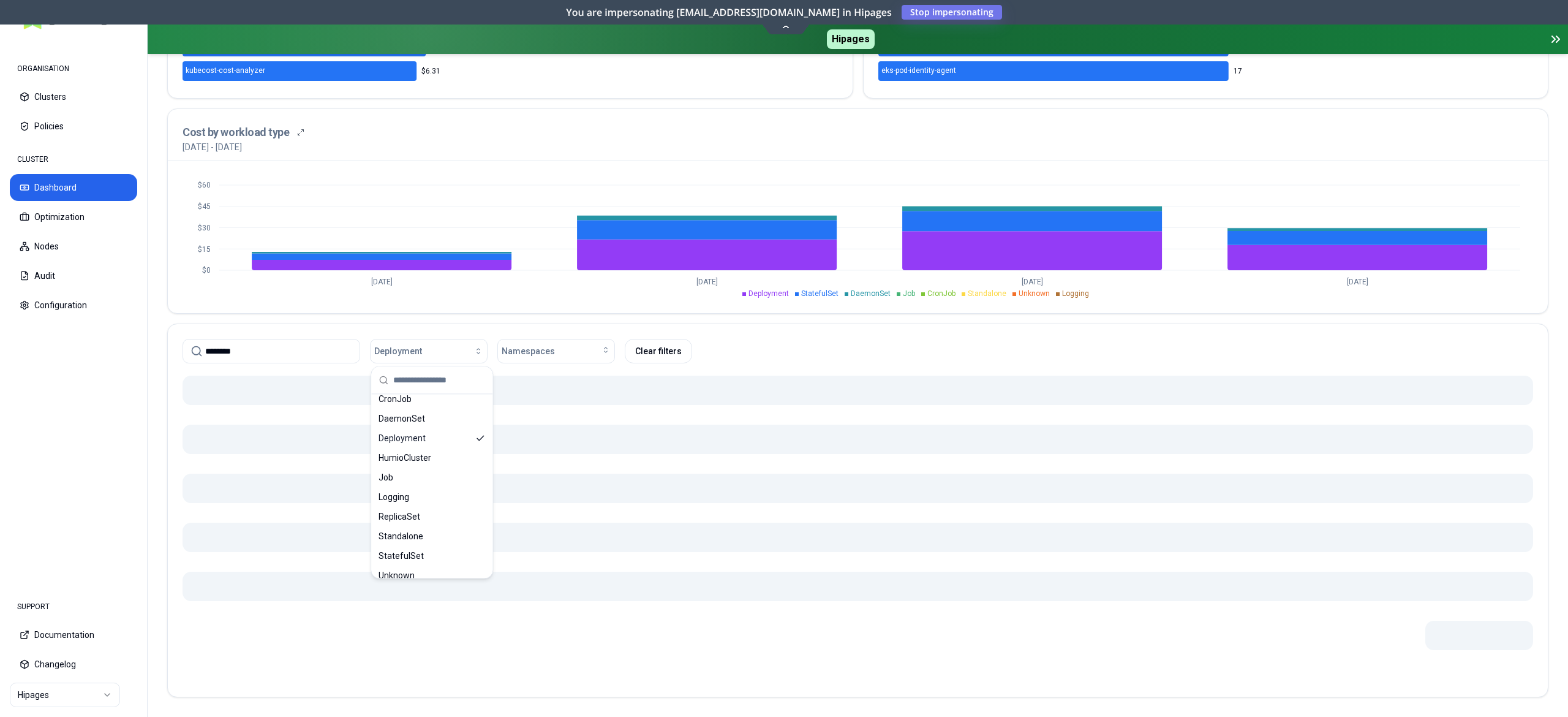
scroll to position [419, 0]
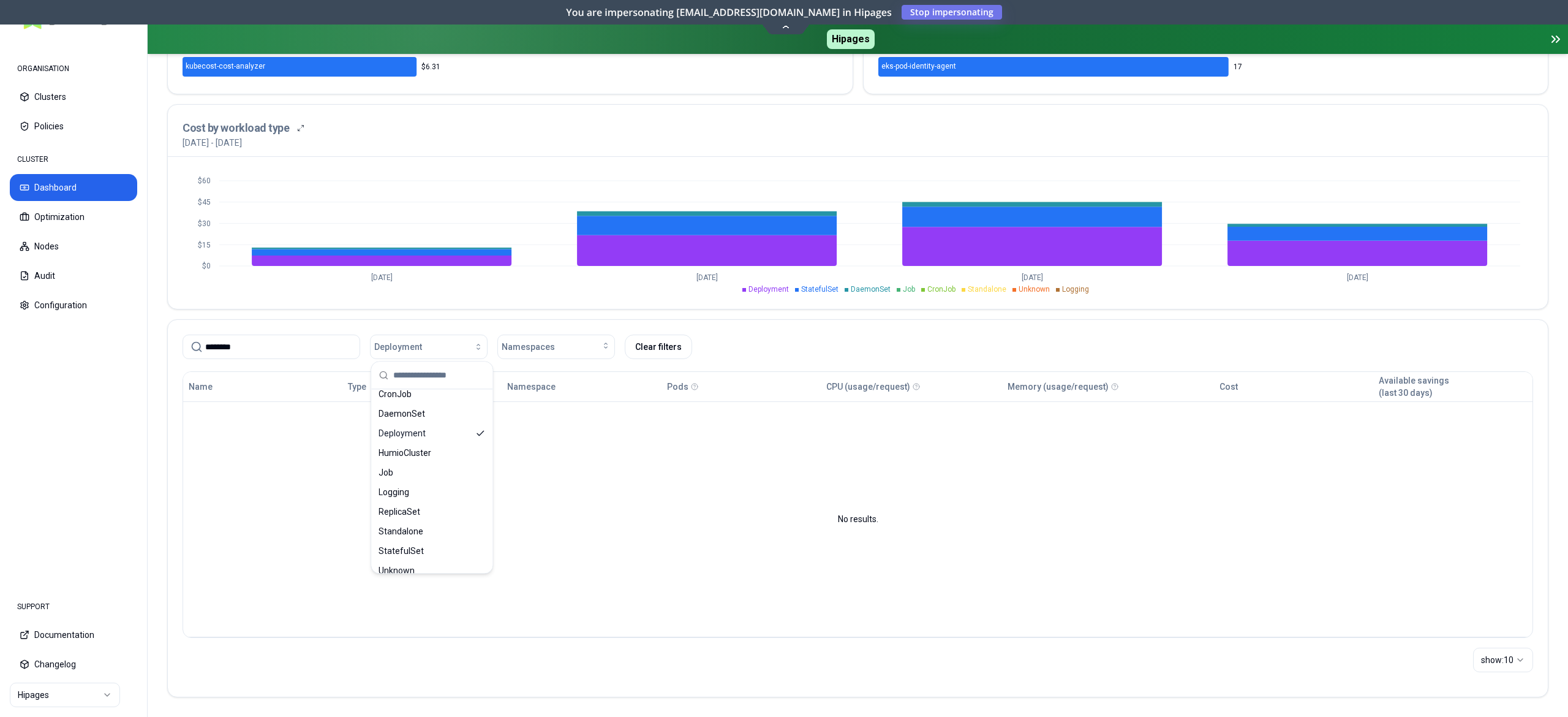
click at [266, 343] on input "********" at bounding box center [279, 347] width 147 height 24
type input "*"
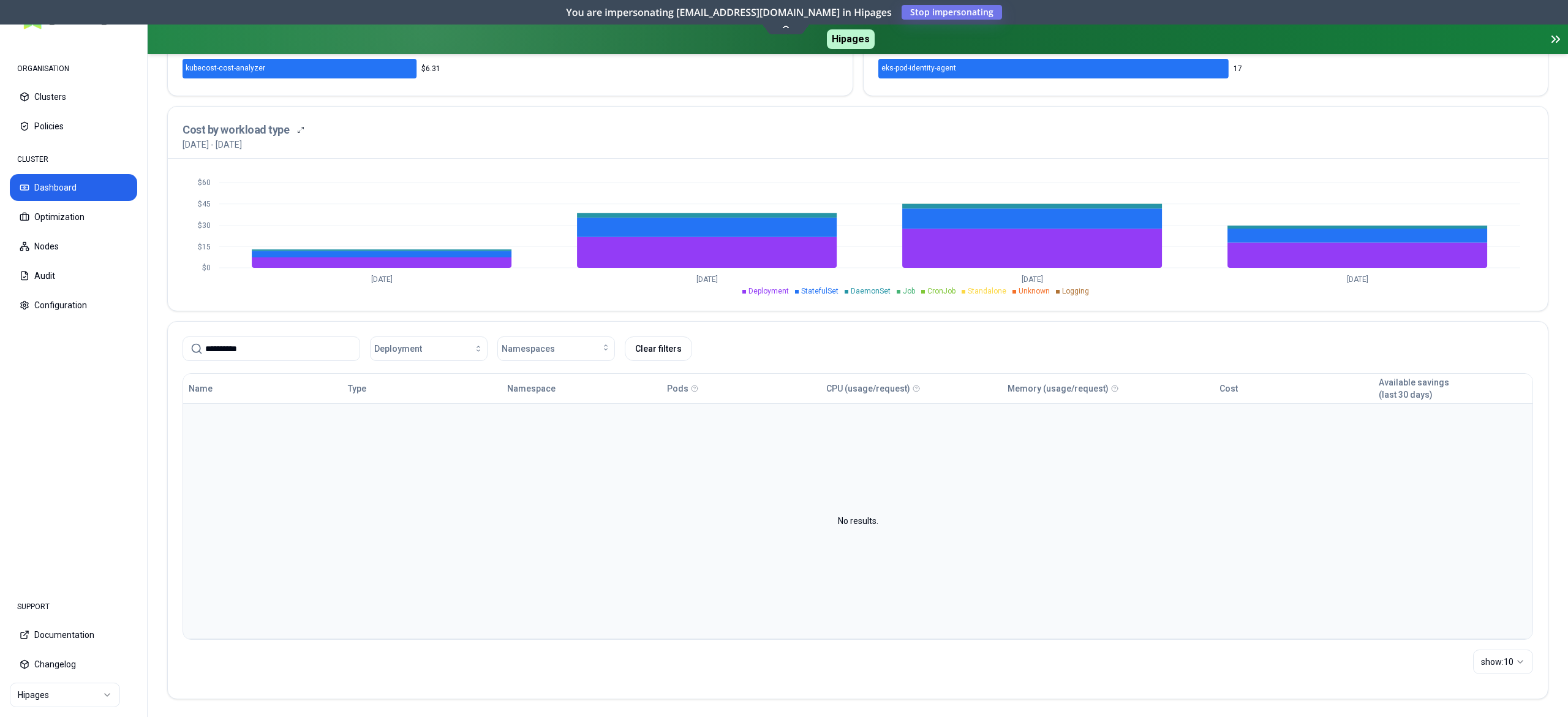
scroll to position [419, 0]
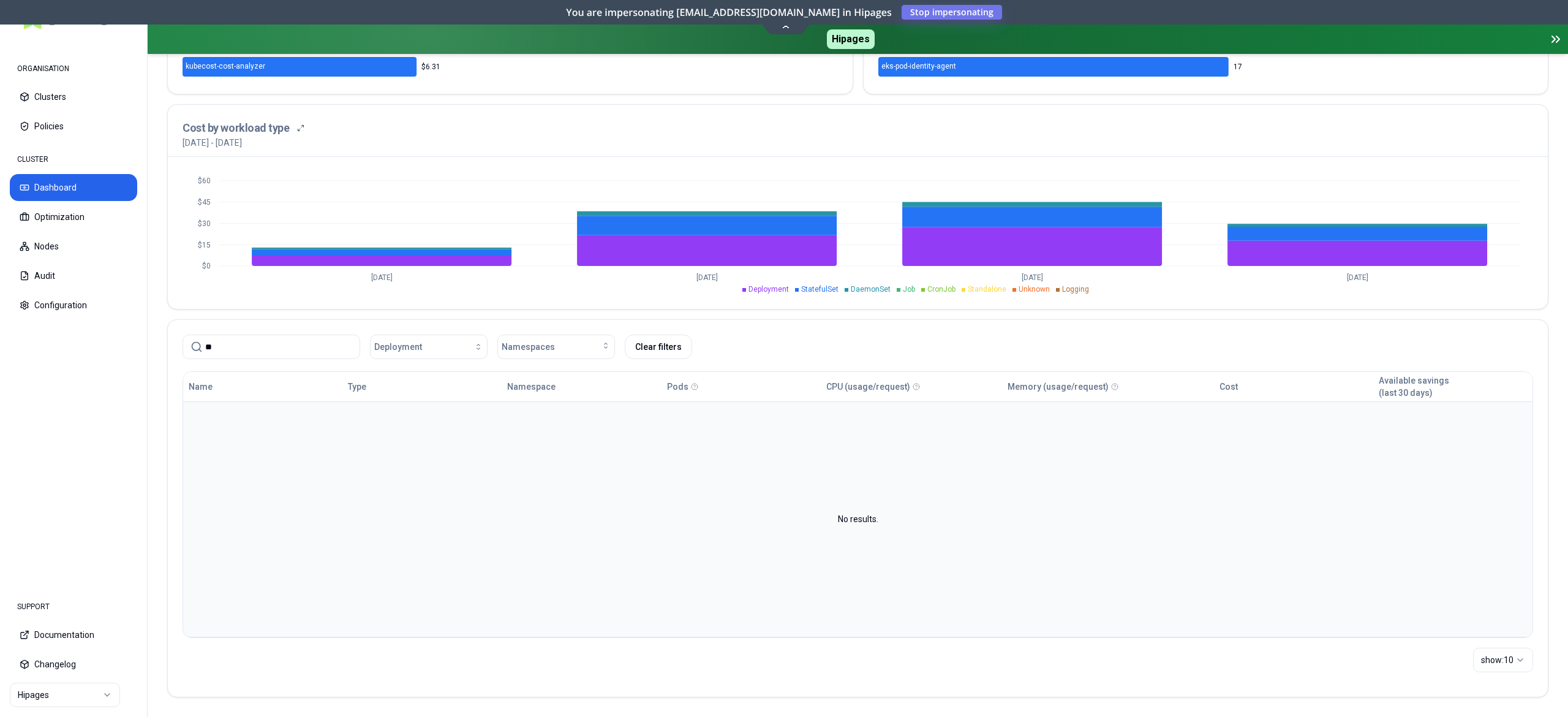
type input "*"
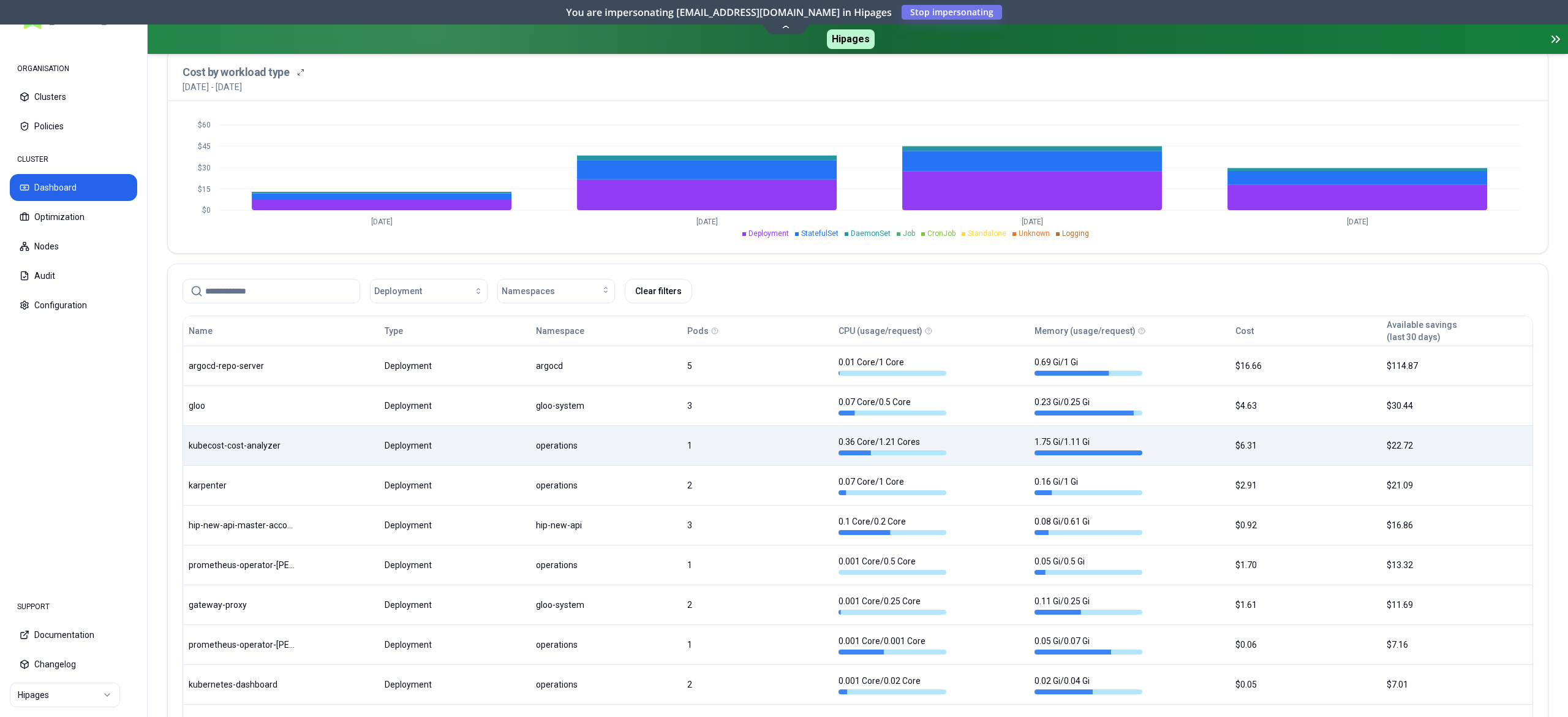
scroll to position [477, 0]
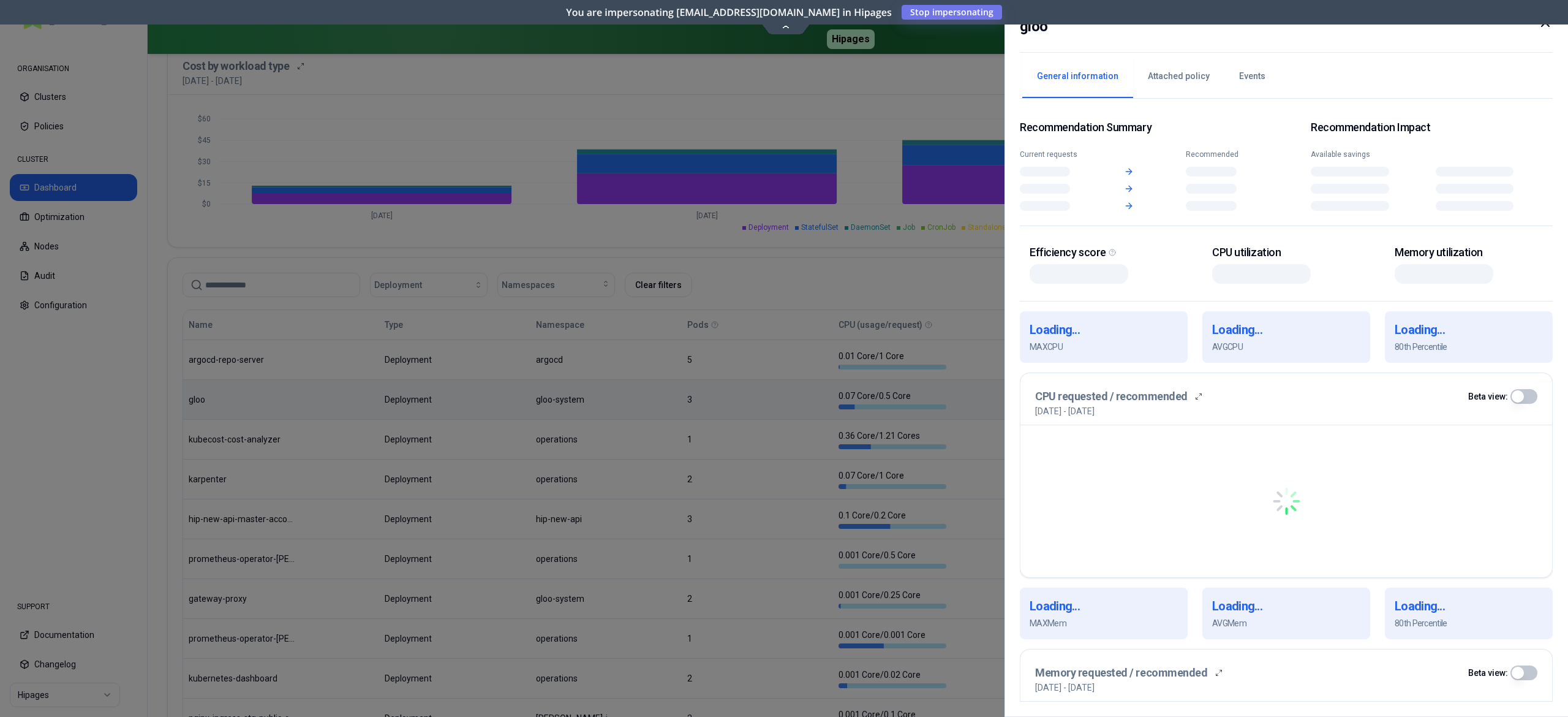
click at [398, 395] on body "ORGANISATION Clusters Policies CLUSTER Dashboard Optimization Nodes Audit Confi…" at bounding box center [784, 358] width 1568 height 717
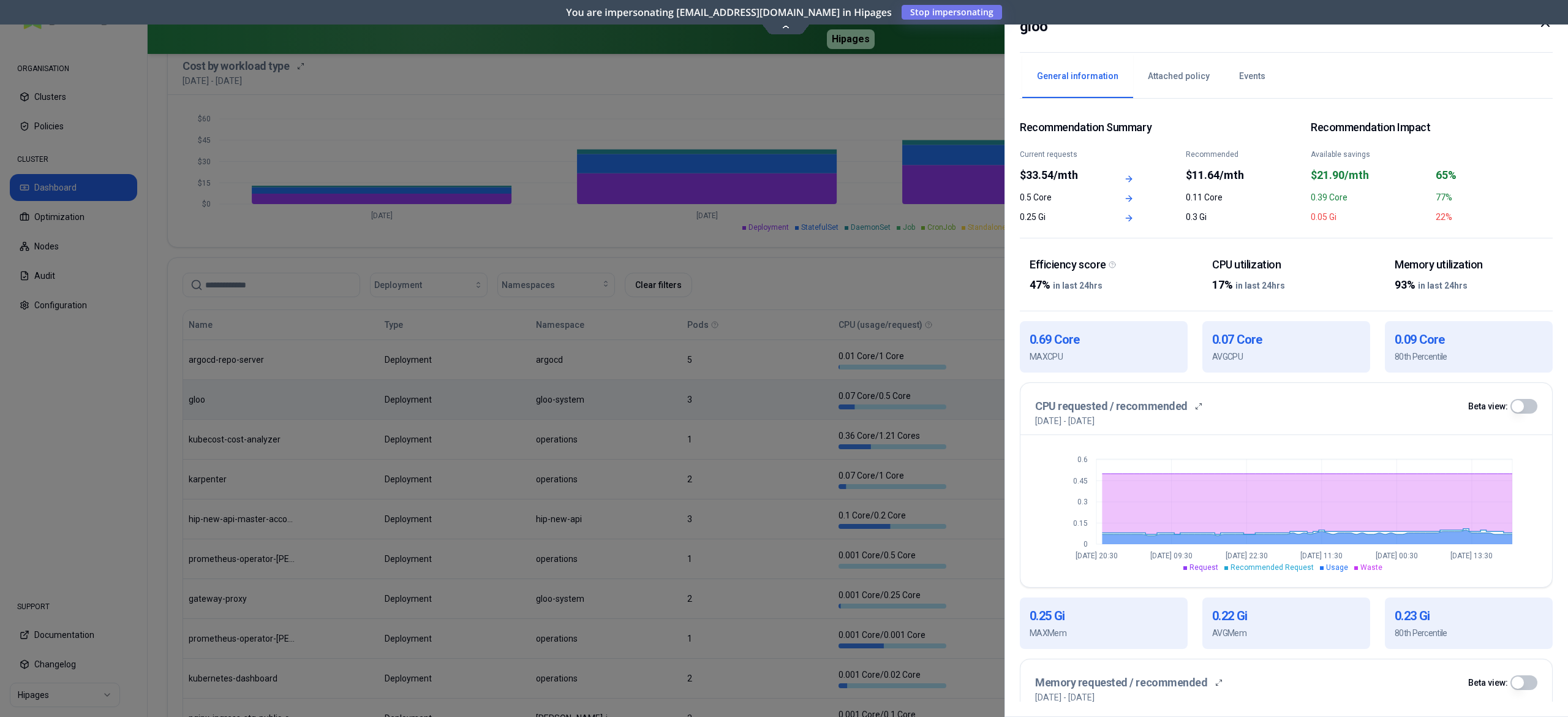
click at [398, 395] on div at bounding box center [784, 358] width 1568 height 717
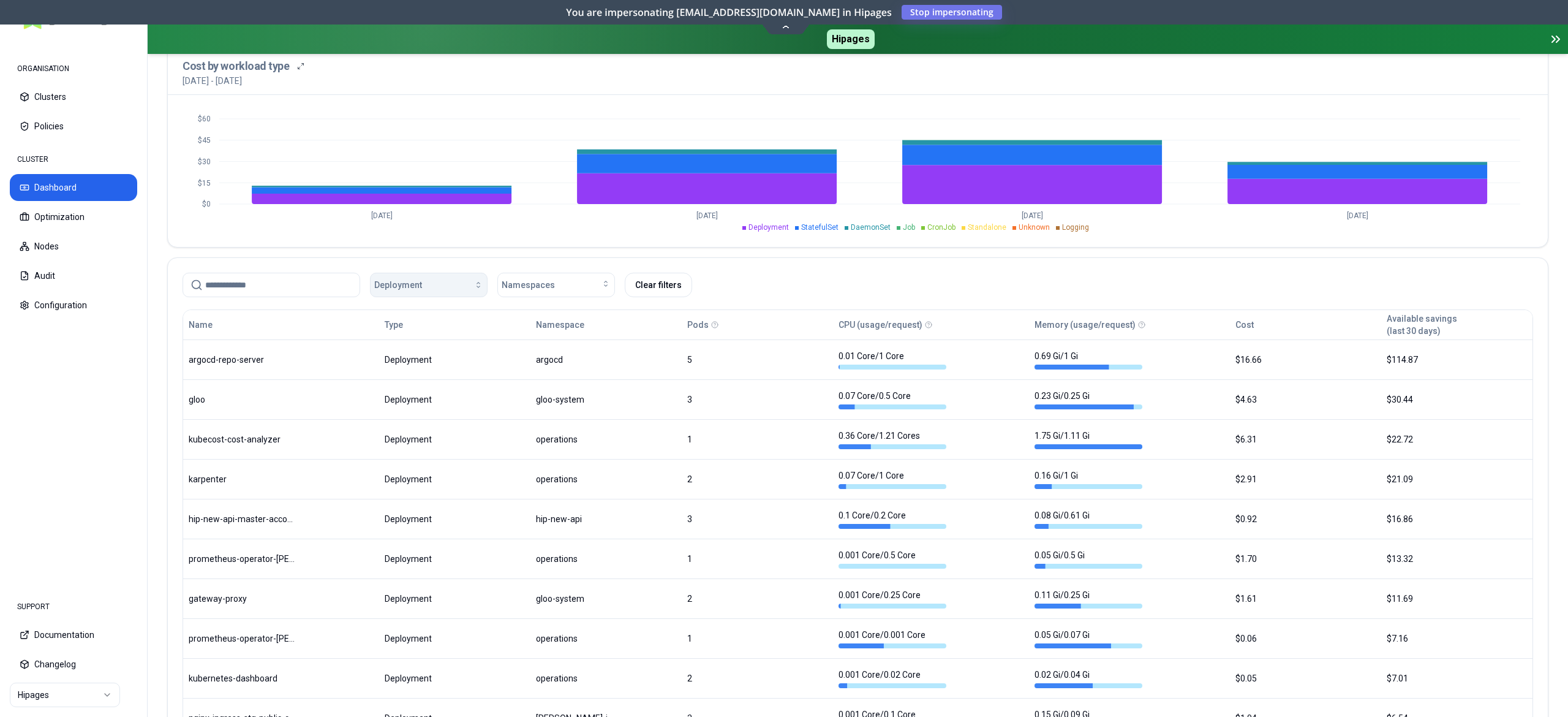
click at [413, 287] on span "Deployment" at bounding box center [398, 284] width 48 height 12
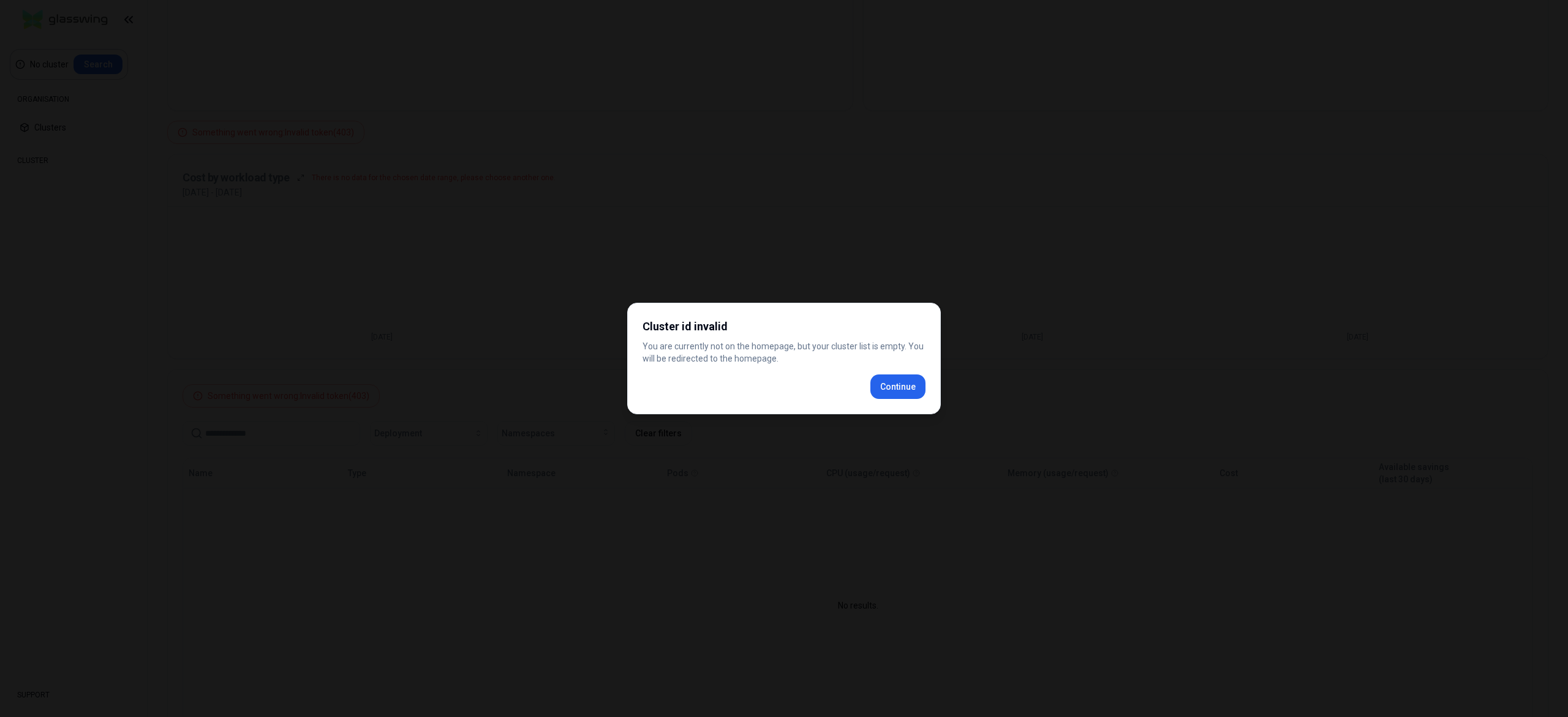
scroll to position [448, 0]
